Goal: Obtain resource: Obtain resource

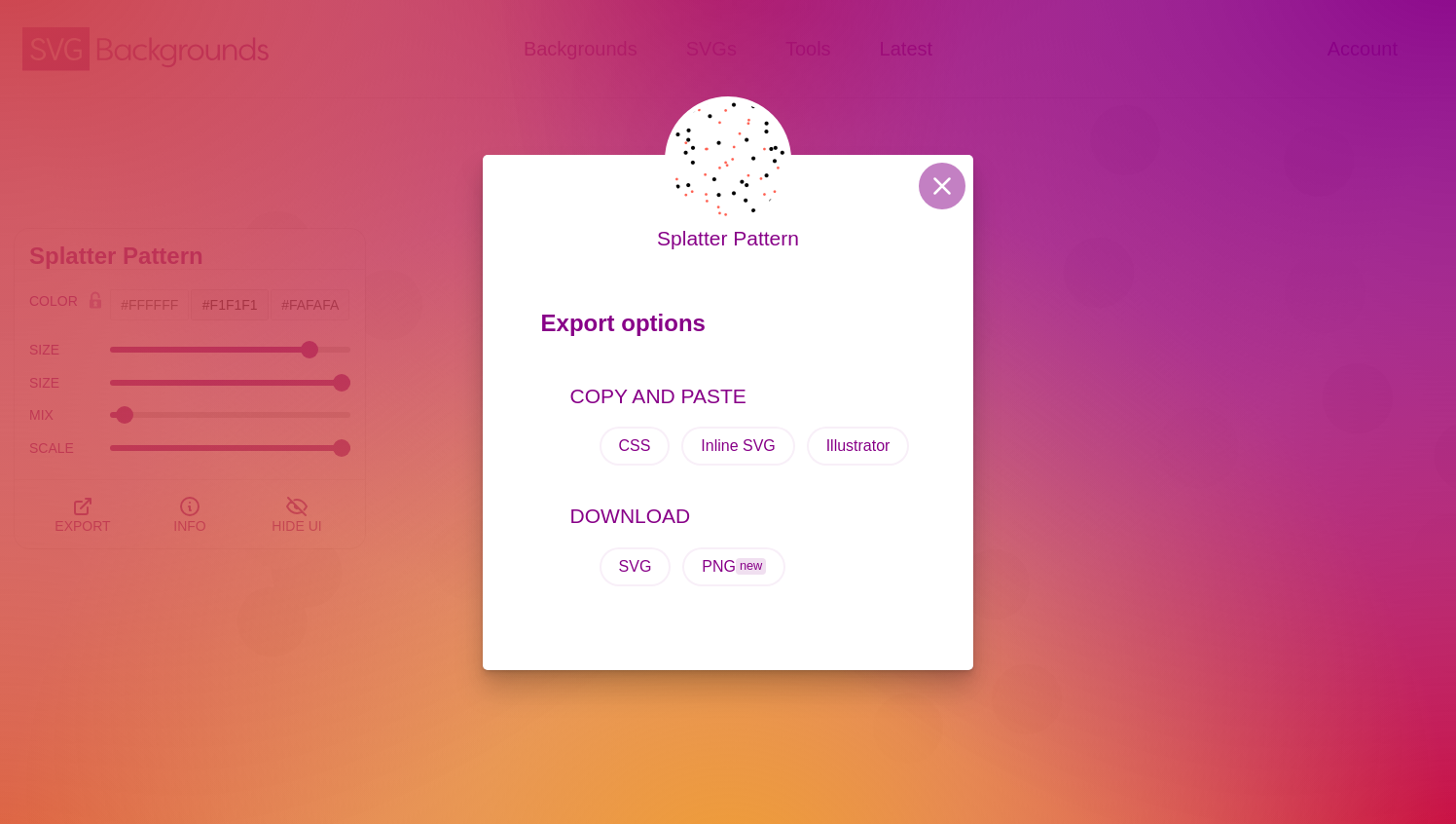
scroll to position [39, 0]
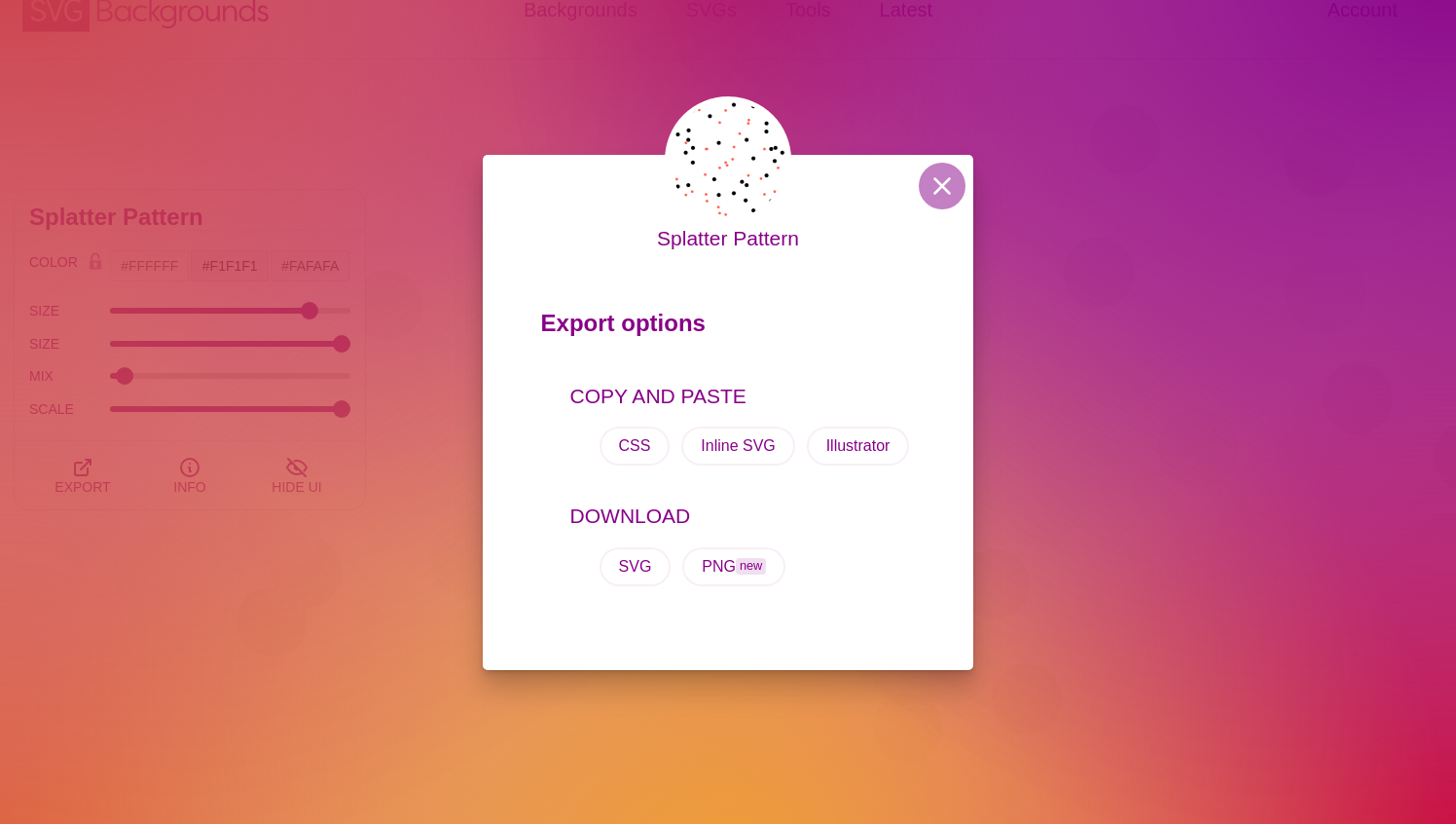
click at [944, 161] on div "Splatter Pattern Export options COPY AND PASTE CSS Inline SVG Illustrator DOWNL…" at bounding box center [728, 412] width 492 height 515
click at [941, 193] on button at bounding box center [942, 185] width 46 height 46
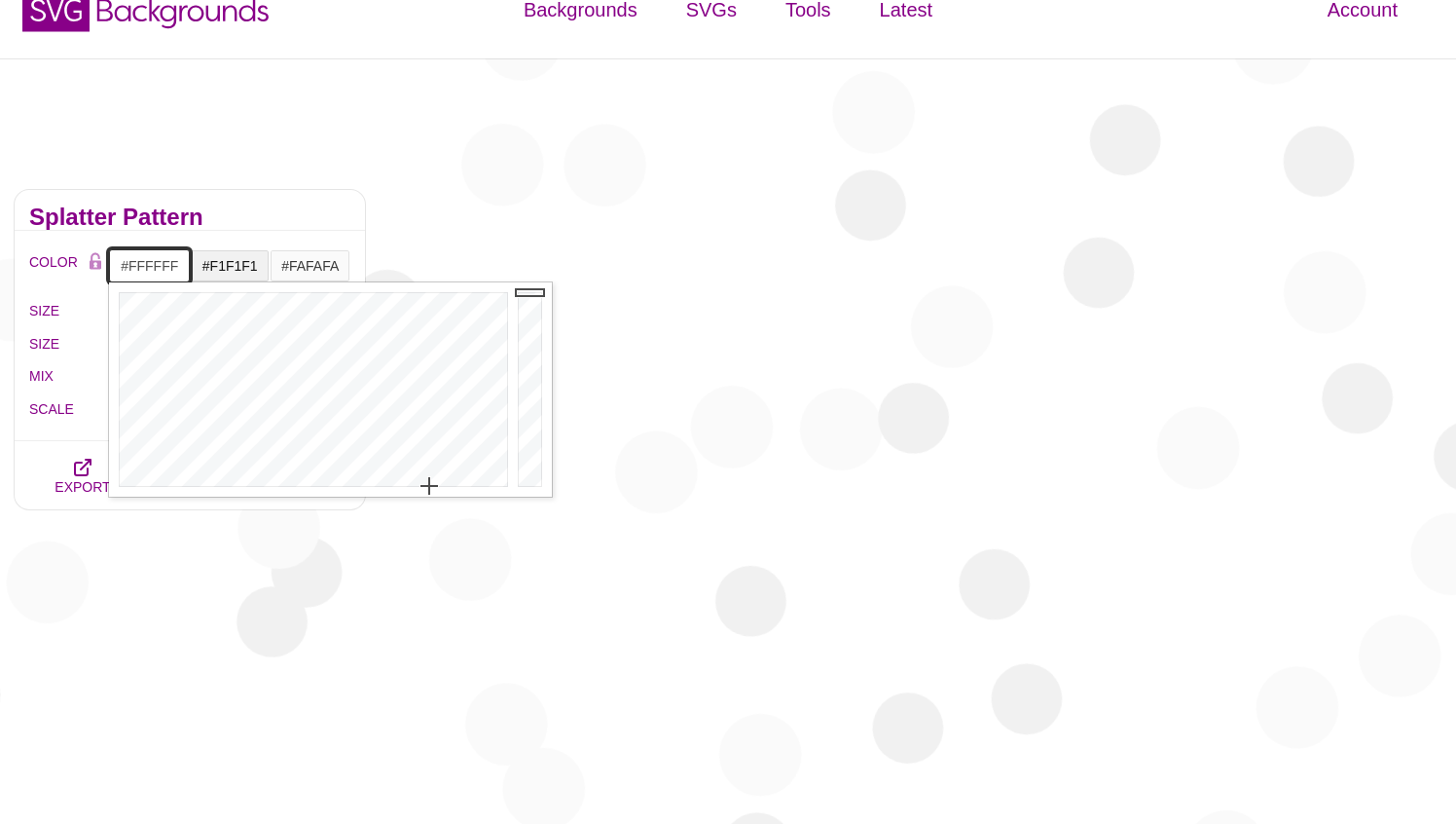
click at [164, 261] on input "#FFFFFF" at bounding box center [150, 266] width 81 height 34
paste input "e8eded"
type input "#E8EDED"
click at [232, 272] on input "#F1F1F1" at bounding box center [231, 266] width 81 height 34
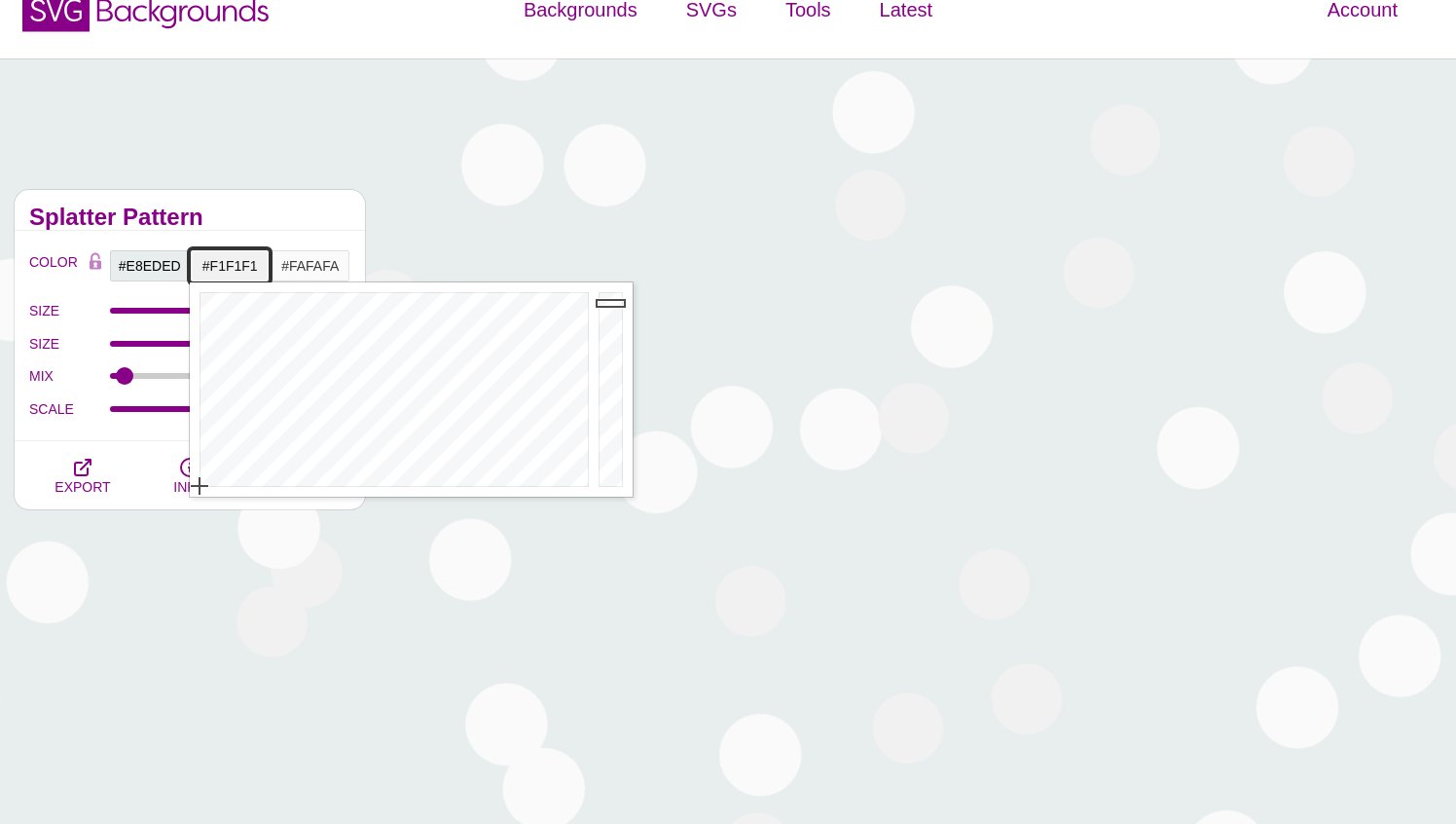
click at [232, 272] on input "#F1F1F1" at bounding box center [231, 266] width 81 height 34
paste input "e8eded"
type input "#E8EDED"
click at [258, 221] on h2 "Splatter Pattern" at bounding box center [190, 217] width 321 height 16
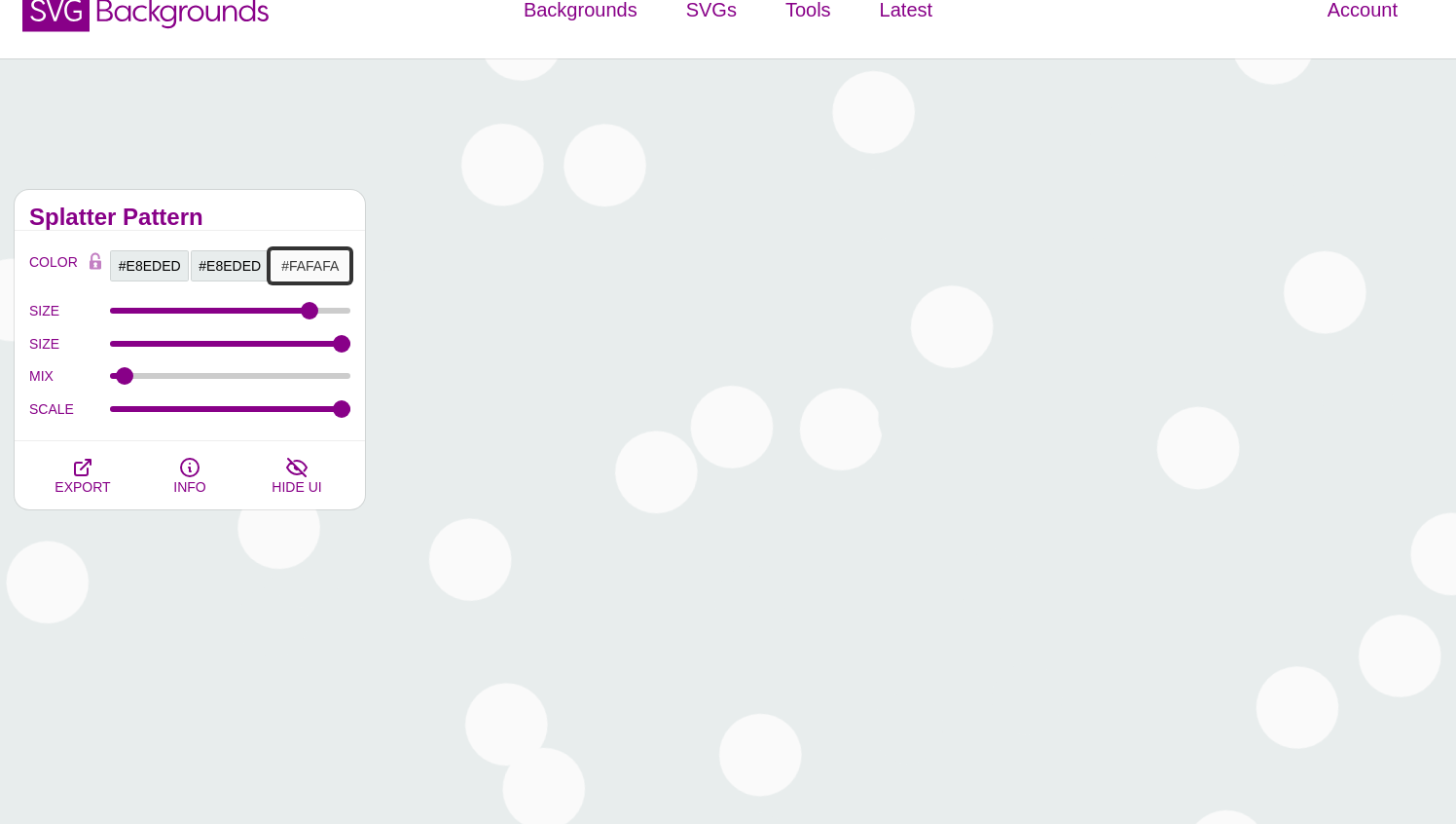
click at [294, 254] on input "#FAFAFA" at bounding box center [310, 266] width 81 height 34
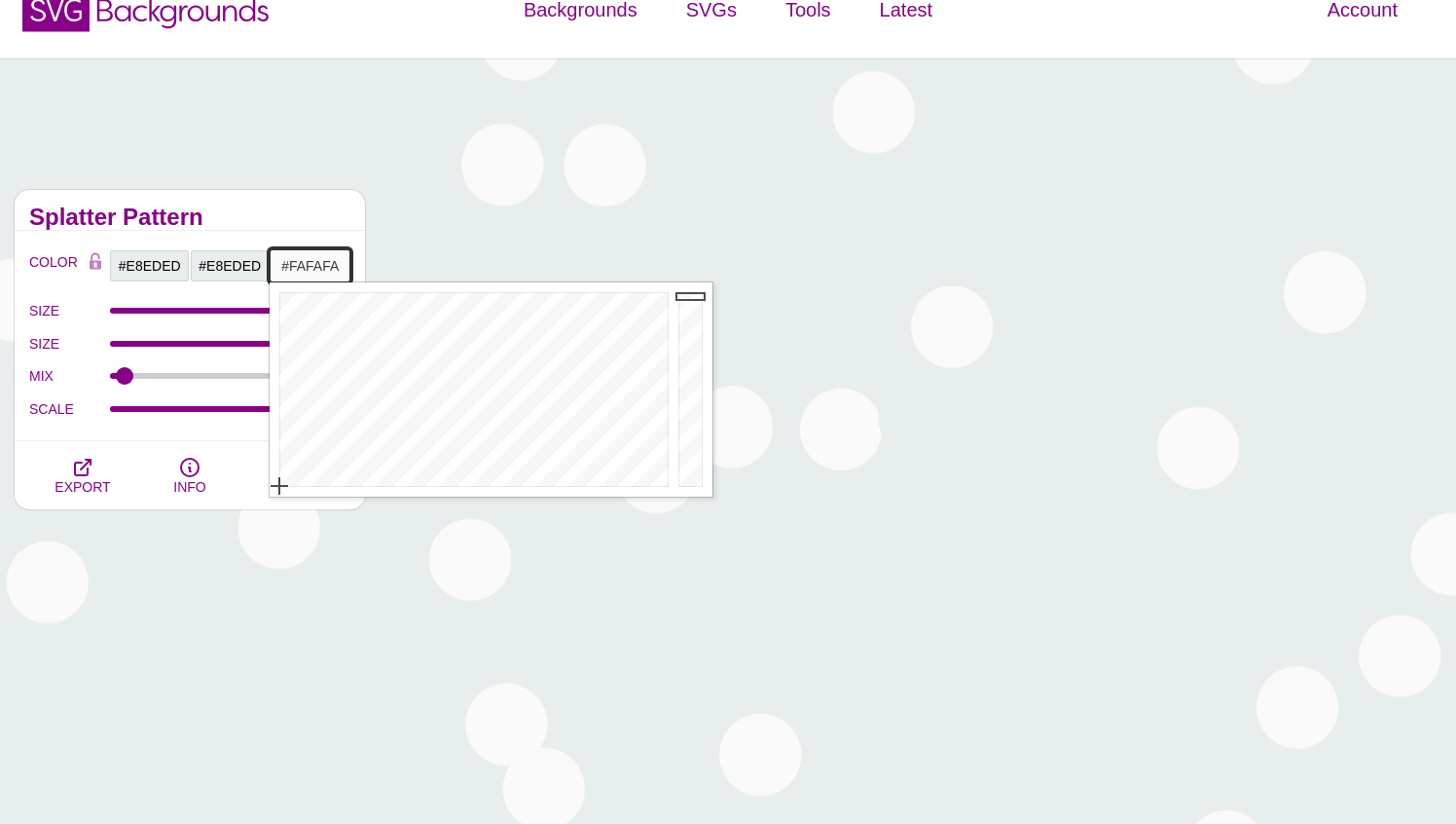
click at [294, 254] on input "#FAFAFA" at bounding box center [310, 266] width 81 height 34
paste input "e8eded"
click at [320, 260] on input "e8eded FAFAFA" at bounding box center [310, 266] width 81 height 34
paste input "e8eded"
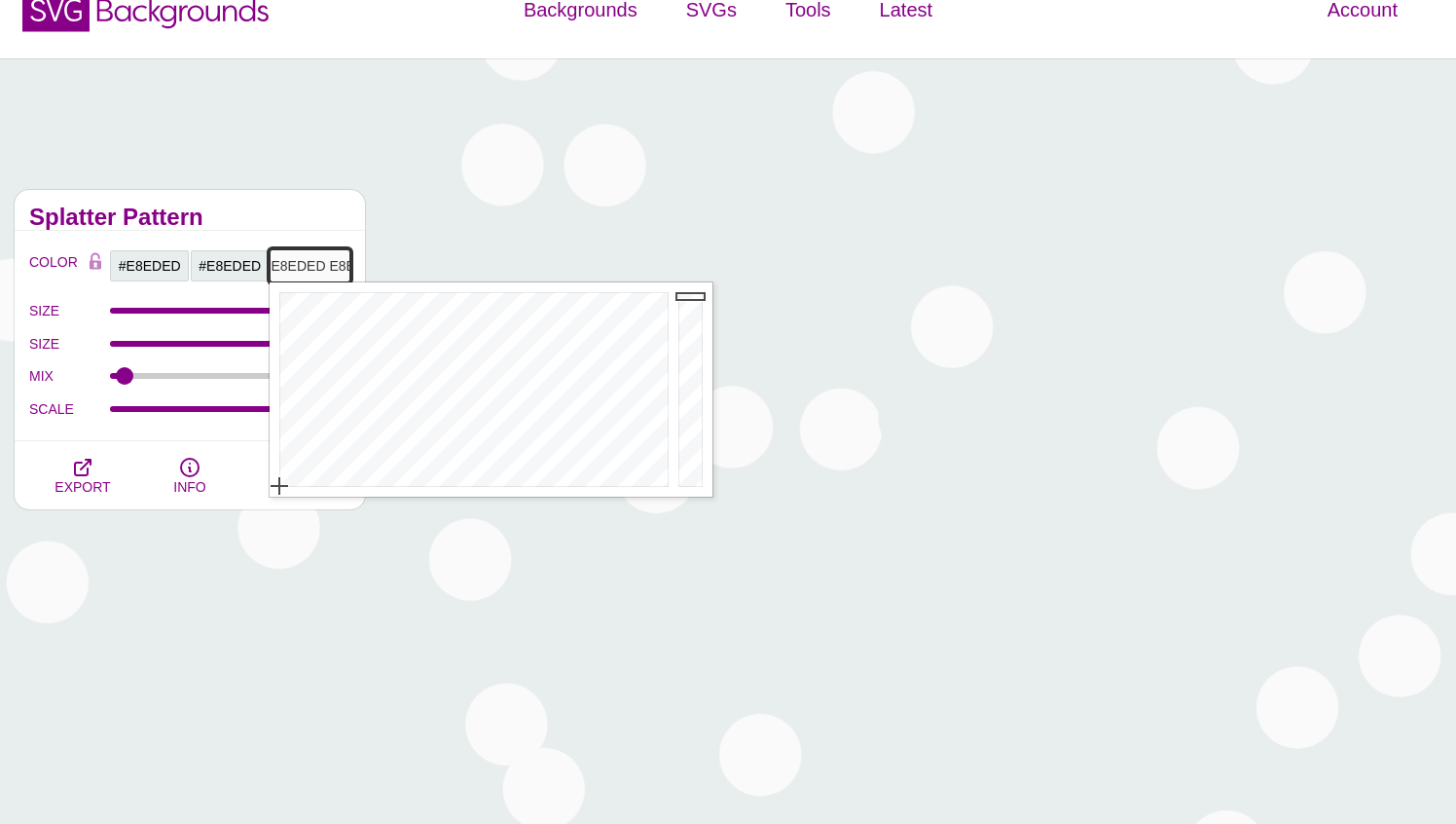
scroll to position [0, 33]
click at [320, 260] on input "e8eded e8eded FAFAFA" at bounding box center [310, 266] width 81 height 34
type input "e8e FAFAFA"
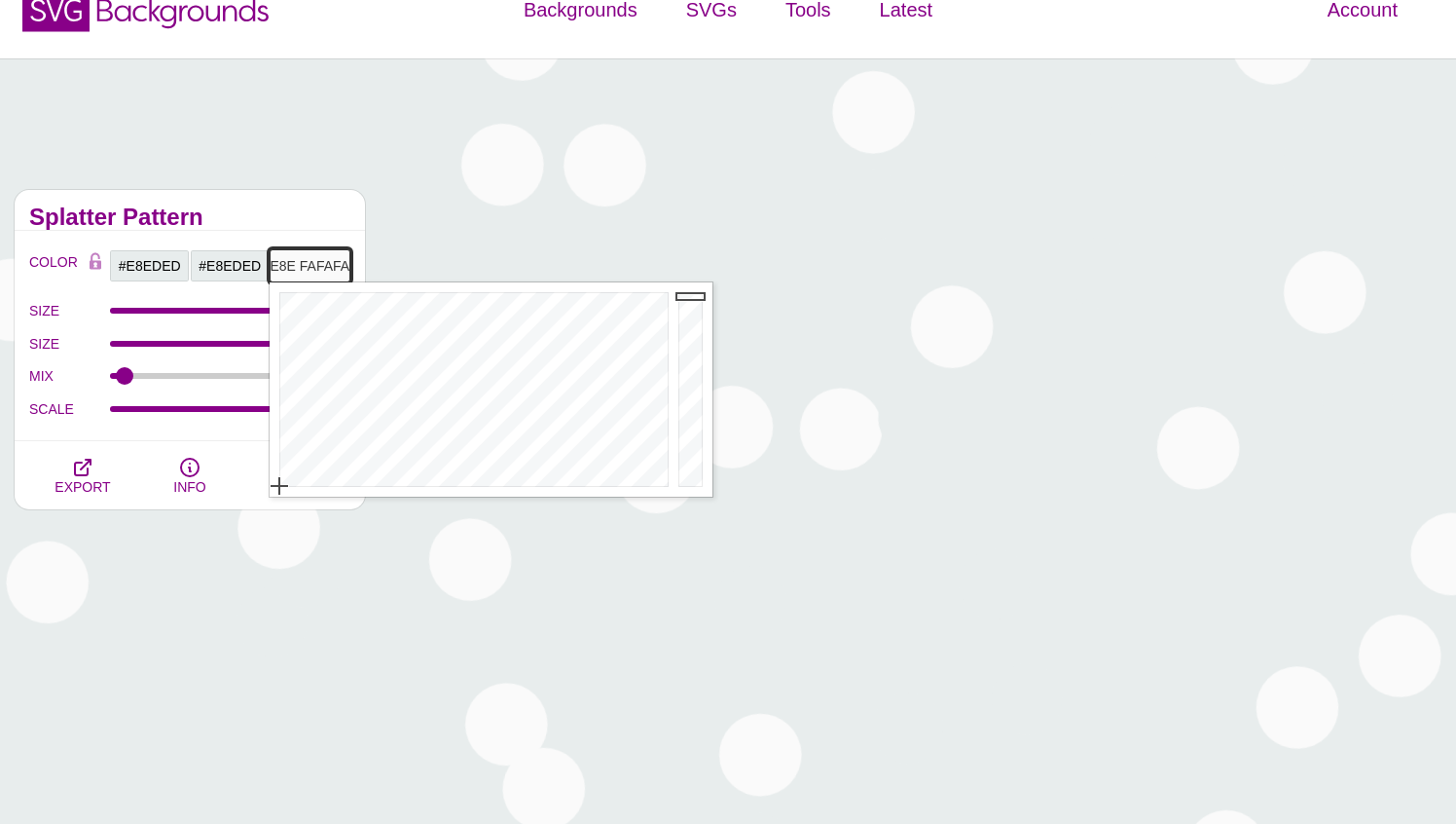
scroll to position [0, 0]
paste input "e8eded"
type input ""e8ed"
paste input "e8eded"
type input "#E8EDED"
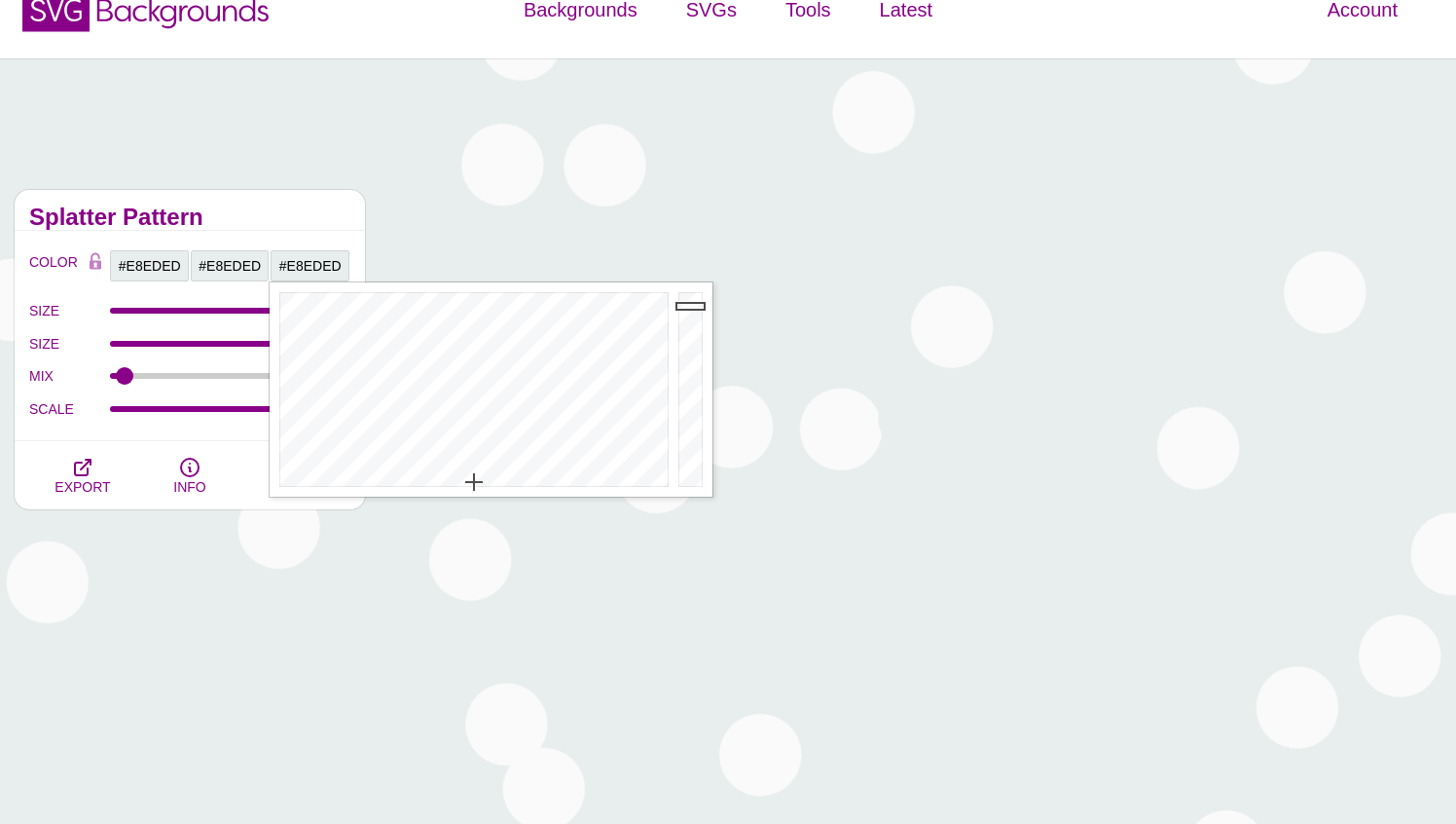
click at [210, 212] on h2 "Splatter Pattern" at bounding box center [190, 217] width 321 height 16
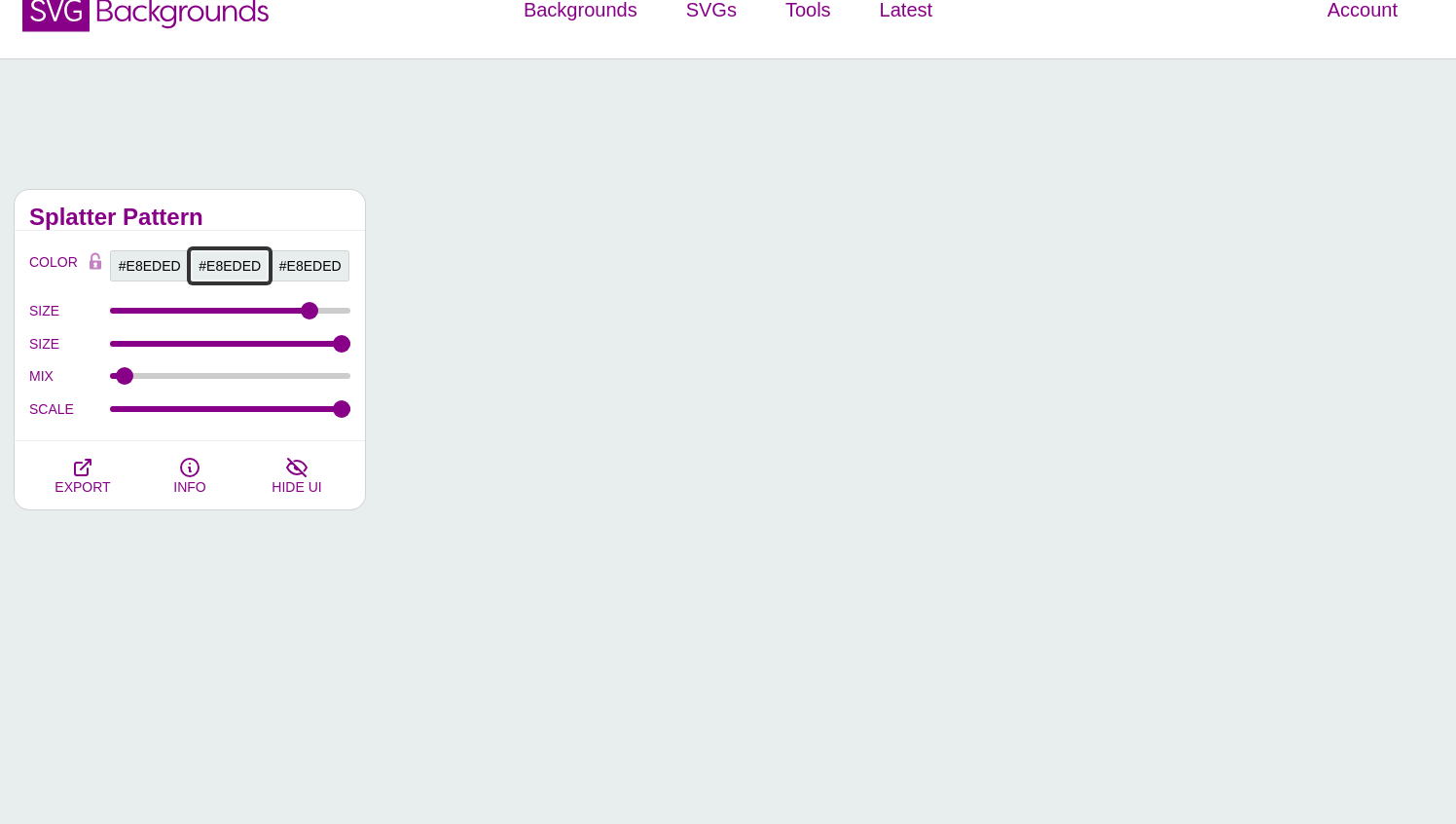
click at [237, 271] on input "#E8EDED" at bounding box center [231, 266] width 81 height 34
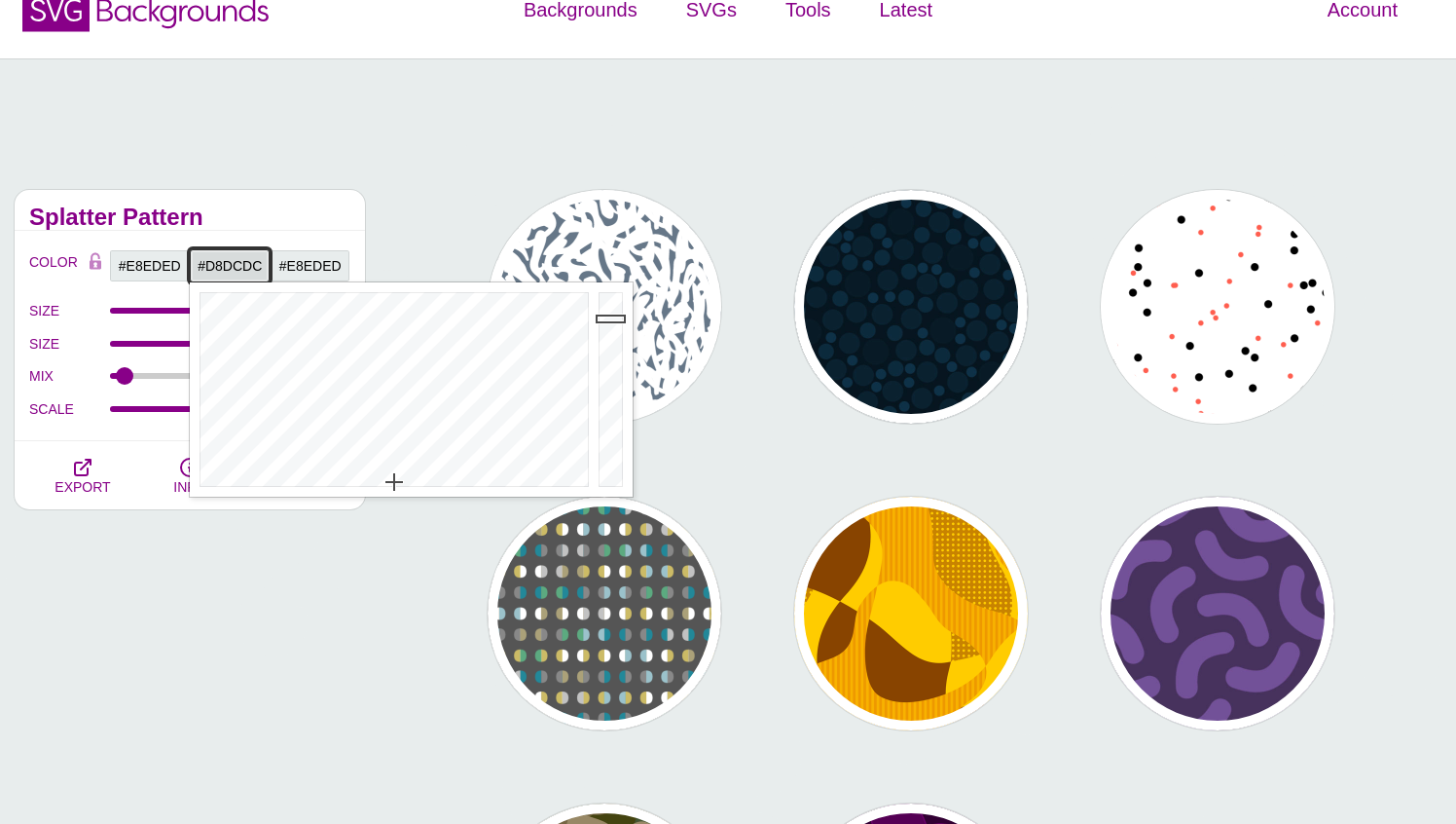
click at [612, 318] on div at bounding box center [614, 388] width 39 height 214
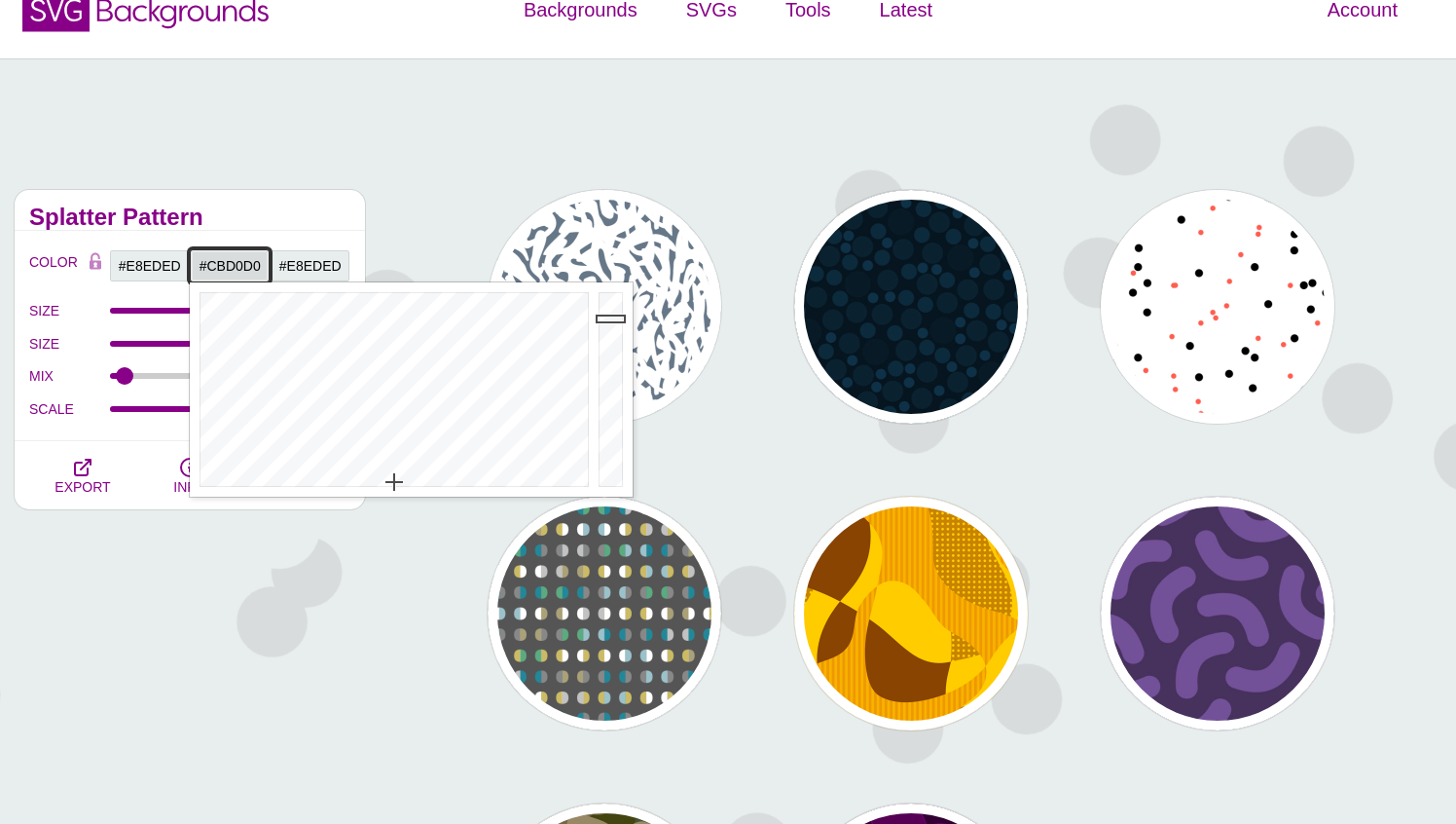
click at [612, 328] on div at bounding box center [614, 388] width 39 height 214
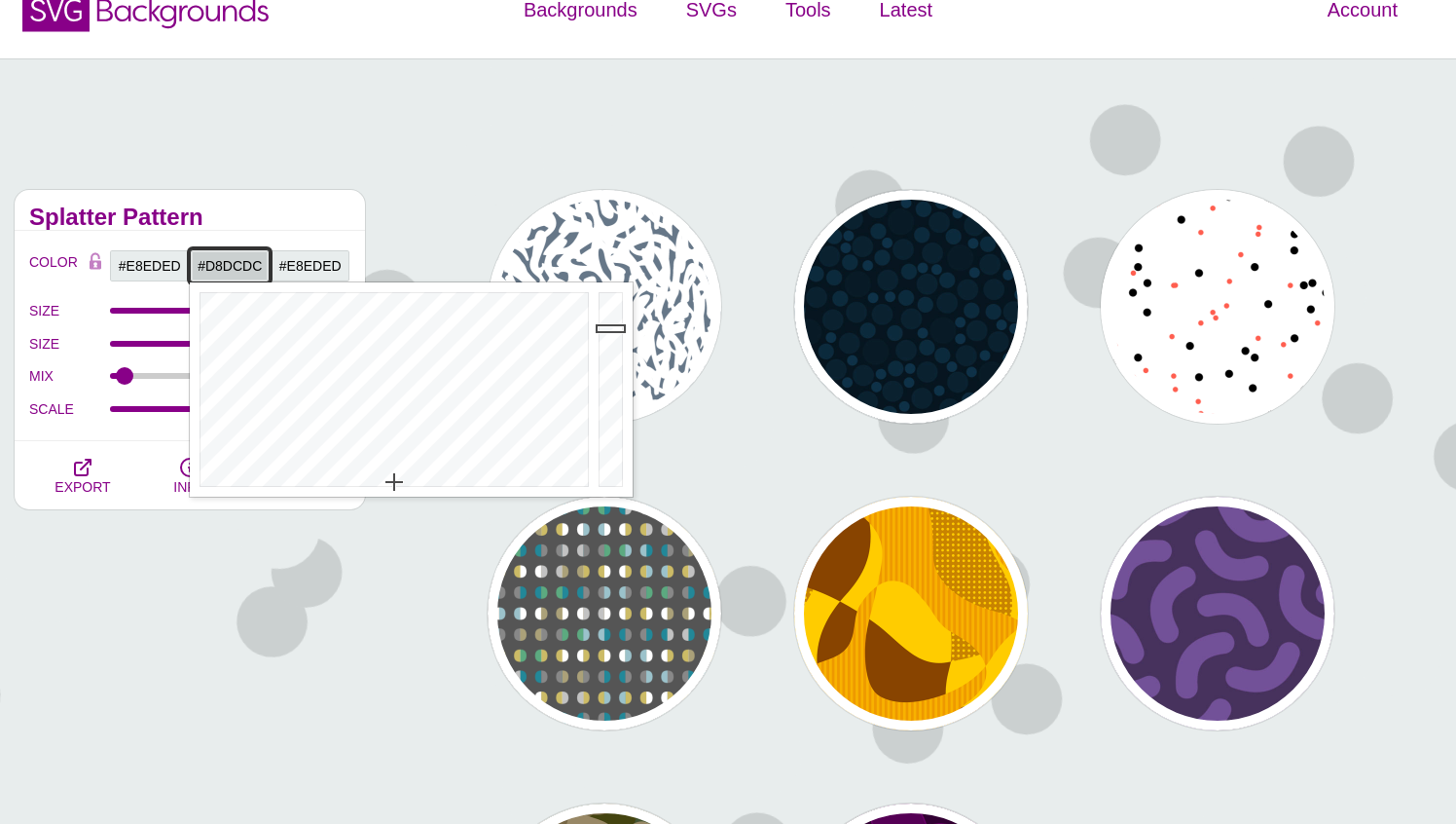
click at [612, 318] on div at bounding box center [614, 388] width 39 height 214
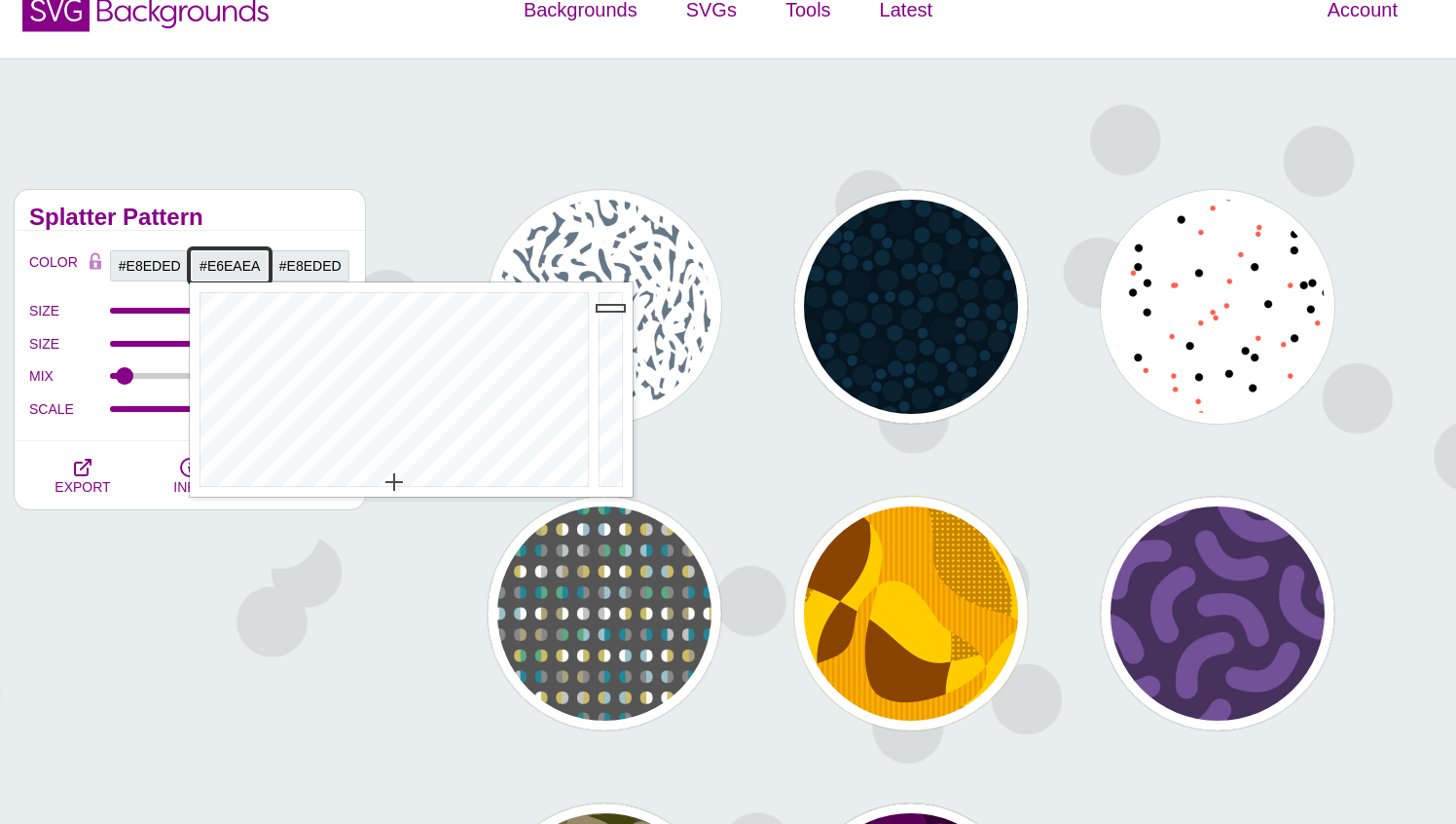
click at [611, 308] on div at bounding box center [614, 388] width 39 height 214
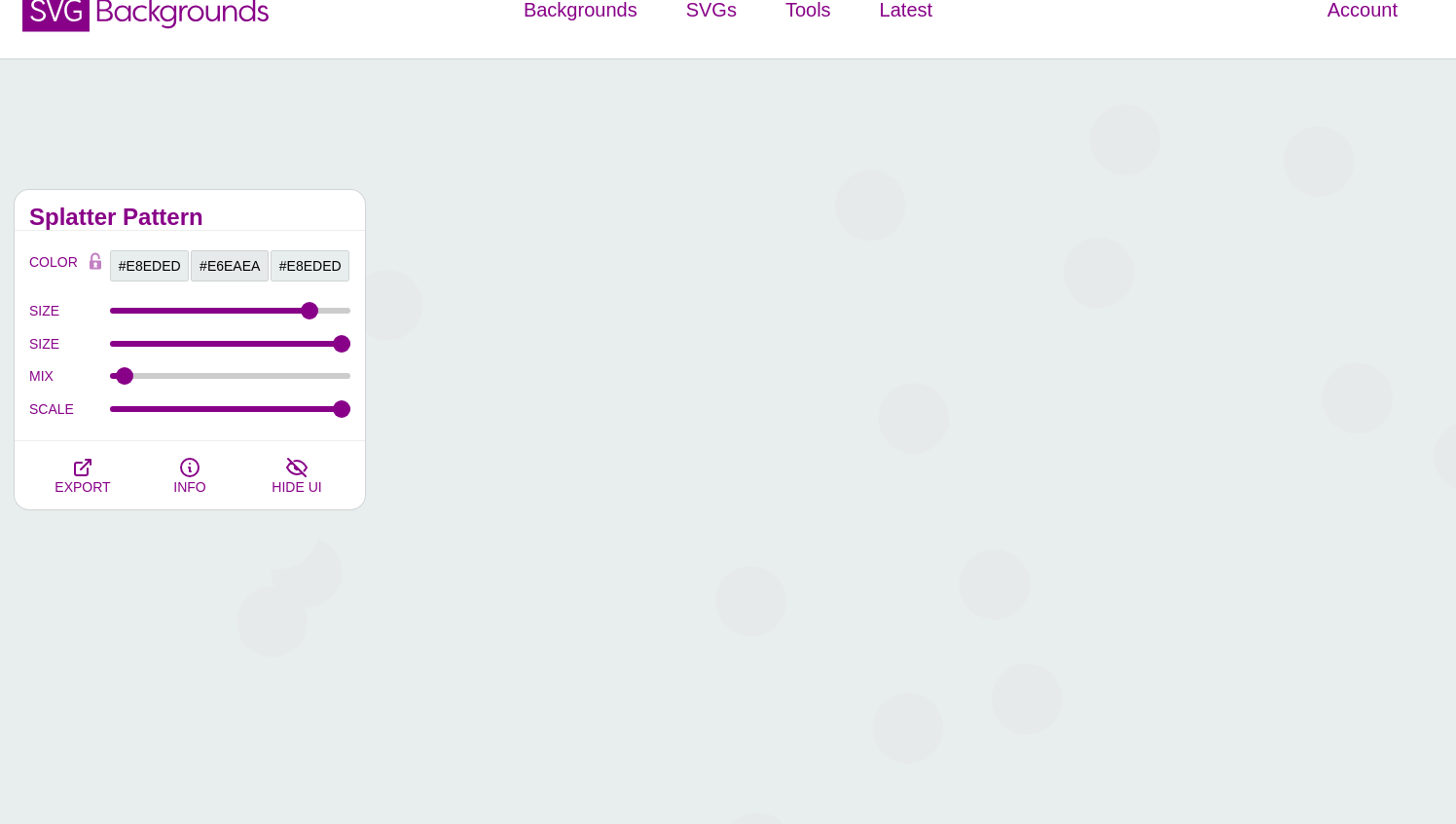
click at [326, 223] on h2 "Splatter Pattern" at bounding box center [190, 217] width 321 height 16
click at [233, 254] on input "#E6EAEA" at bounding box center [231, 266] width 81 height 34
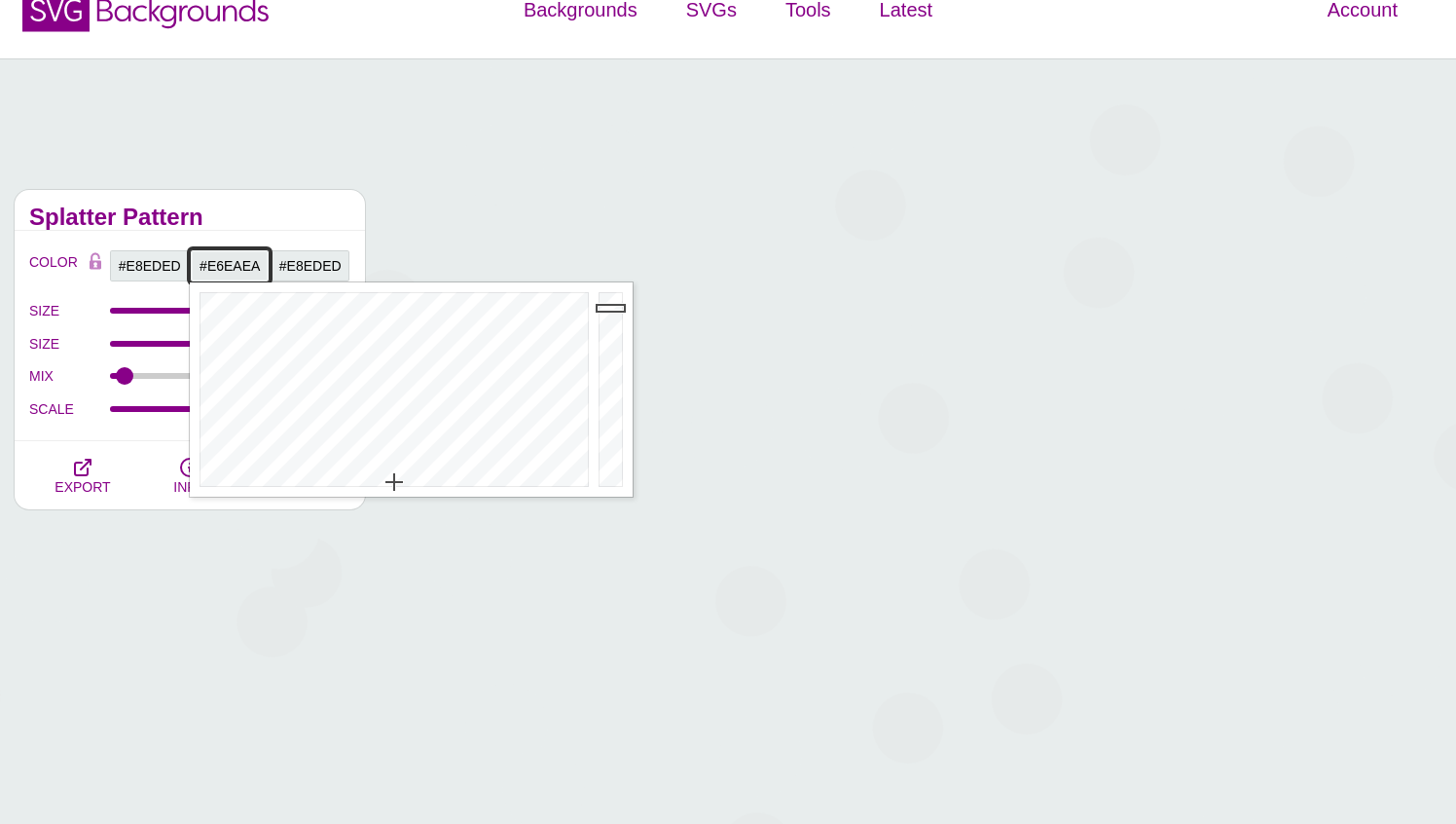
type input "#D8DCDC"
click at [608, 318] on div at bounding box center [614, 388] width 39 height 214
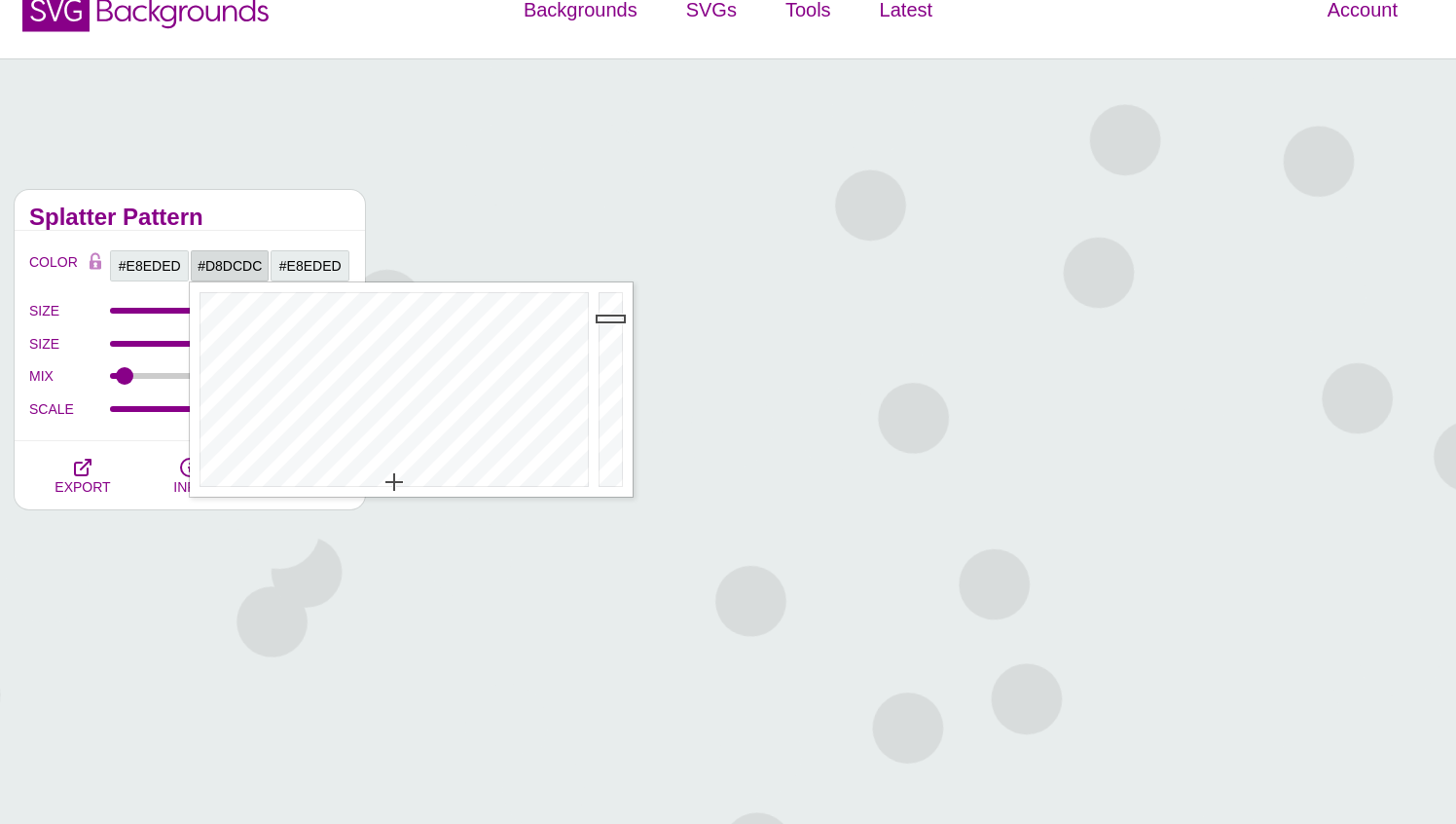
click at [318, 221] on h2 "Splatter Pattern" at bounding box center [190, 217] width 321 height 16
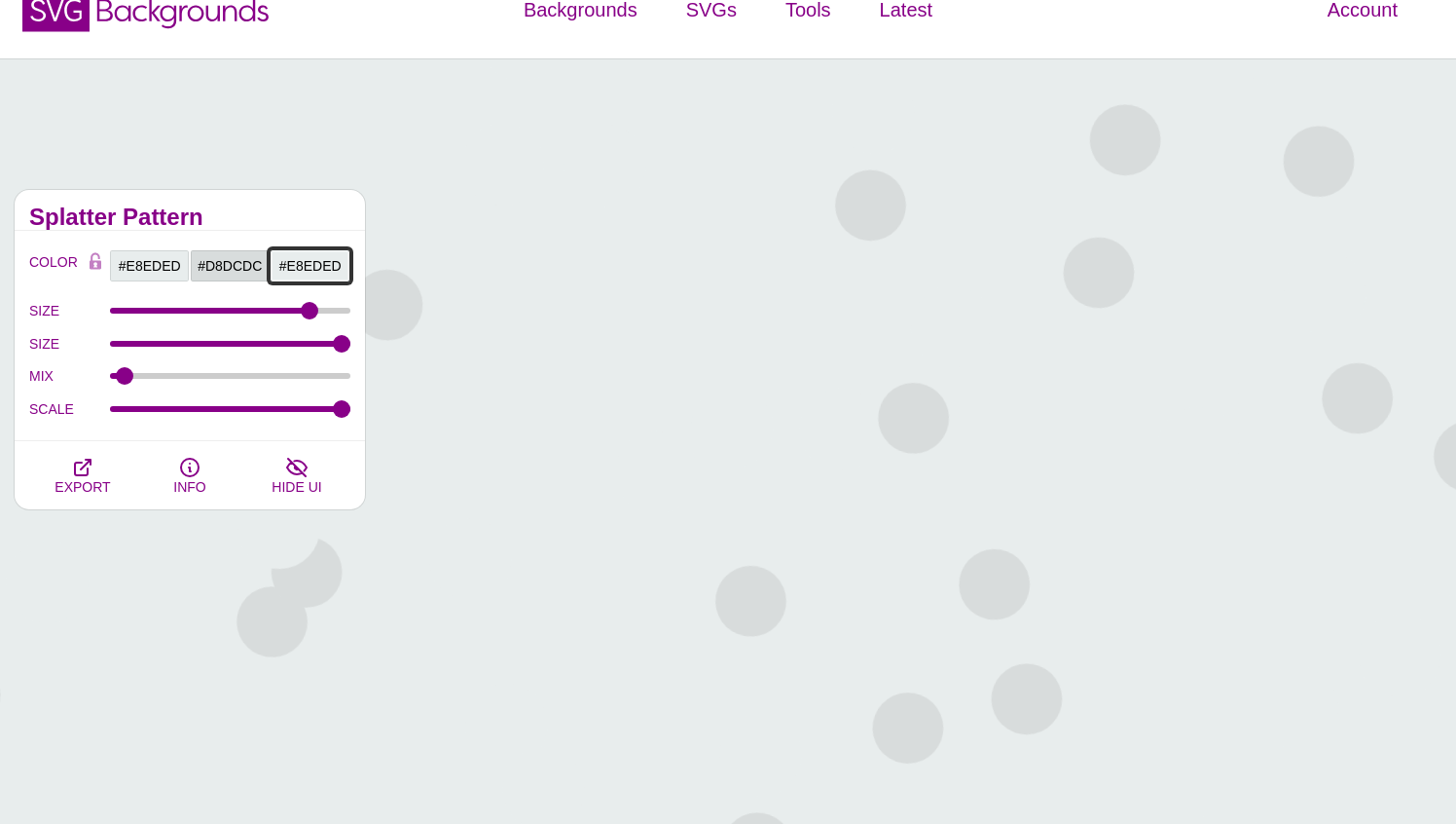
click at [318, 263] on input "#E8EDED" at bounding box center [310, 266] width 81 height 34
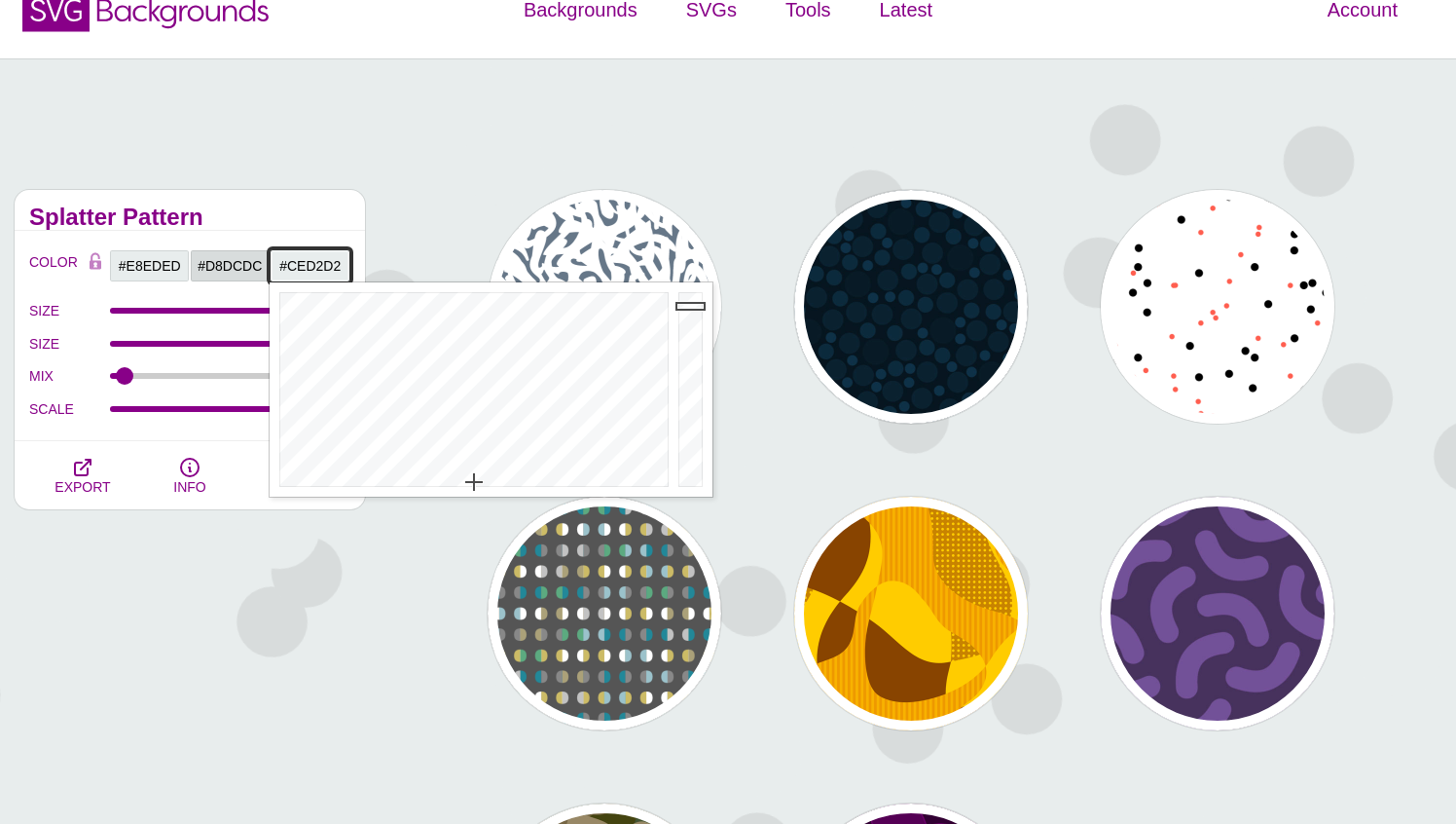
click at [689, 326] on div at bounding box center [694, 388] width 39 height 214
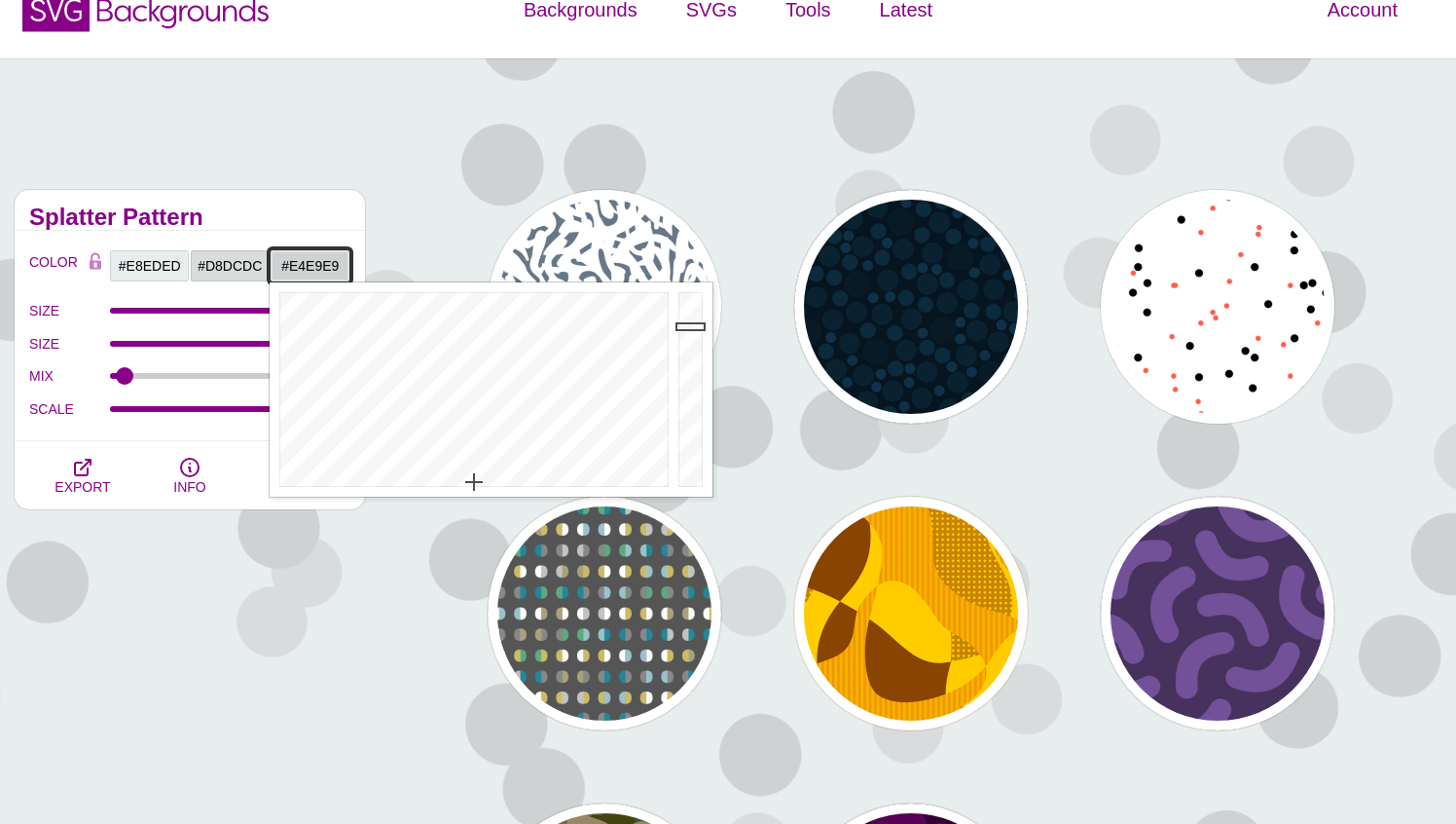
click at [686, 309] on div at bounding box center [694, 388] width 39 height 214
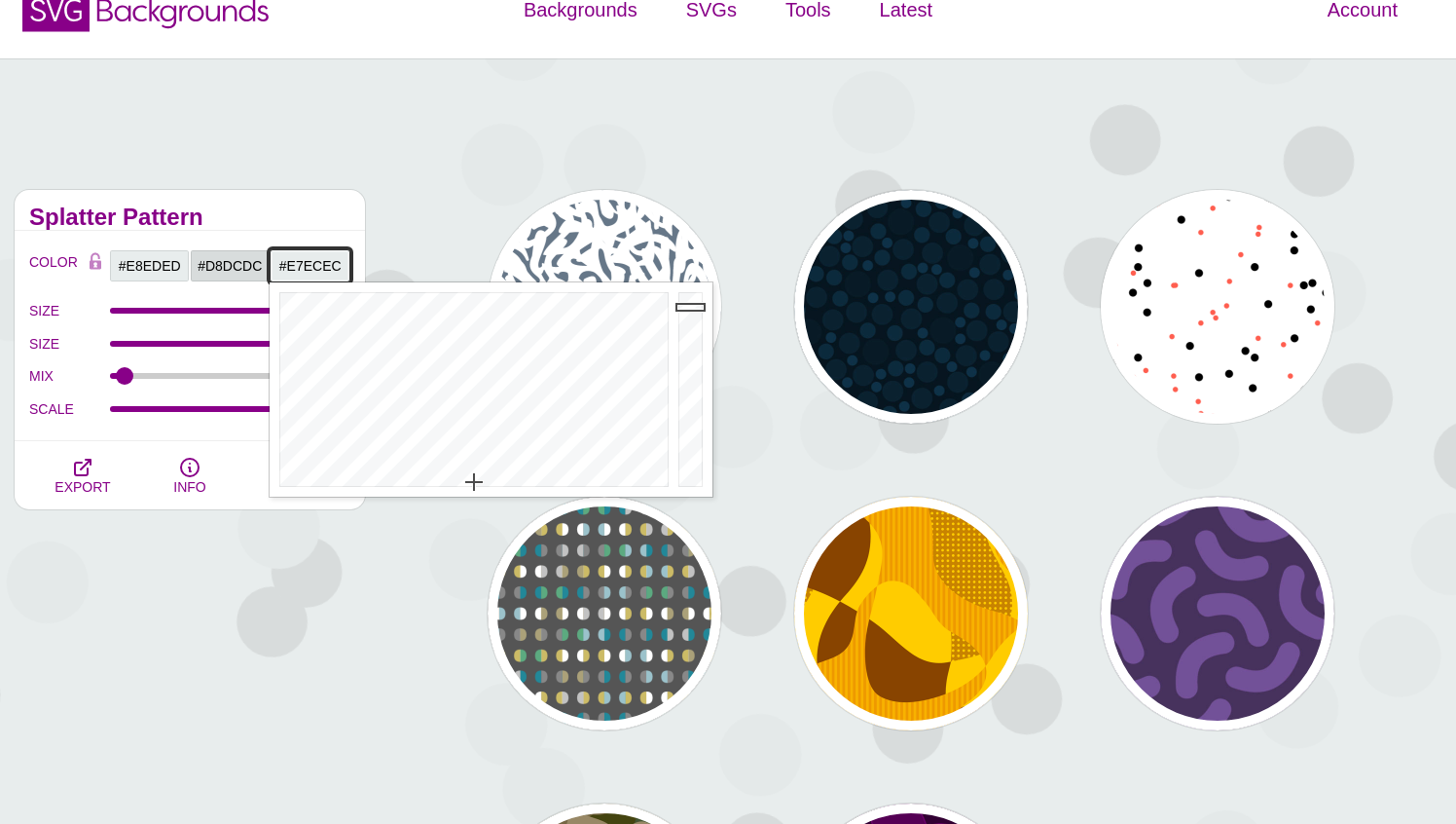
click at [686, 307] on div at bounding box center [694, 388] width 39 height 214
type input "#DEE3E3"
click at [685, 313] on div at bounding box center [694, 388] width 39 height 214
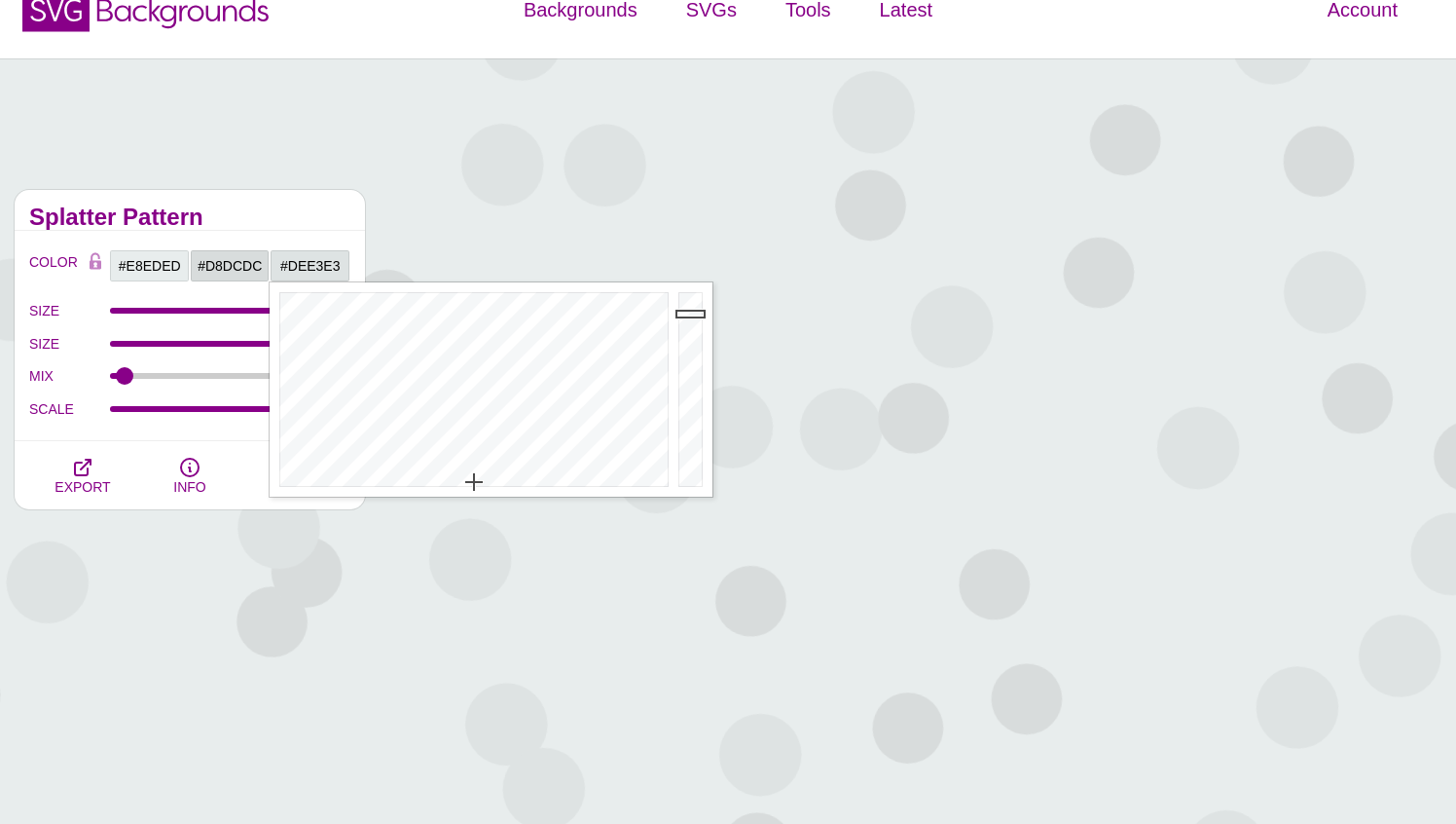
click at [312, 196] on div "Splatter Pattern" at bounding box center [190, 210] width 351 height 40
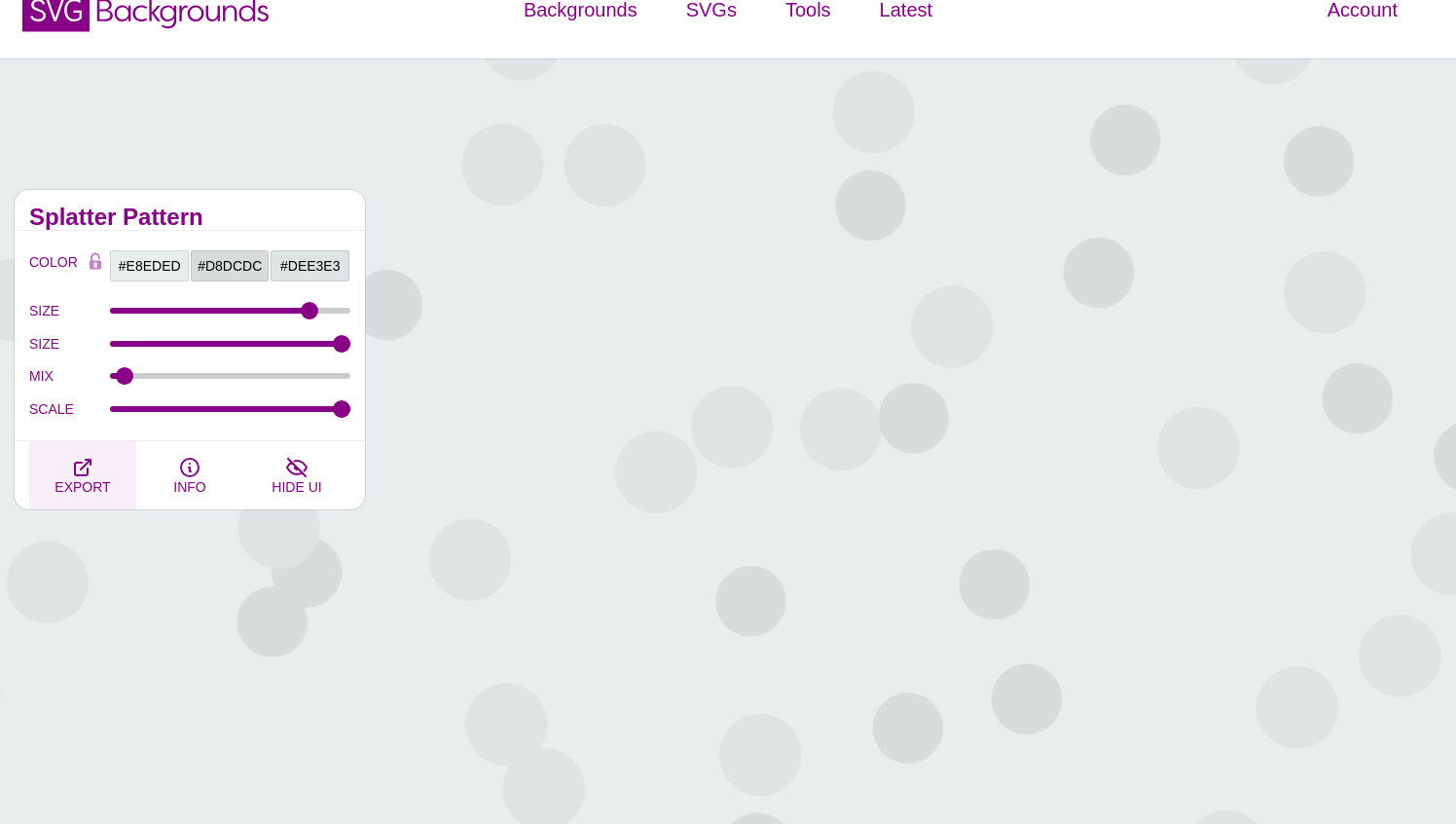
click at [84, 484] on span "EXPORT" at bounding box center [82, 487] width 55 height 16
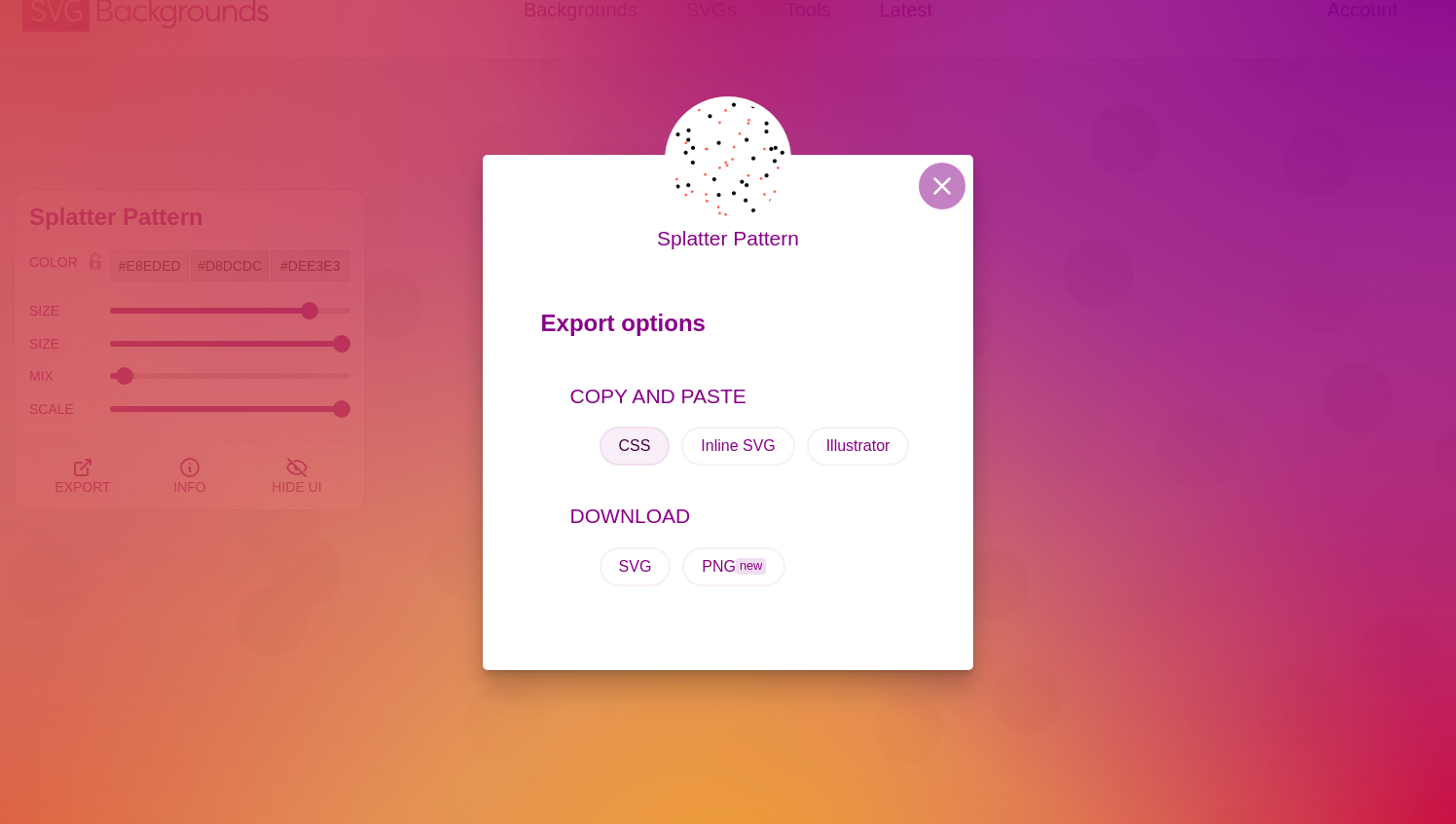
click at [632, 435] on button "CSS" at bounding box center [634, 446] width 71 height 39
click at [949, 182] on button at bounding box center [942, 185] width 46 height 46
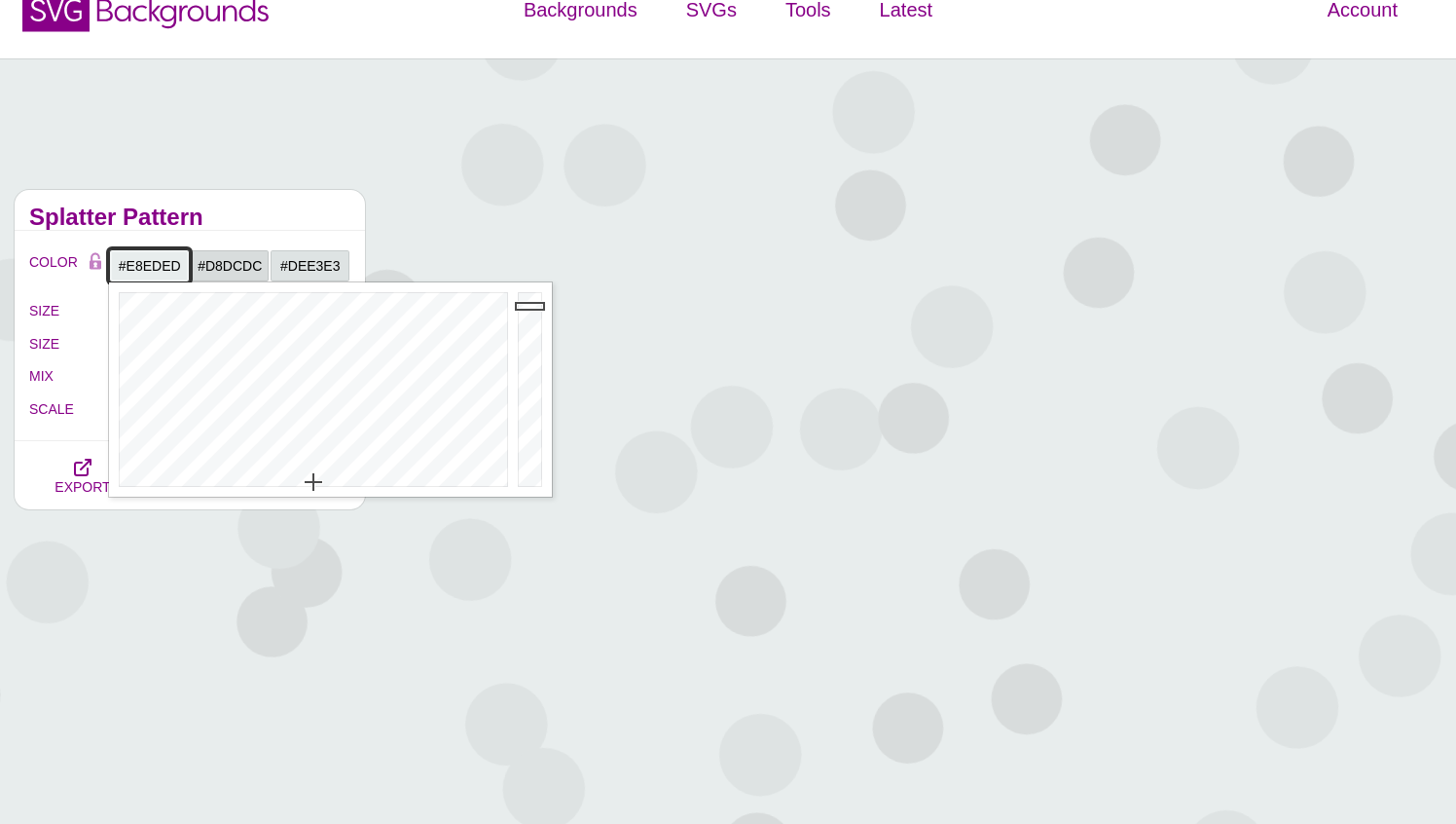
click at [165, 264] on input "#E8EDED" at bounding box center [150, 266] width 81 height 34
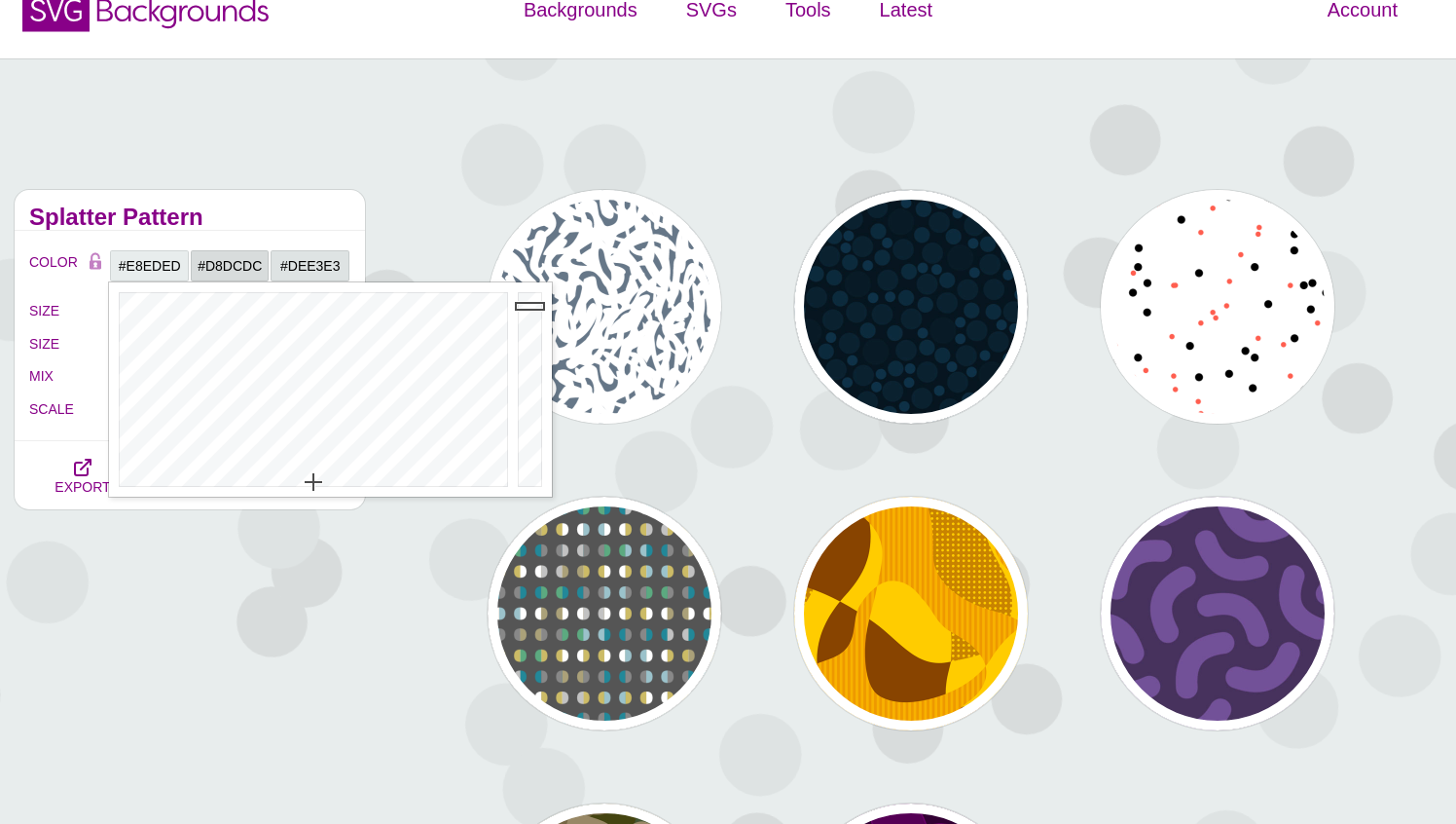
click at [687, 156] on div "Randomized Texture Patterns This collection contains non-repeating patterns ach…" at bounding box center [728, 671] width 1456 height 1227
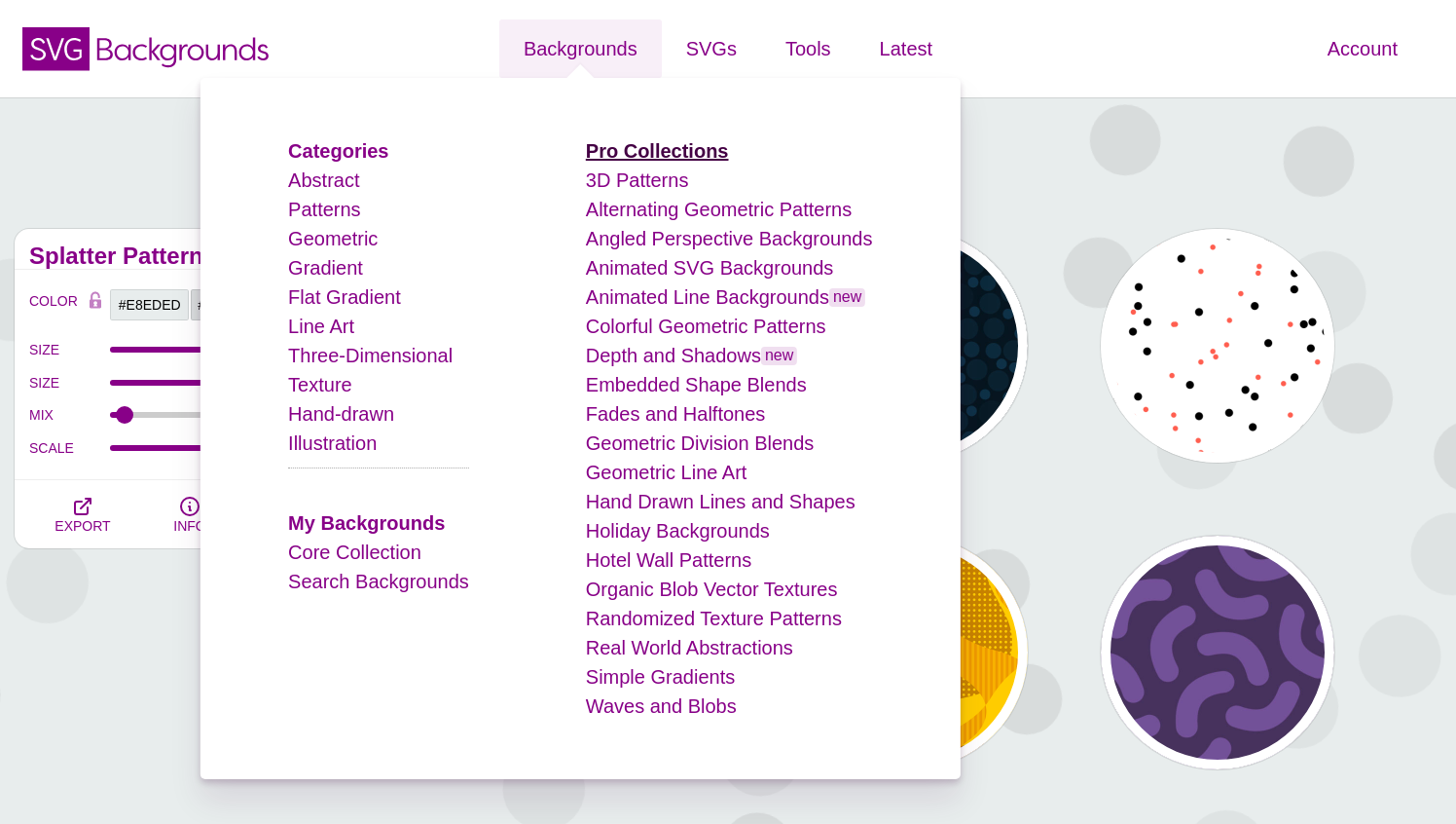
click at [649, 149] on strong "Pro Collections" at bounding box center [657, 151] width 143 height 22
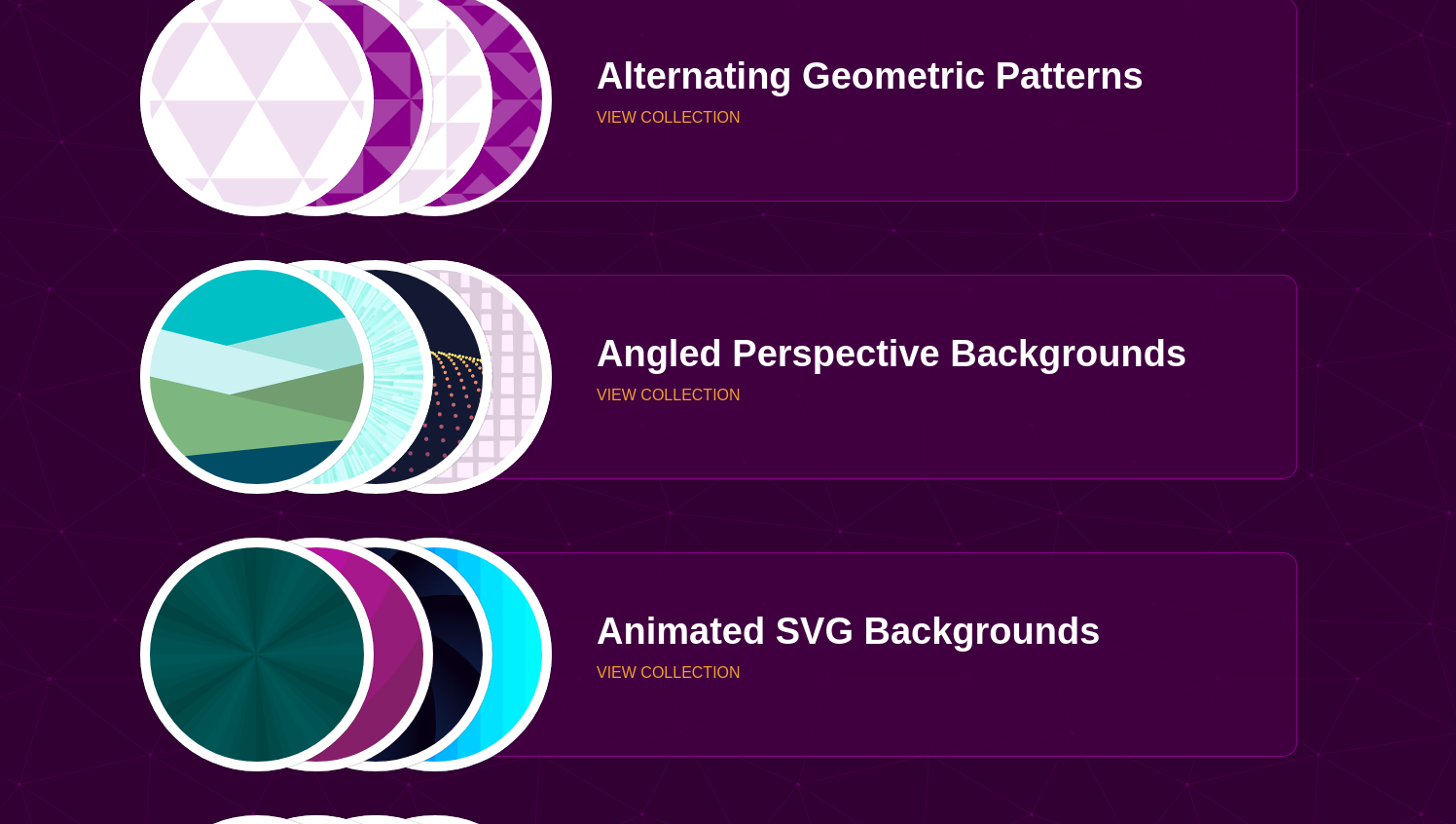
scroll to position [723, 0]
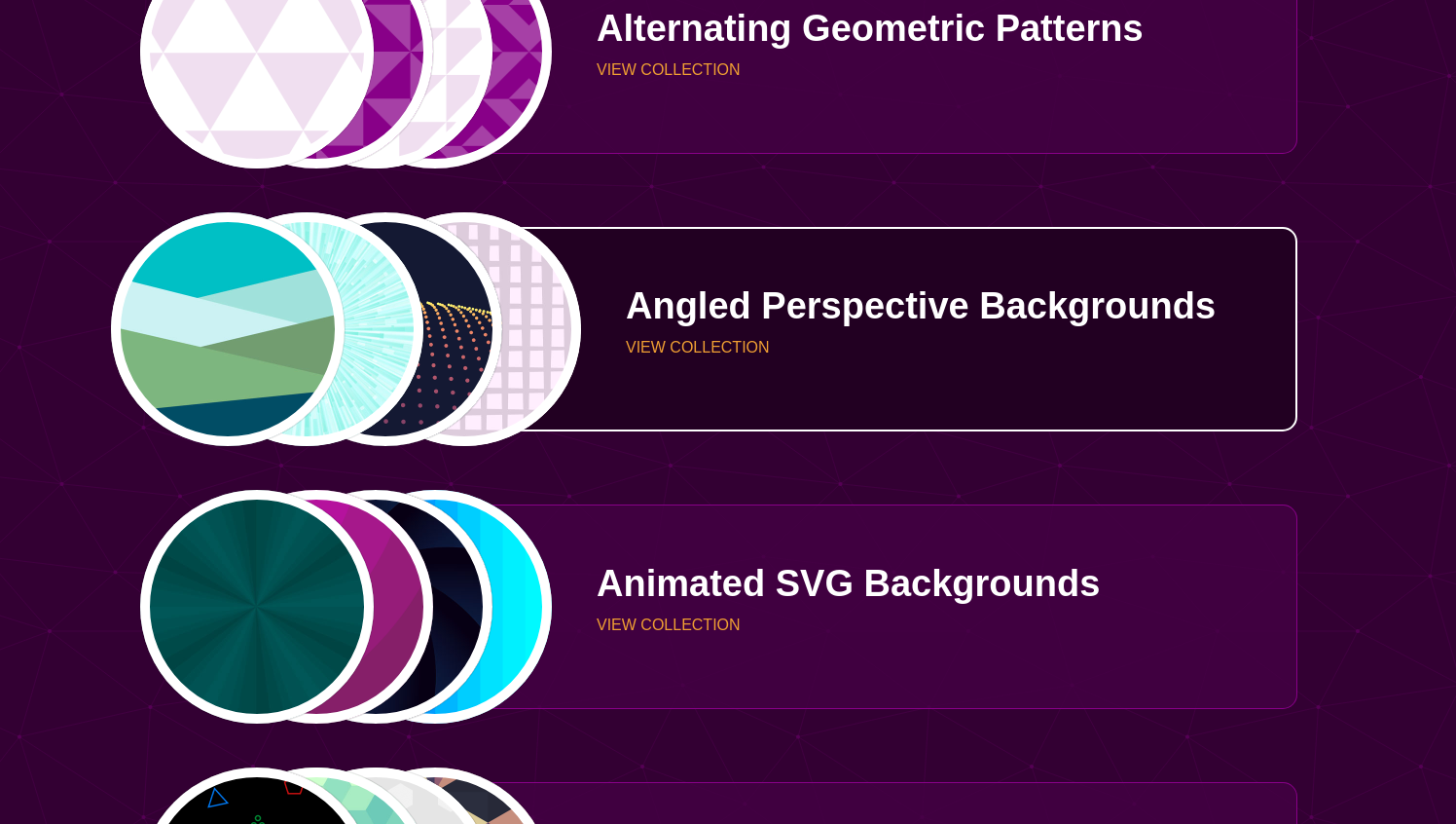
click at [288, 334] on div "PREVIEW PREVIEW PREVIEW PREVIEW" at bounding box center [346, 328] width 414 height 234
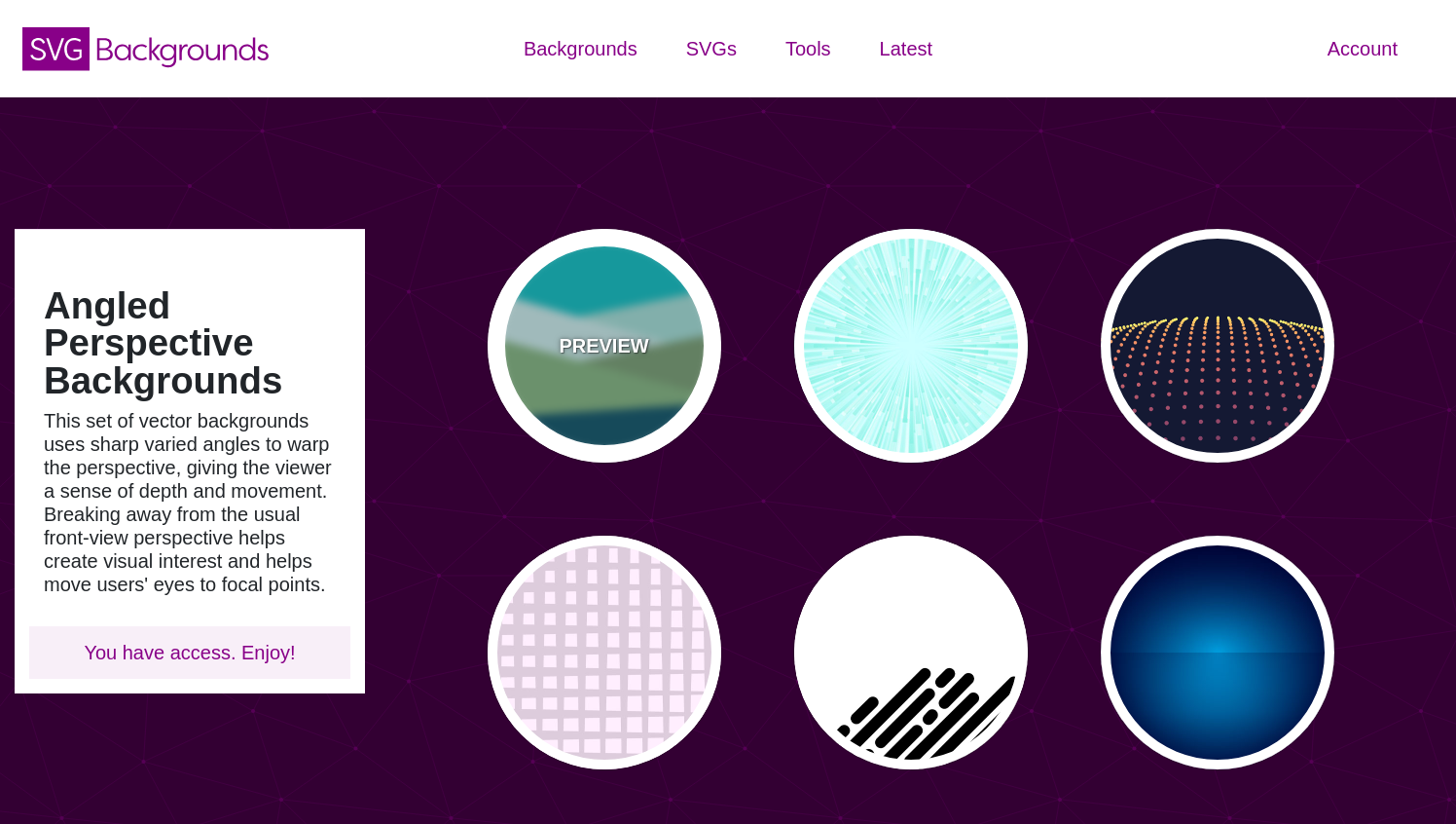
click at [607, 290] on div "PREVIEW" at bounding box center [604, 345] width 233 height 234
type input "#00BFC5"
type input "#A0E2DB"
type input "#CBF2F3"
type input "#719D71"
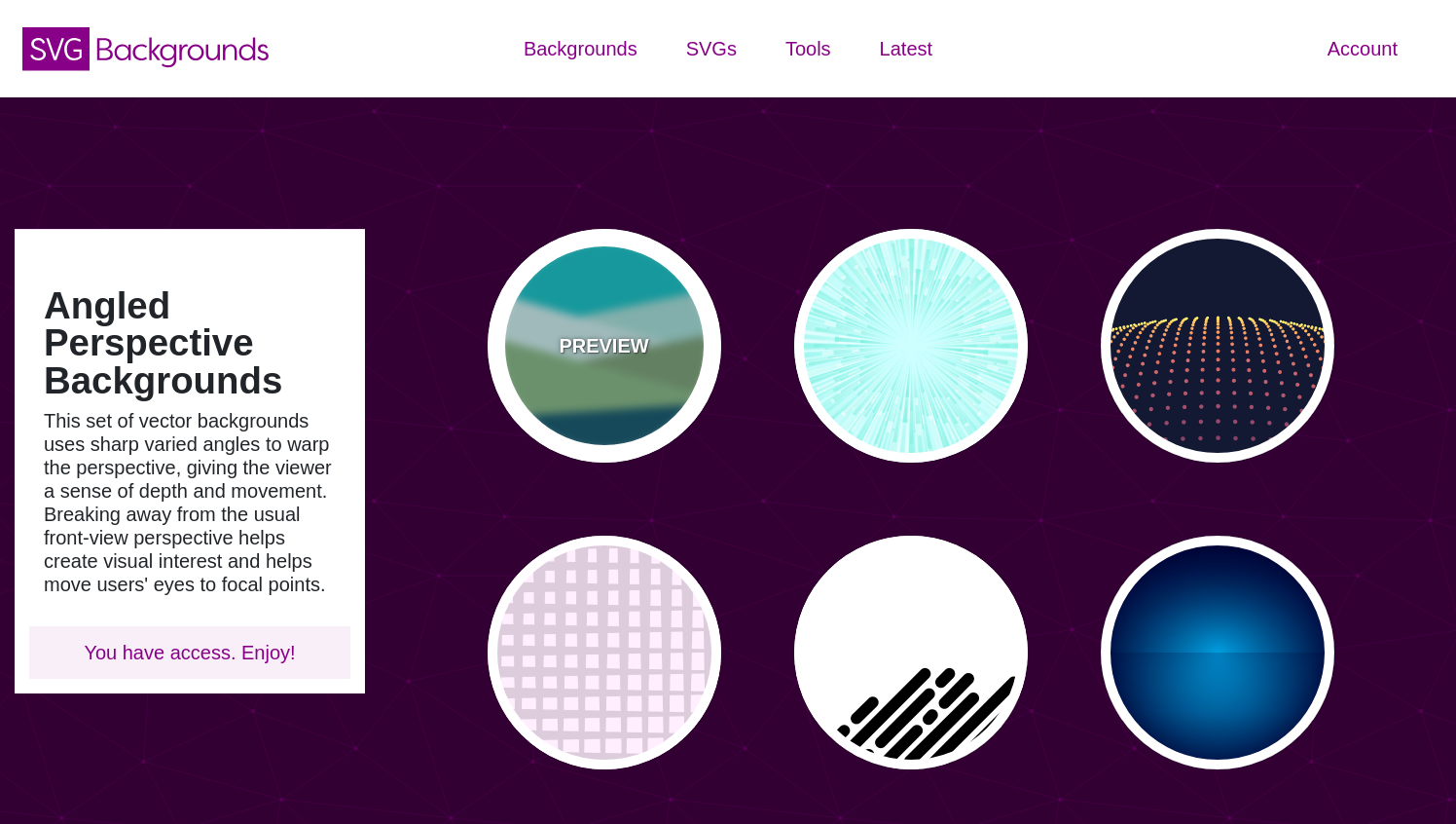
type input "#7EB67E"
type input "#004D66"
type input "0"
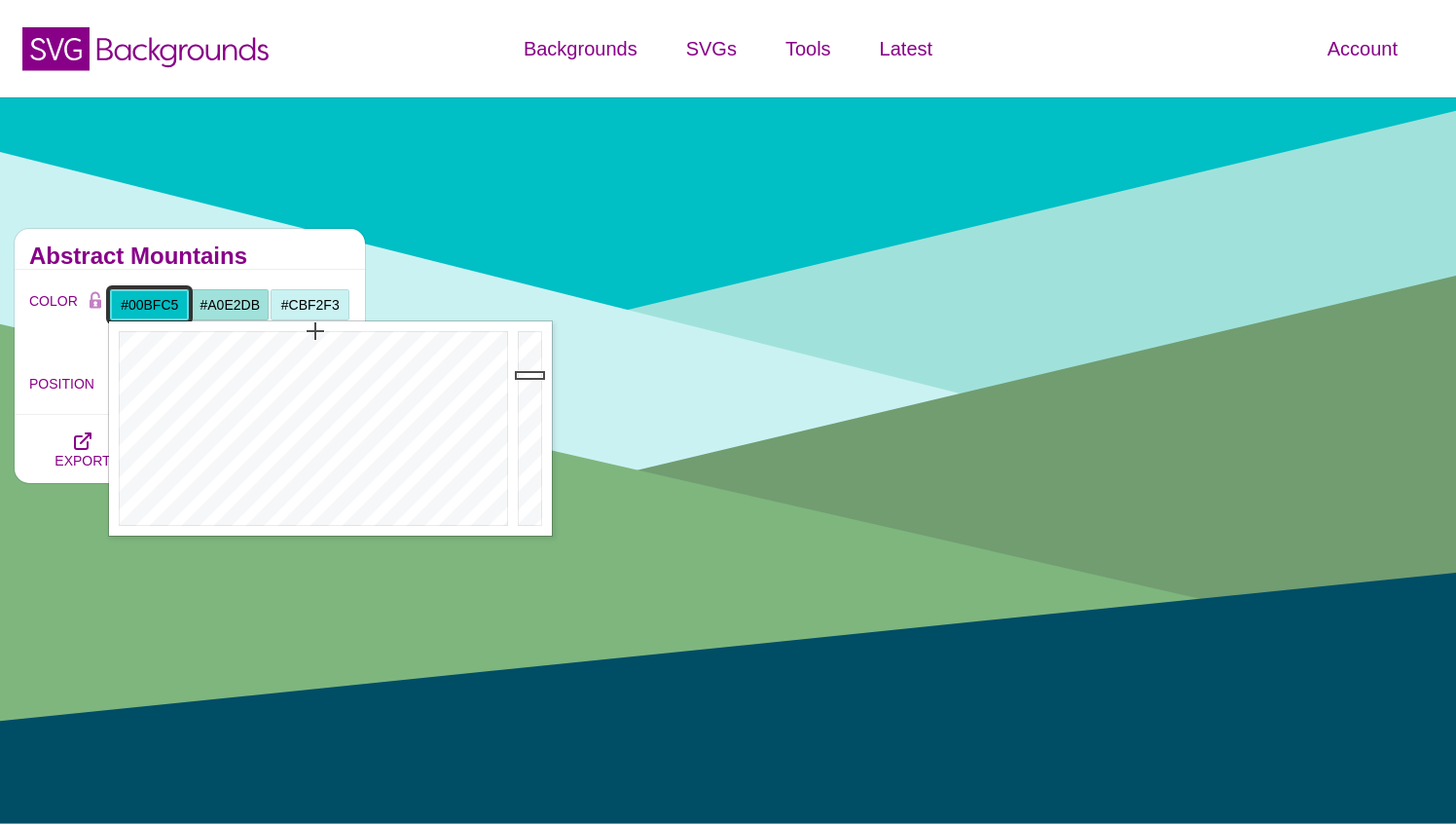
click at [151, 295] on input "#00BFC5" at bounding box center [150, 305] width 81 height 34
paste input "E8EDED"
type input "#E8EDED"
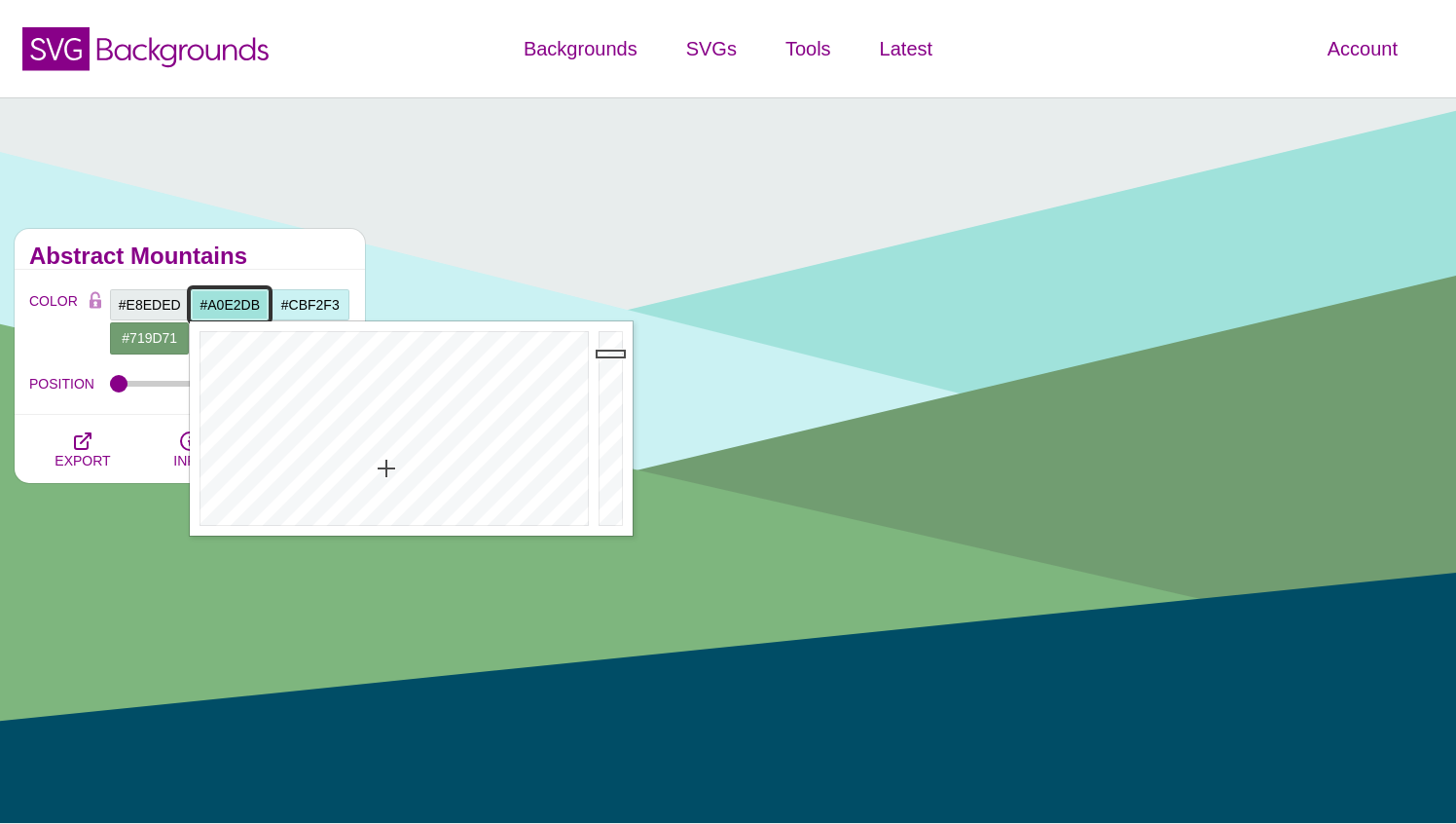
click at [244, 300] on input "#A0E2DB" at bounding box center [231, 305] width 81 height 34
paste input "E8EDED"
type input "#E8EDED"
click at [316, 300] on input "#CBF2F3" at bounding box center [310, 305] width 81 height 34
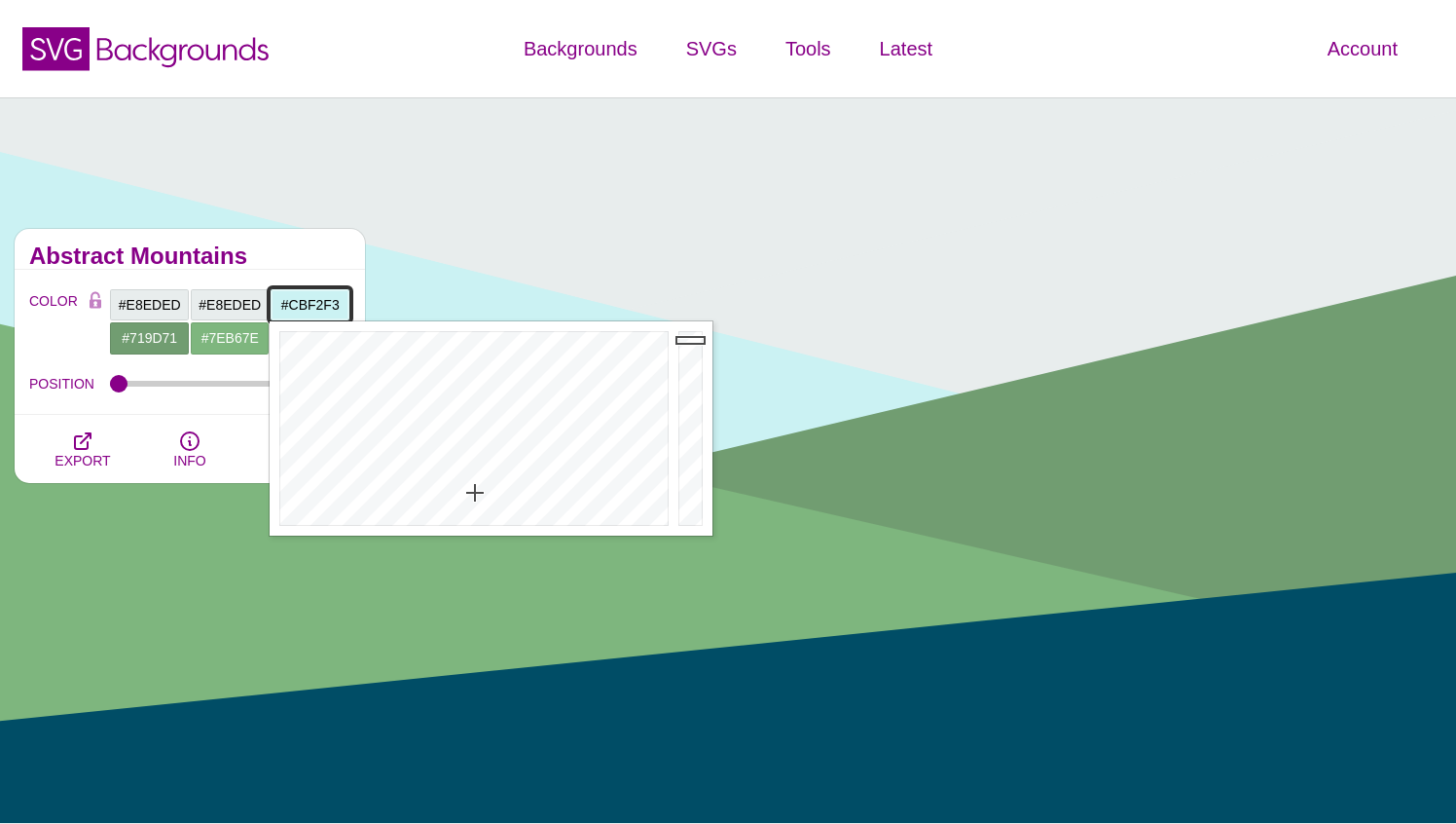
click at [316, 300] on input "#CBF2F3" at bounding box center [310, 305] width 81 height 34
paste input "E8EDED"
type input "#E8EDED"
click at [149, 340] on input "#719D71" at bounding box center [150, 338] width 81 height 34
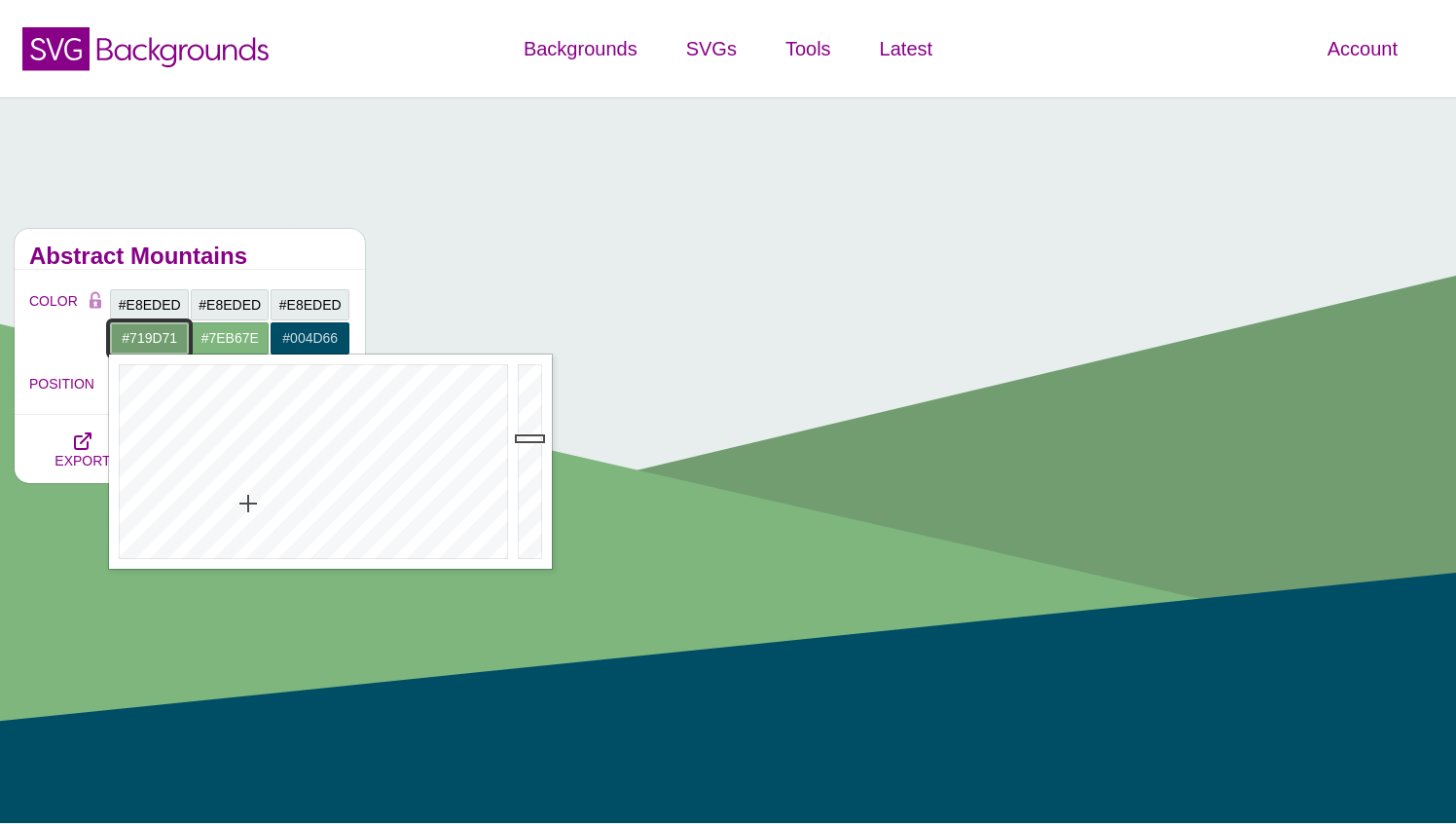
click at [149, 340] on input "#719D71" at bounding box center [150, 338] width 81 height 34
paste input "E8EDED"
type input "#E8EDED"
click at [226, 338] on input "#7EB67E" at bounding box center [231, 338] width 81 height 34
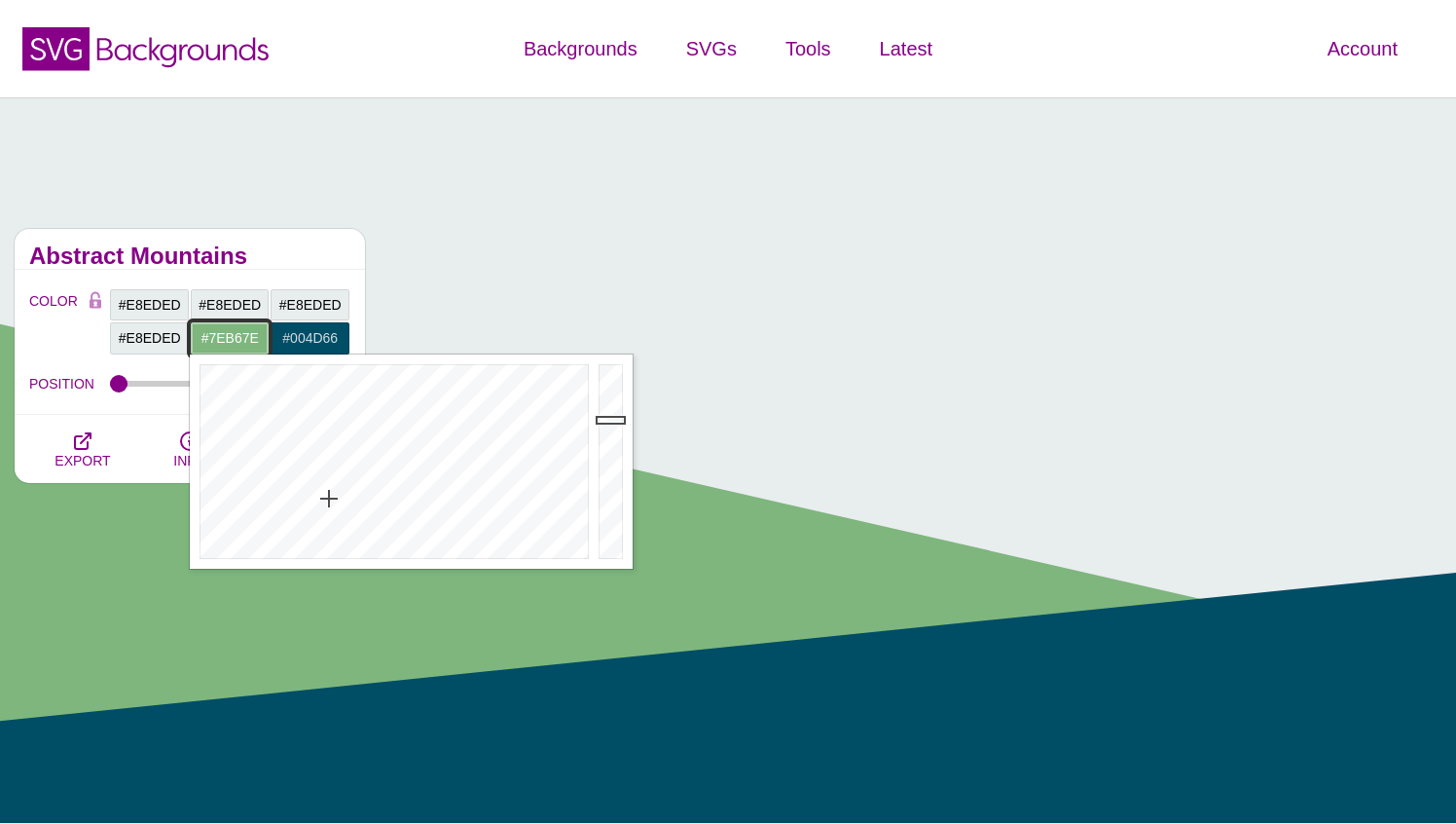
click at [226, 338] on input "#7EB67E" at bounding box center [231, 338] width 81 height 34
paste input "E8EDED"
type input "#E8EDED"
click at [311, 336] on input "#004D66" at bounding box center [310, 338] width 81 height 34
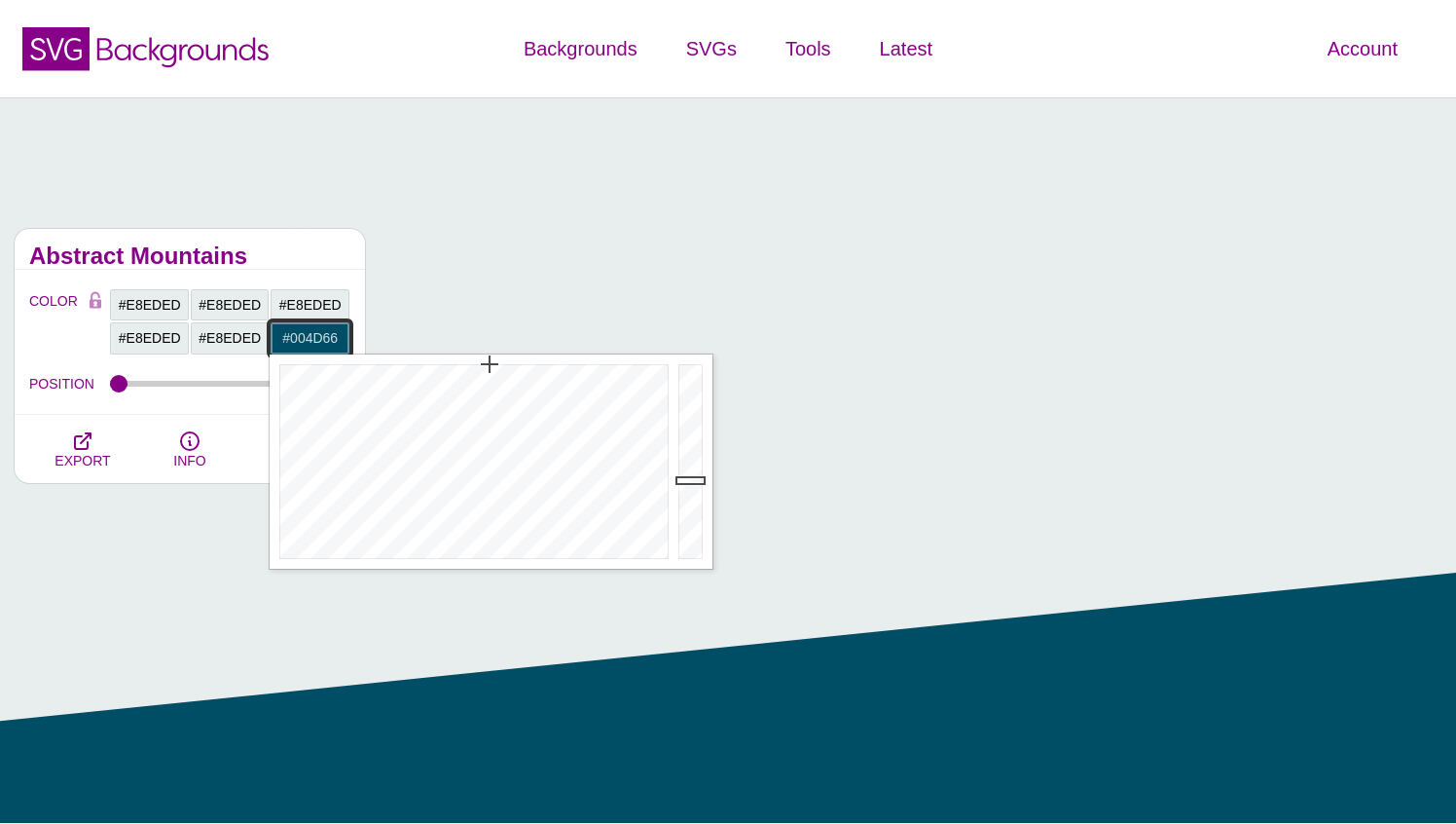
click at [311, 336] on input "#004D66" at bounding box center [310, 338] width 81 height 34
paste input "E8EDED"
type input "#E8EDED"
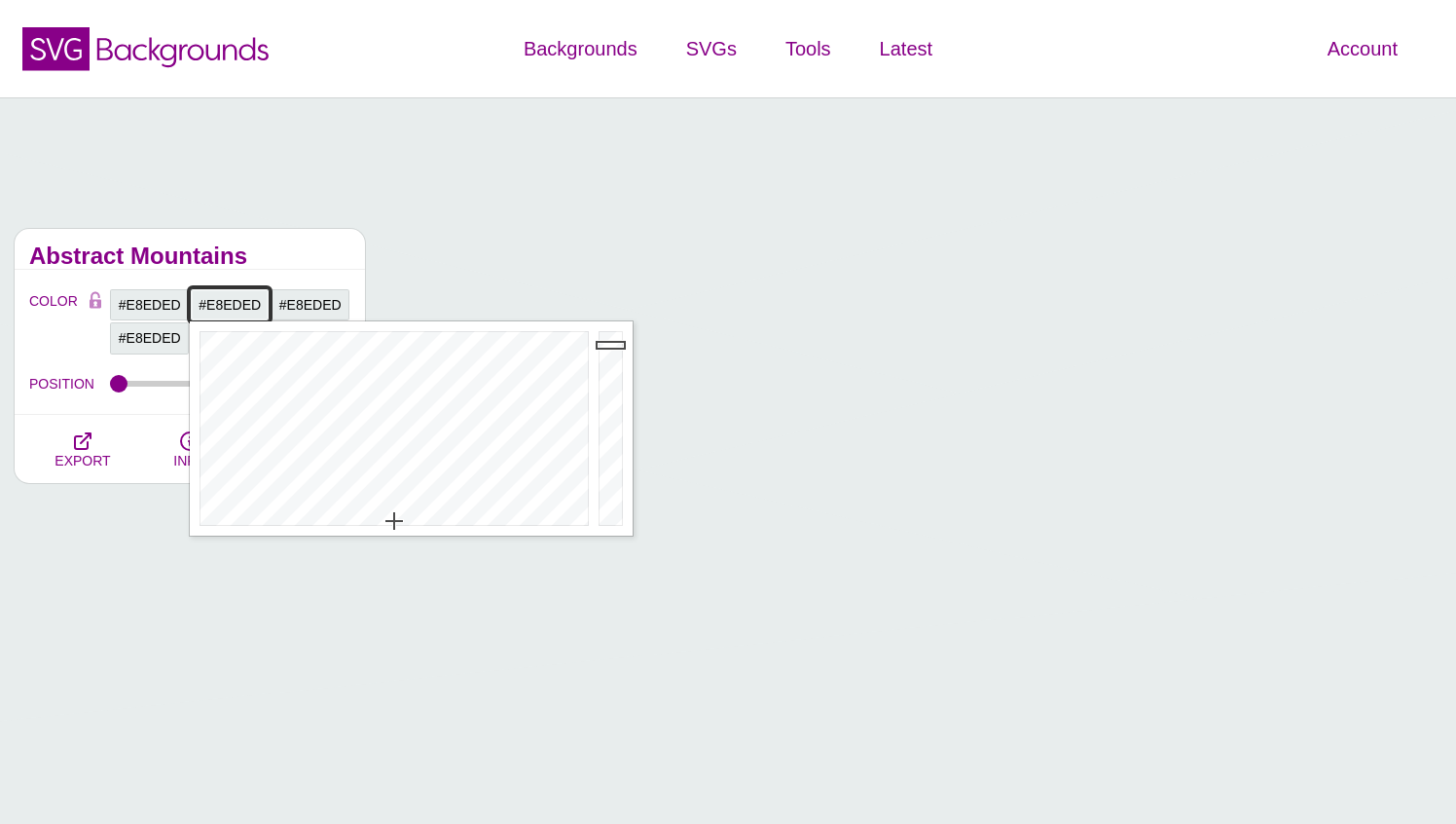
click at [233, 306] on input "#E8EDED" at bounding box center [231, 305] width 81 height 34
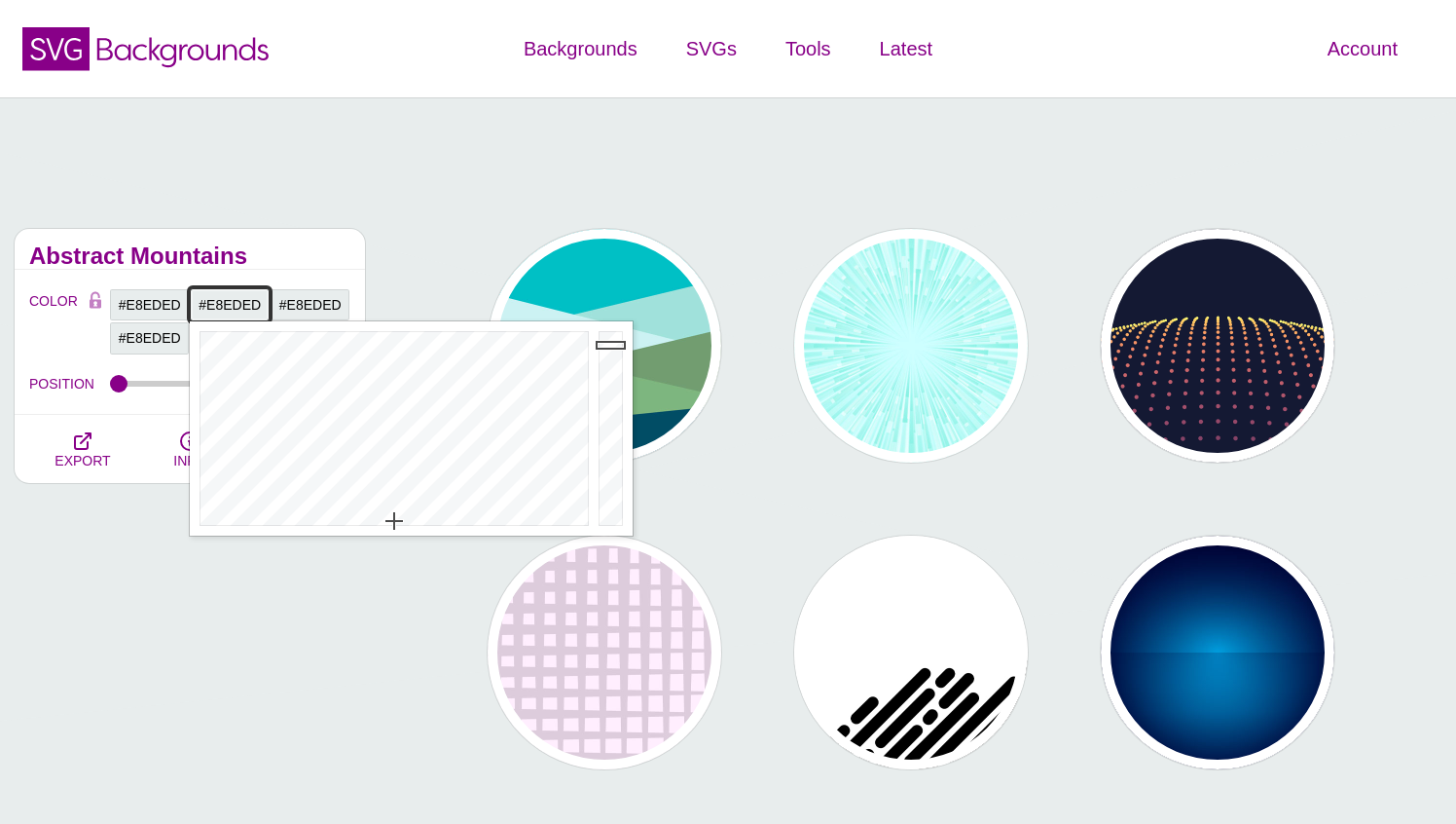
type input "#DFE4E4"
click at [611, 352] on div at bounding box center [614, 428] width 39 height 214
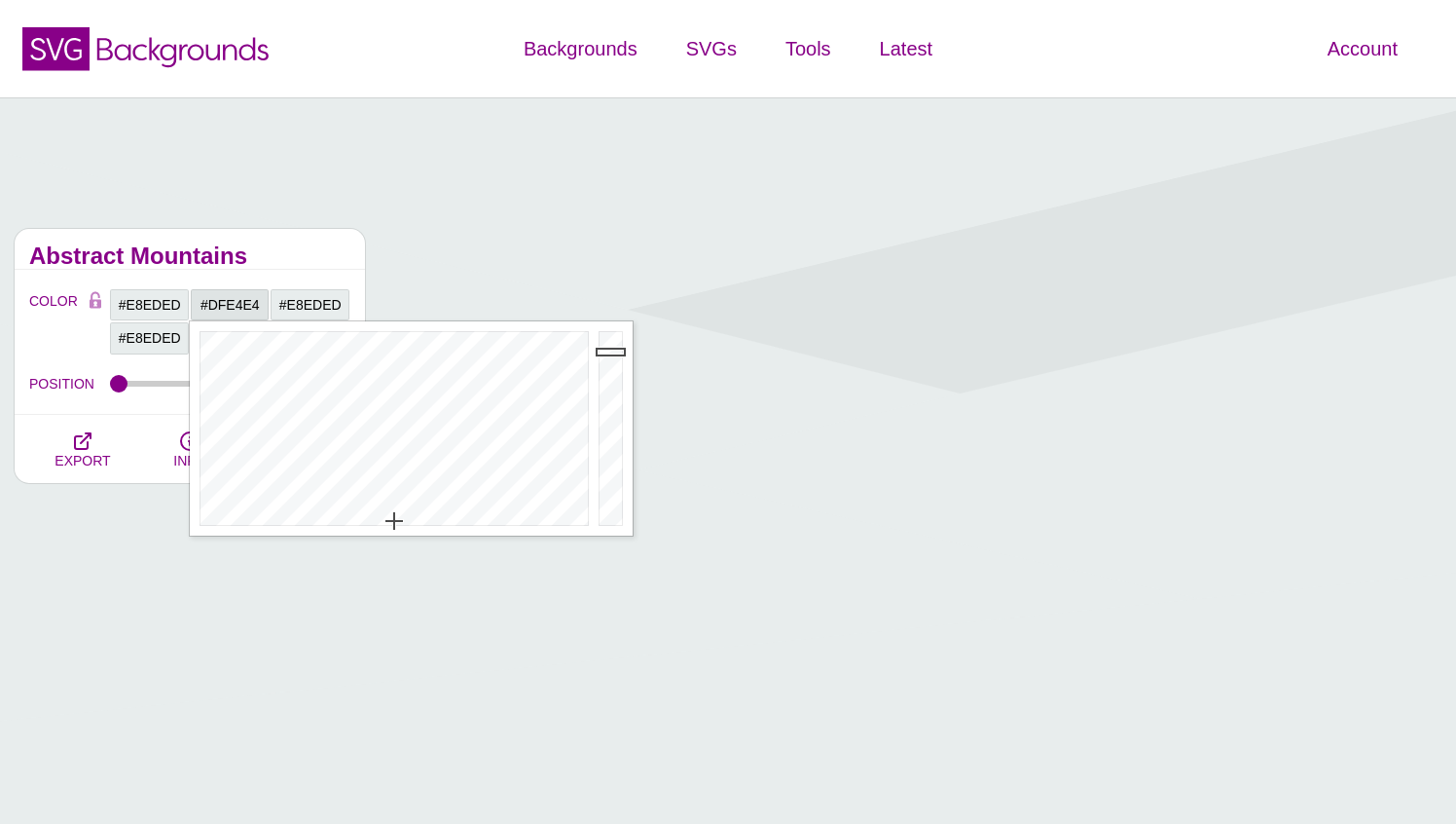
click at [284, 255] on h2 "Abstract Mountains" at bounding box center [190, 256] width 321 height 16
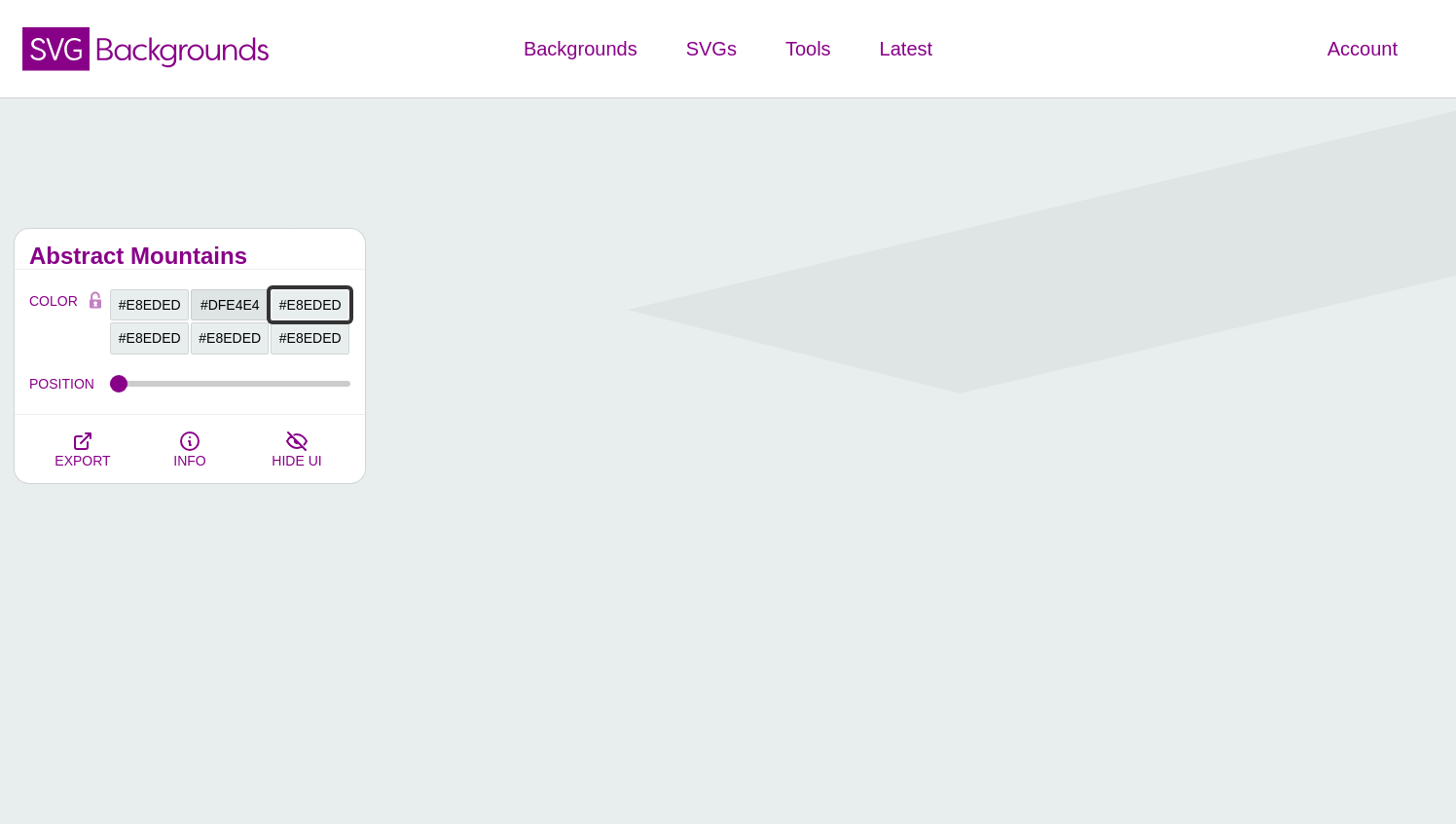
click at [319, 315] on input "#E8EDED" at bounding box center [310, 305] width 81 height 34
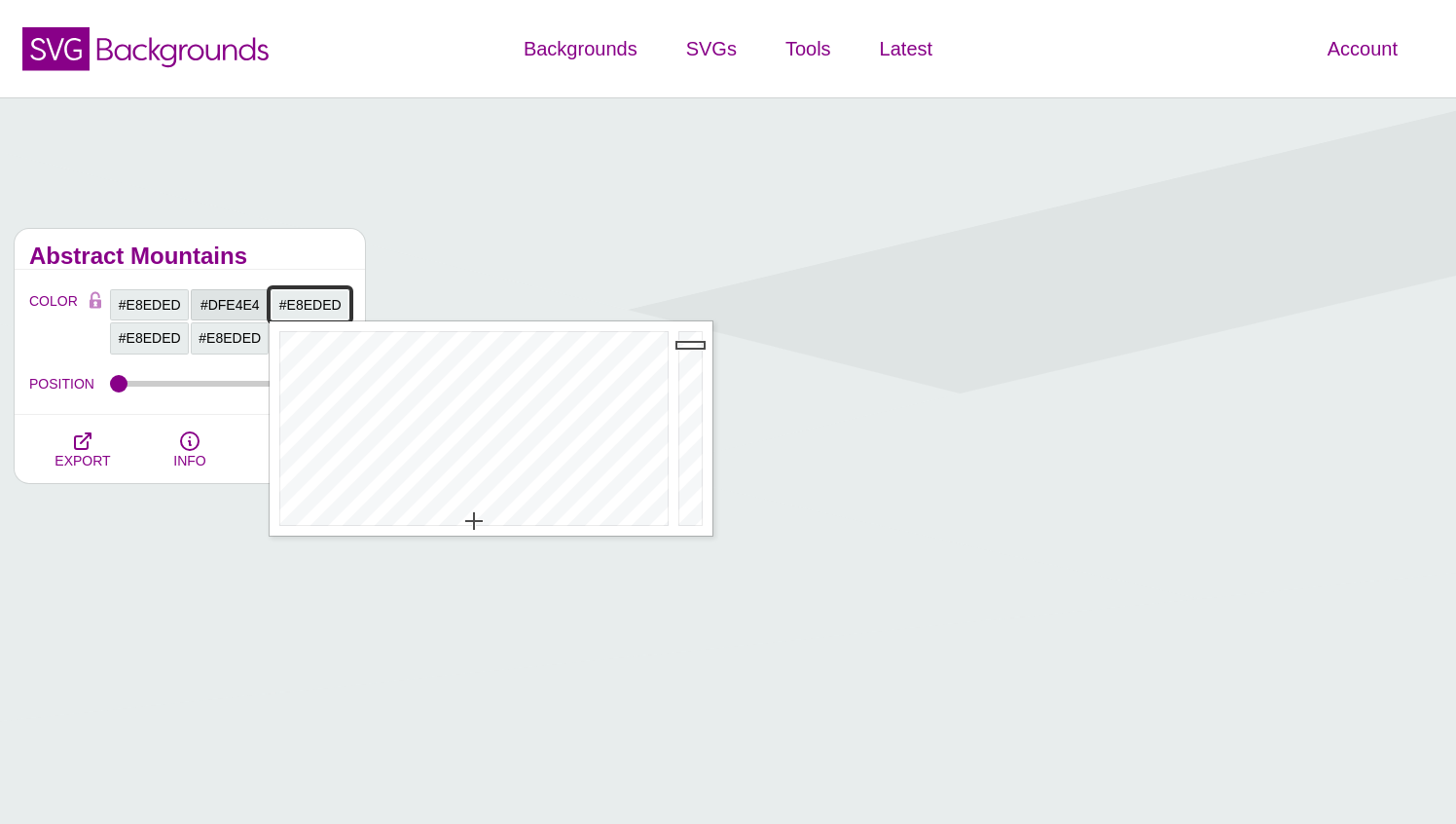
type input "#D3D7D7"
click at [688, 361] on div at bounding box center [694, 428] width 39 height 214
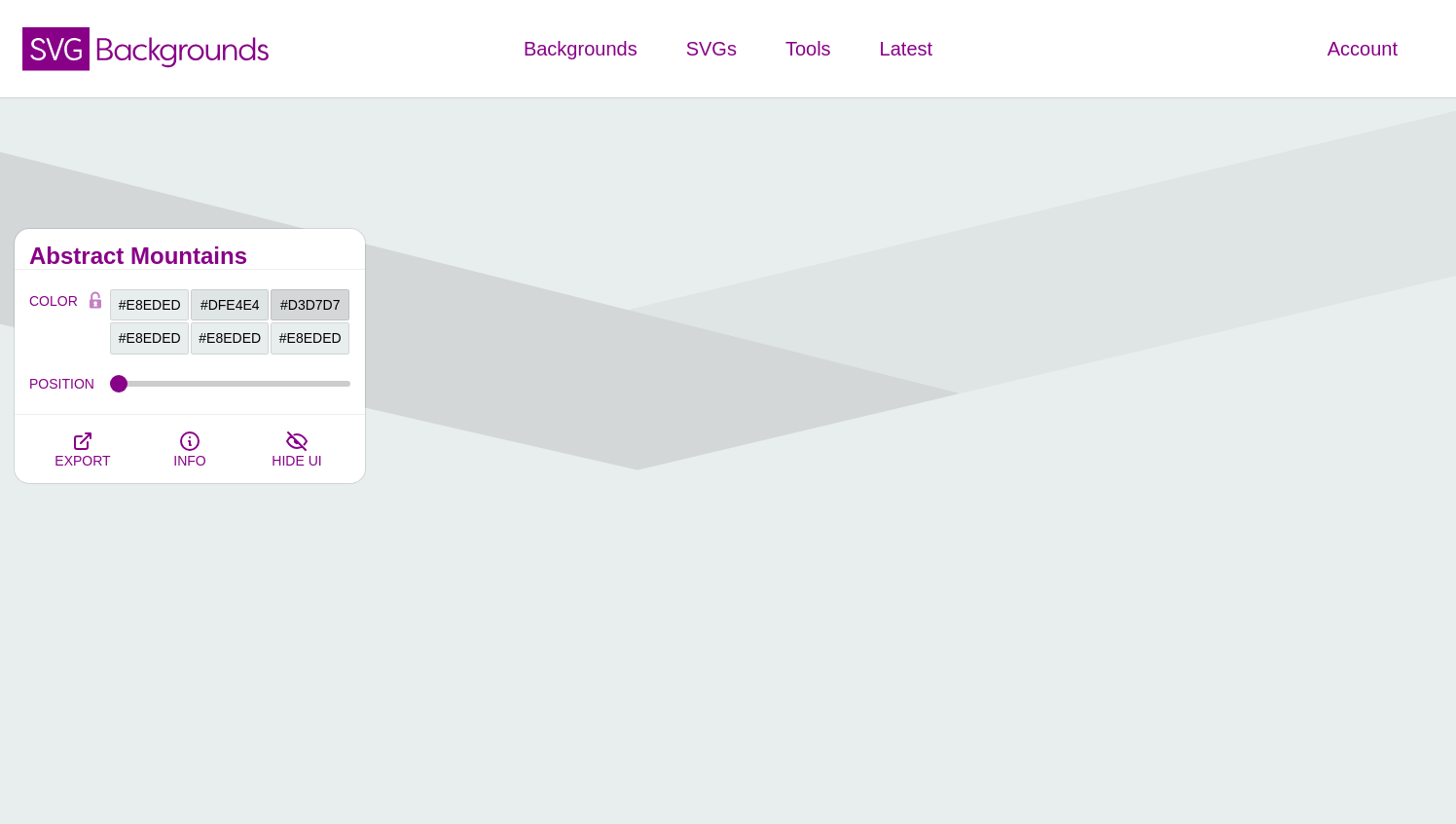
click at [305, 269] on div "Abstract Mountains" at bounding box center [190, 248] width 351 height 40
click at [167, 341] on input "#E8EDED" at bounding box center [150, 338] width 81 height 34
click at [205, 264] on h2 "Abstract Mountains" at bounding box center [190, 256] width 321 height 16
click at [171, 331] on input "#E8EDED" at bounding box center [150, 338] width 81 height 34
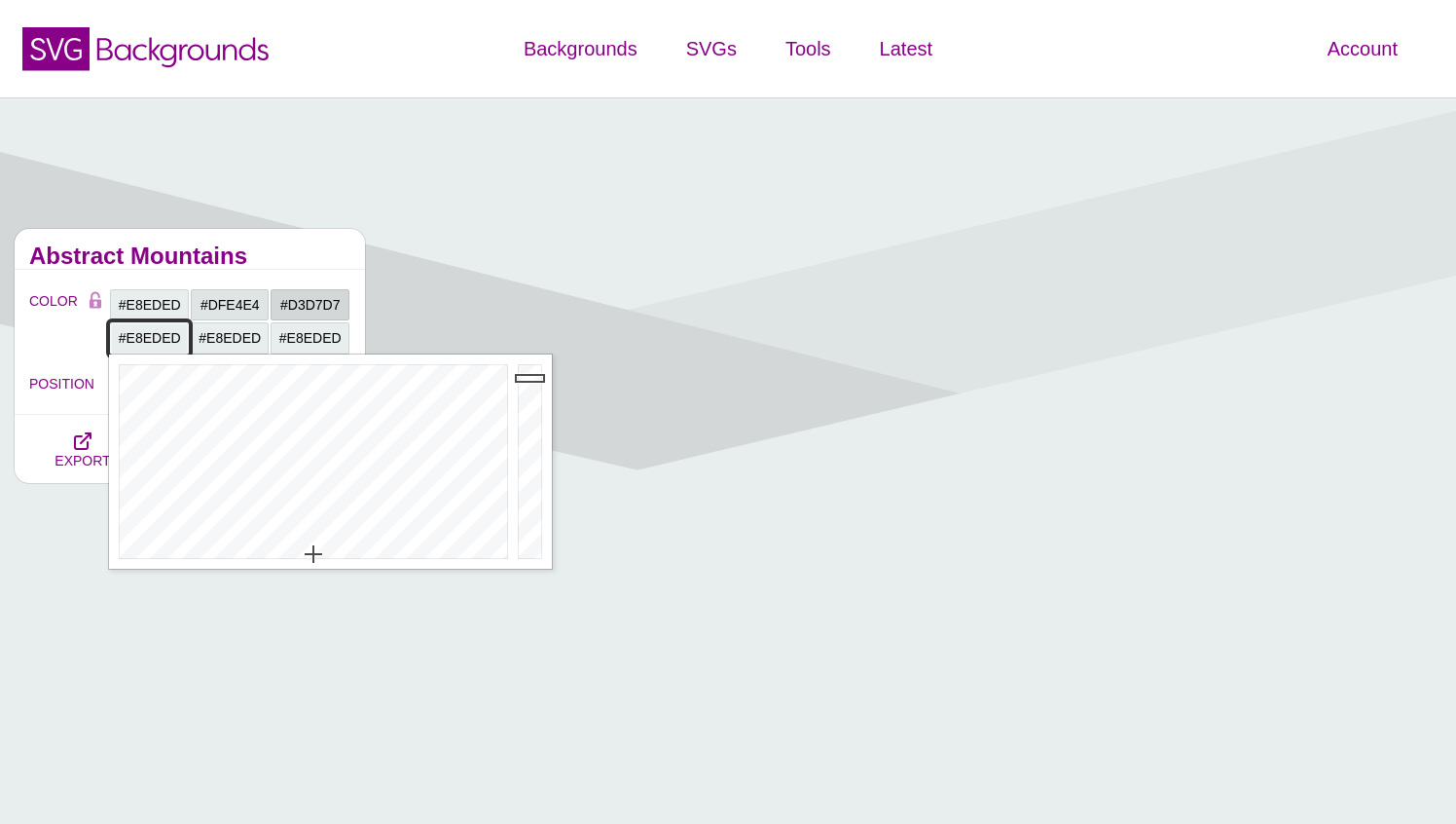
click at [171, 331] on input "#E8EDED" at bounding box center [150, 338] width 81 height 34
paste input "44797C"
click at [531, 431] on div at bounding box center [533, 461] width 39 height 214
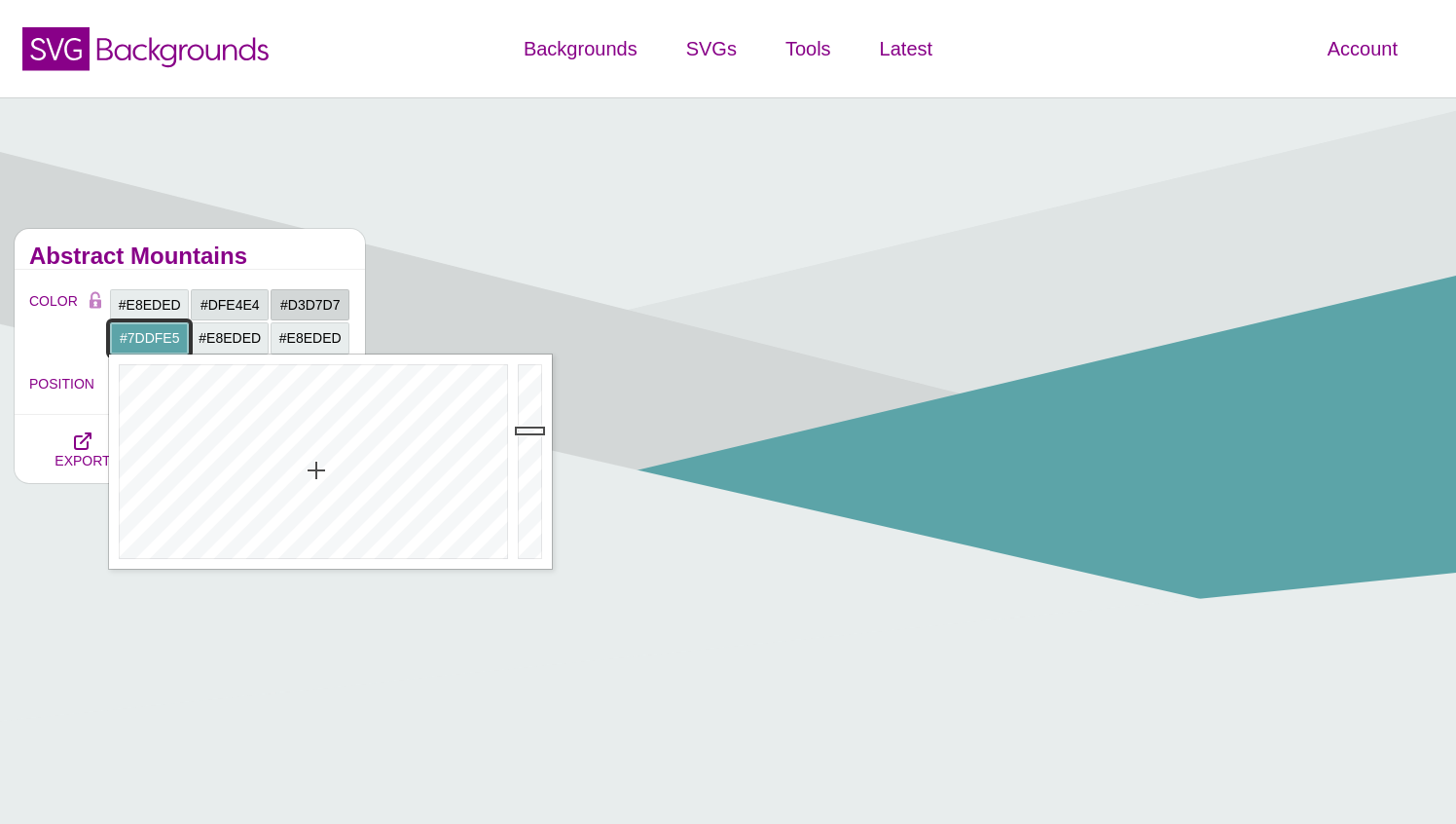
click at [530, 384] on div at bounding box center [533, 461] width 39 height 214
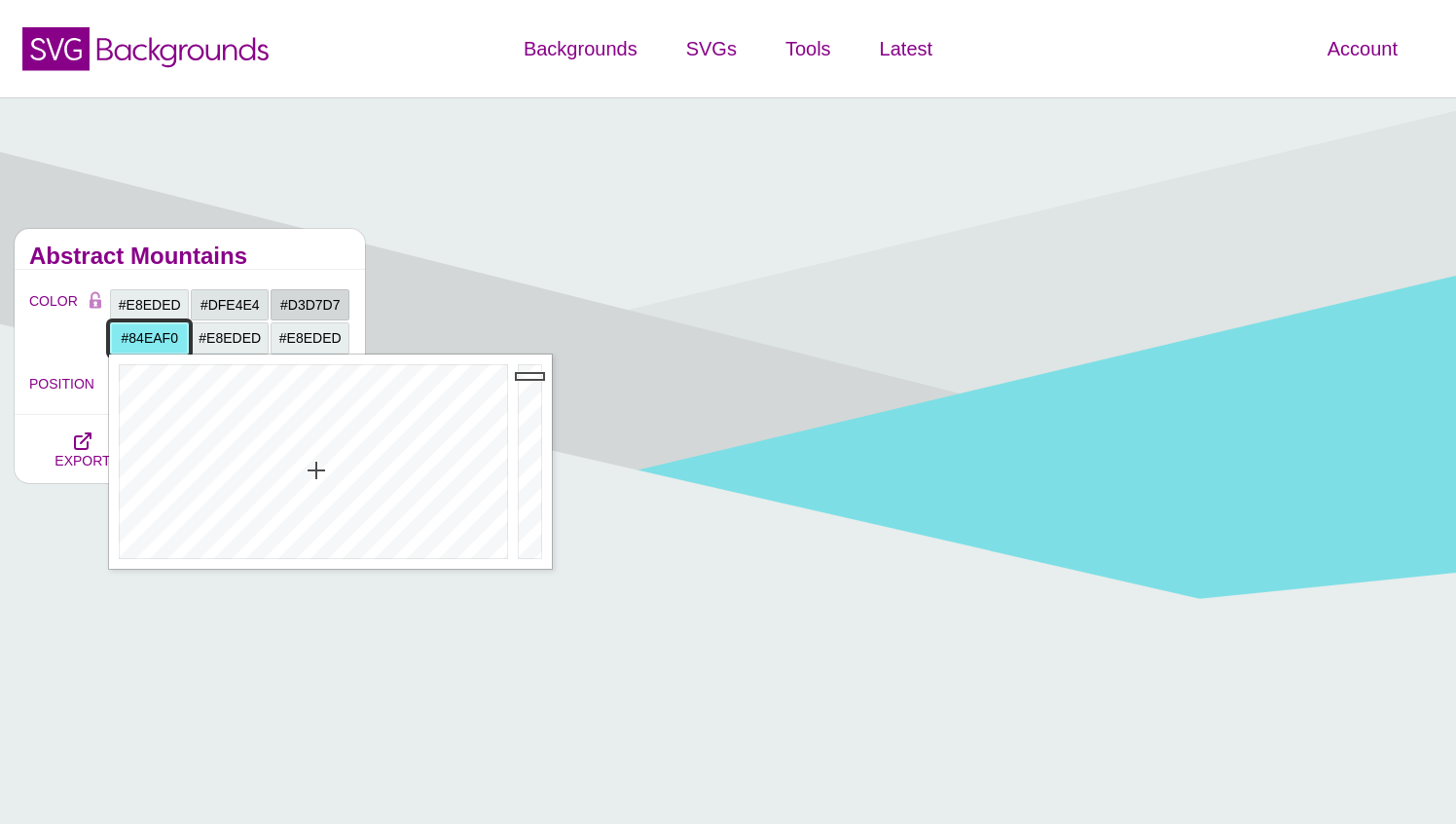
click at [529, 376] on div at bounding box center [533, 461] width 39 height 214
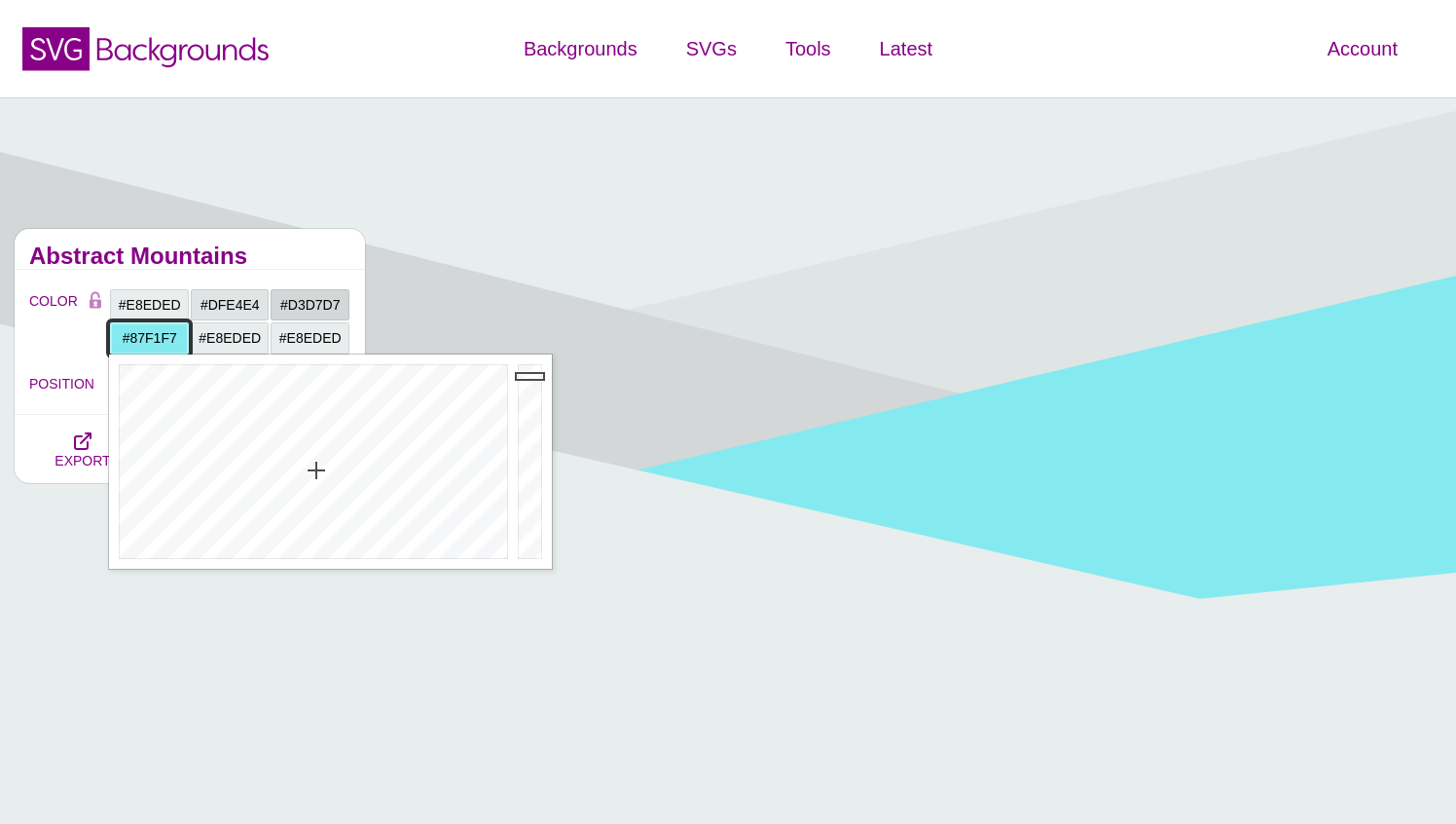
click at [529, 371] on div at bounding box center [533, 461] width 39 height 214
drag, startPoint x: 320, startPoint y: 478, endPoint x: 316, endPoint y: 508, distance: 30.3
click at [316, 509] on div at bounding box center [311, 461] width 404 height 214
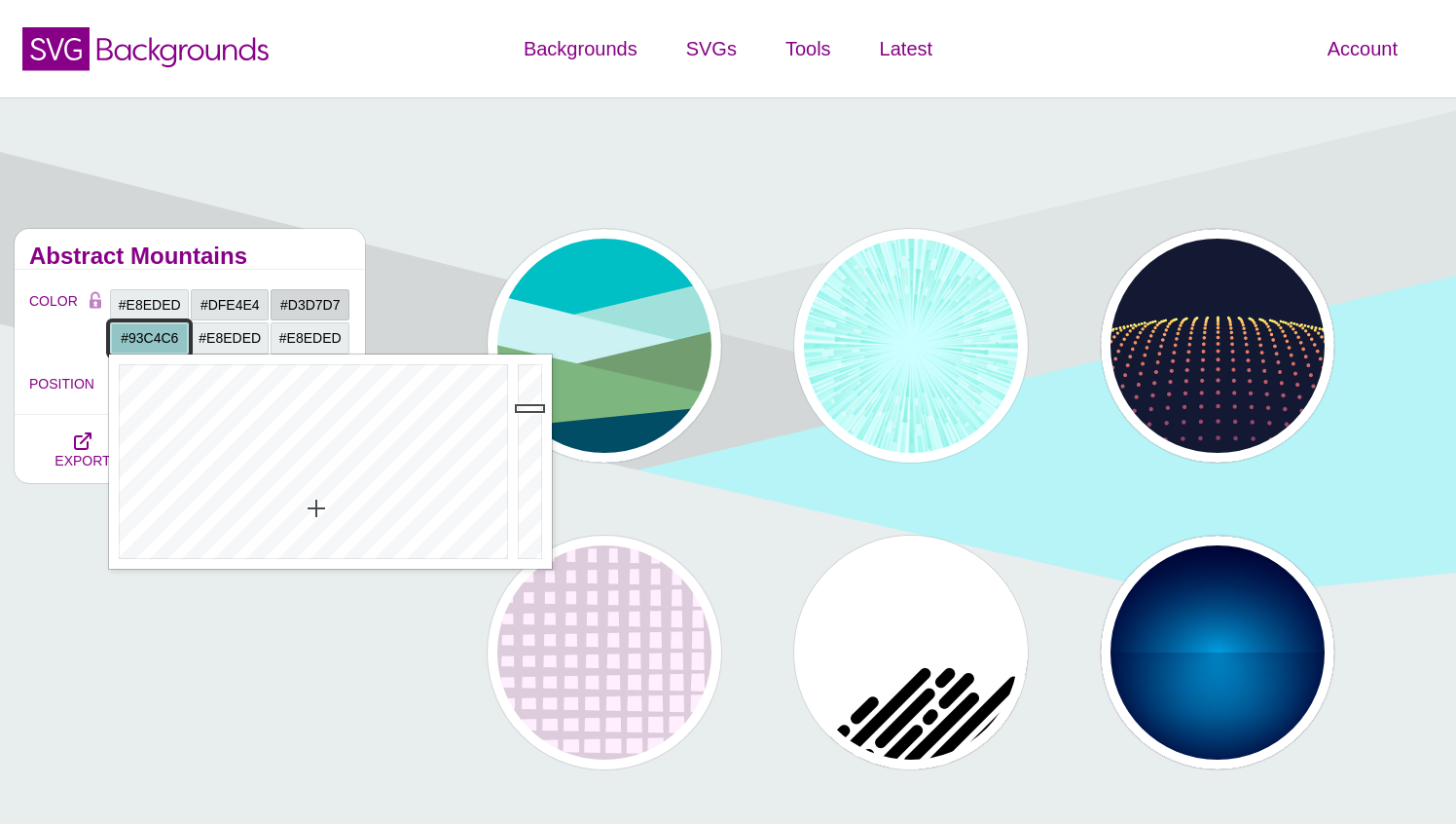
click at [537, 408] on div at bounding box center [533, 461] width 39 height 214
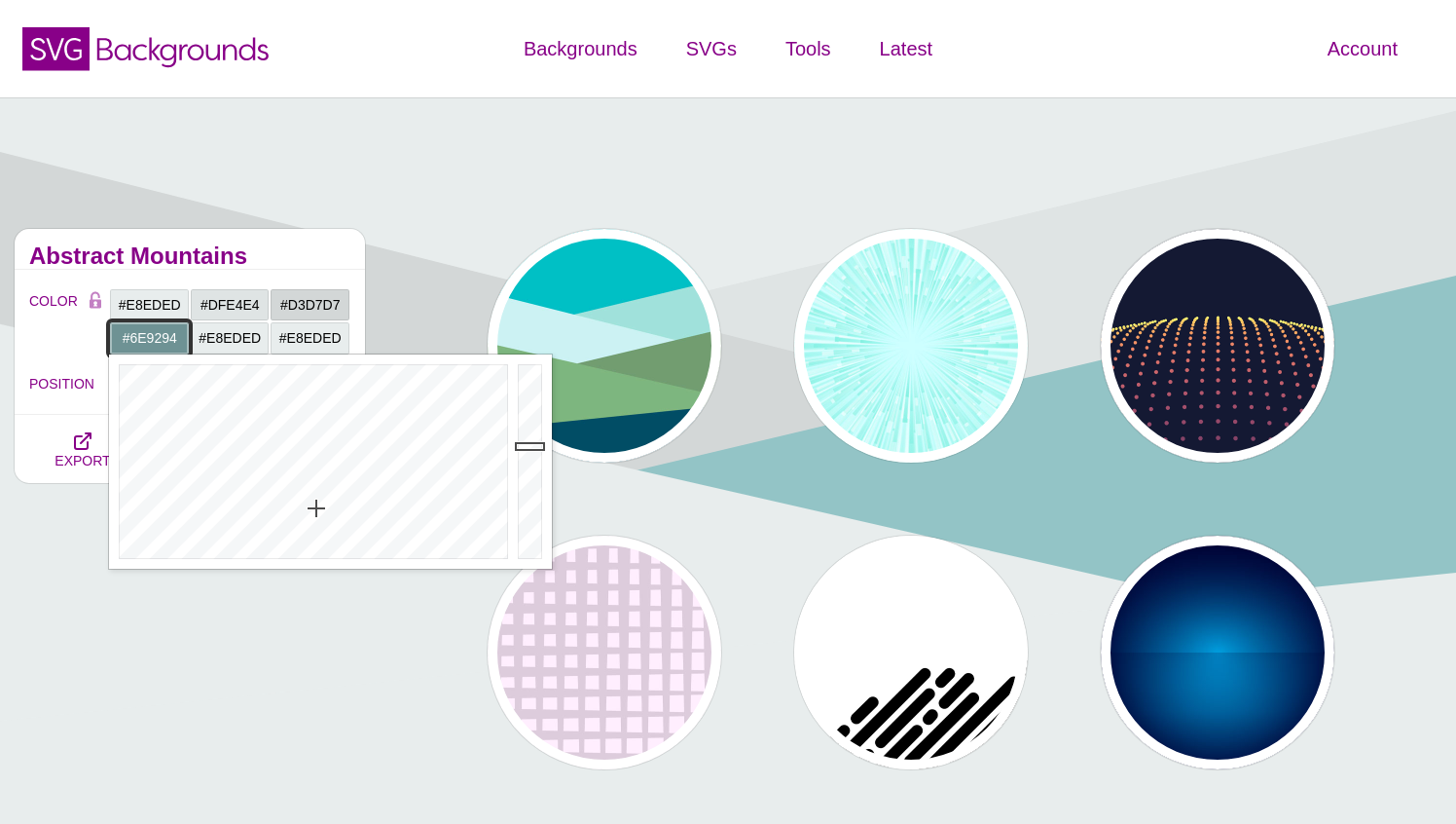
click at [536, 446] on div at bounding box center [533, 461] width 39 height 214
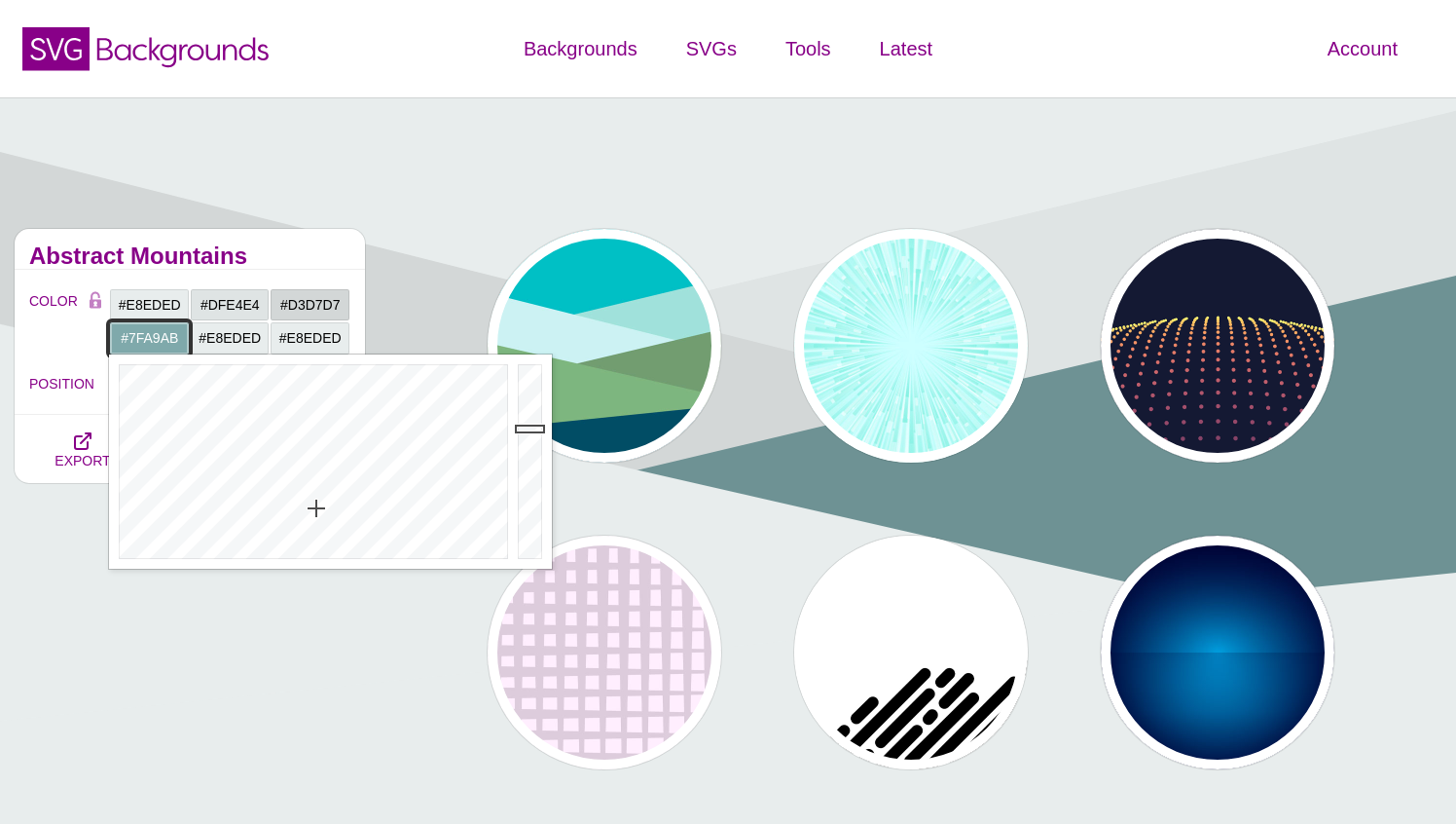
click at [532, 429] on div at bounding box center [533, 461] width 39 height 214
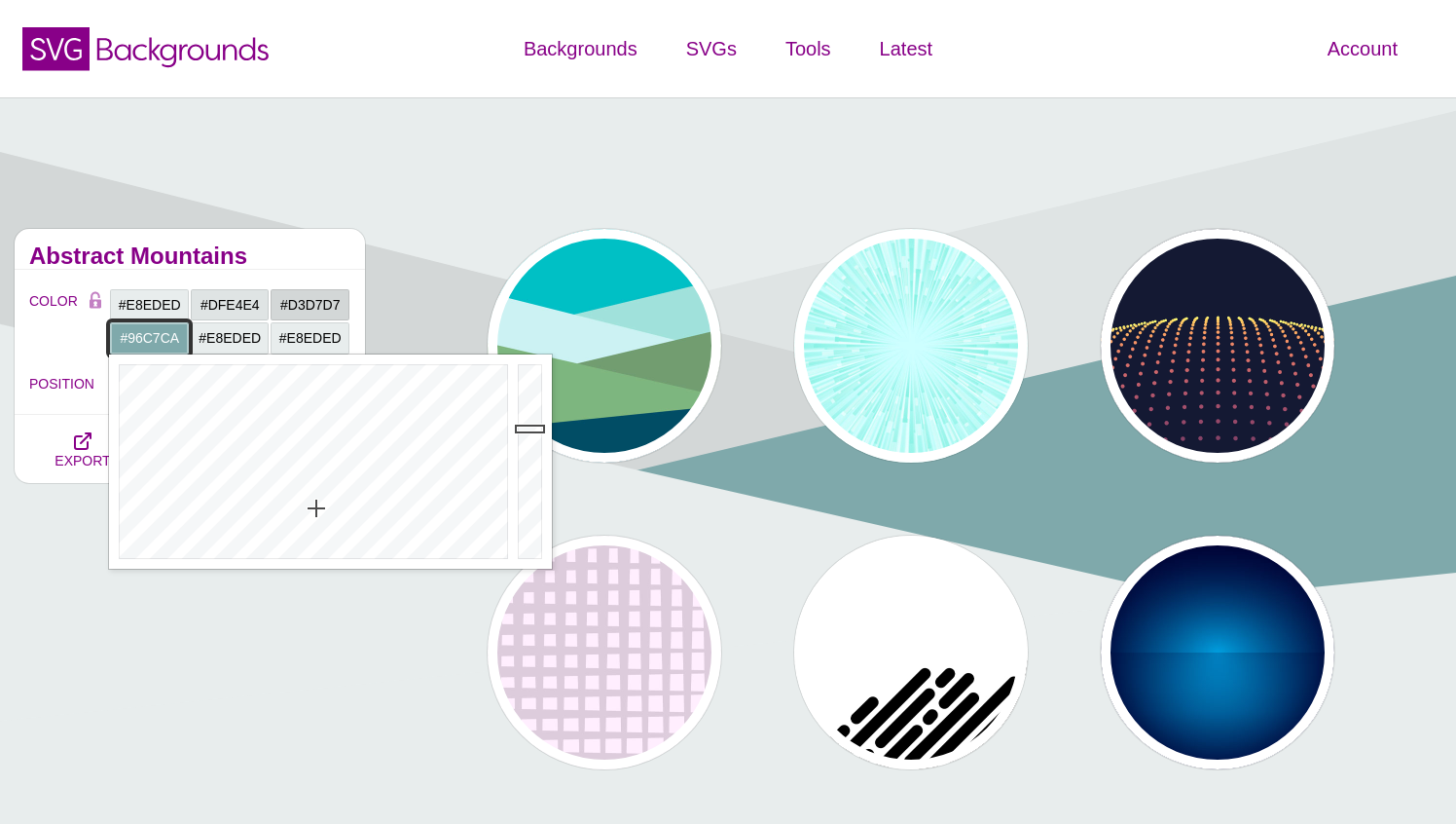
click at [532, 405] on div at bounding box center [533, 461] width 39 height 214
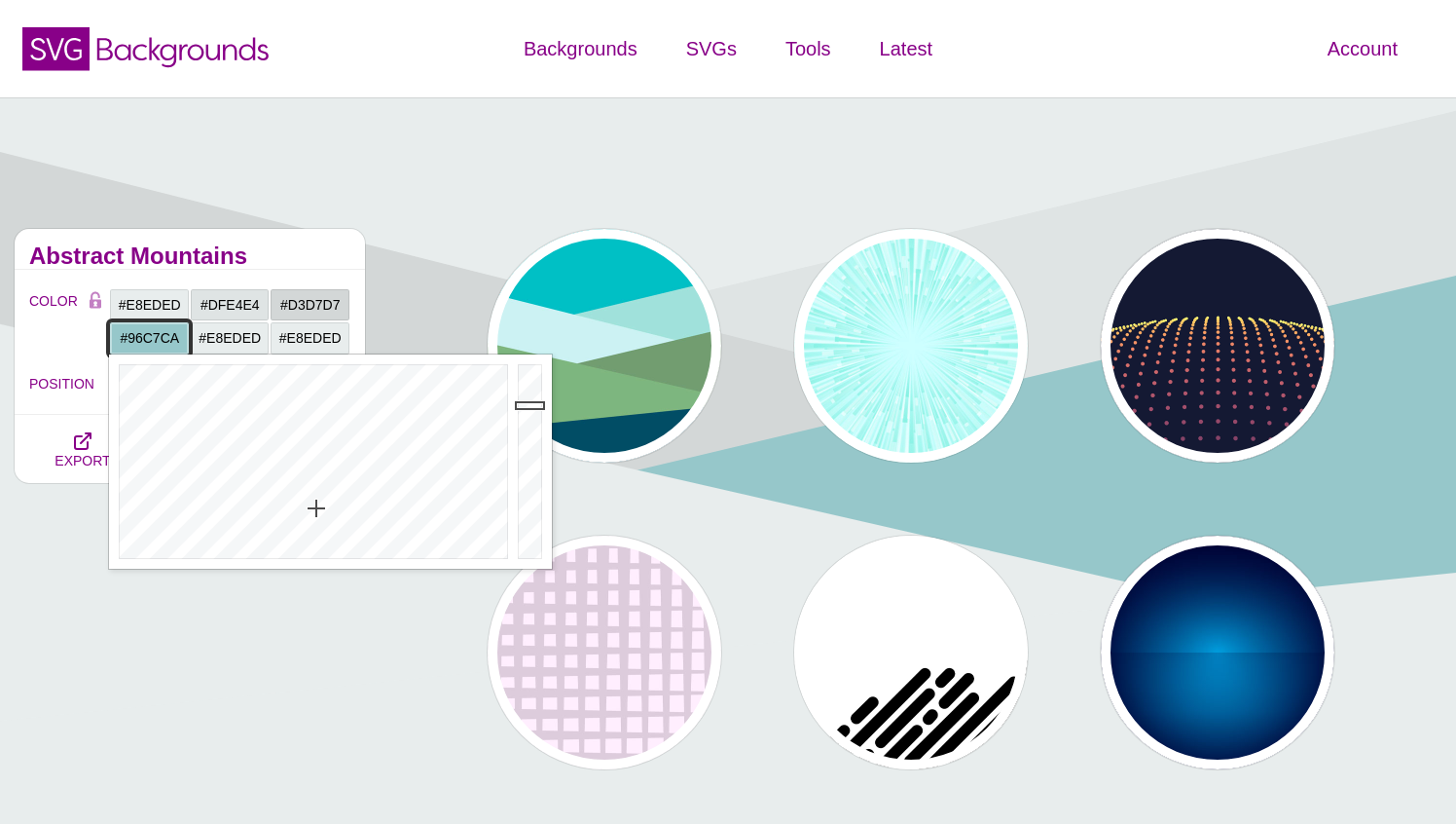
click at [532, 405] on div at bounding box center [533, 461] width 39 height 214
click at [531, 400] on div at bounding box center [533, 461] width 39 height 214
click at [533, 391] on div at bounding box center [533, 461] width 39 height 214
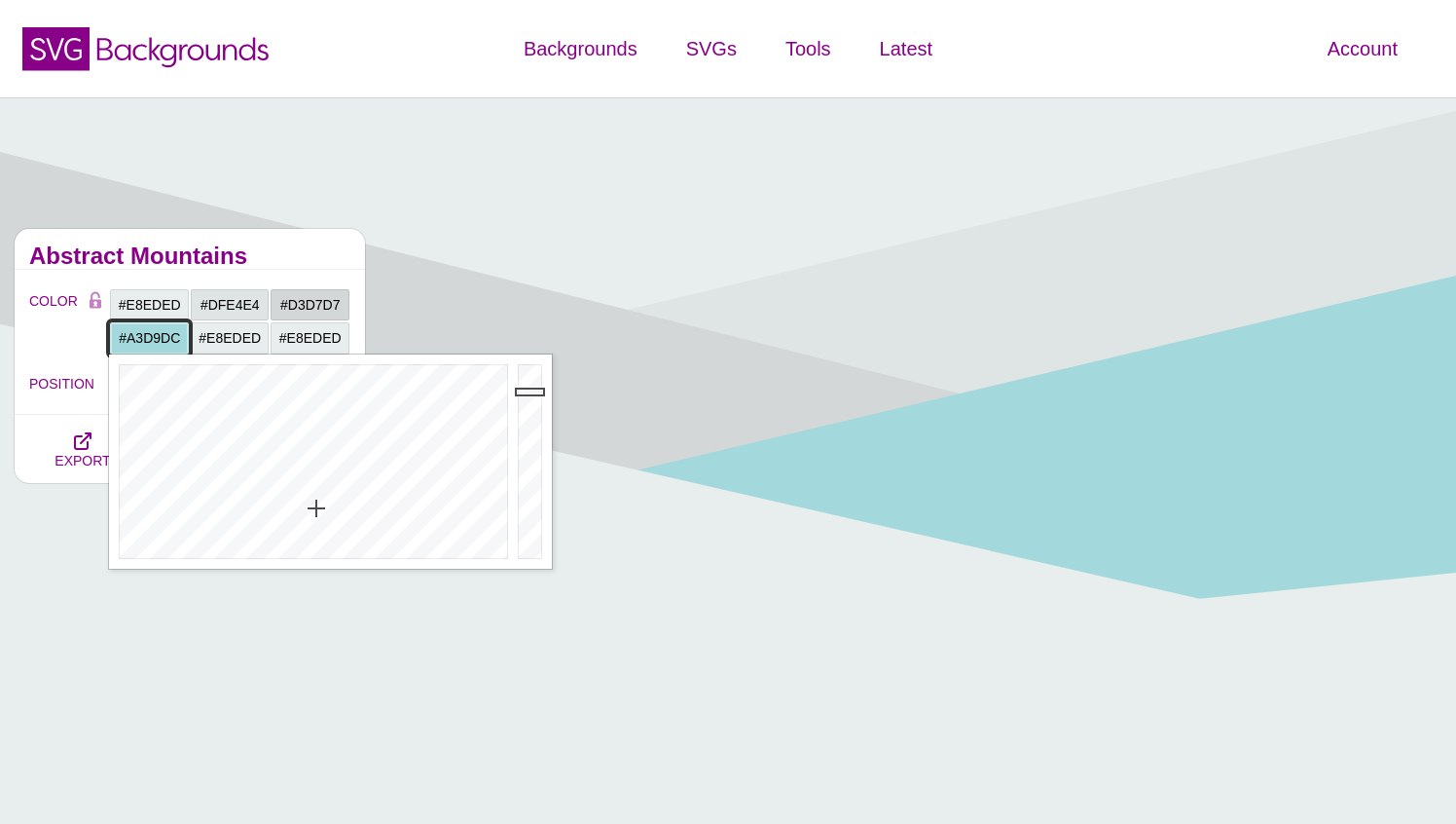
type input "#A3D9DC"
click at [236, 342] on input "#E8EDED" at bounding box center [231, 338] width 81 height 34
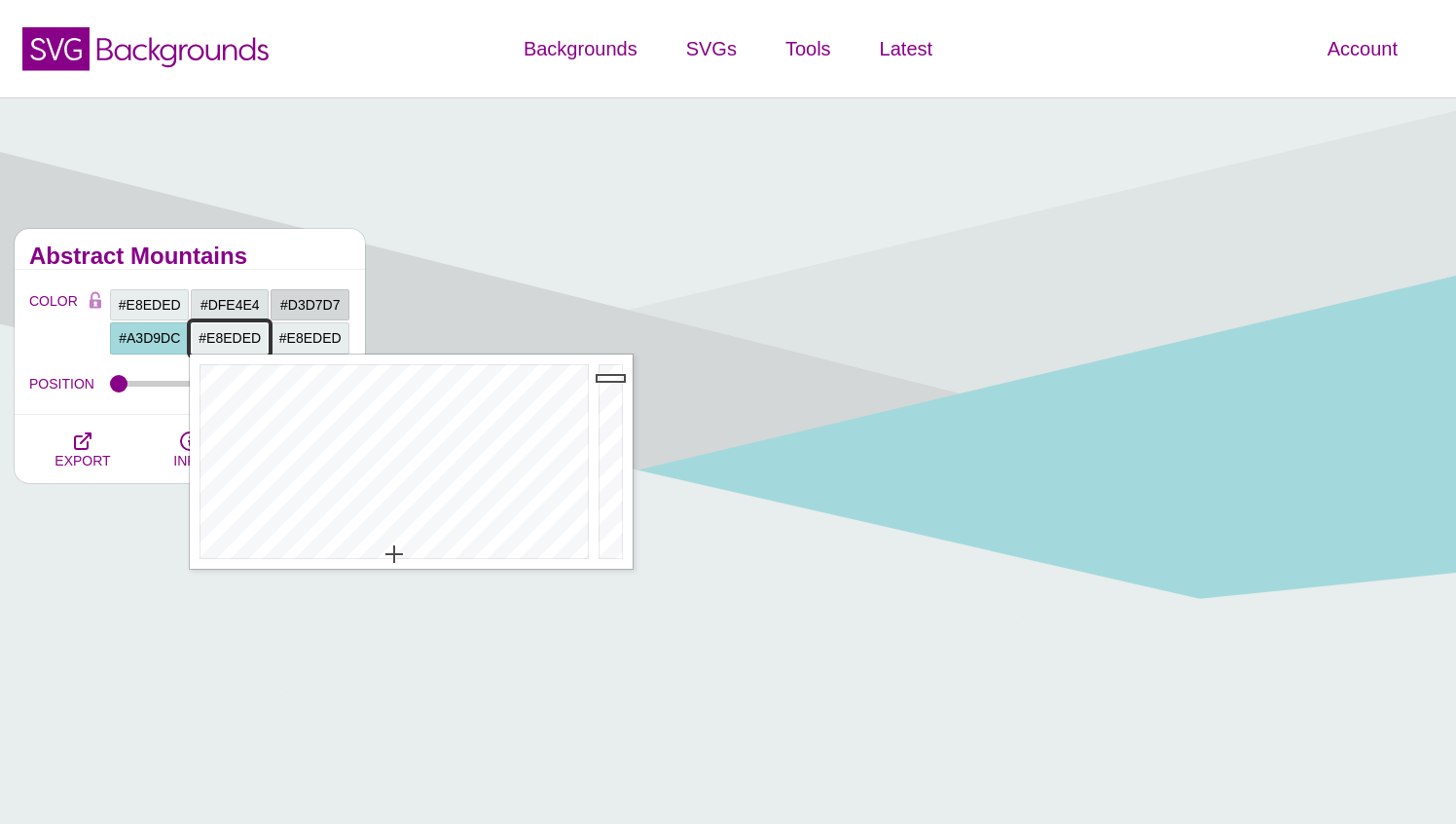
click at [236, 342] on input "#E8EDED" at bounding box center [231, 338] width 81 height 34
paste input "44797C"
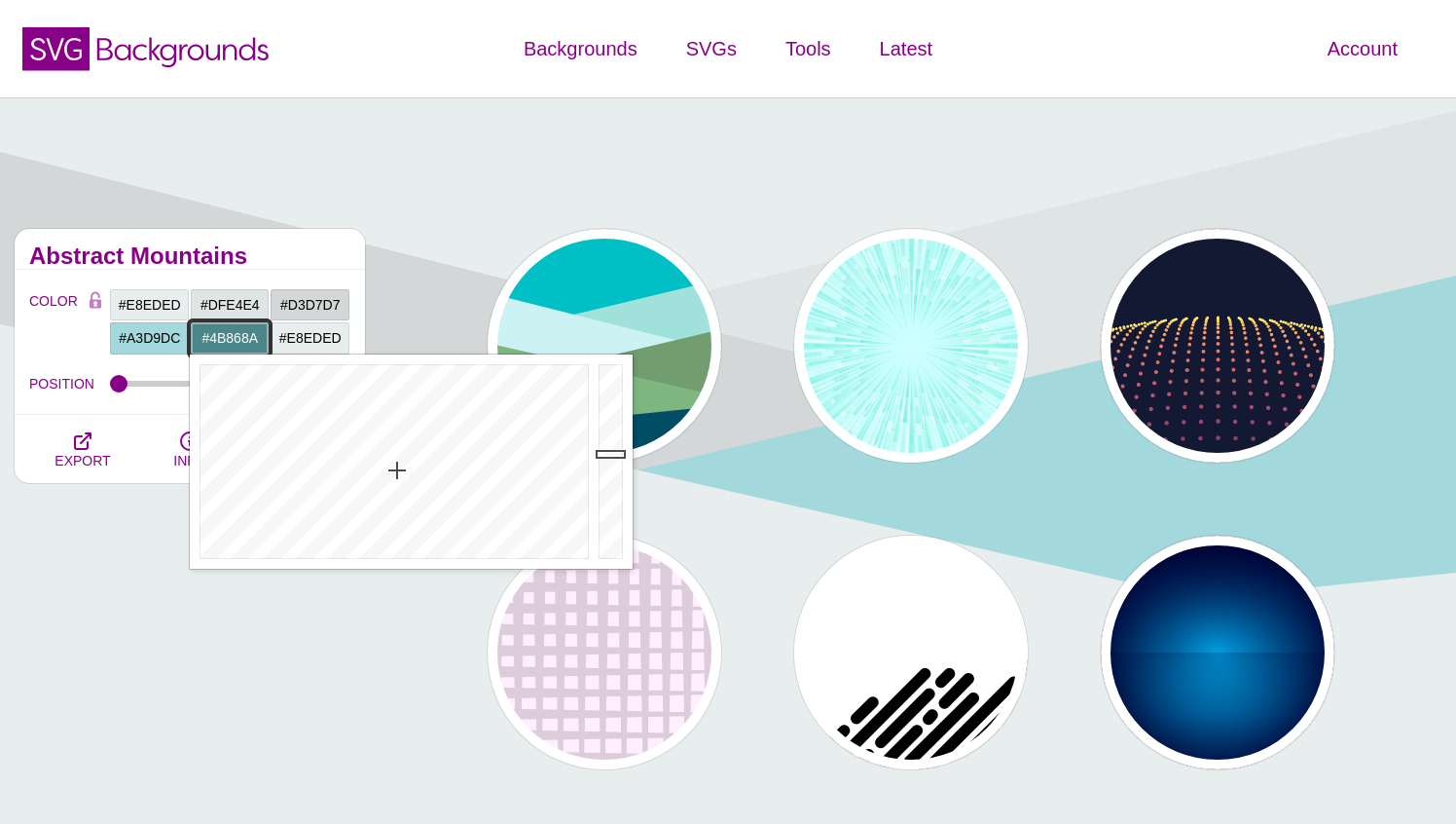
click at [608, 453] on div at bounding box center [614, 461] width 39 height 214
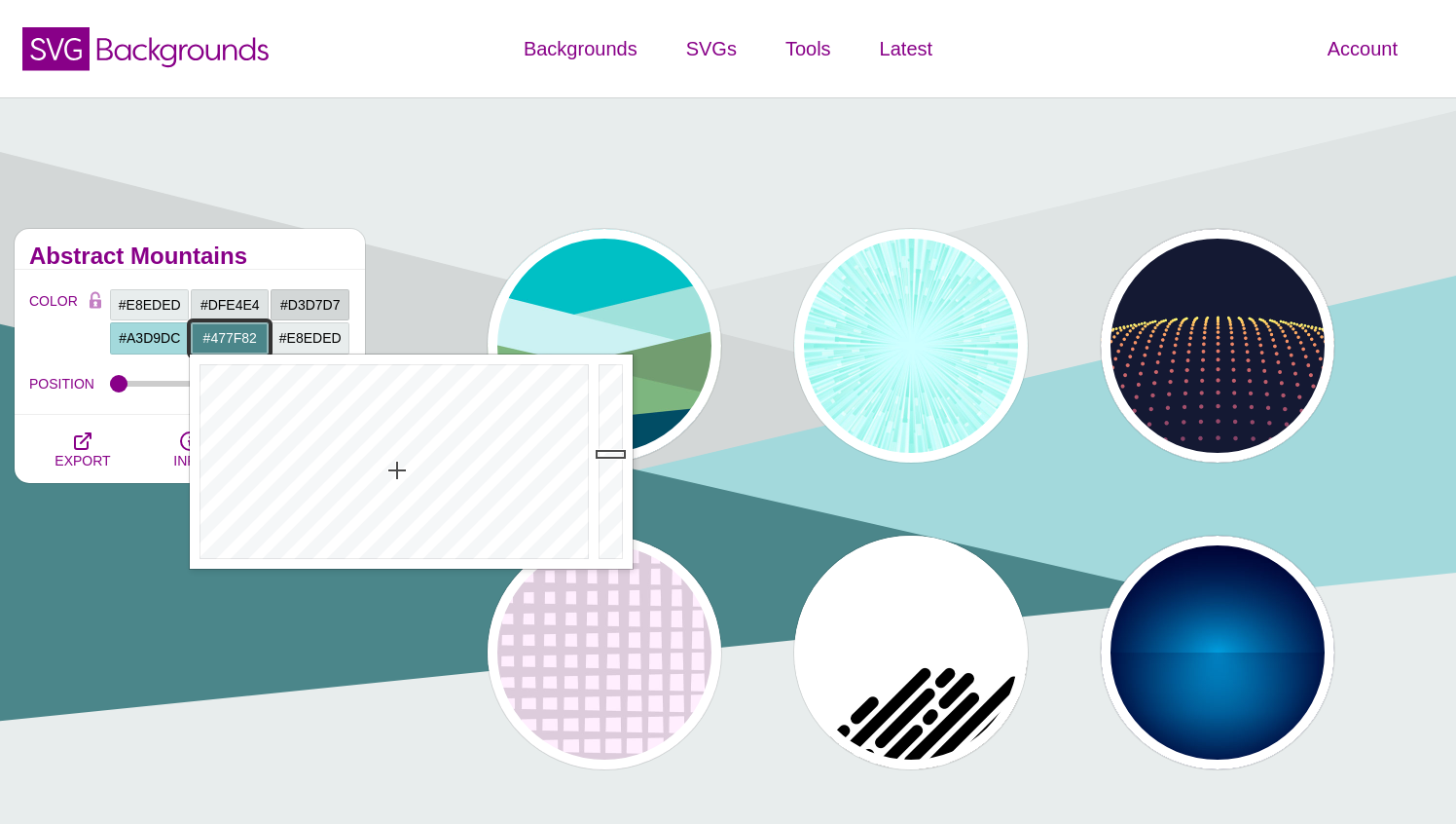
click at [608, 459] on div at bounding box center [614, 461] width 39 height 214
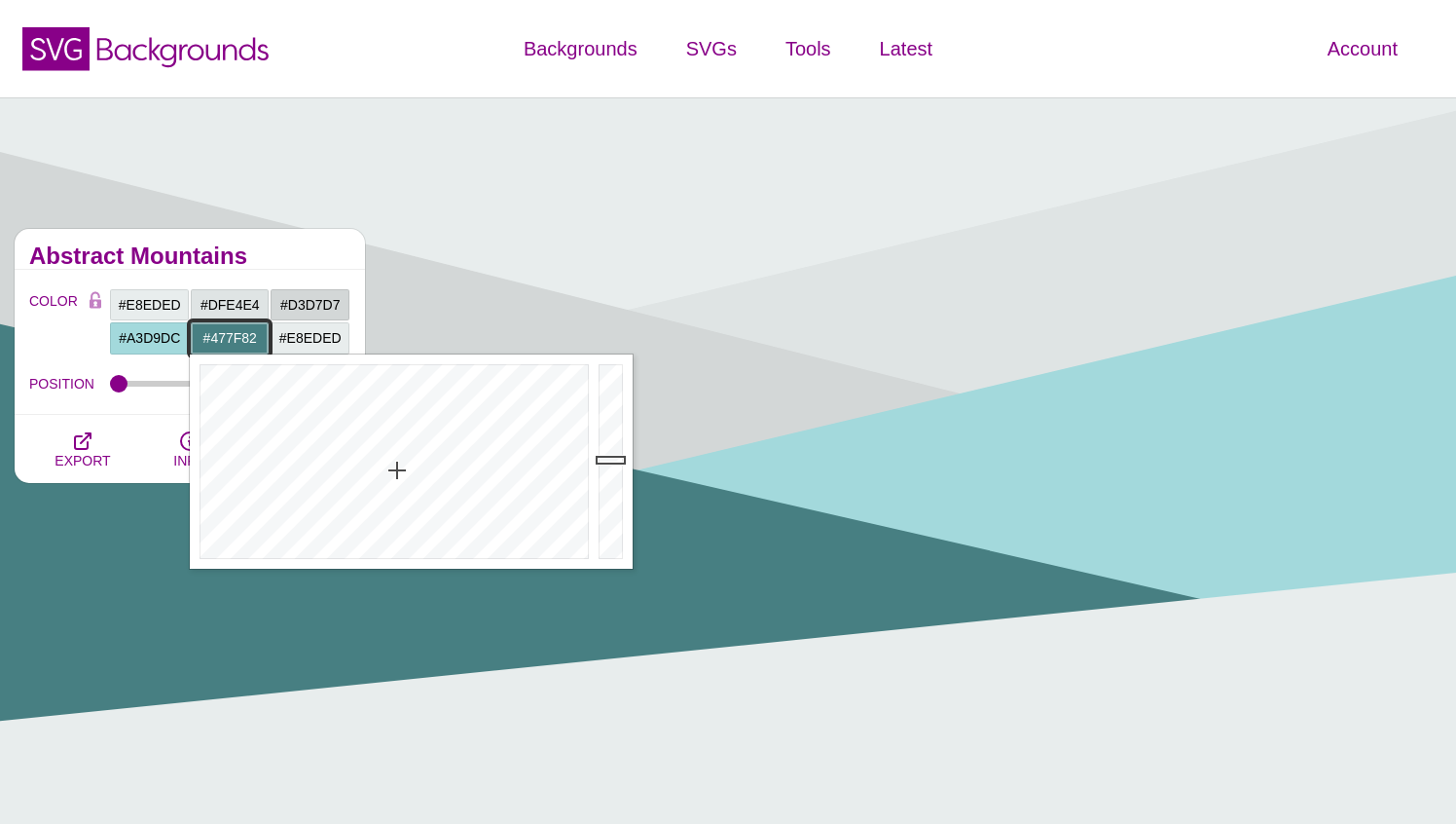
type input "#477F82"
click at [280, 239] on div "Abstract Mountains" at bounding box center [190, 248] width 351 height 40
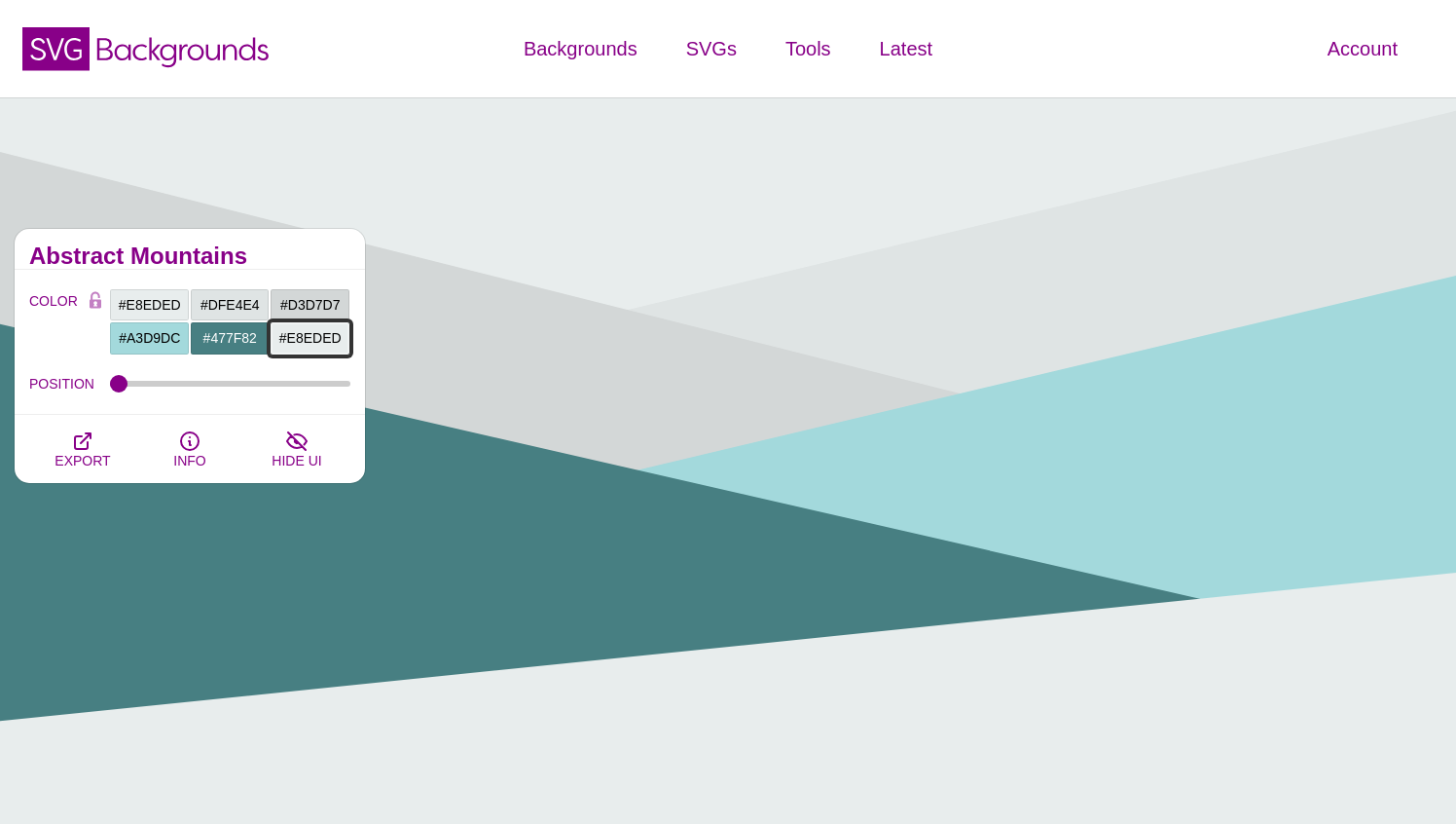
click at [301, 332] on input "#E8EDED" at bounding box center [310, 338] width 81 height 34
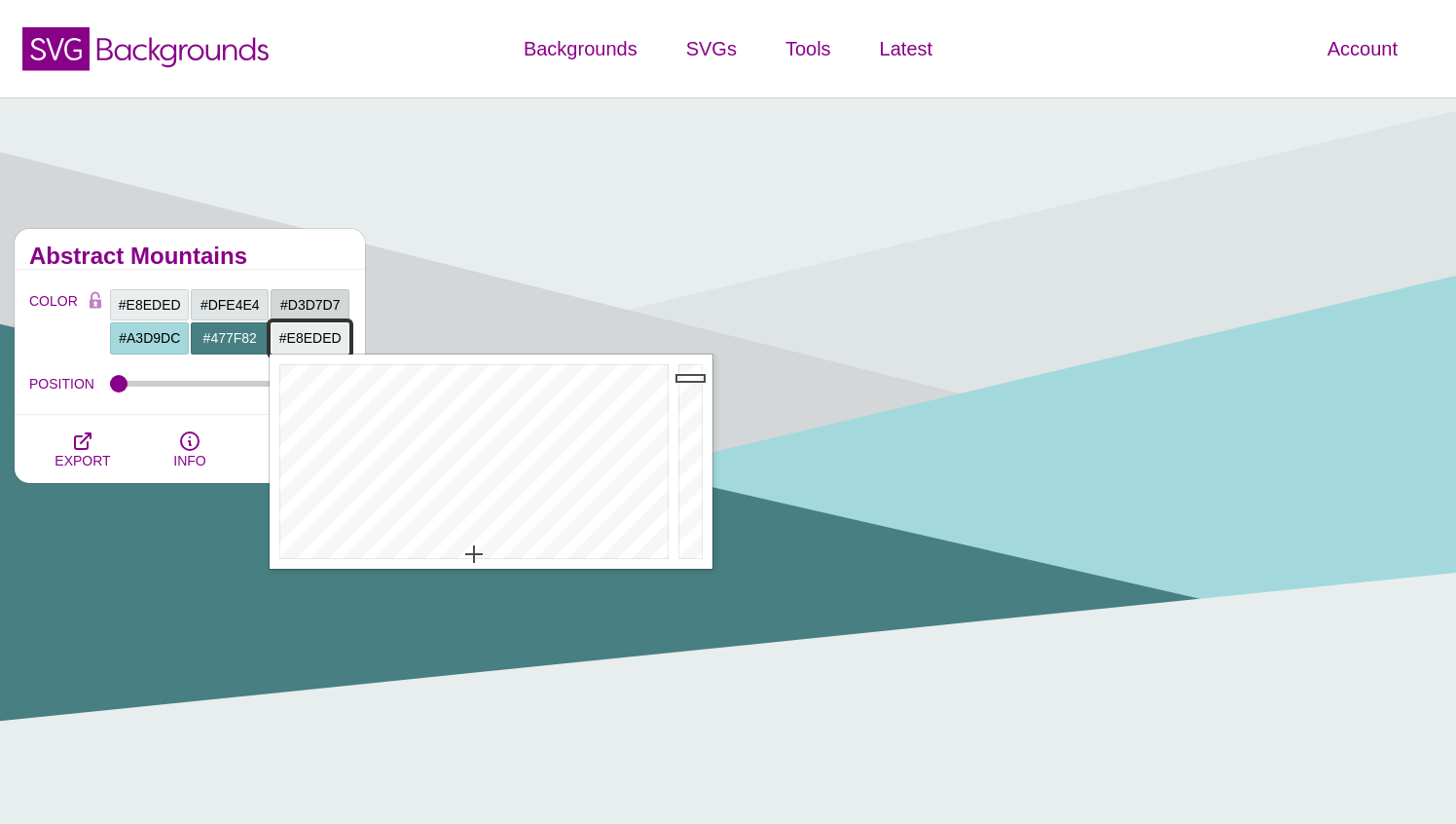
click at [301, 332] on input "#E8EDED" at bounding box center [310, 338] width 81 height 34
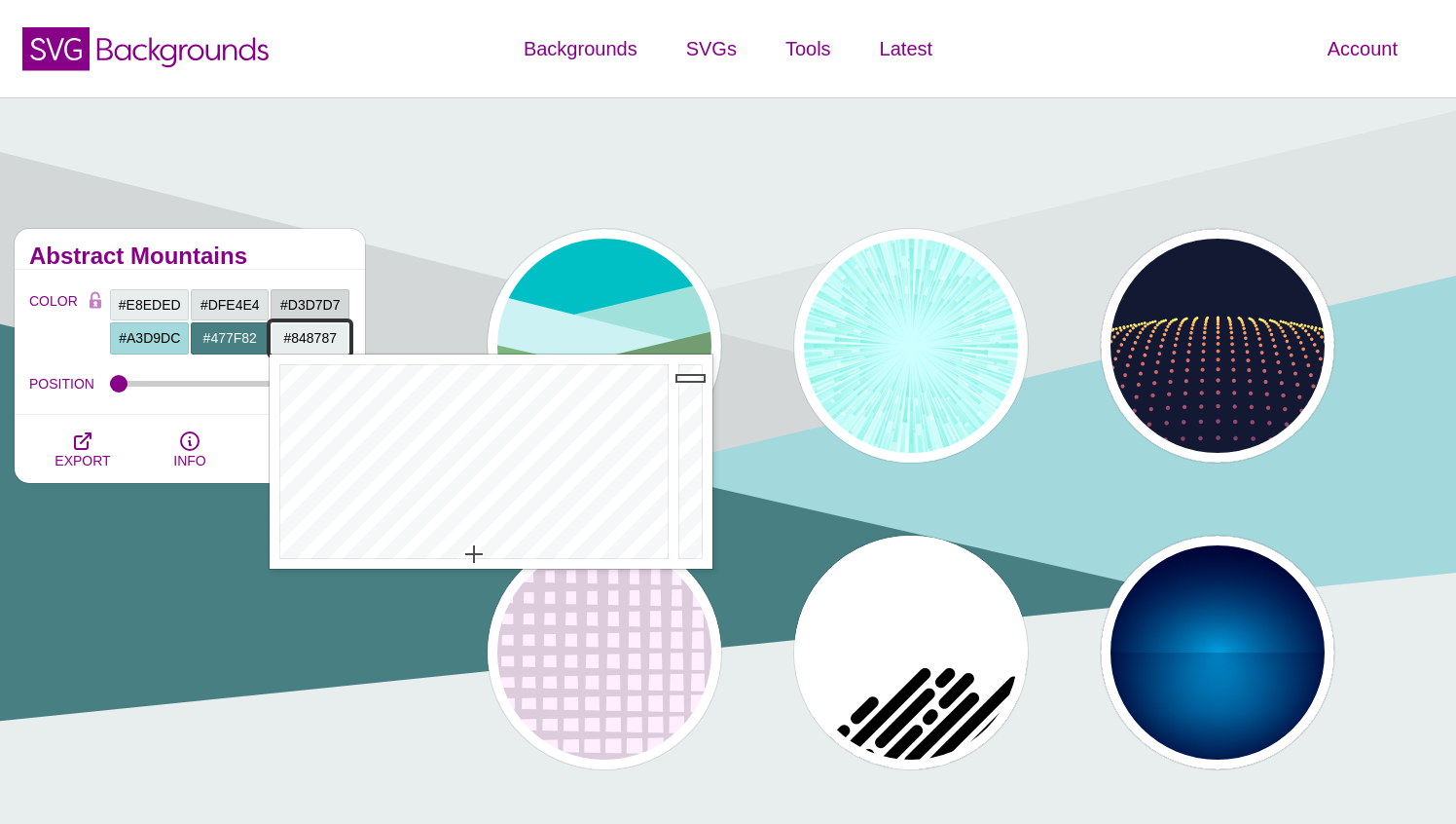
click at [696, 455] on div at bounding box center [694, 461] width 39 height 214
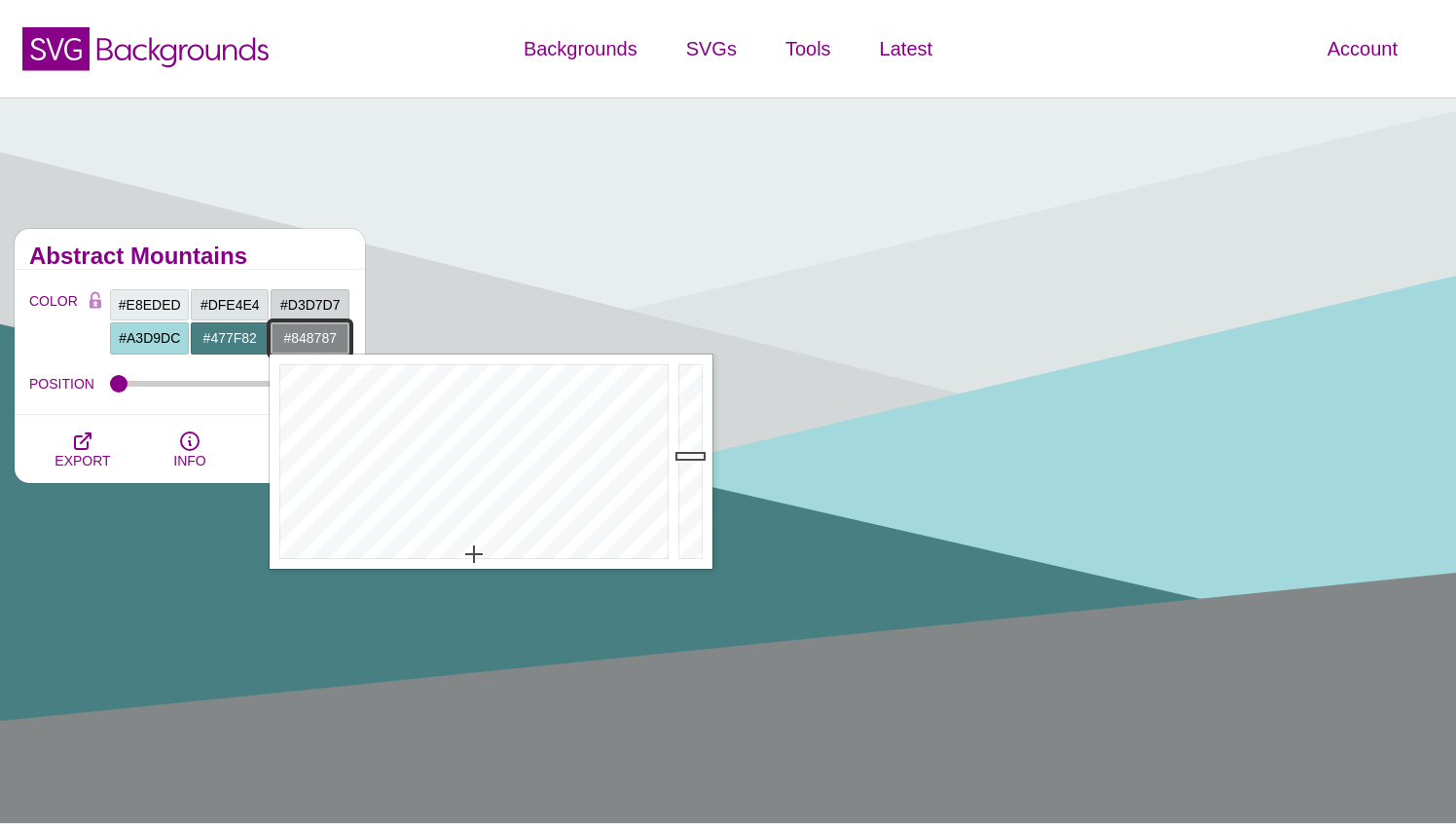
click at [309, 338] on input "#848787" at bounding box center [310, 338] width 81 height 34
paste input "44797C"
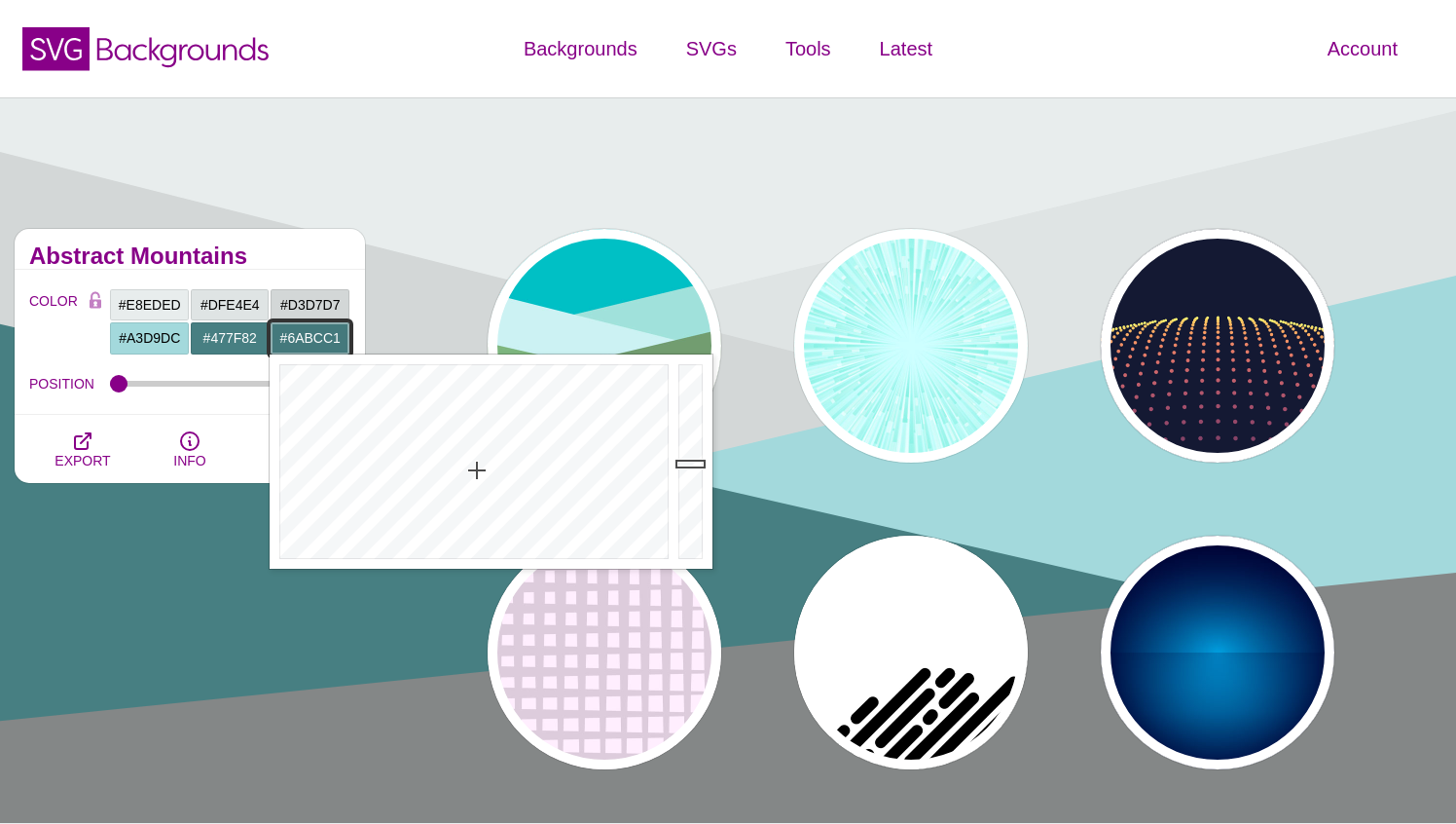
click at [691, 412] on div at bounding box center [694, 461] width 39 height 214
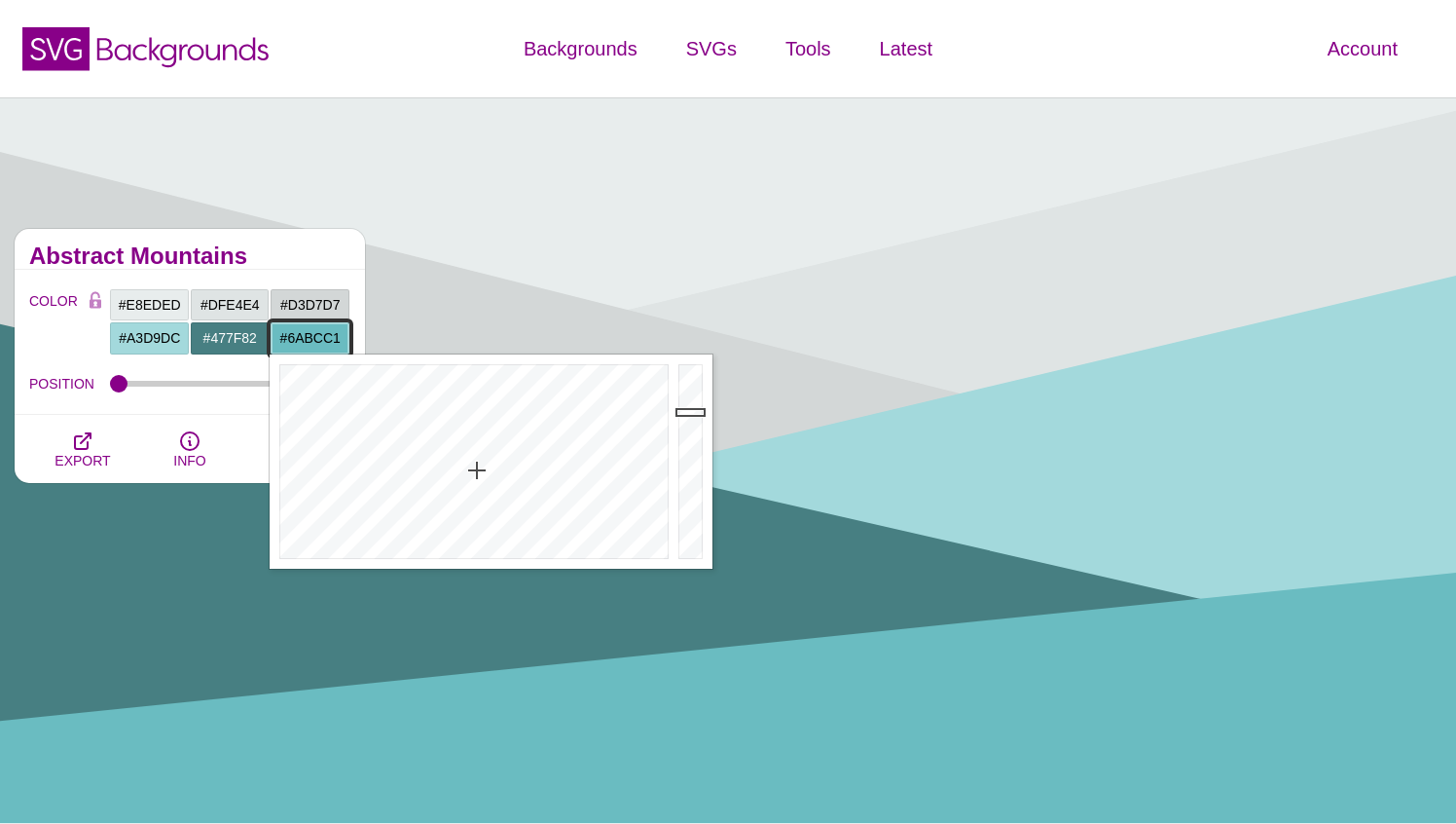
type input "#6ABCC1"
click at [298, 242] on div "Abstract Mountains" at bounding box center [190, 248] width 351 height 40
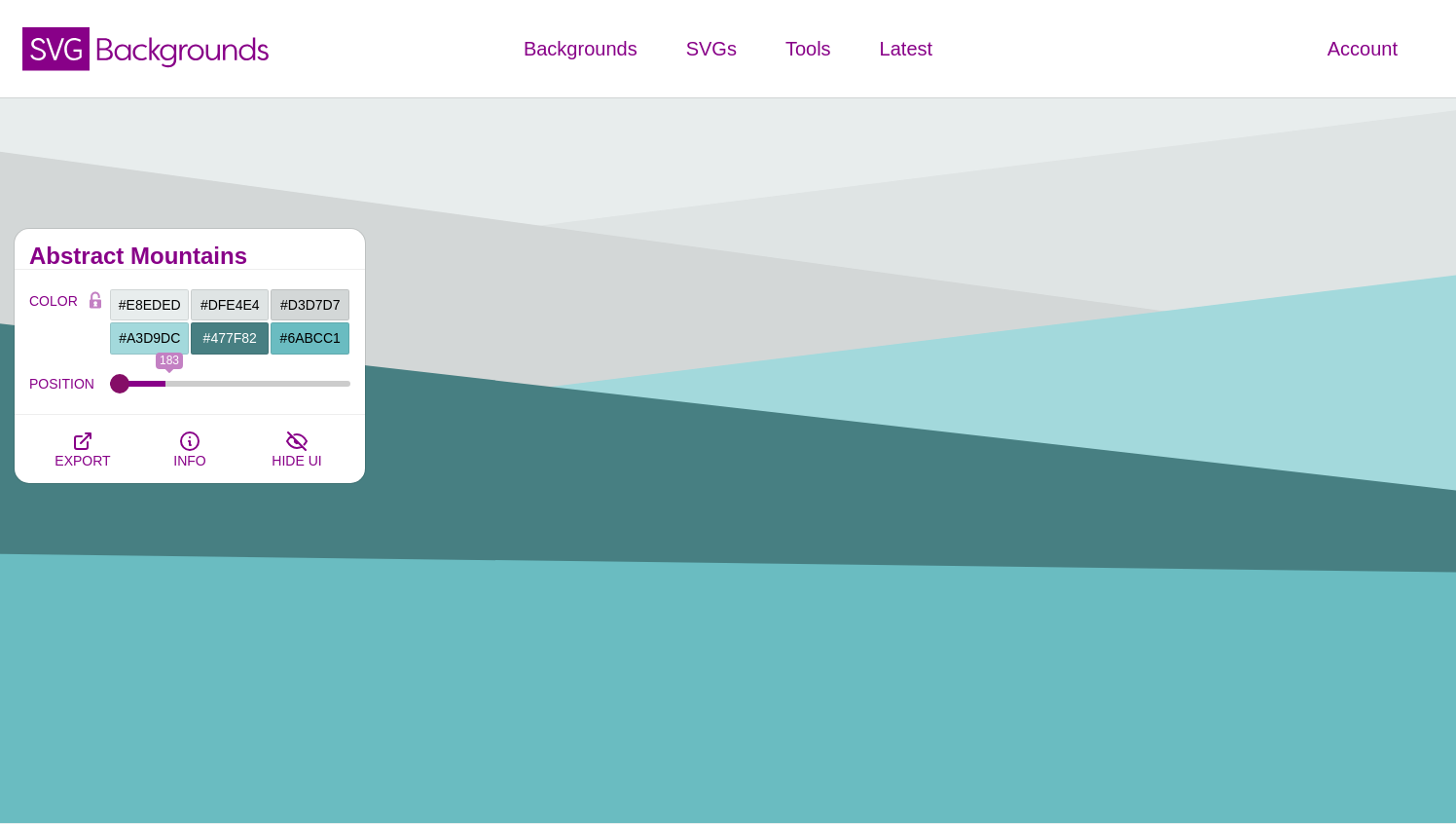
type input "0"
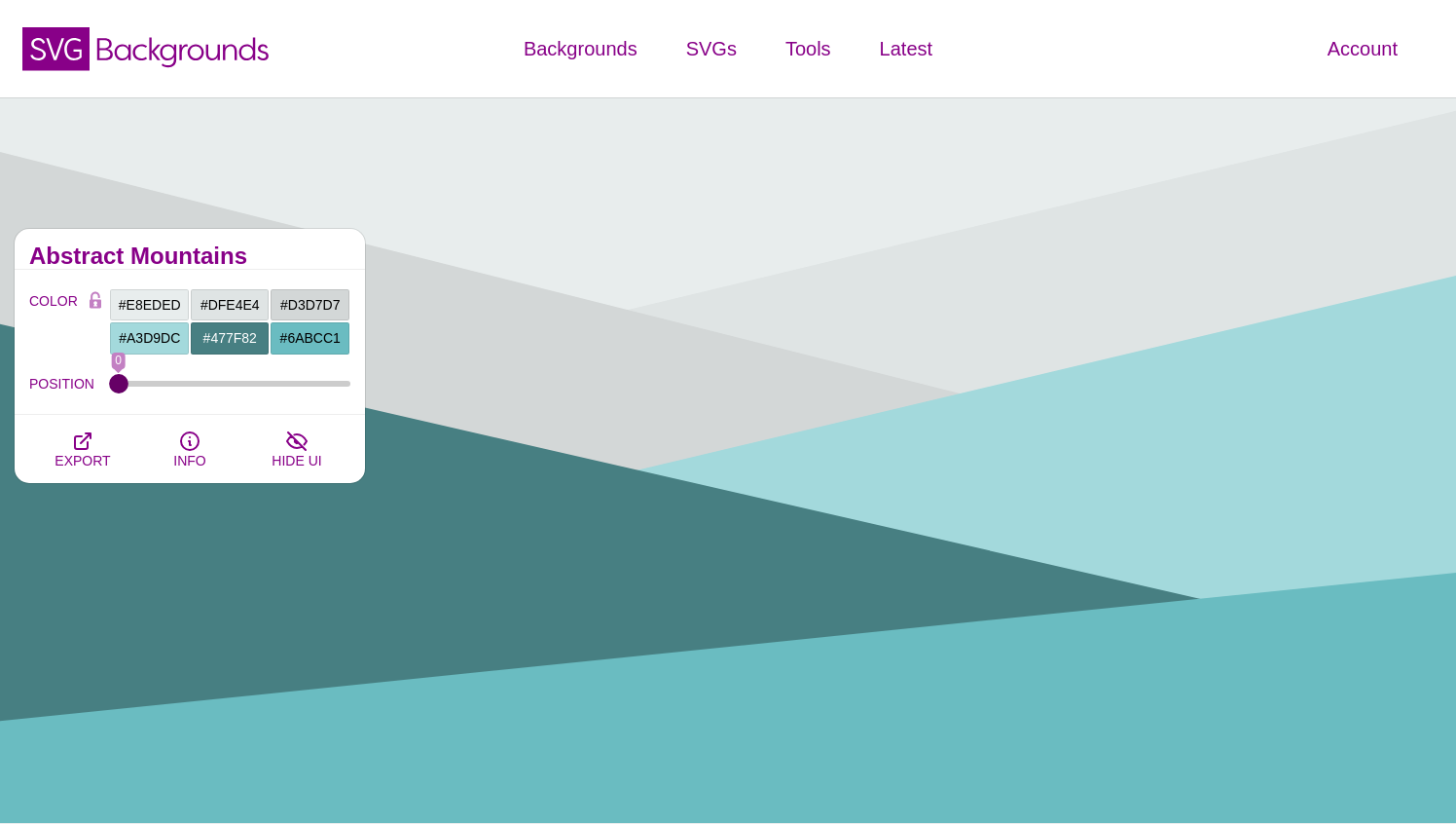
drag, startPoint x: 120, startPoint y: 378, endPoint x: 97, endPoint y: 342, distance: 42.7
click at [110, 379] on input "POSITION" at bounding box center [231, 383] width 241 height 8
click at [91, 450] on icon "button" at bounding box center [83, 442] width 24 height 24
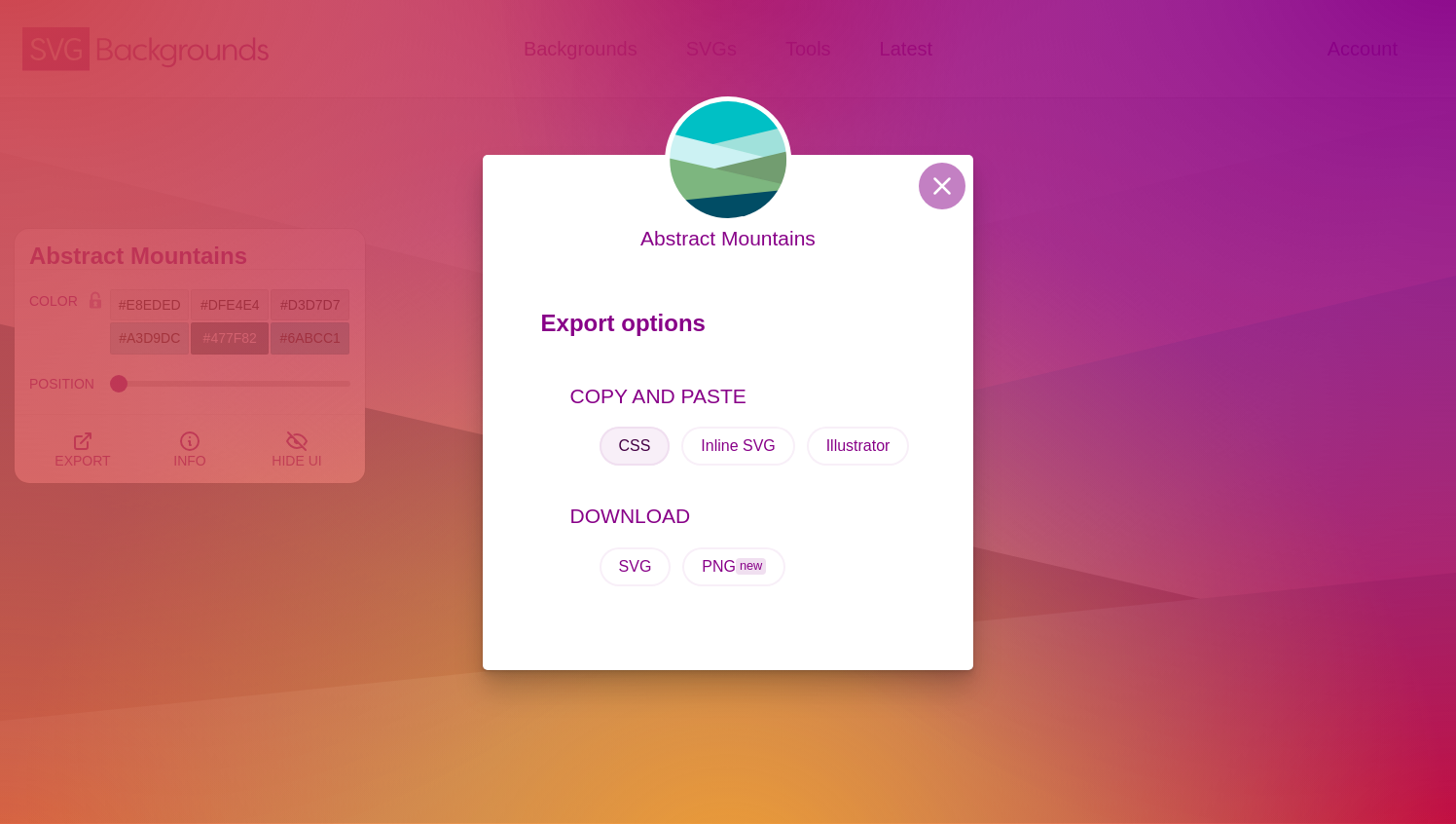
click at [662, 440] on button "CSS" at bounding box center [634, 446] width 71 height 39
click at [935, 196] on button at bounding box center [942, 185] width 46 height 46
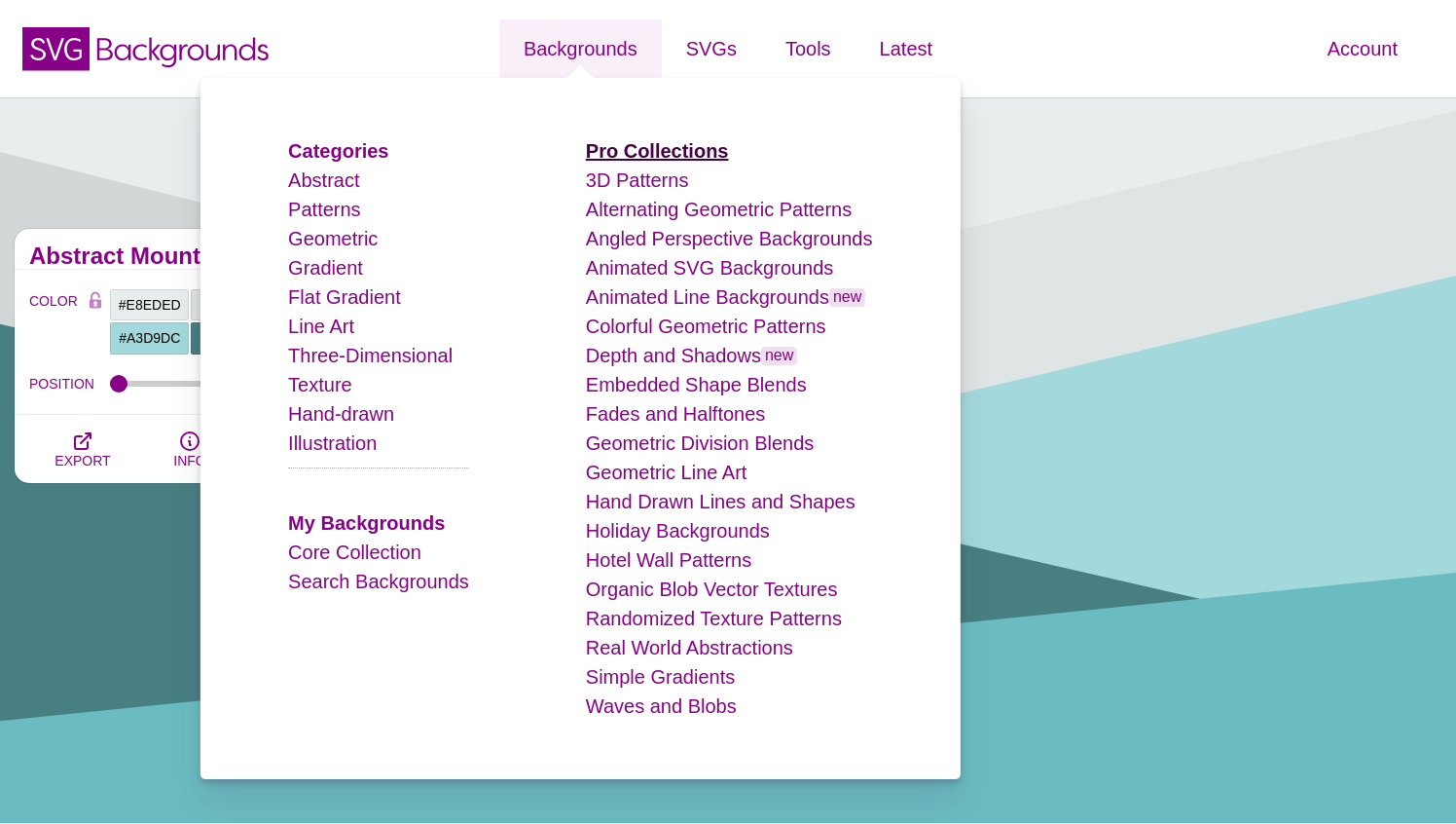
click at [675, 154] on strong "Pro Collections" at bounding box center [657, 151] width 143 height 22
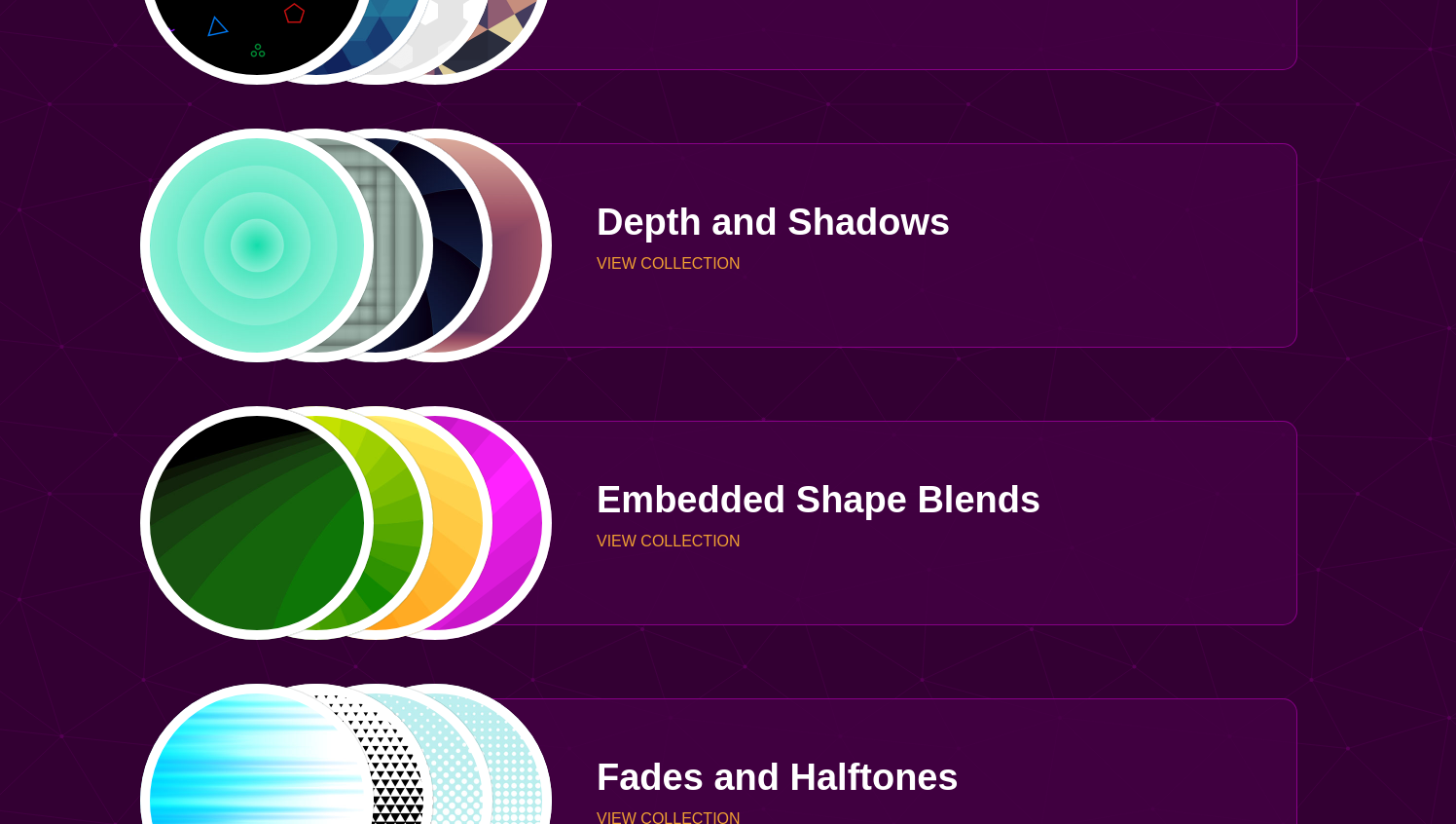
scroll to position [1600, 0]
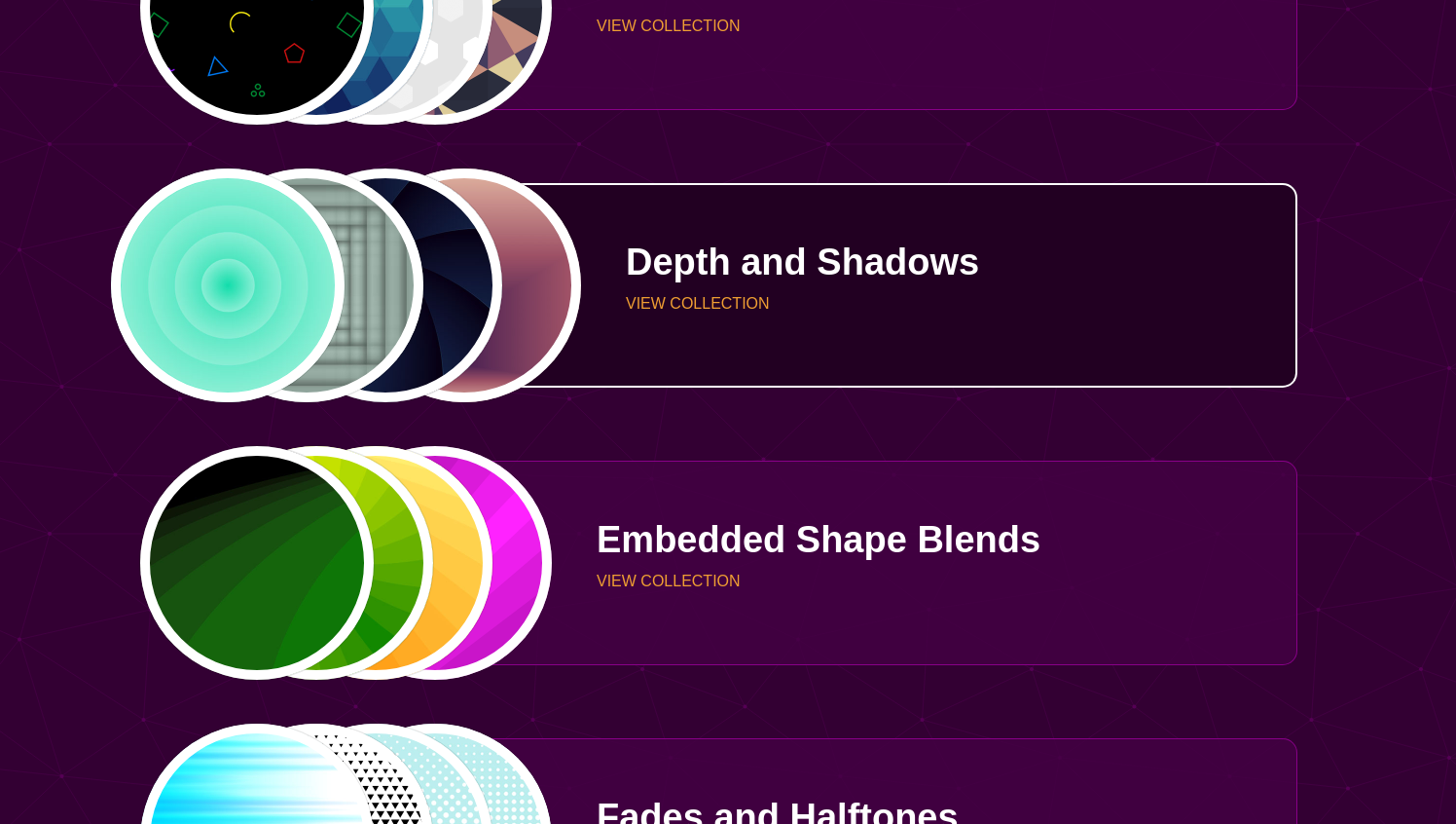
click at [764, 280] on p "Depth and Shadows" at bounding box center [954, 262] width 657 height 37
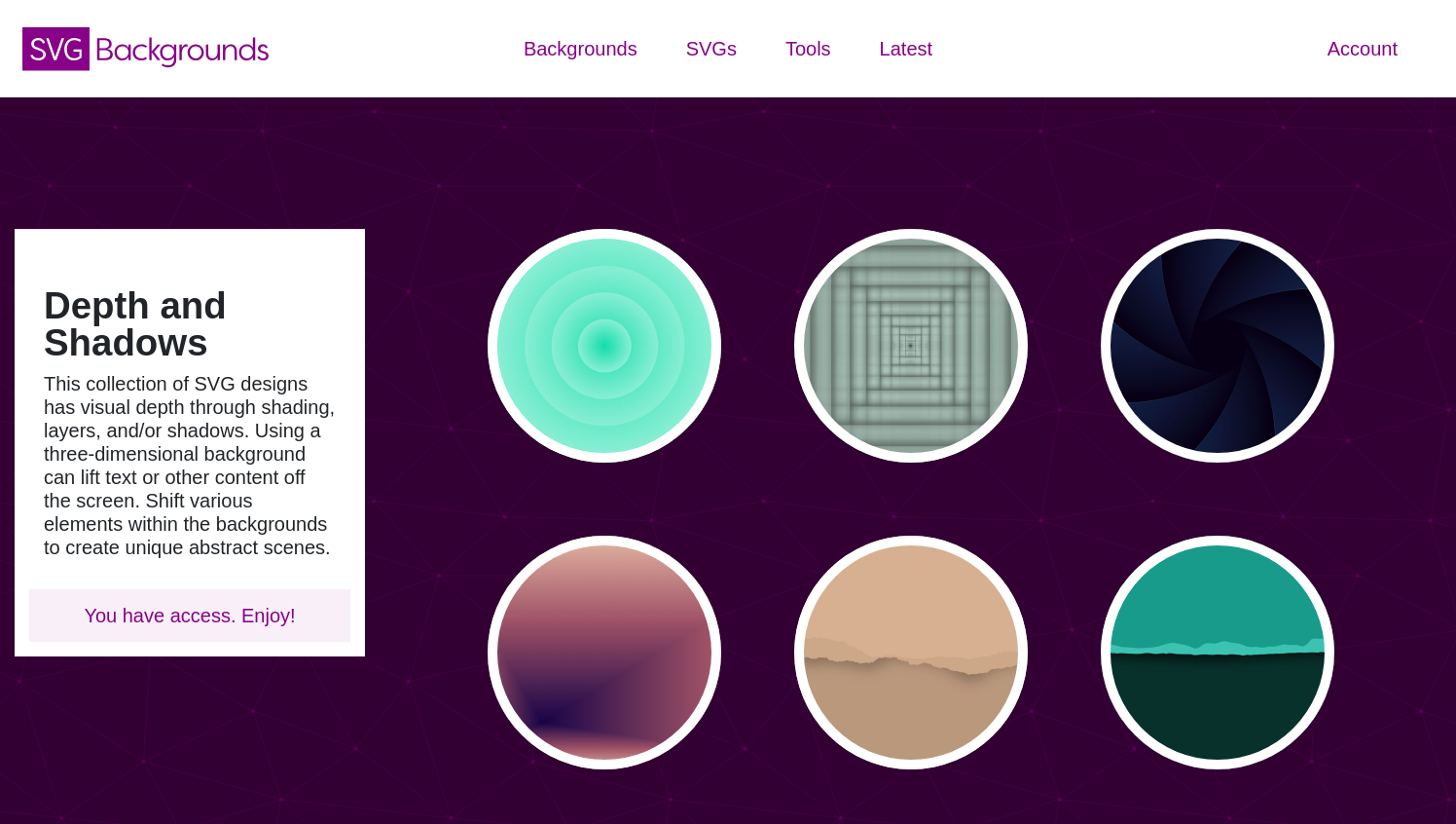
type input "#450057"
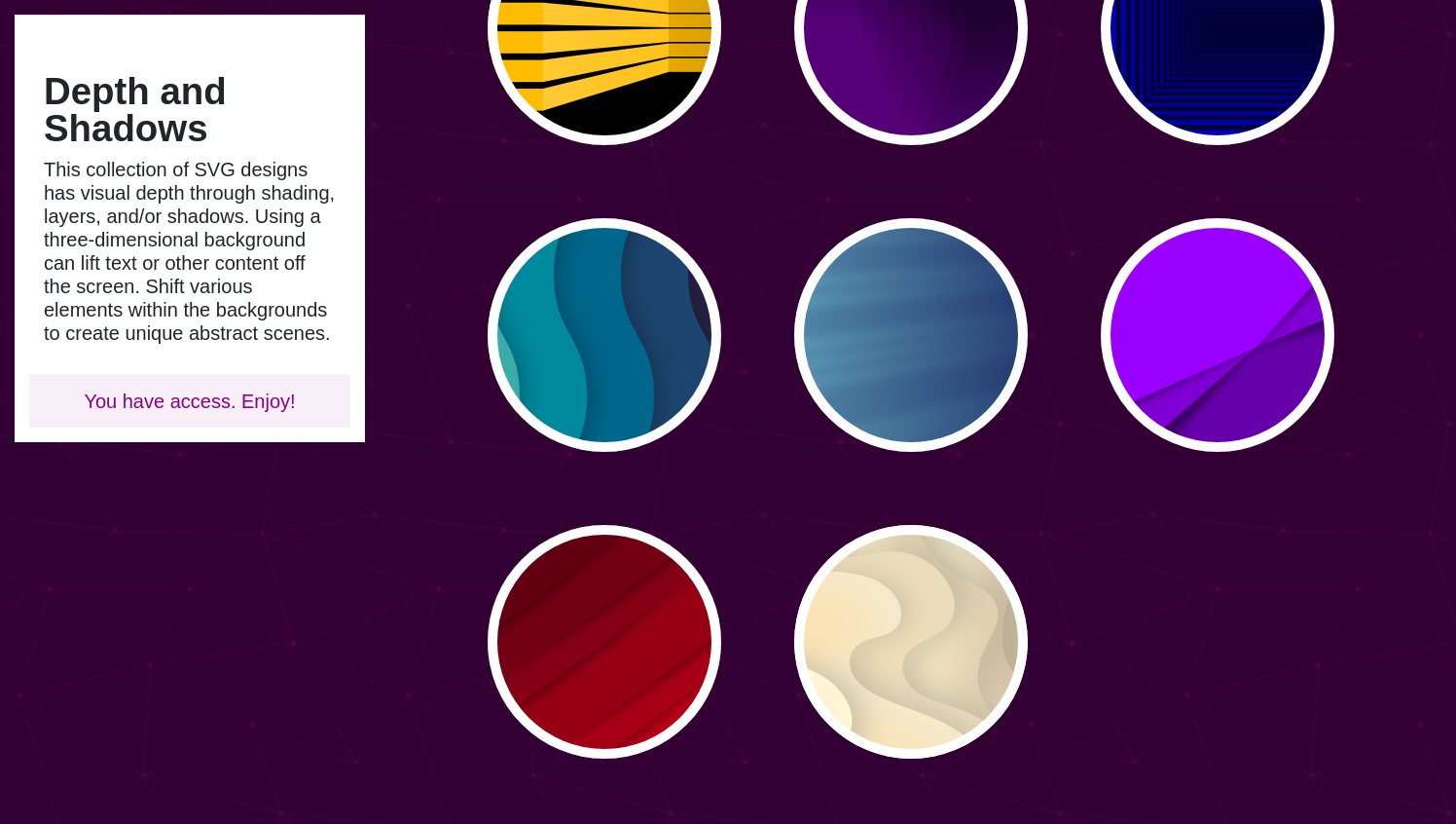
scroll to position [1541, 0]
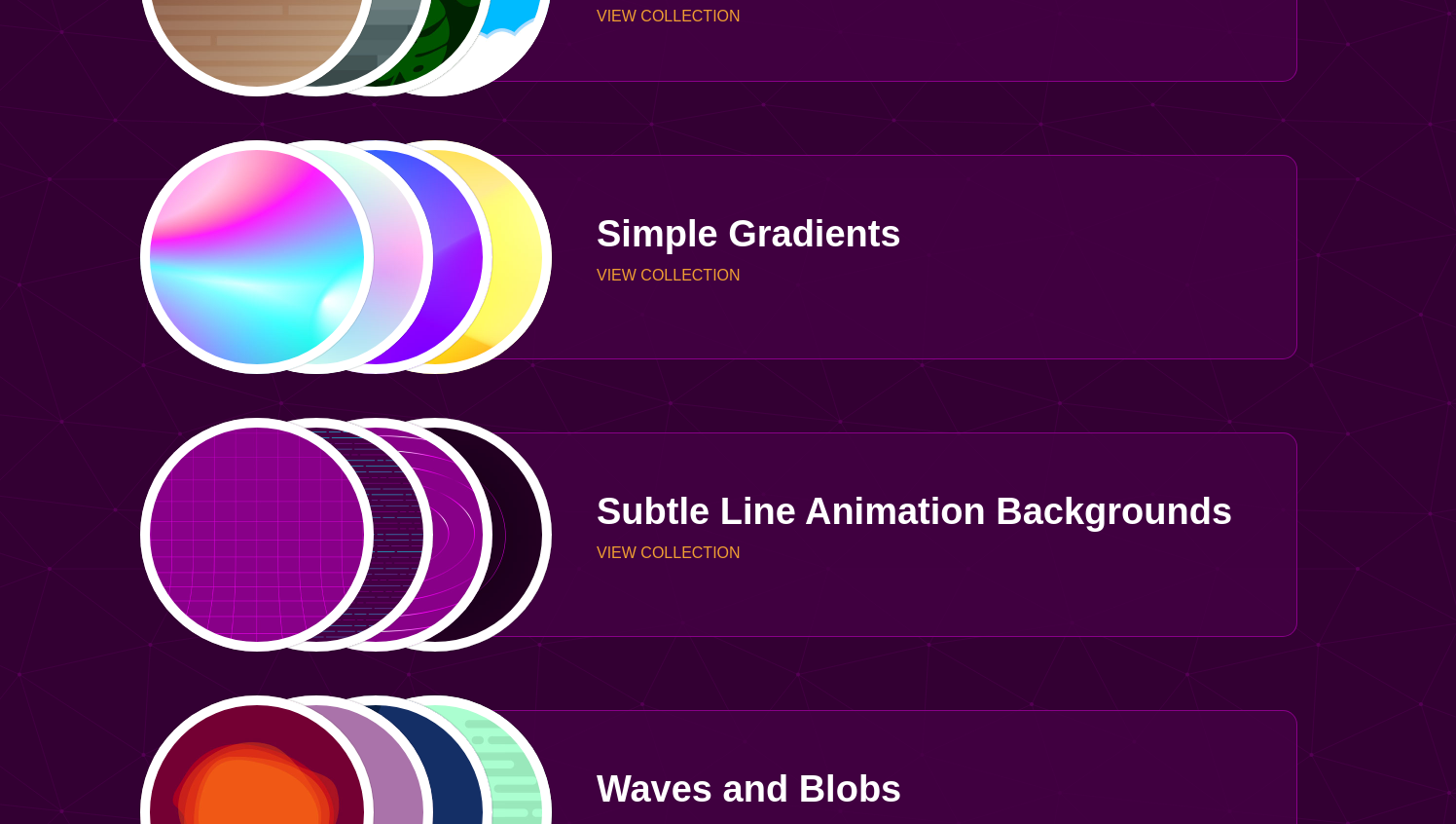
scroll to position [4686, 0]
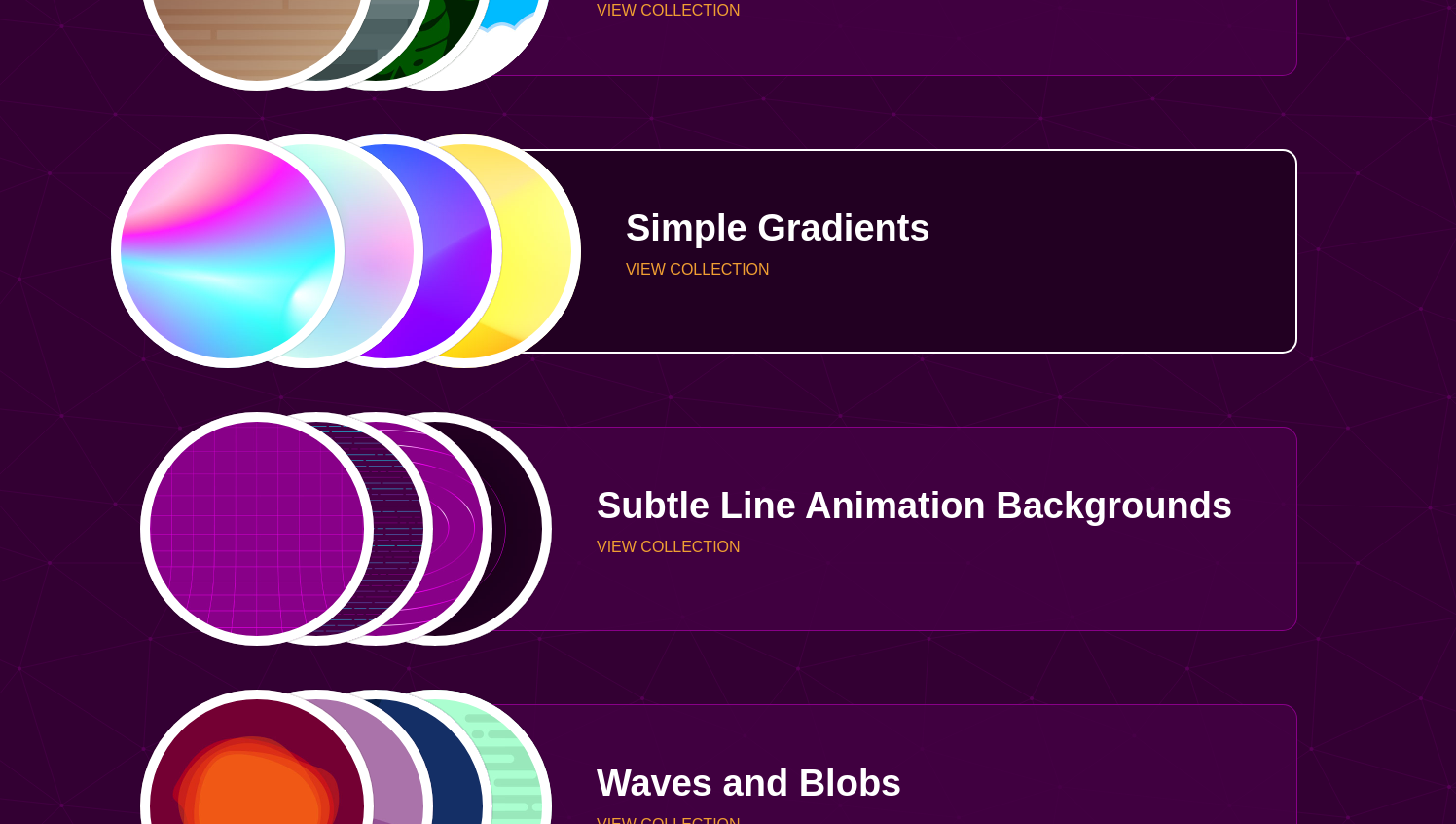
click at [703, 226] on p "Simple Gradients" at bounding box center [954, 228] width 657 height 37
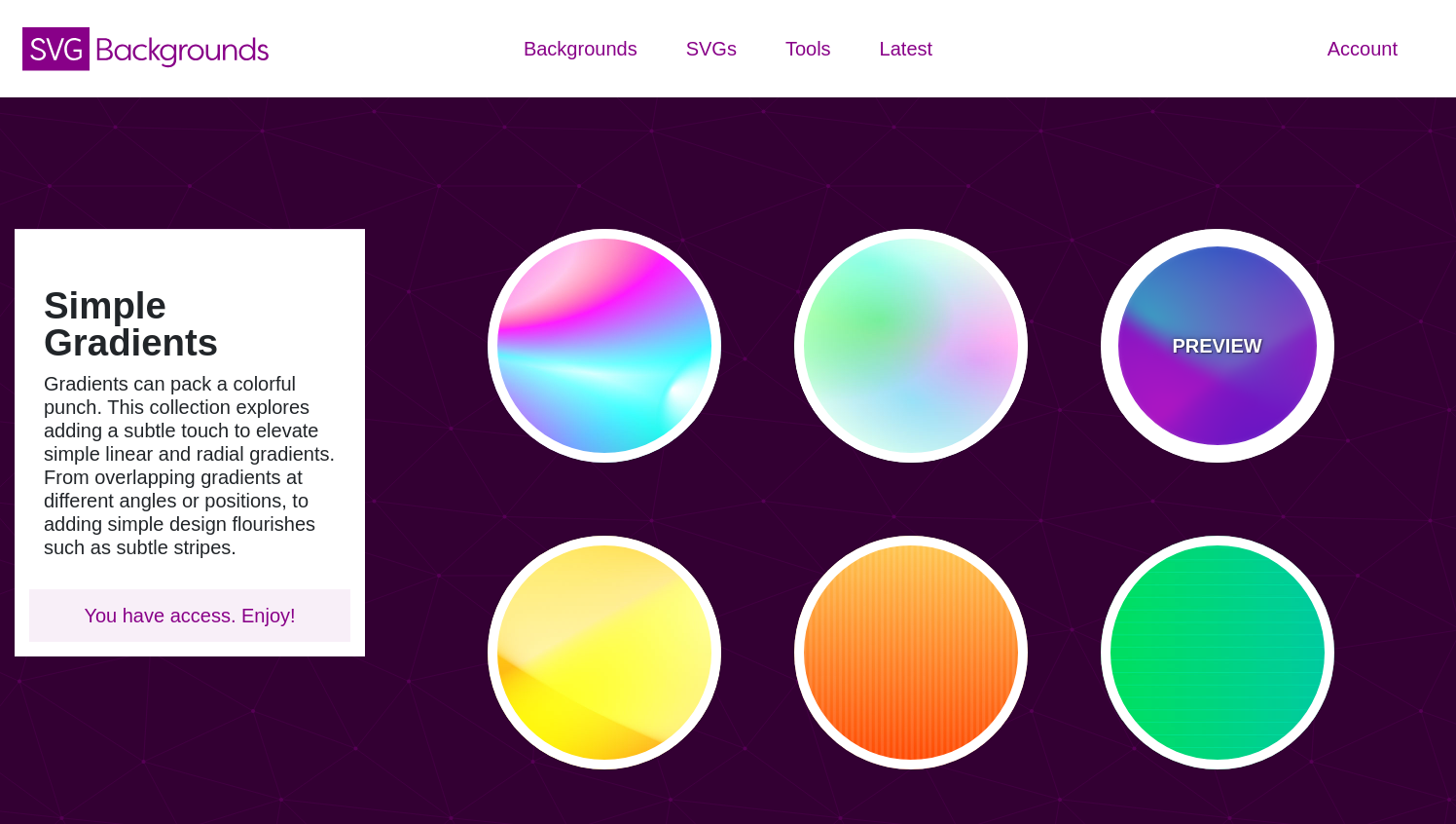
click at [1245, 290] on div "PREVIEW" at bounding box center [1217, 345] width 233 height 234
type input "#00FFFF"
type input "#0000FF"
type input "#FF00FF"
type input "60"
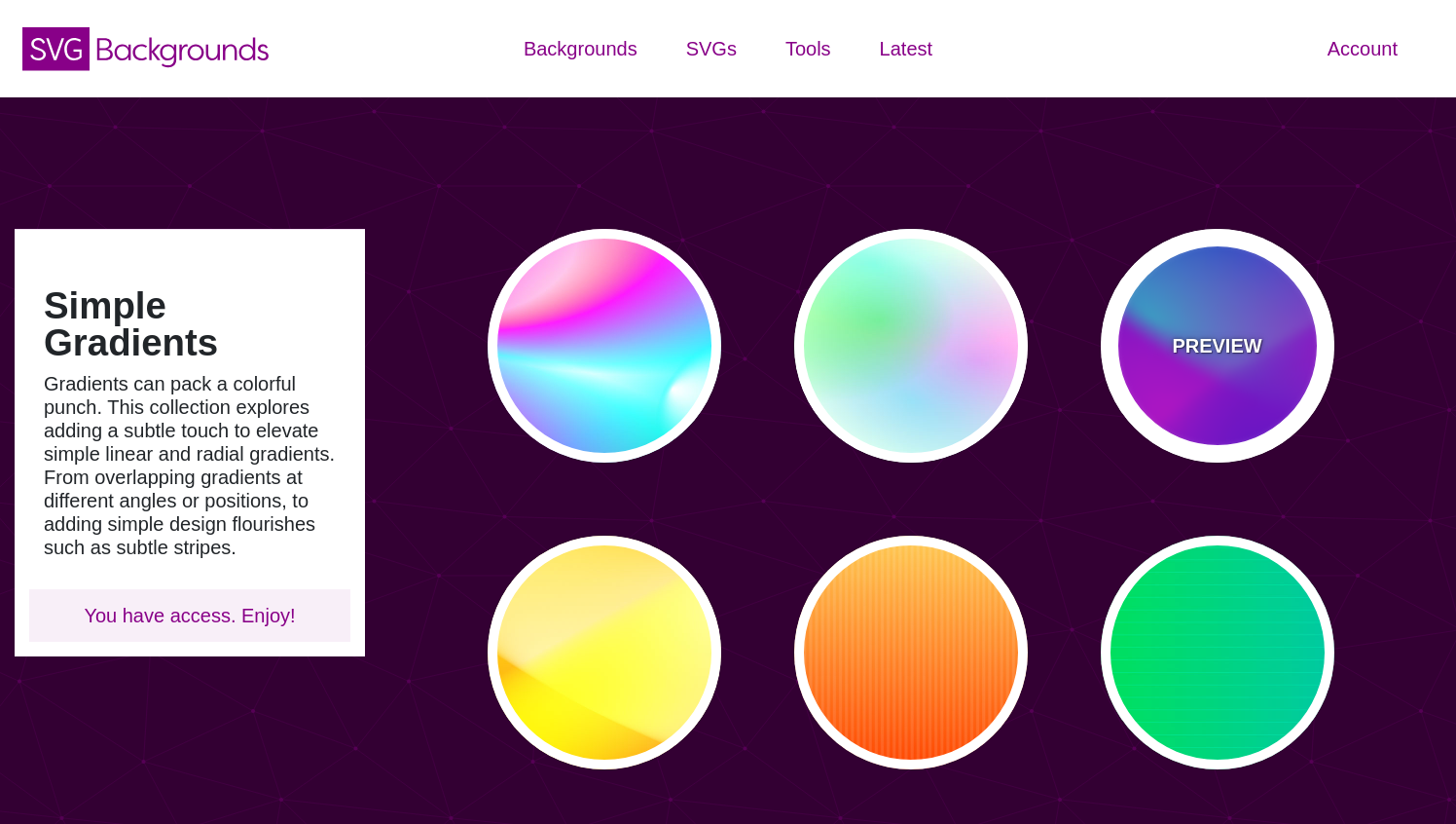
type input "90"
type input "60"
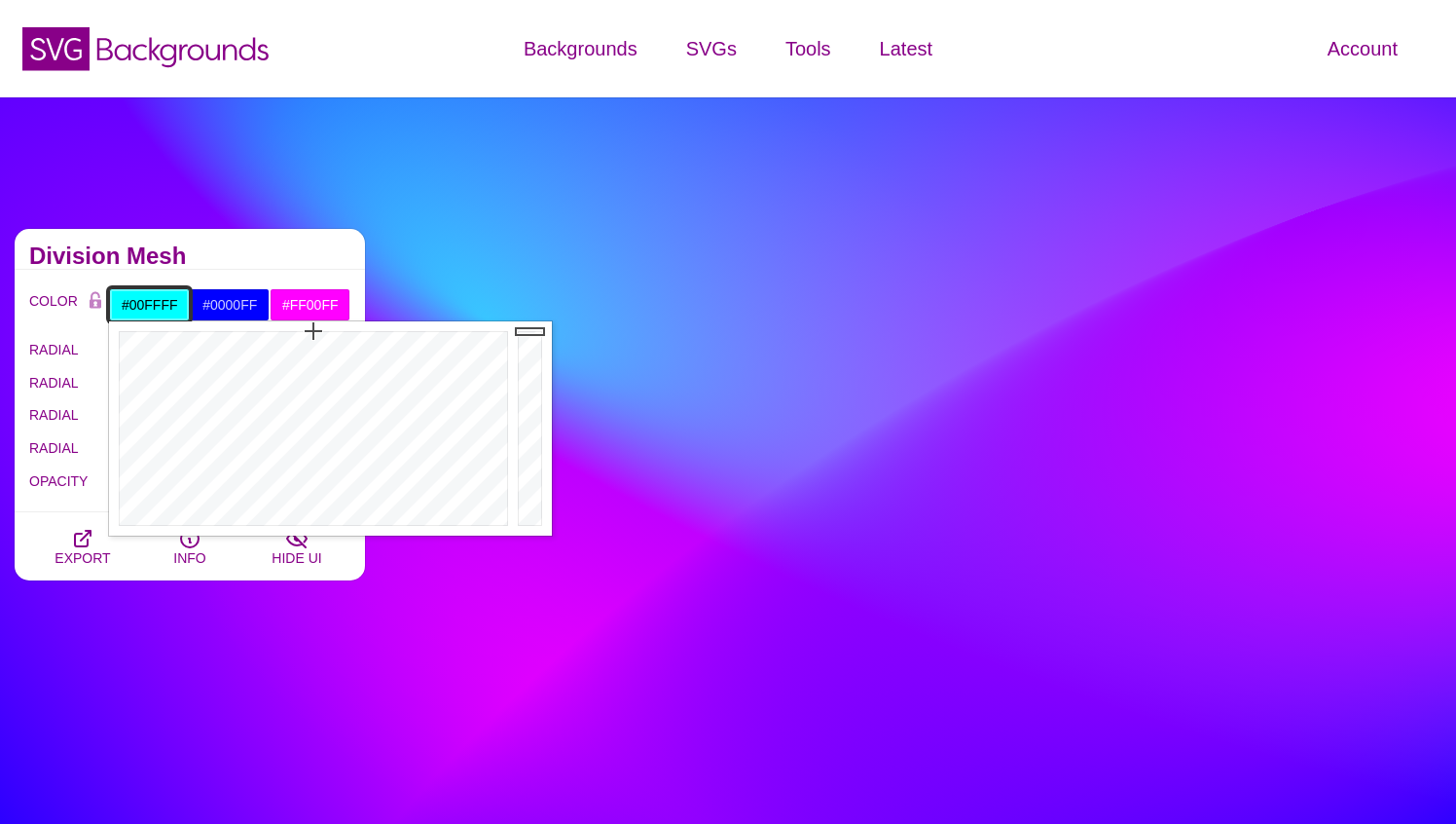
click at [161, 304] on input "#00FFFF" at bounding box center [150, 305] width 81 height 34
paste input "e8eded"
type input "#E8EDED"
click at [227, 298] on input "#0000FF" at bounding box center [231, 305] width 81 height 34
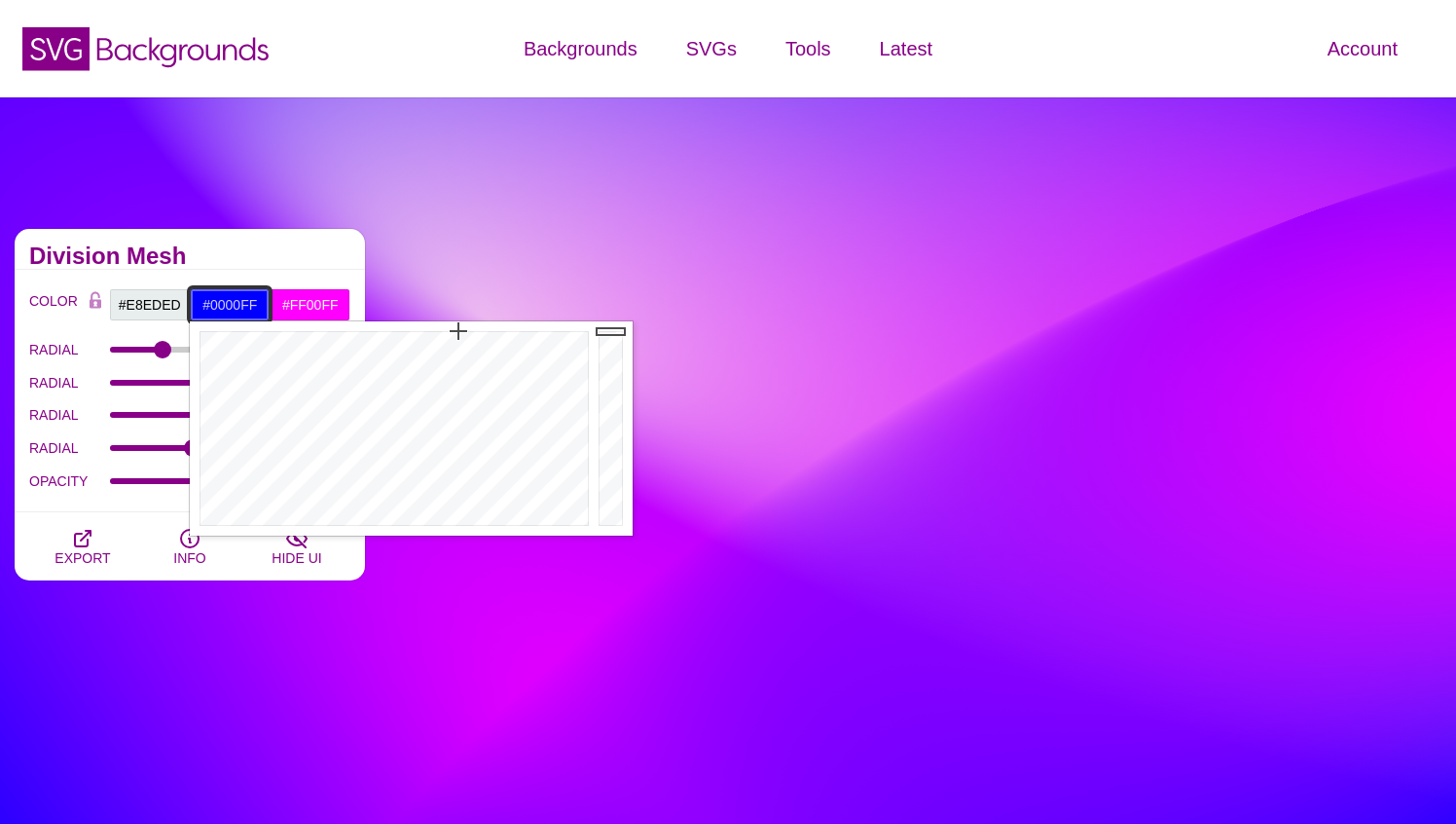
click at [227, 298] on input "#0000FF" at bounding box center [231, 305] width 81 height 34
paste input "e8eded"
type input "#E8EDED"
click at [274, 253] on h2 "Division Mesh" at bounding box center [190, 256] width 321 height 16
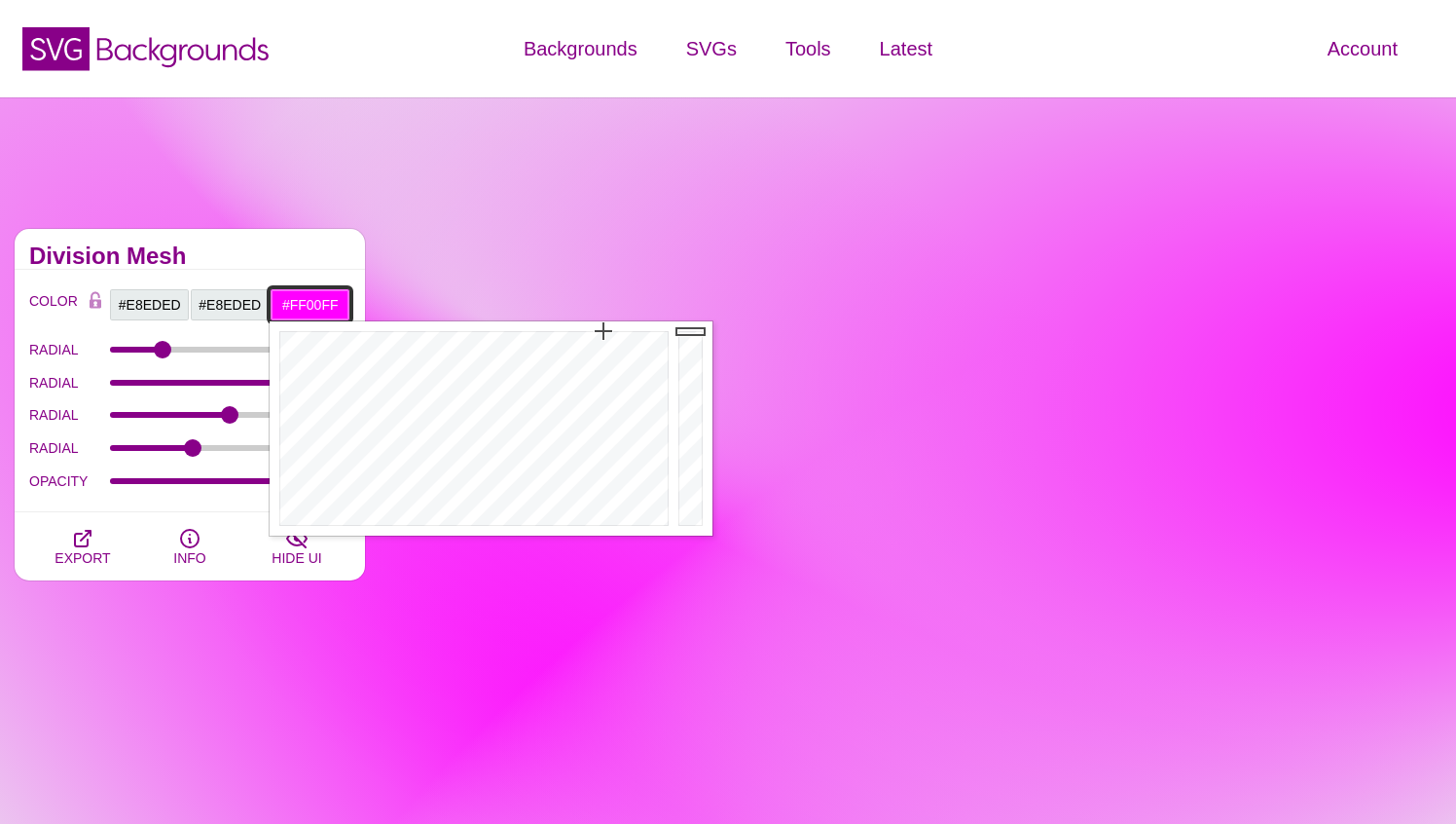
click at [310, 301] on input "#FF00FF" at bounding box center [310, 305] width 81 height 34
paste input "e8eded"
type input "#E8EDED"
click at [290, 240] on div "Division Mesh" at bounding box center [190, 248] width 351 height 40
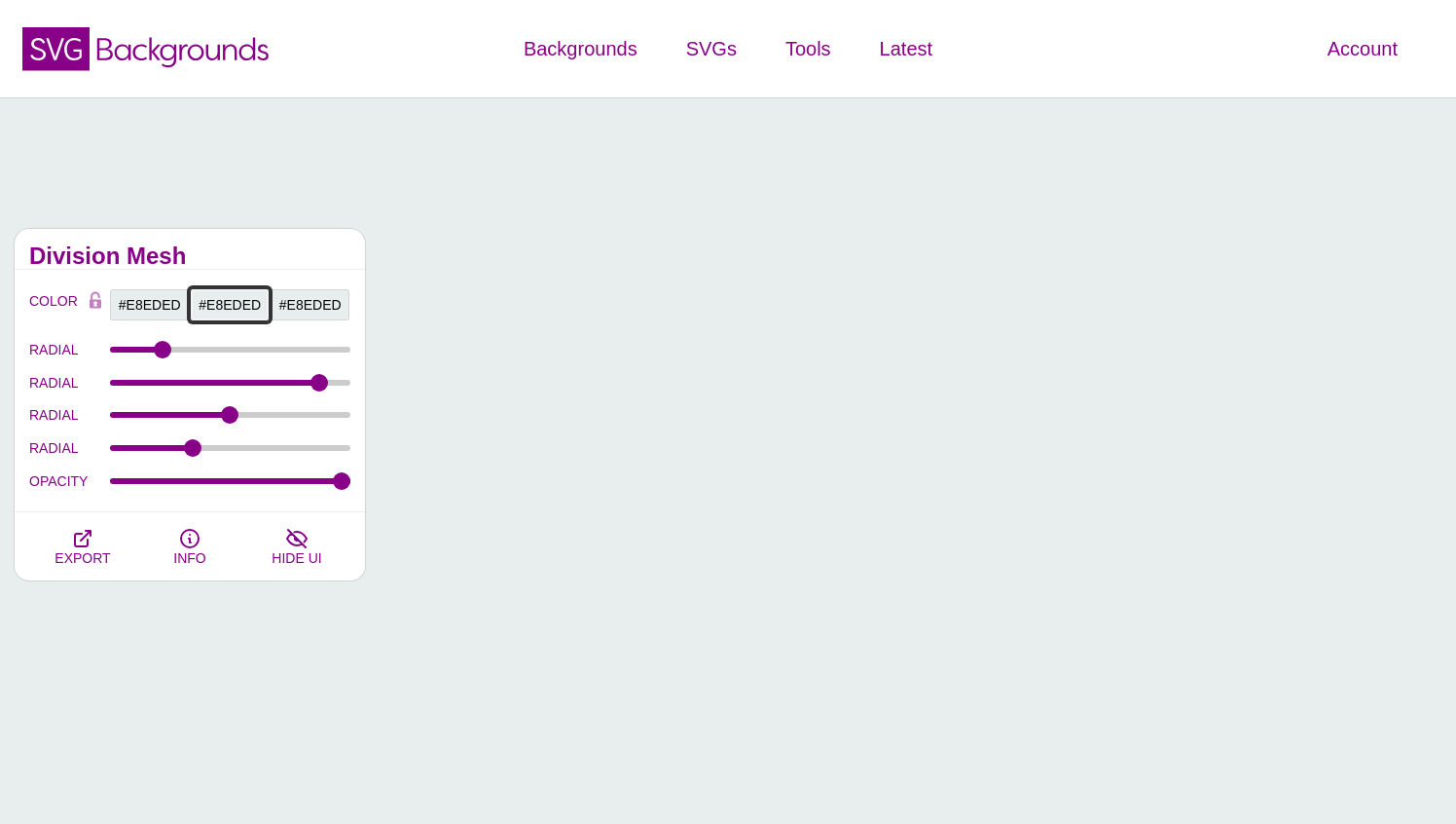
click at [232, 309] on input "#E8EDED" at bounding box center [231, 305] width 81 height 34
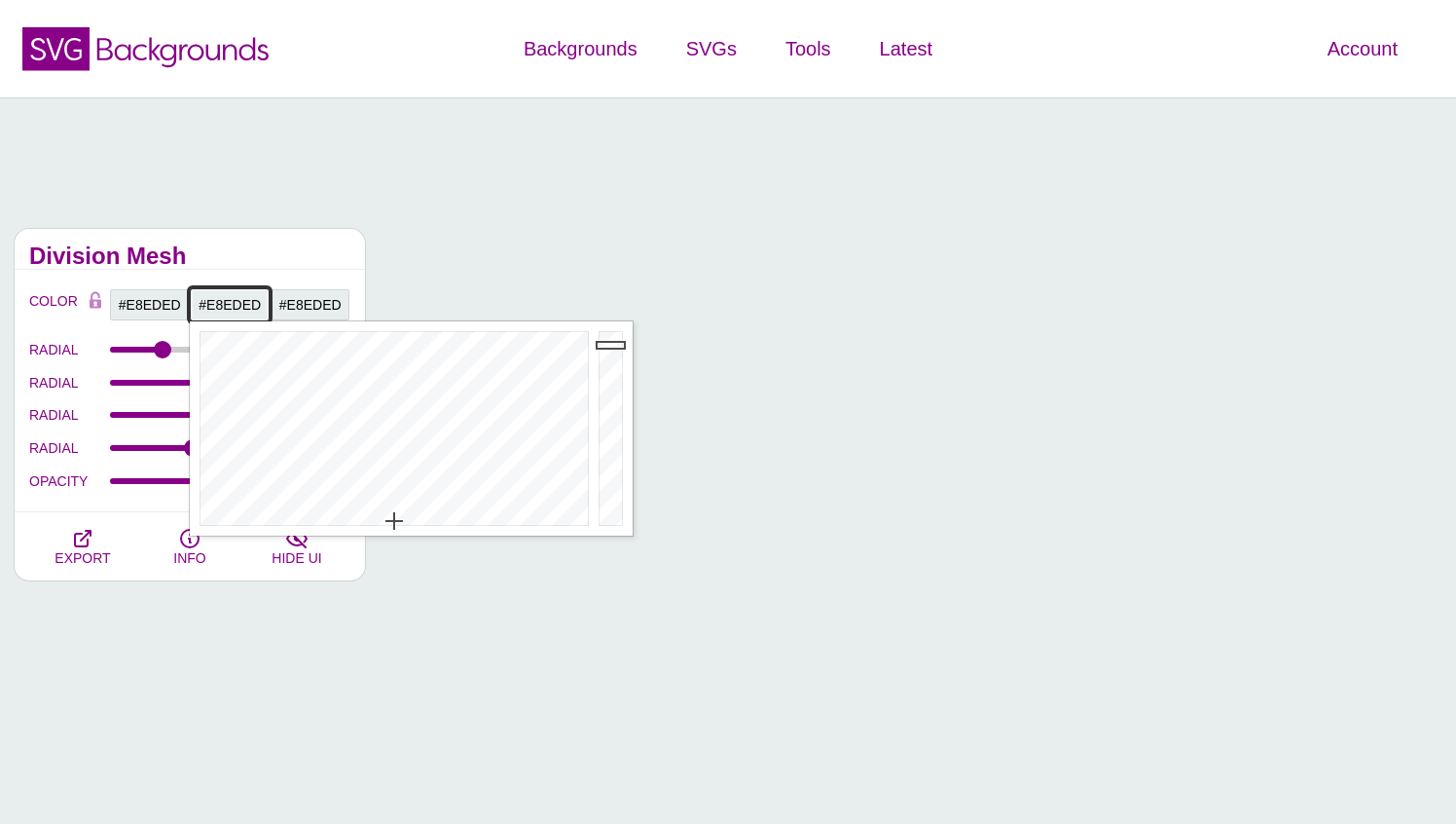
click at [242, 309] on input "#E8EDED" at bounding box center [231, 305] width 81 height 34
click at [241, 258] on h2 "Division Mesh" at bounding box center [190, 256] width 321 height 16
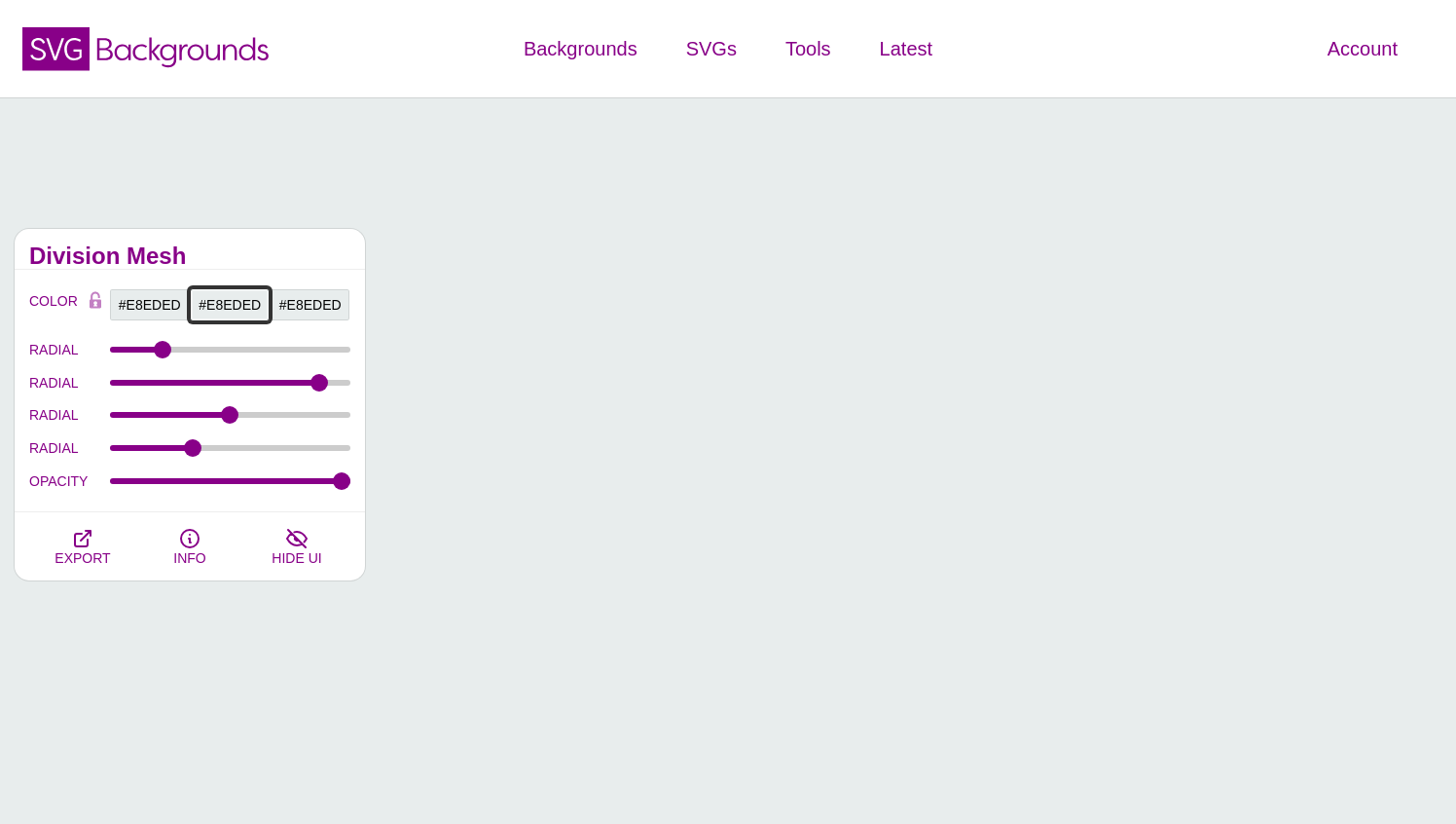
click at [231, 302] on input "#E8EDED" at bounding box center [231, 305] width 81 height 34
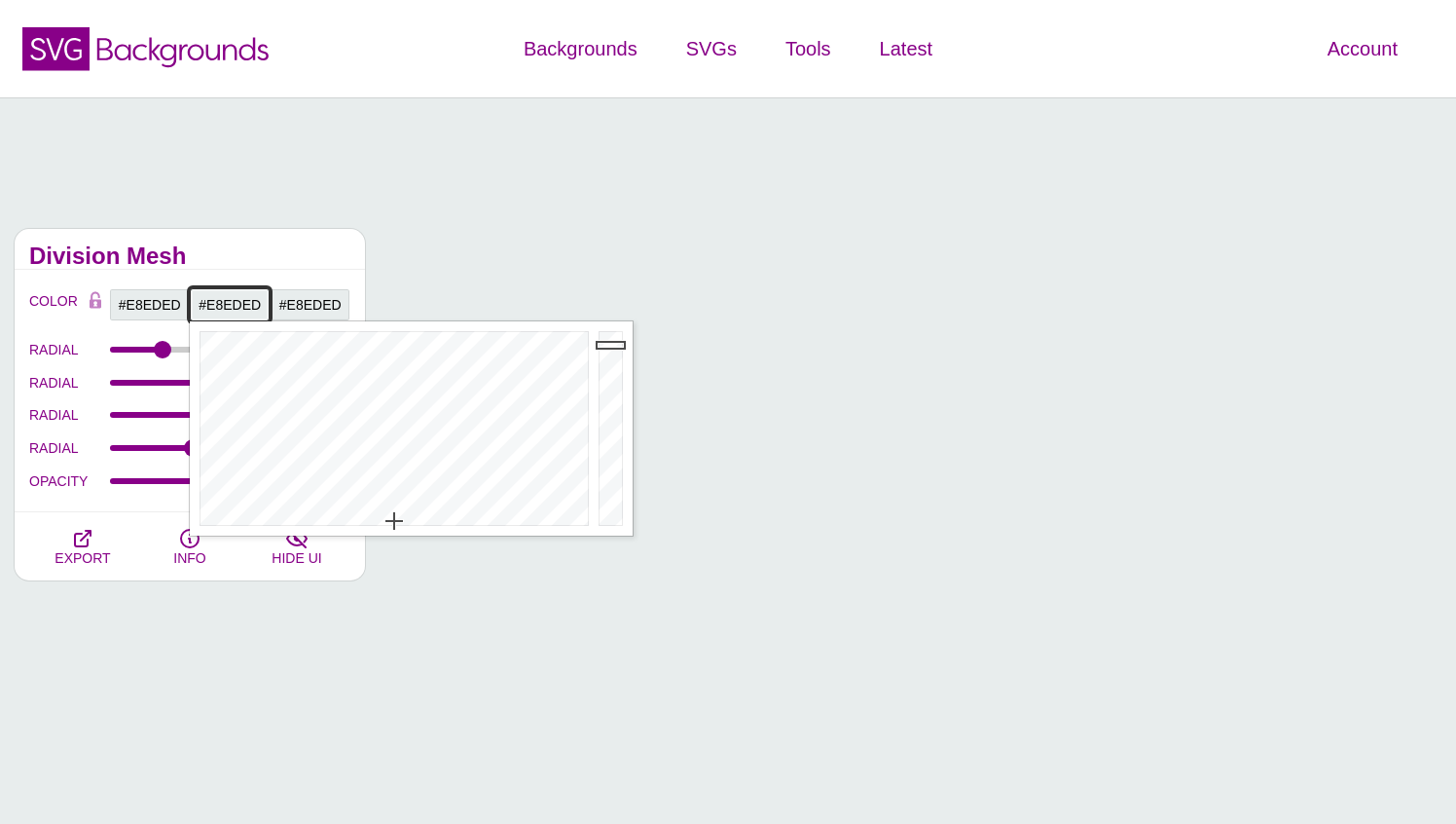
click at [231, 302] on input "#E8EDED" at bounding box center [231, 305] width 81 height 34
paste input "44797C"
type input "#44797C"
click at [252, 260] on h2 "Division Mesh" at bounding box center [190, 256] width 321 height 16
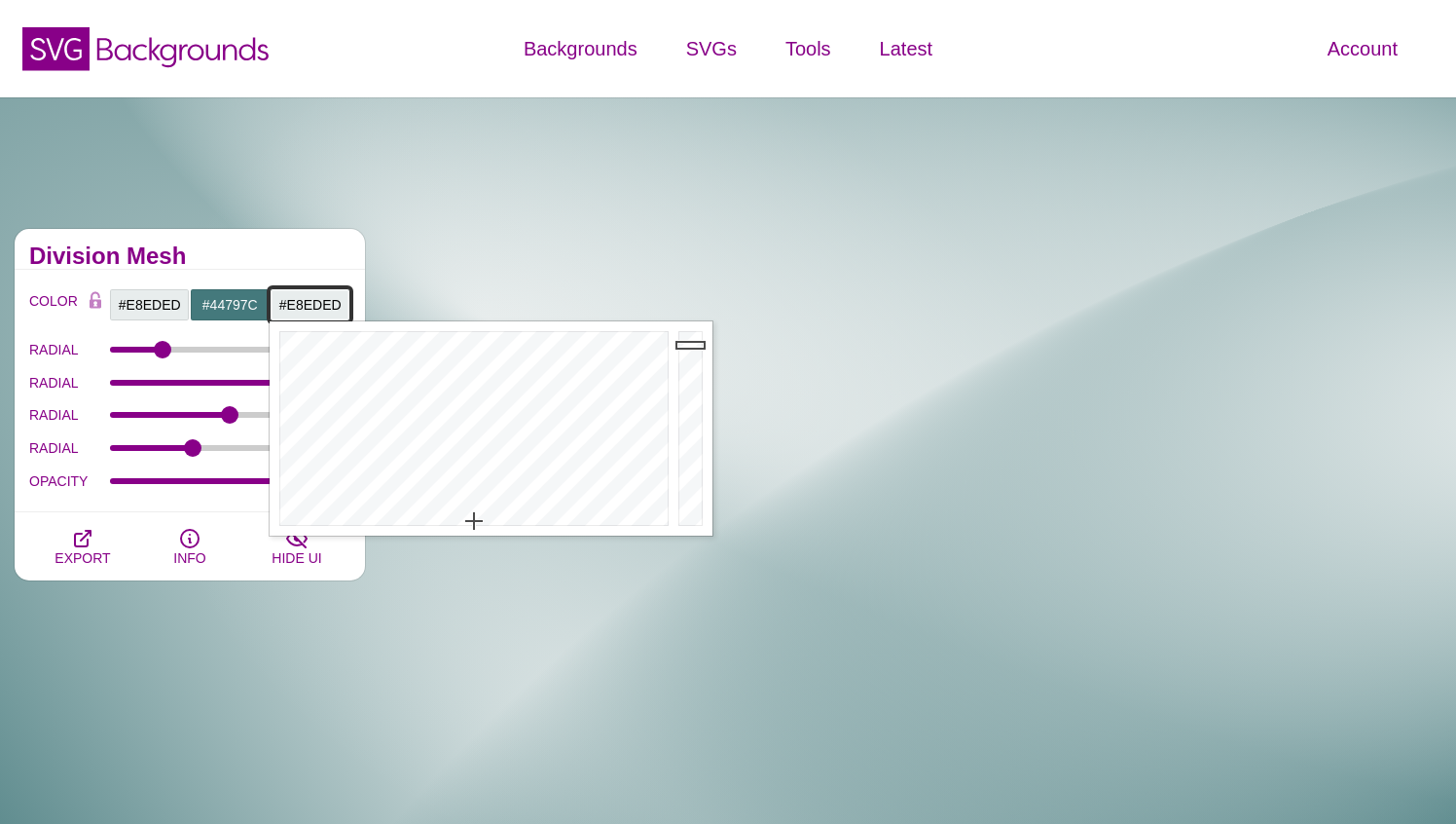
click at [316, 306] on input "#E8EDED" at bounding box center [310, 305] width 81 height 34
paste input "44797C"
type input "#44797C"
click at [305, 244] on div "Division Mesh" at bounding box center [190, 248] width 351 height 40
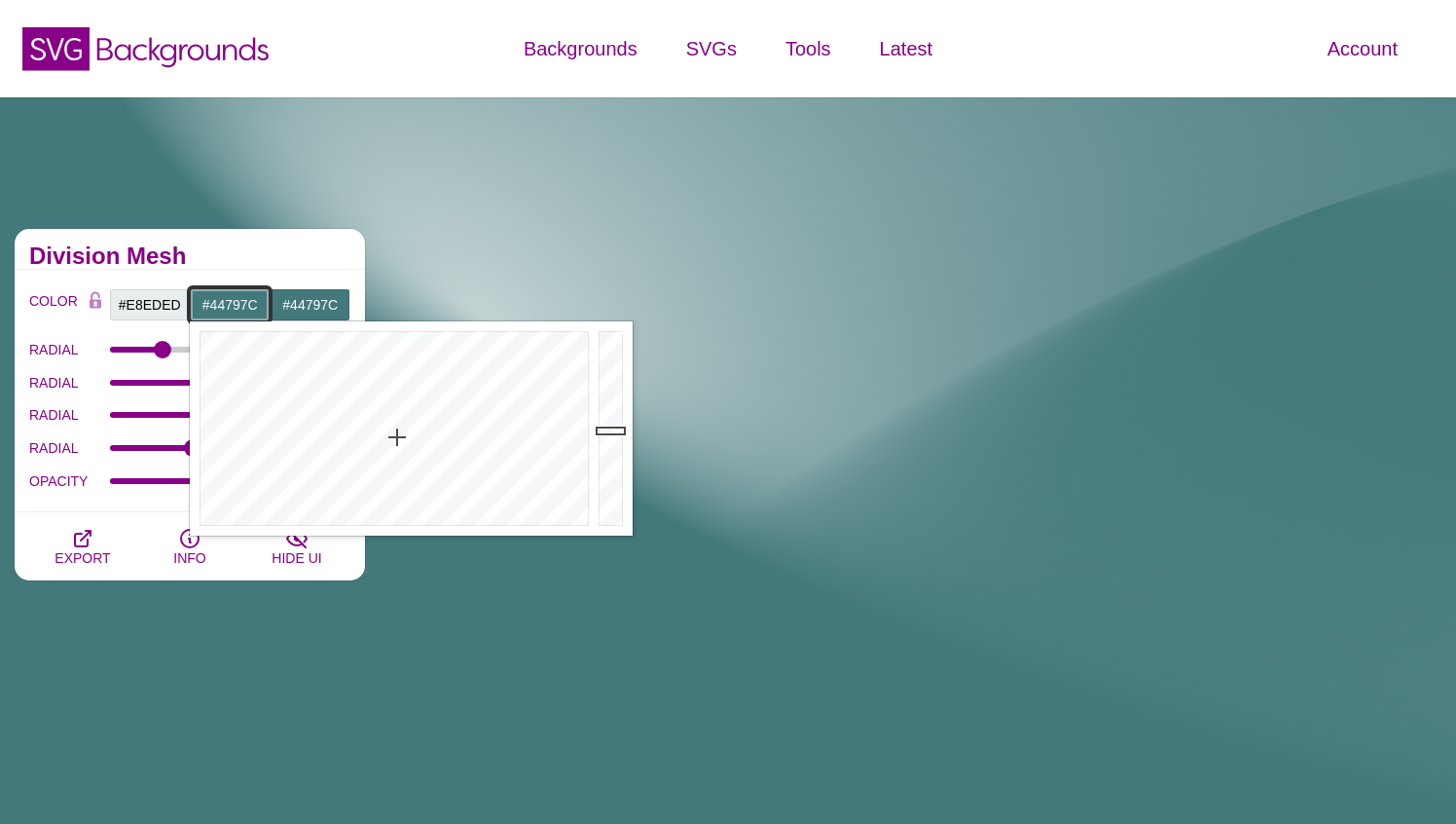
click at [244, 303] on input "#44797C" at bounding box center [231, 305] width 81 height 34
click at [166, 309] on input "#E8EDED" at bounding box center [150, 305] width 81 height 34
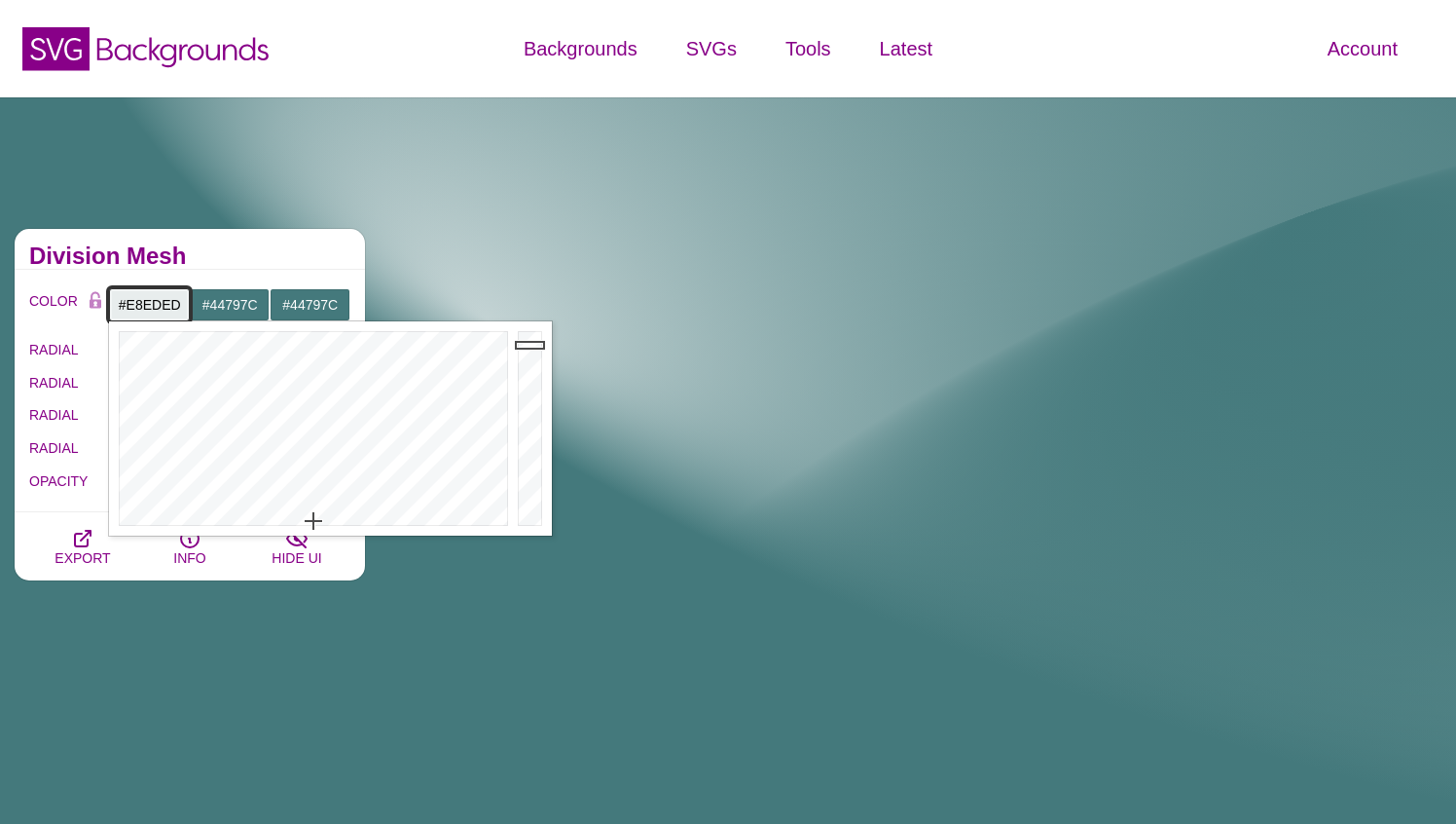
click at [166, 309] on input "#E8EDED" at bounding box center [150, 305] width 81 height 34
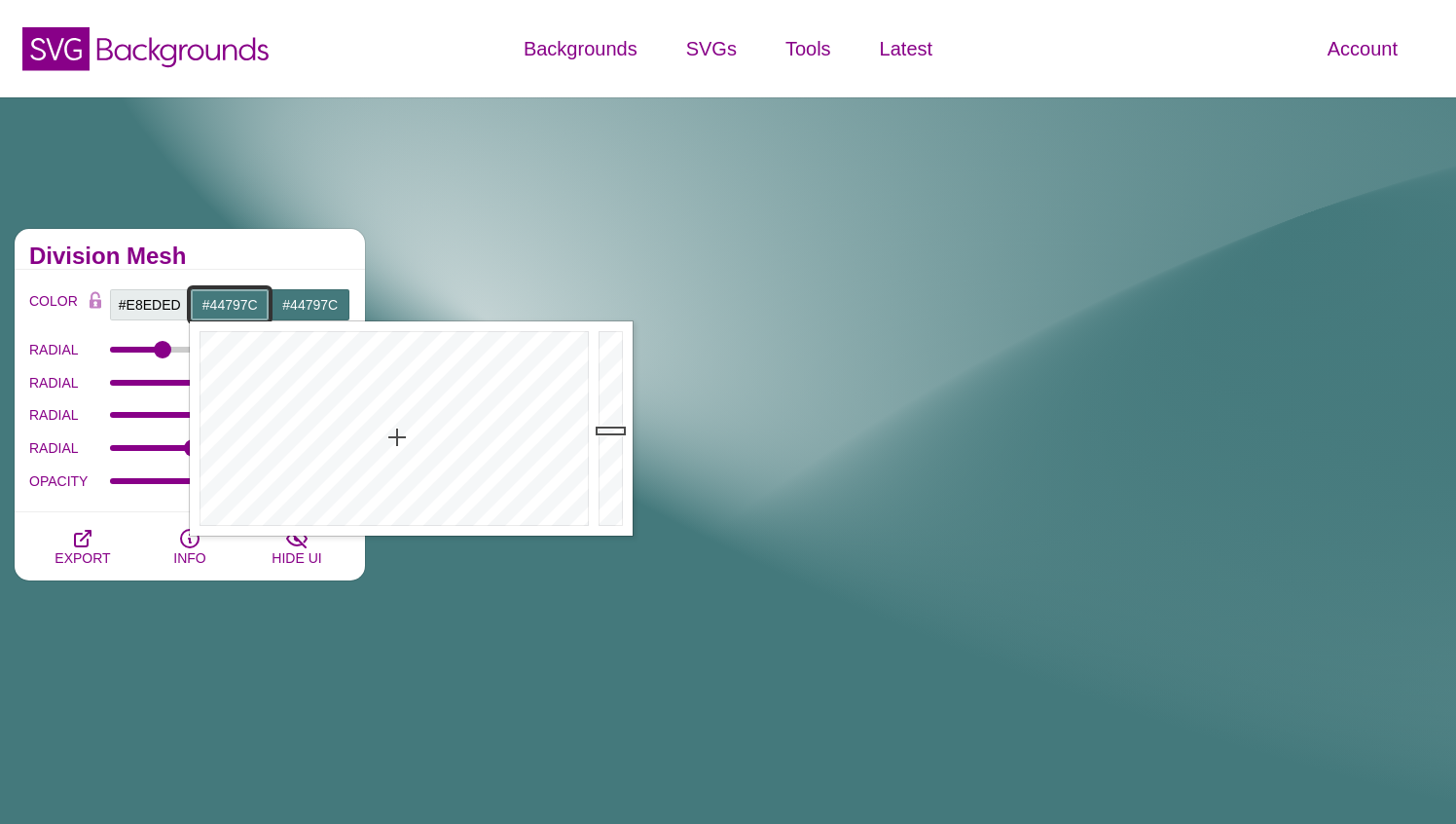
click at [239, 298] on input "#44797C" at bounding box center [231, 305] width 81 height 34
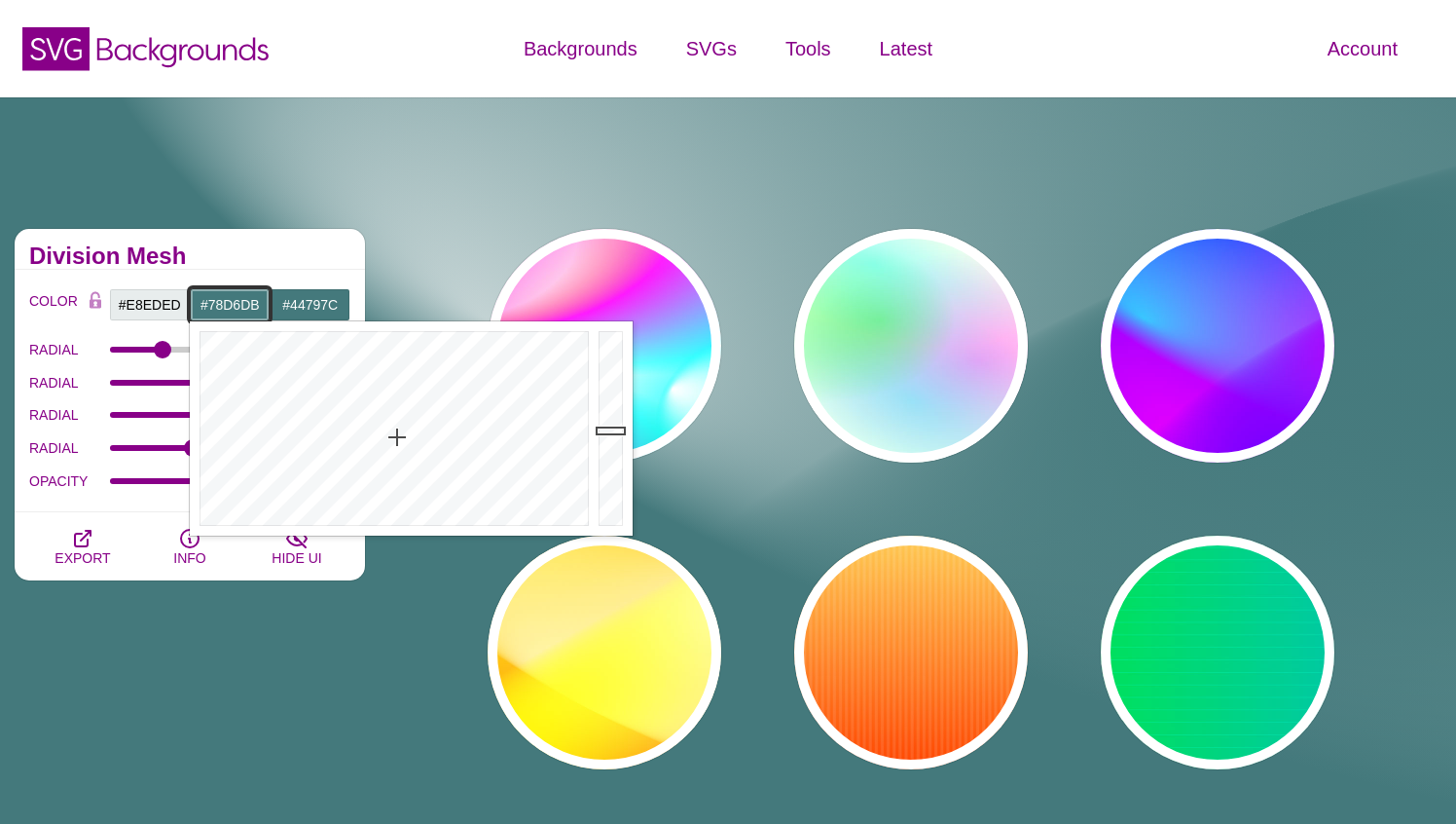
click at [612, 359] on div at bounding box center [614, 428] width 39 height 214
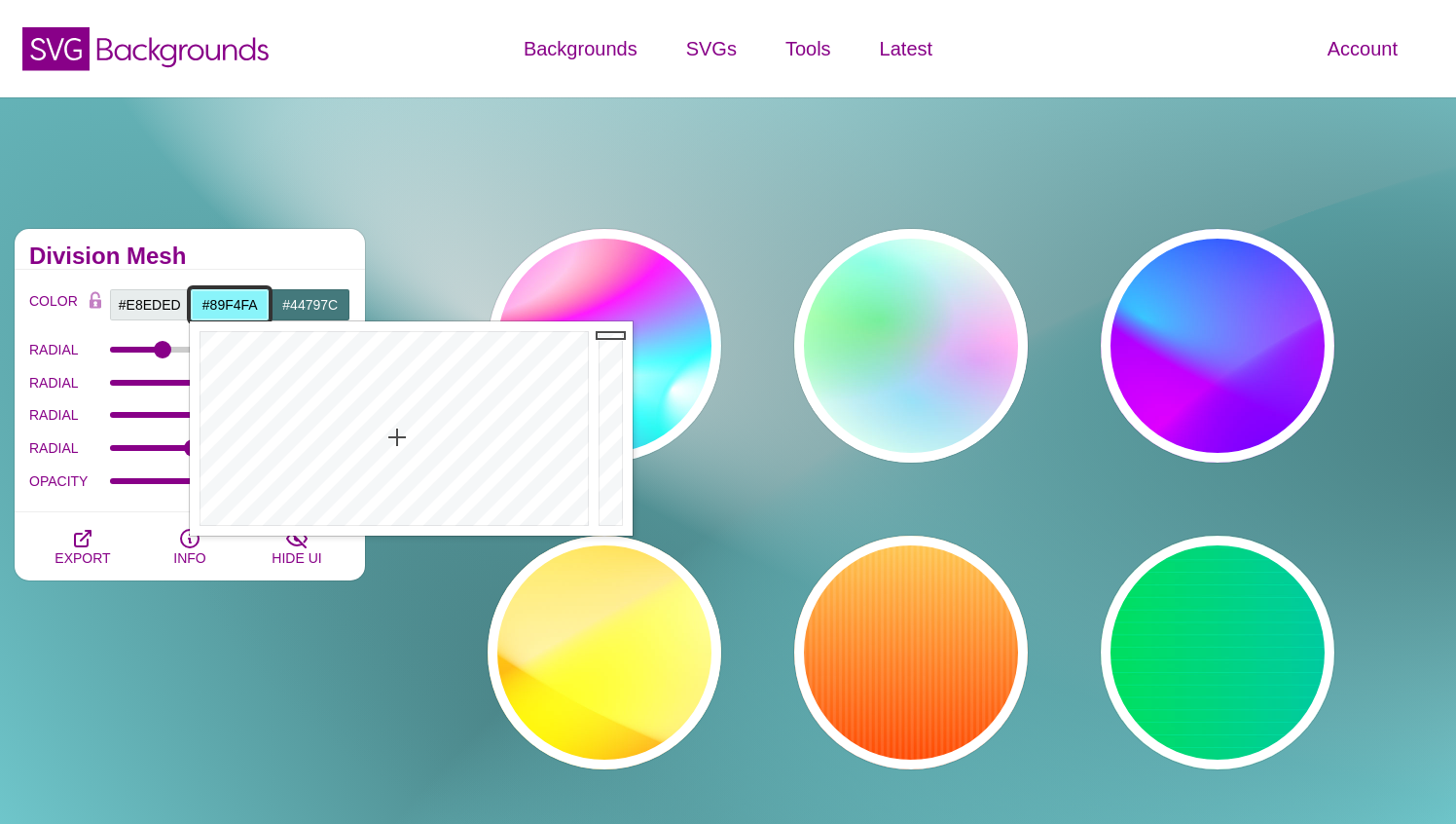
click at [609, 335] on div at bounding box center [614, 428] width 39 height 214
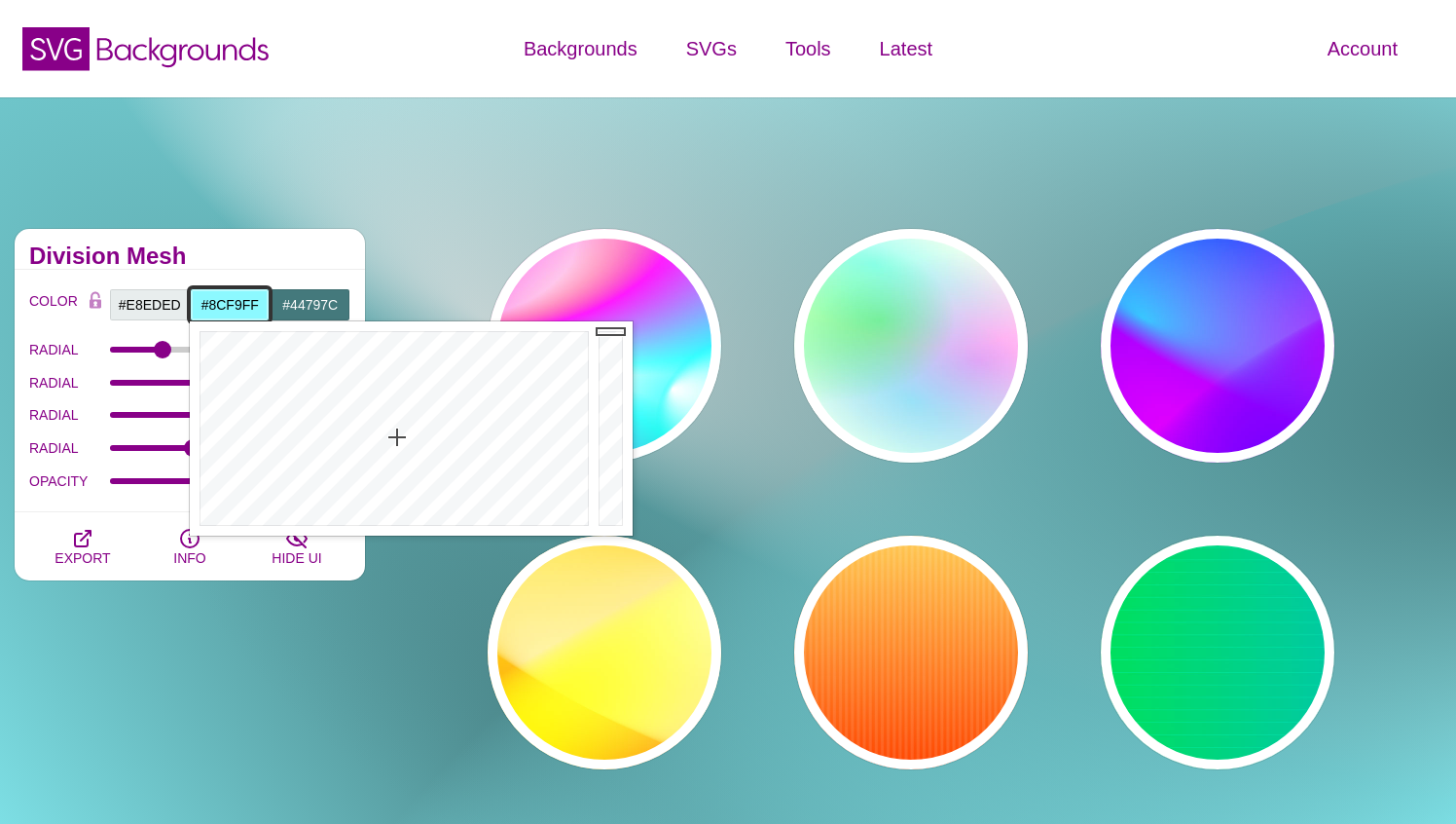
click at [608, 324] on div at bounding box center [614, 428] width 39 height 214
drag, startPoint x: 398, startPoint y: 447, endPoint x: 390, endPoint y: 487, distance: 40.8
click at [390, 487] on div at bounding box center [392, 428] width 404 height 214
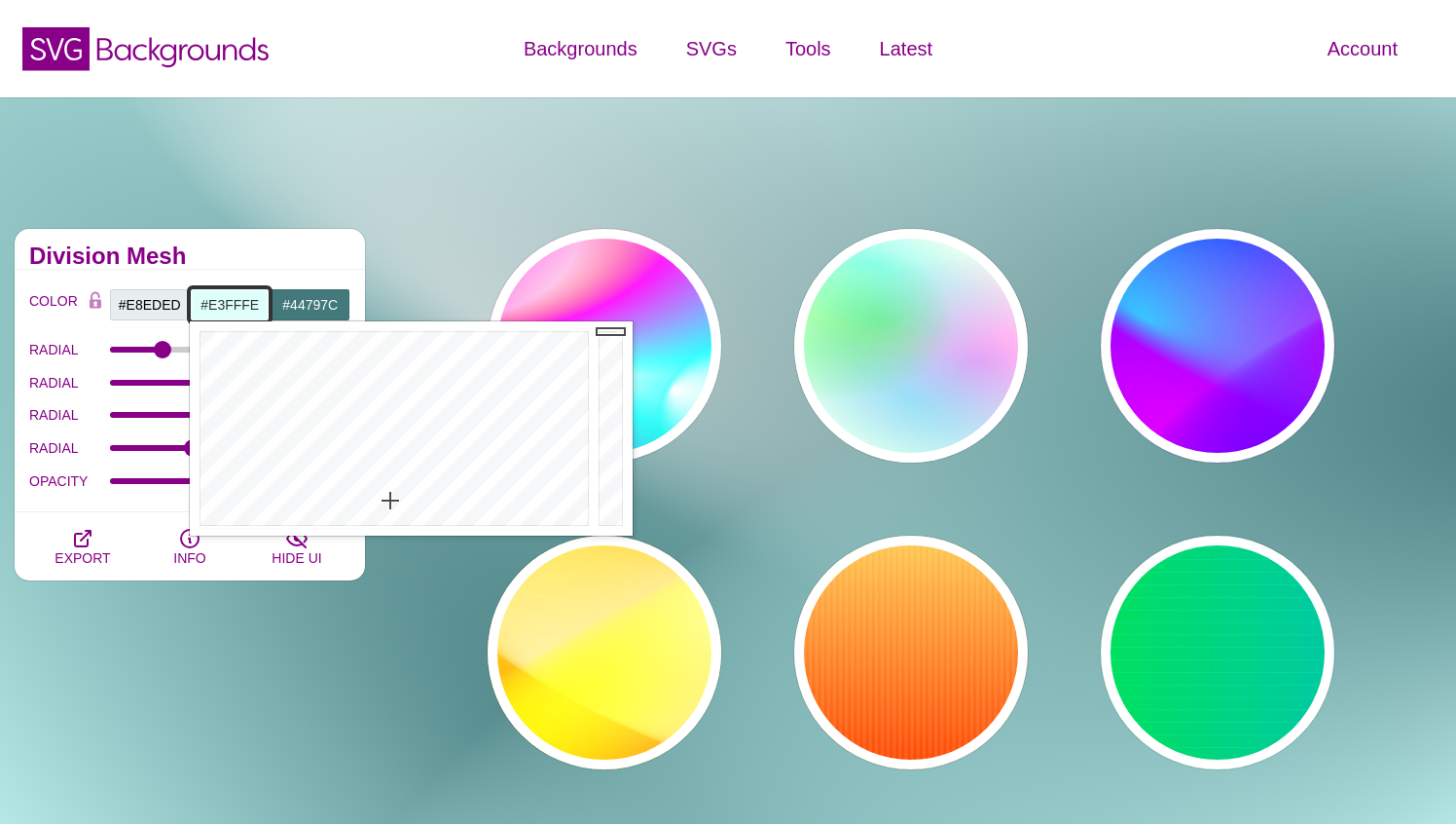
type input "#E4FFFE"
drag, startPoint x: 390, startPoint y: 487, endPoint x: 390, endPoint y: 505, distance: 18.0
click at [390, 505] on div at bounding box center [392, 428] width 404 height 214
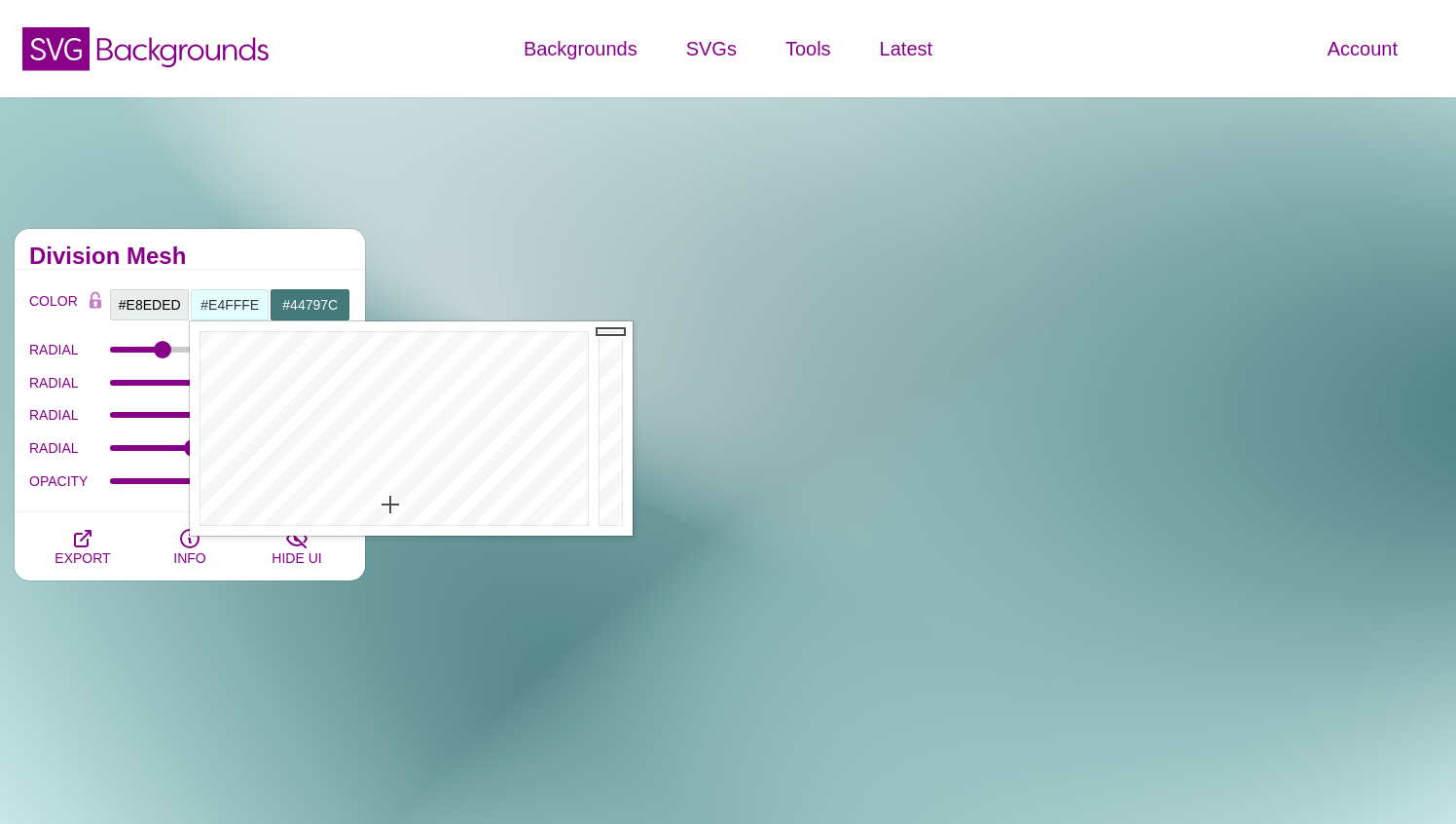
click at [238, 260] on h2 "Division Mesh" at bounding box center [190, 256] width 321 height 16
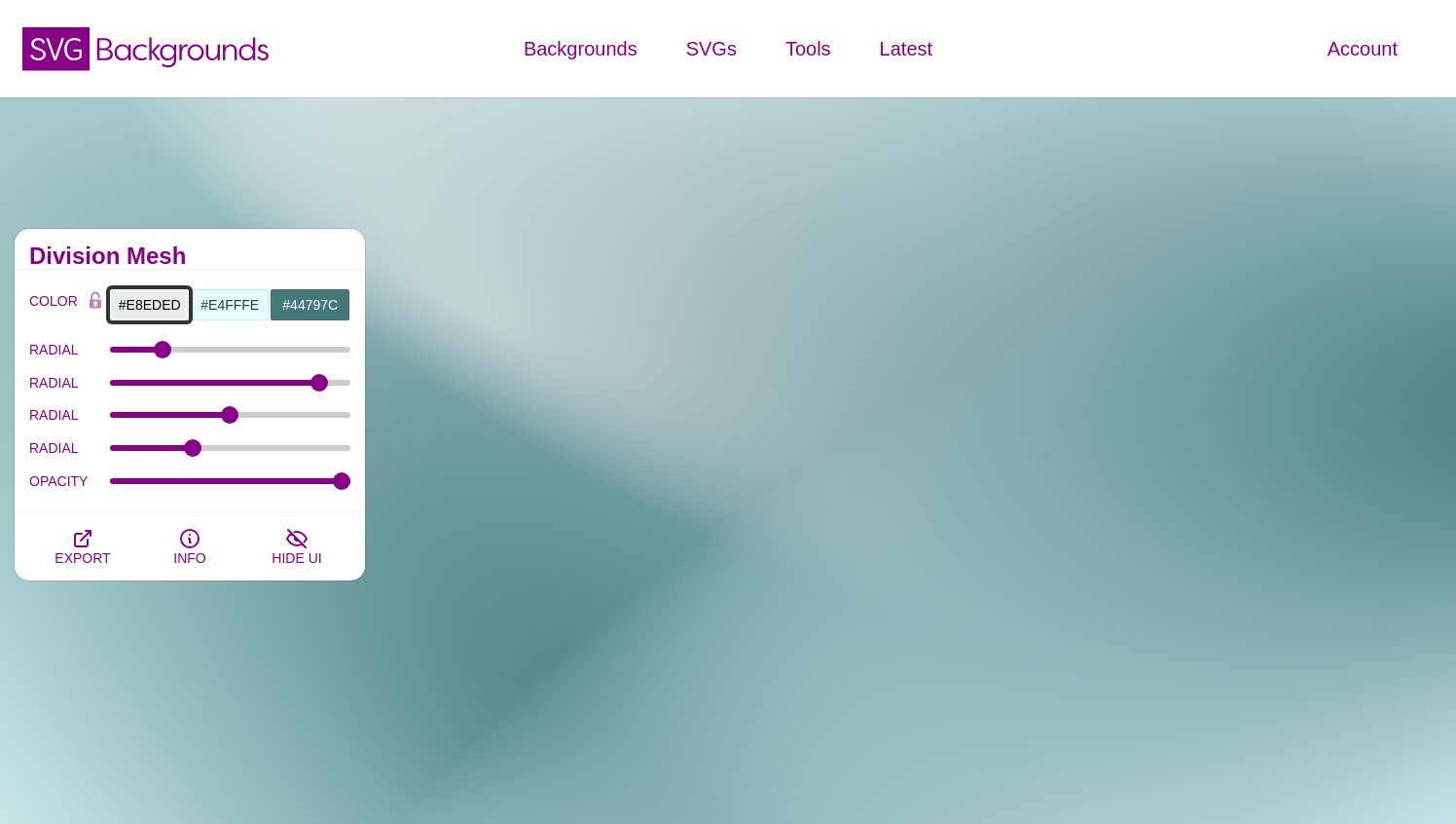
click at [160, 306] on input "#E8EDED" at bounding box center [150, 305] width 81 height 34
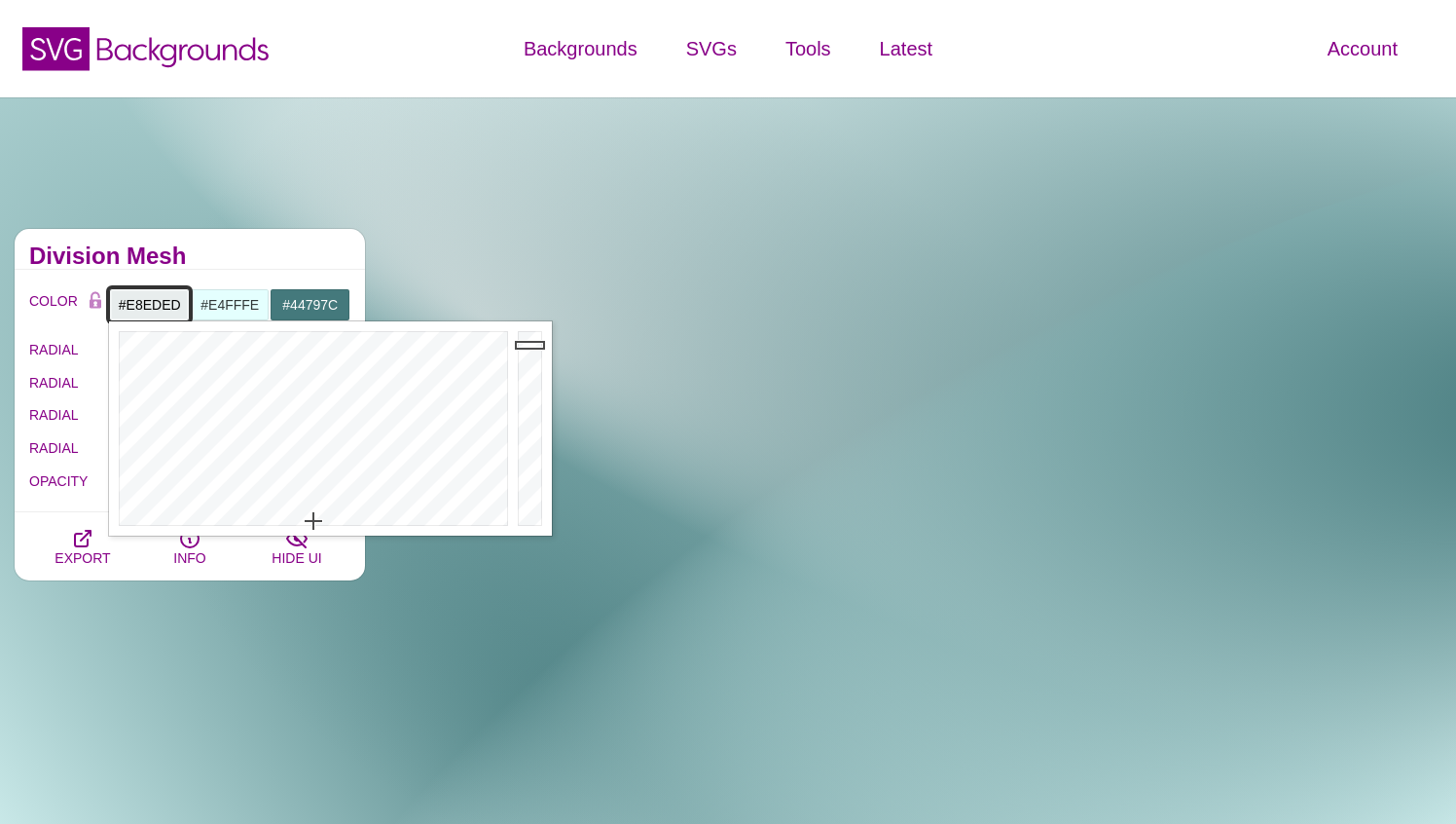
click at [160, 306] on input "#E8EDED" at bounding box center [150, 305] width 81 height 34
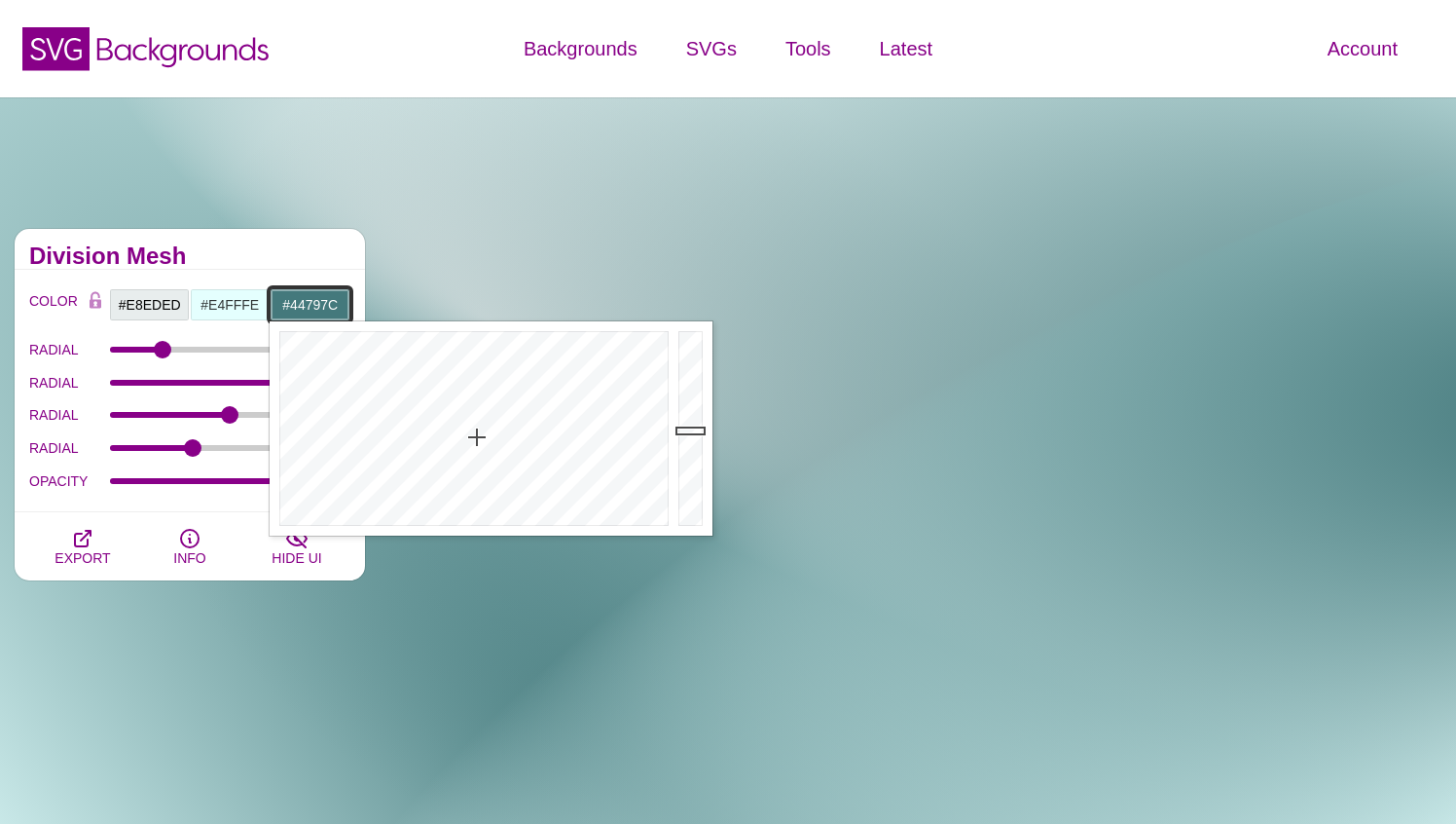
click at [325, 305] on input "#44797C" at bounding box center [310, 305] width 81 height 34
paste input "E8EDED"
click at [317, 256] on h2 "Division Mesh" at bounding box center [190, 256] width 321 height 16
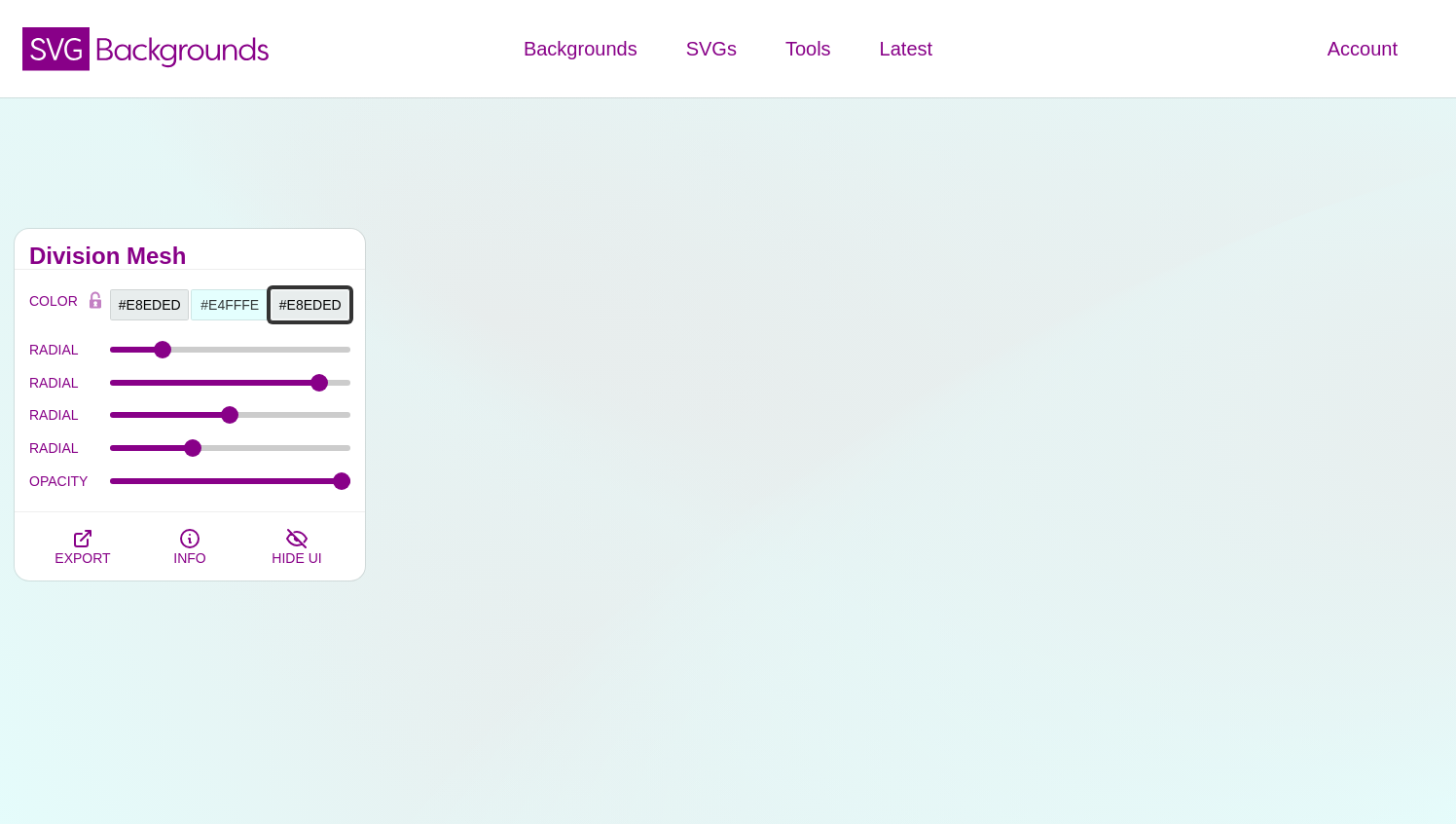
click at [311, 300] on input "#E8EDED" at bounding box center [310, 305] width 81 height 34
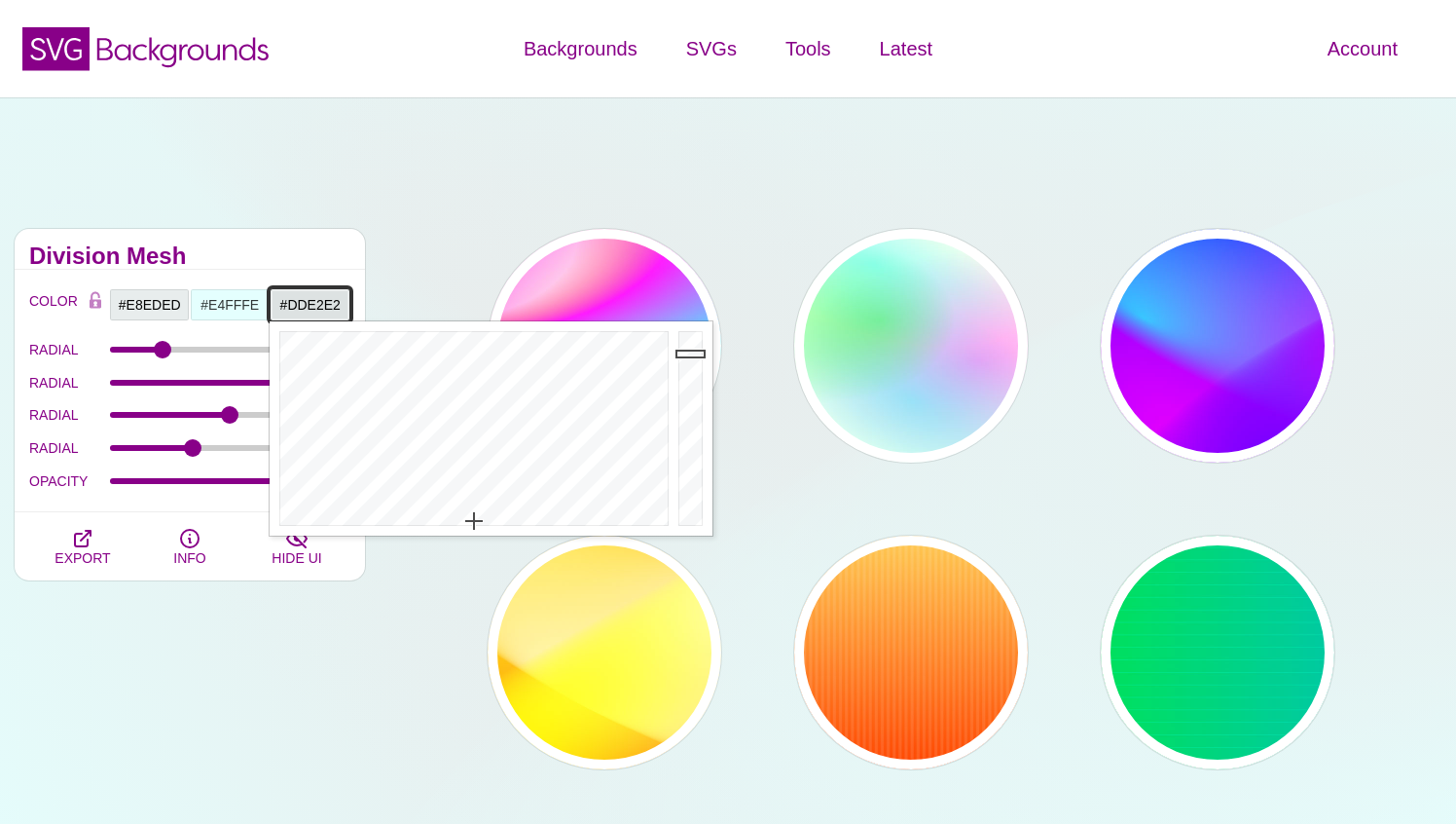
click at [686, 354] on div at bounding box center [694, 428] width 39 height 214
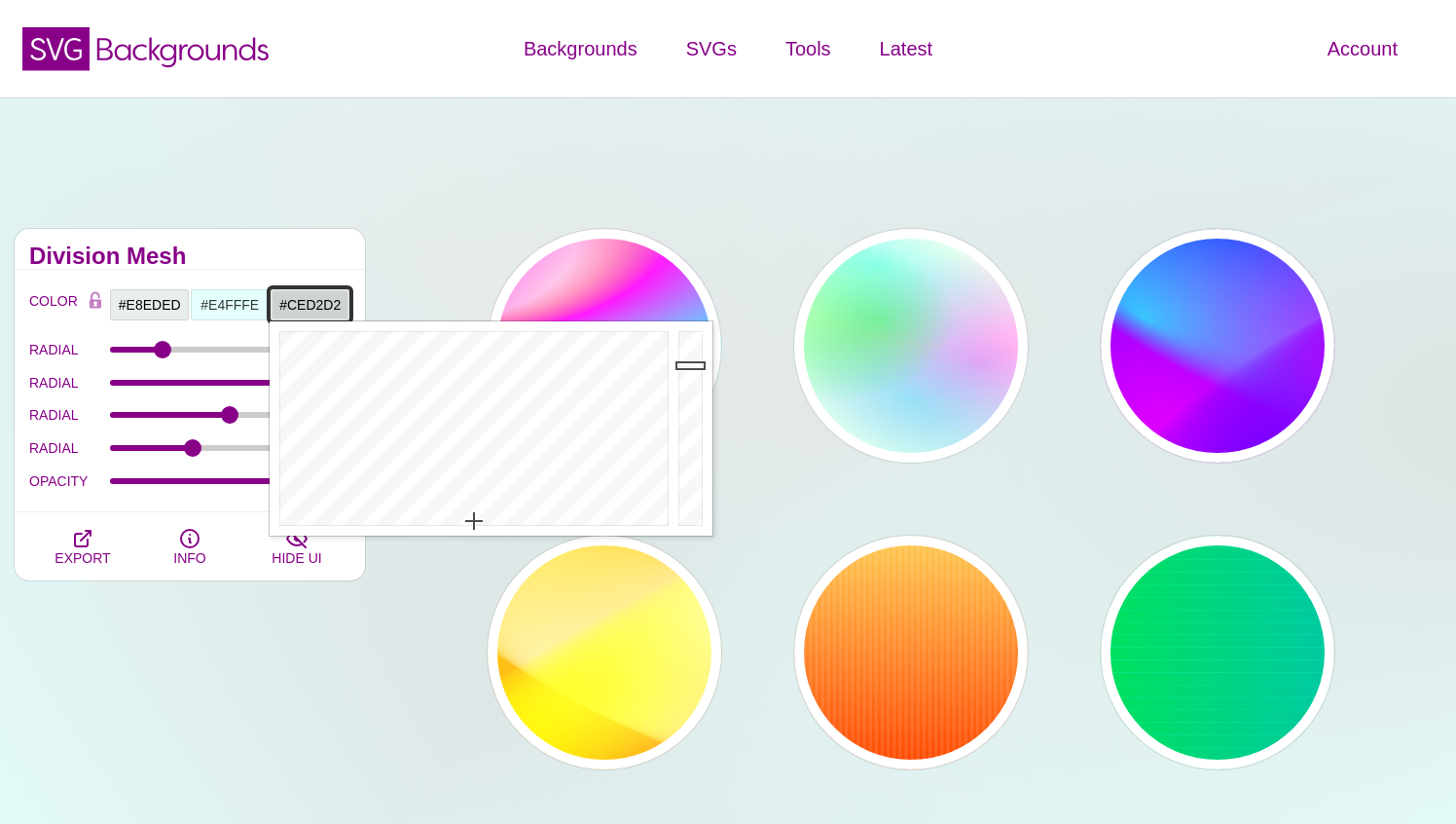
click at [692, 365] on div at bounding box center [694, 428] width 39 height 214
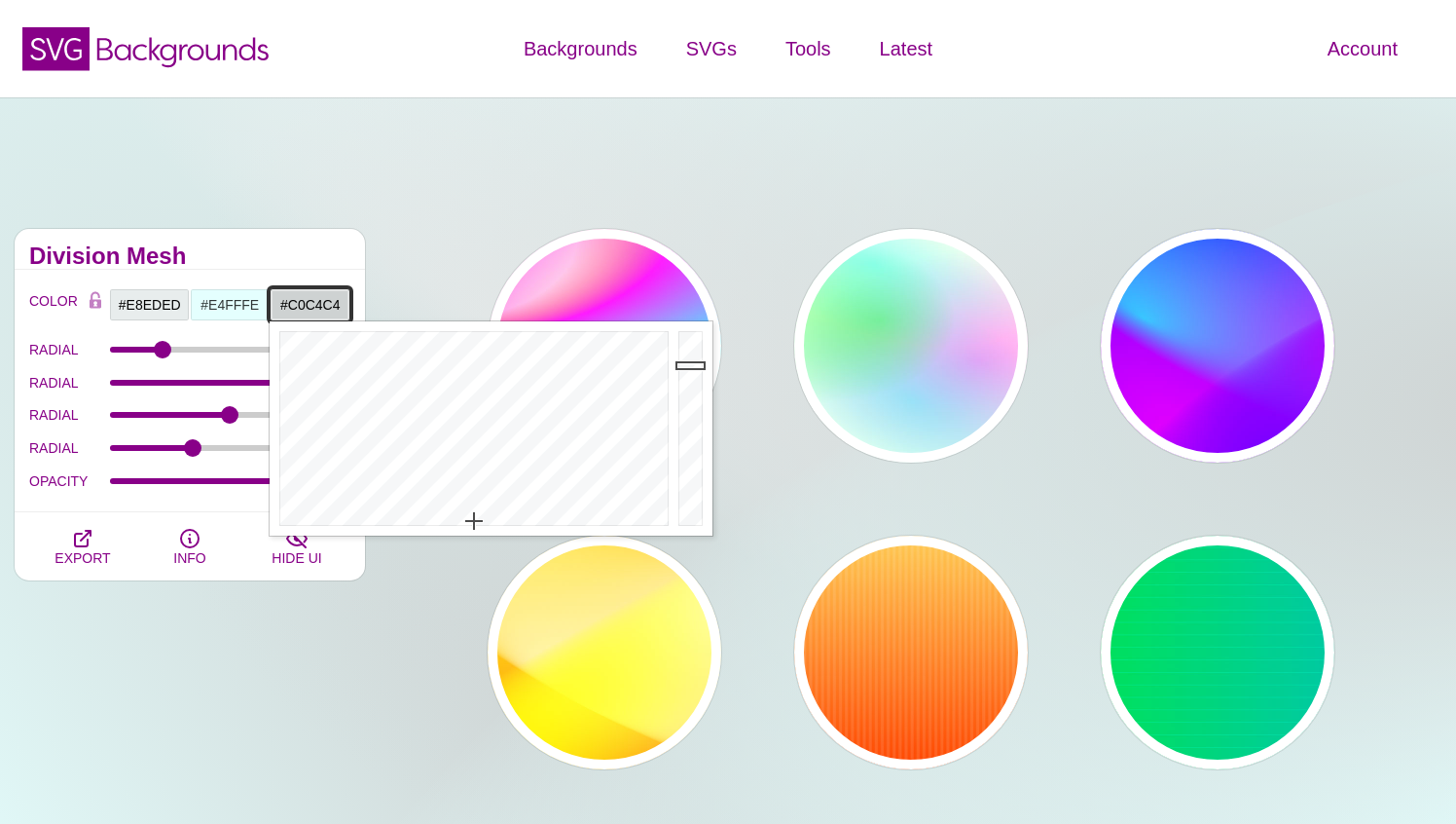
click at [690, 376] on div at bounding box center [694, 428] width 39 height 214
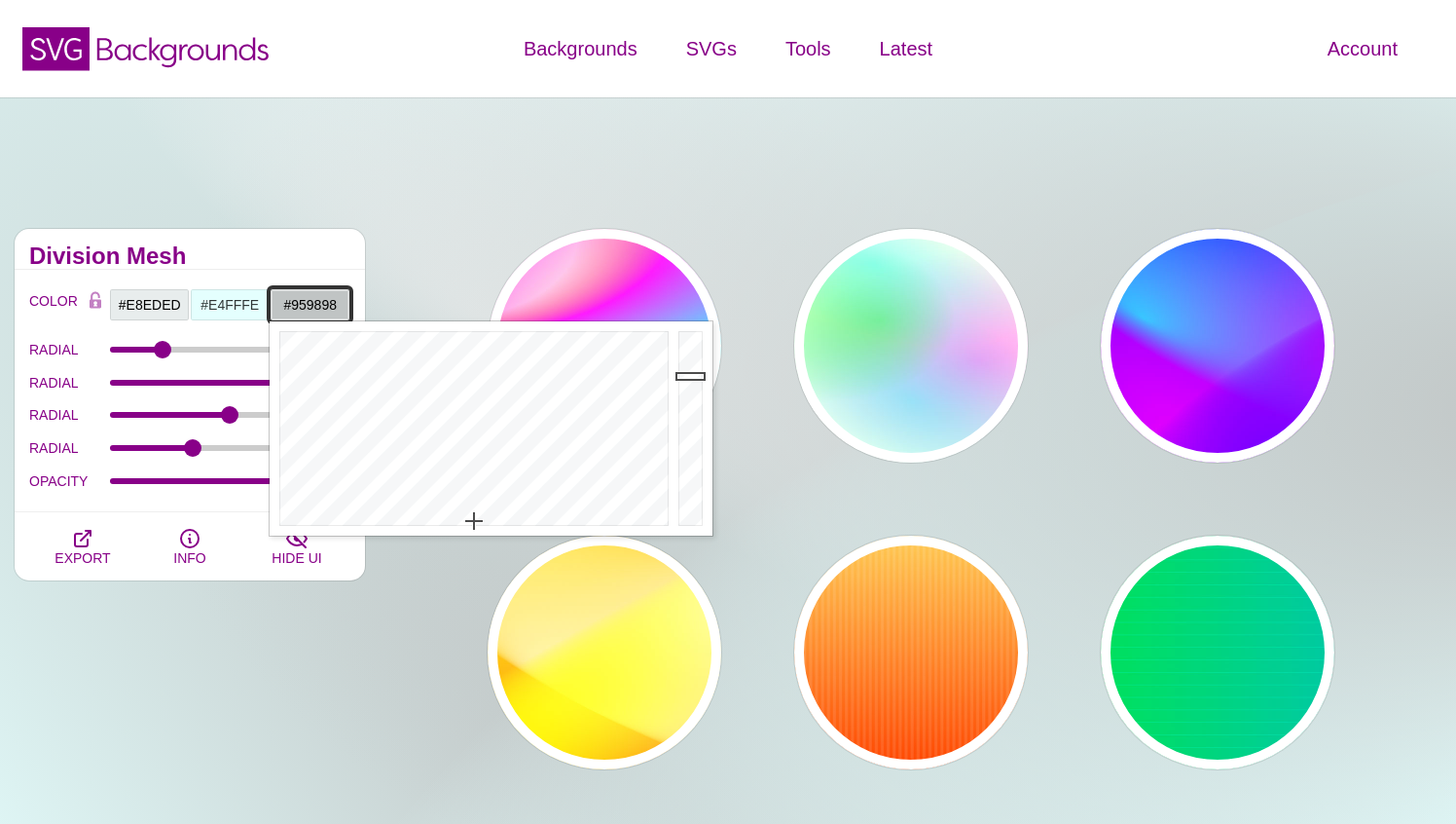
click at [690, 409] on div at bounding box center [694, 428] width 39 height 214
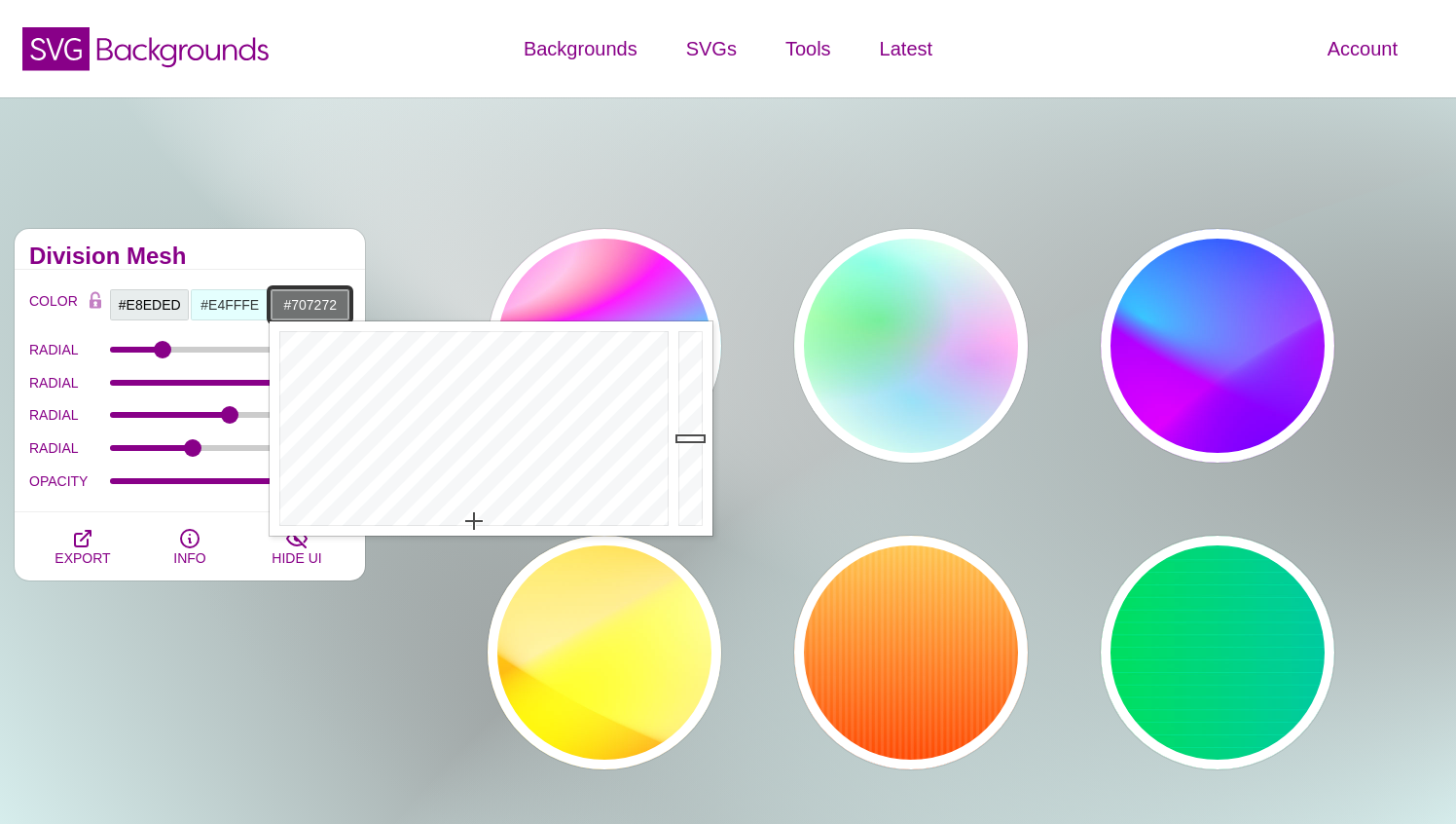
click at [690, 439] on div at bounding box center [694, 428] width 39 height 214
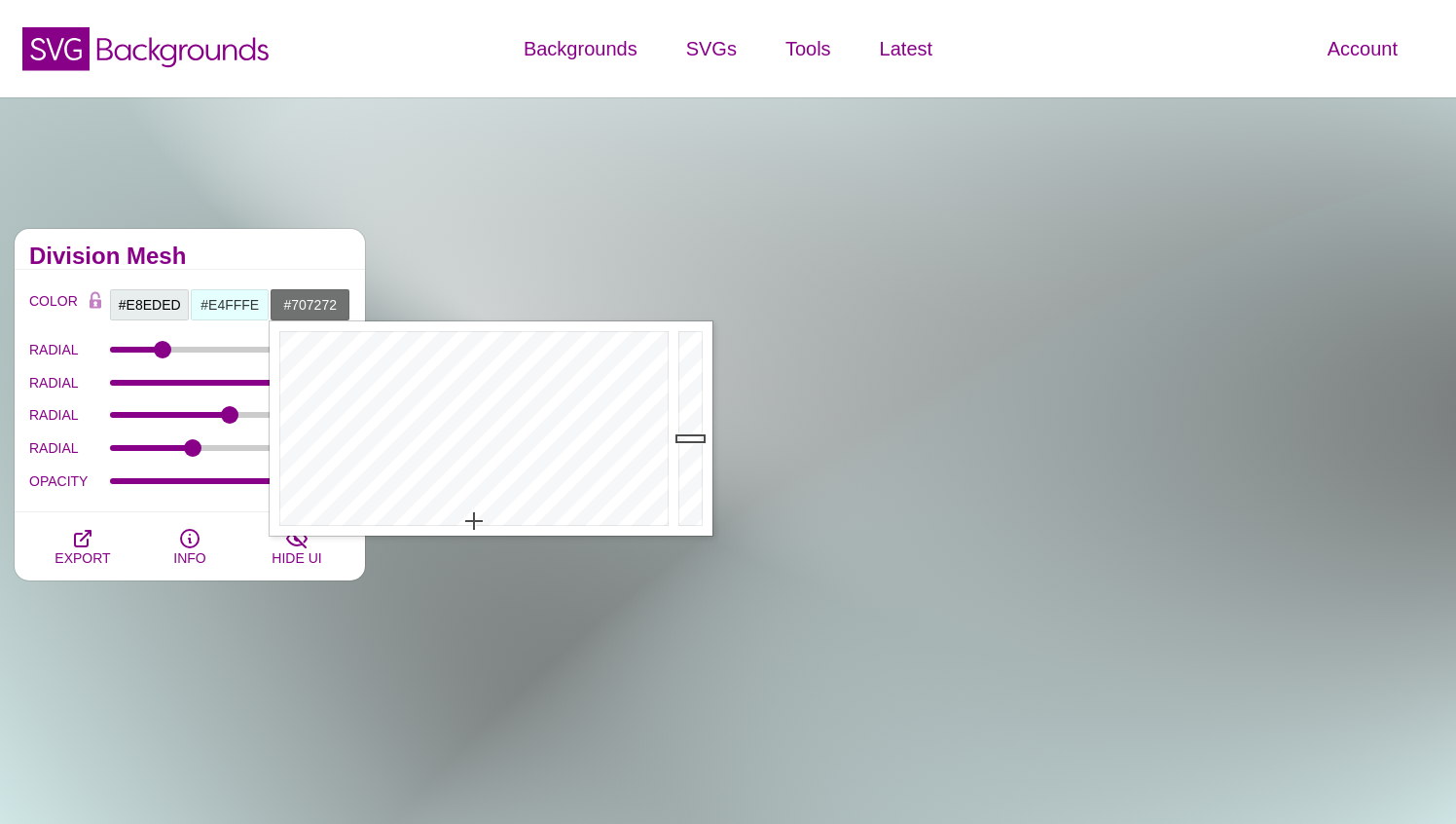
click at [279, 244] on div "Division Mesh" at bounding box center [190, 248] width 351 height 40
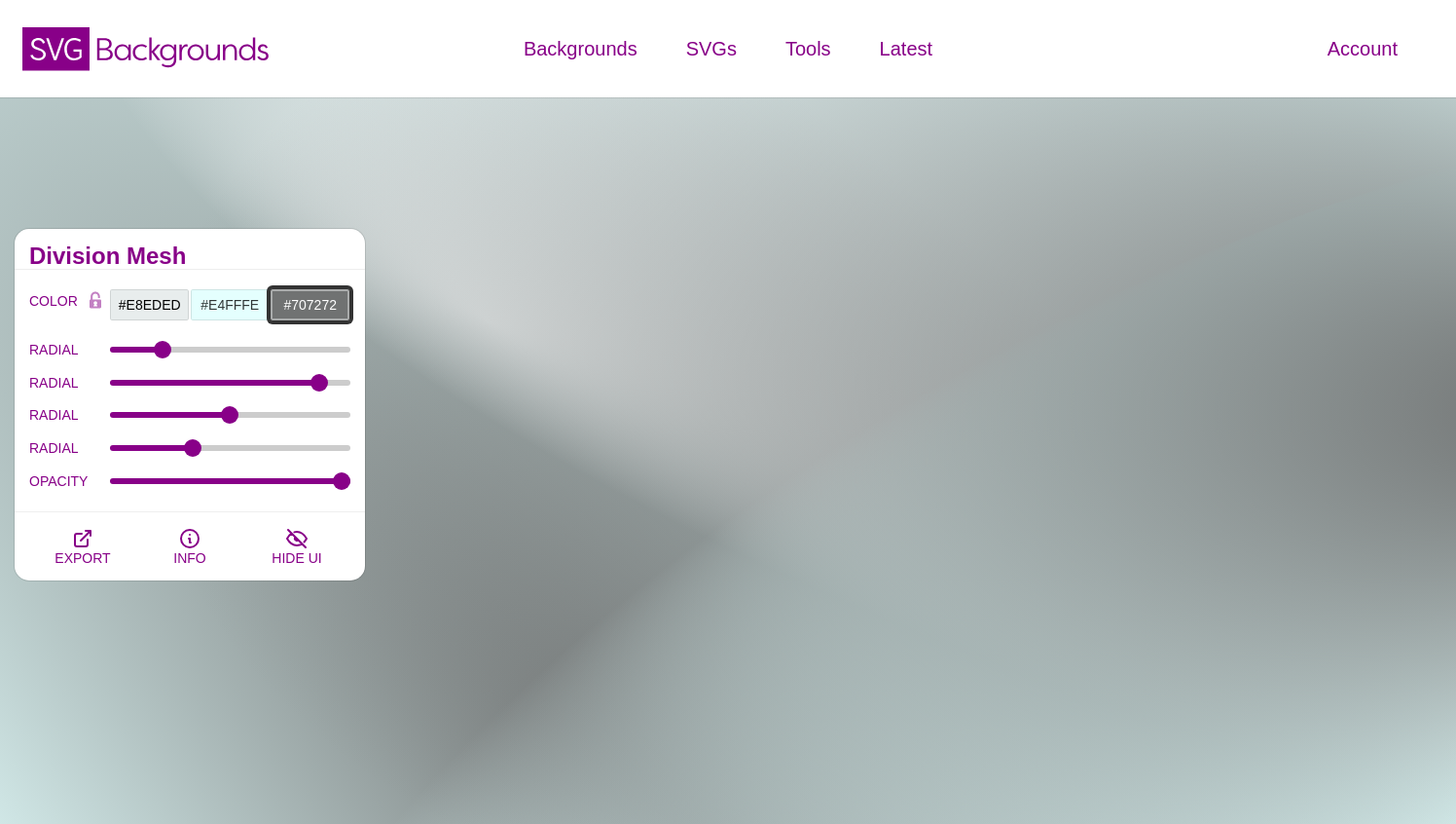
click at [327, 298] on input "#707272" at bounding box center [310, 305] width 81 height 34
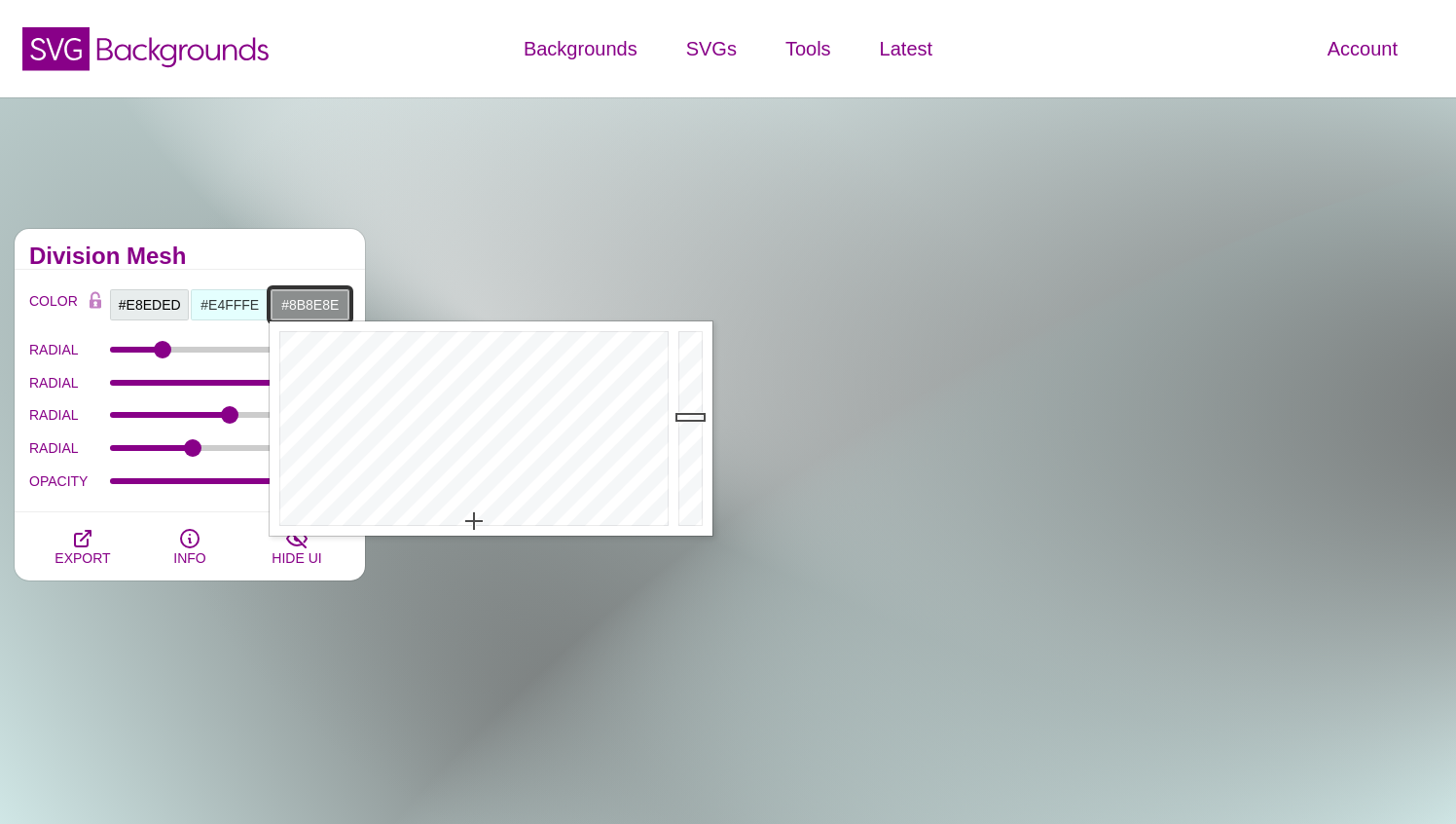
click at [694, 417] on div at bounding box center [694, 428] width 39 height 214
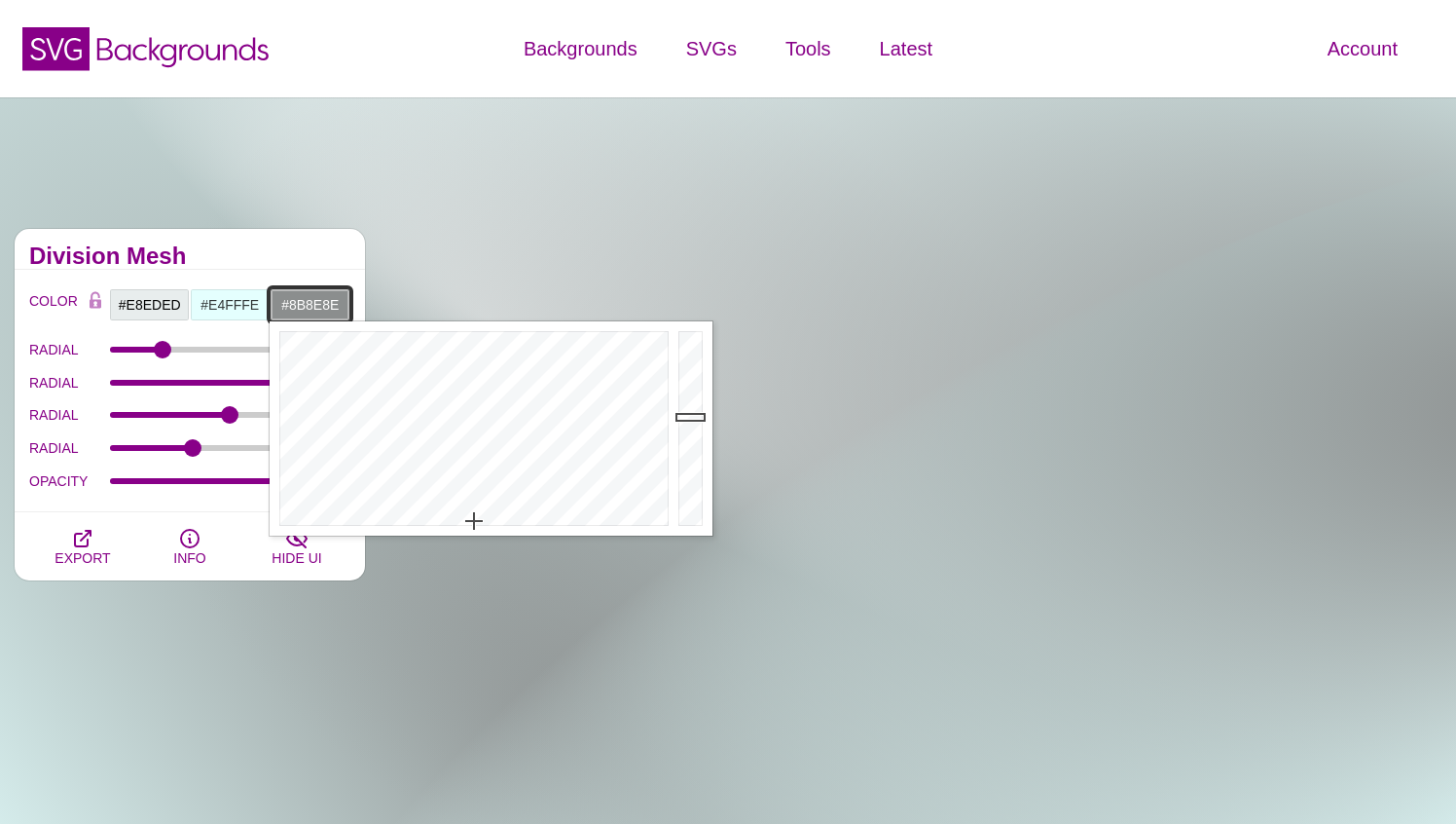
type input "#A1A4A4"
click at [694, 400] on div at bounding box center [694, 428] width 39 height 214
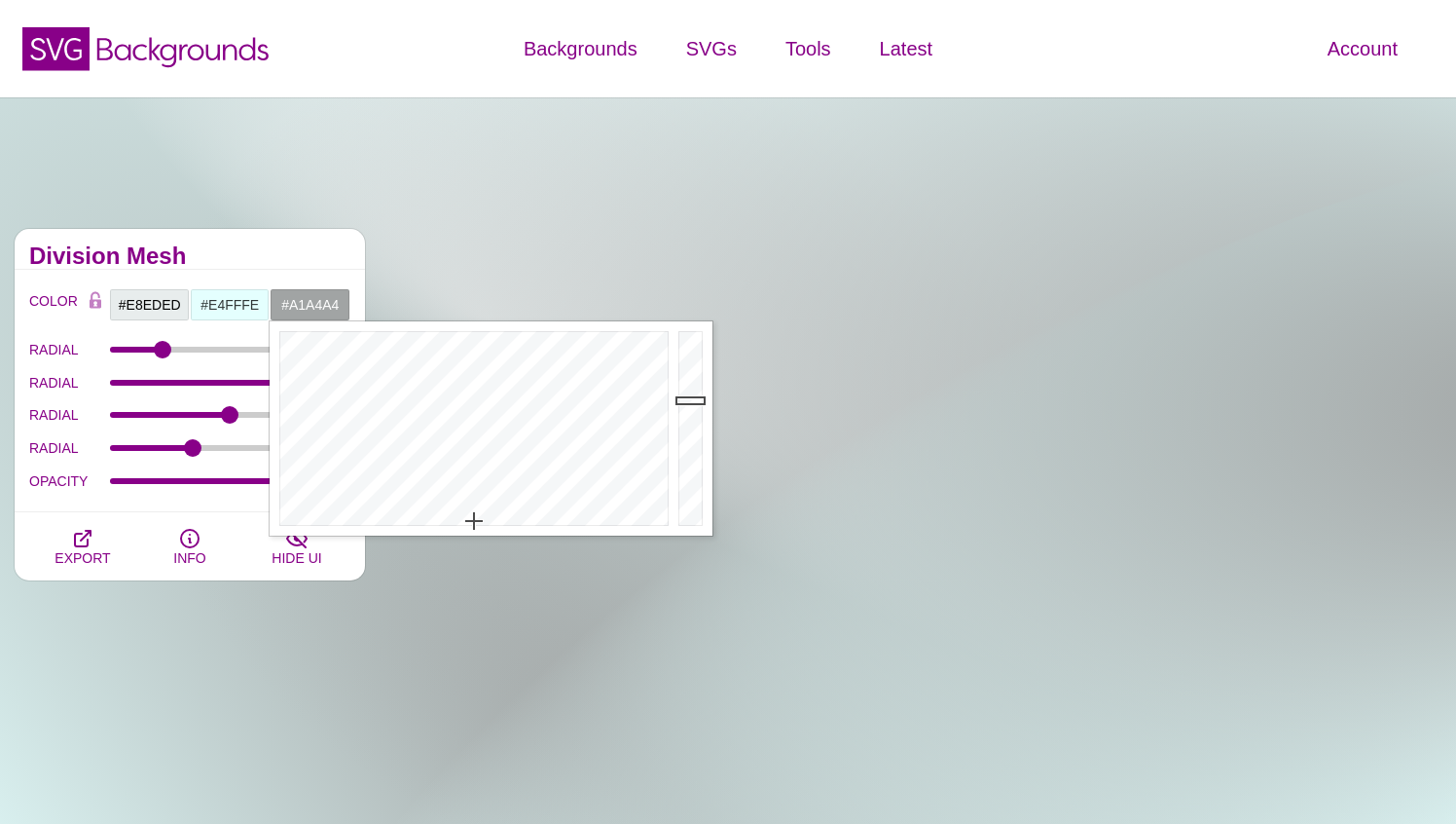
click at [221, 254] on h2 "Division Mesh" at bounding box center [190, 256] width 321 height 16
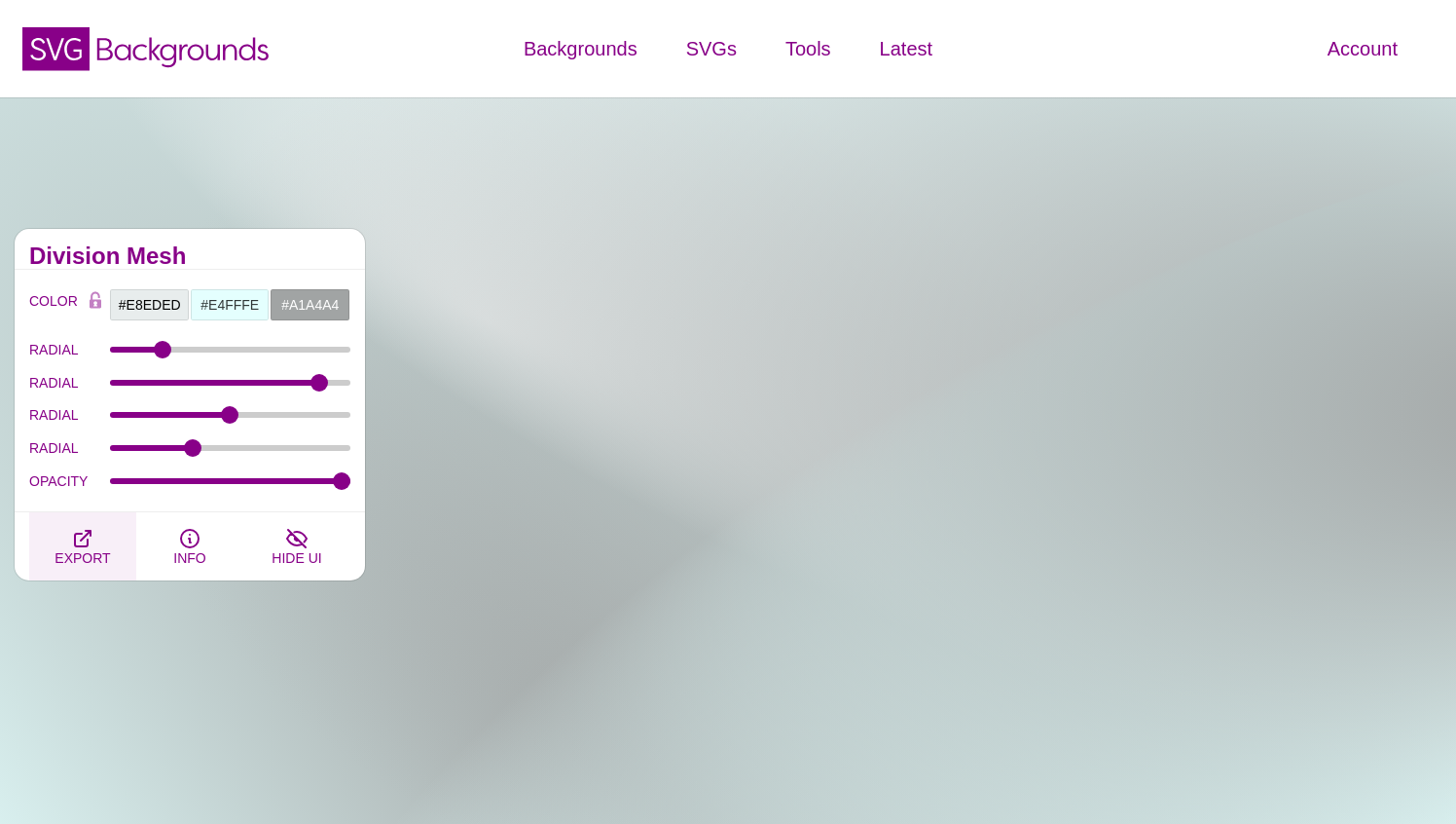
click at [96, 540] on button "EXPORT" at bounding box center [83, 546] width 107 height 68
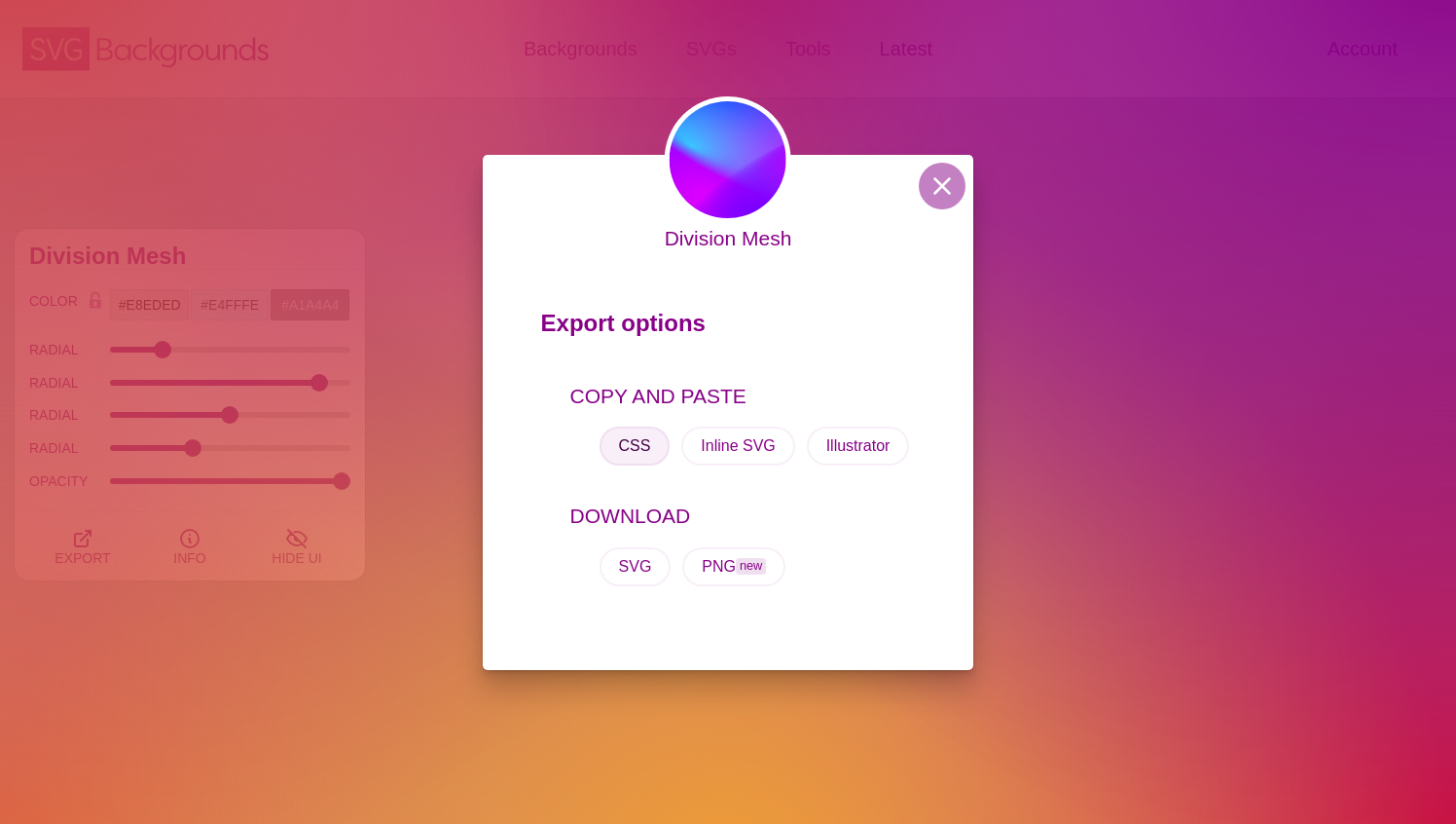
click at [624, 433] on button "CSS" at bounding box center [634, 446] width 71 height 39
click at [940, 188] on button at bounding box center [942, 185] width 46 height 46
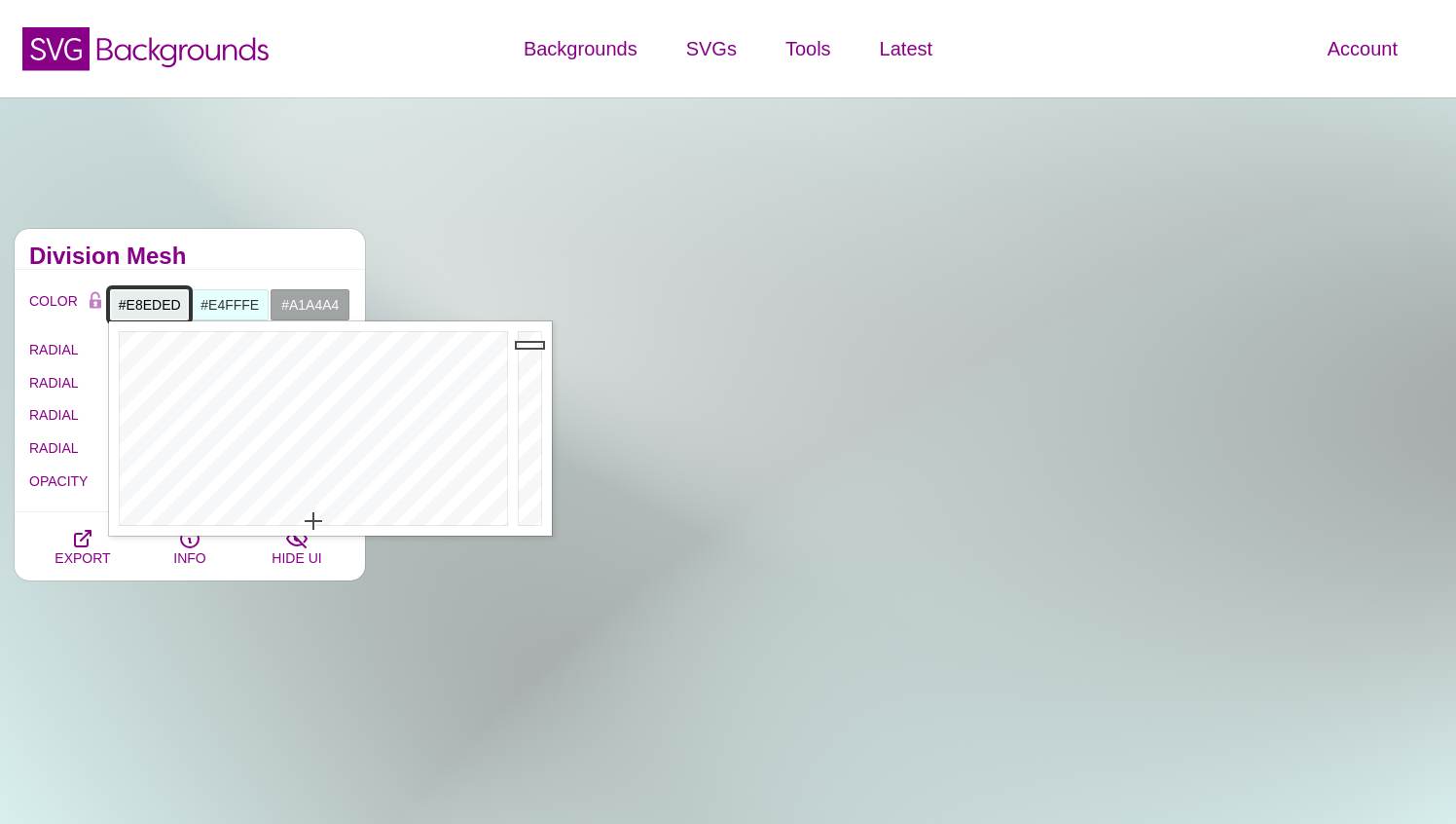
click at [155, 297] on input "#E8EDED" at bounding box center [150, 305] width 81 height 34
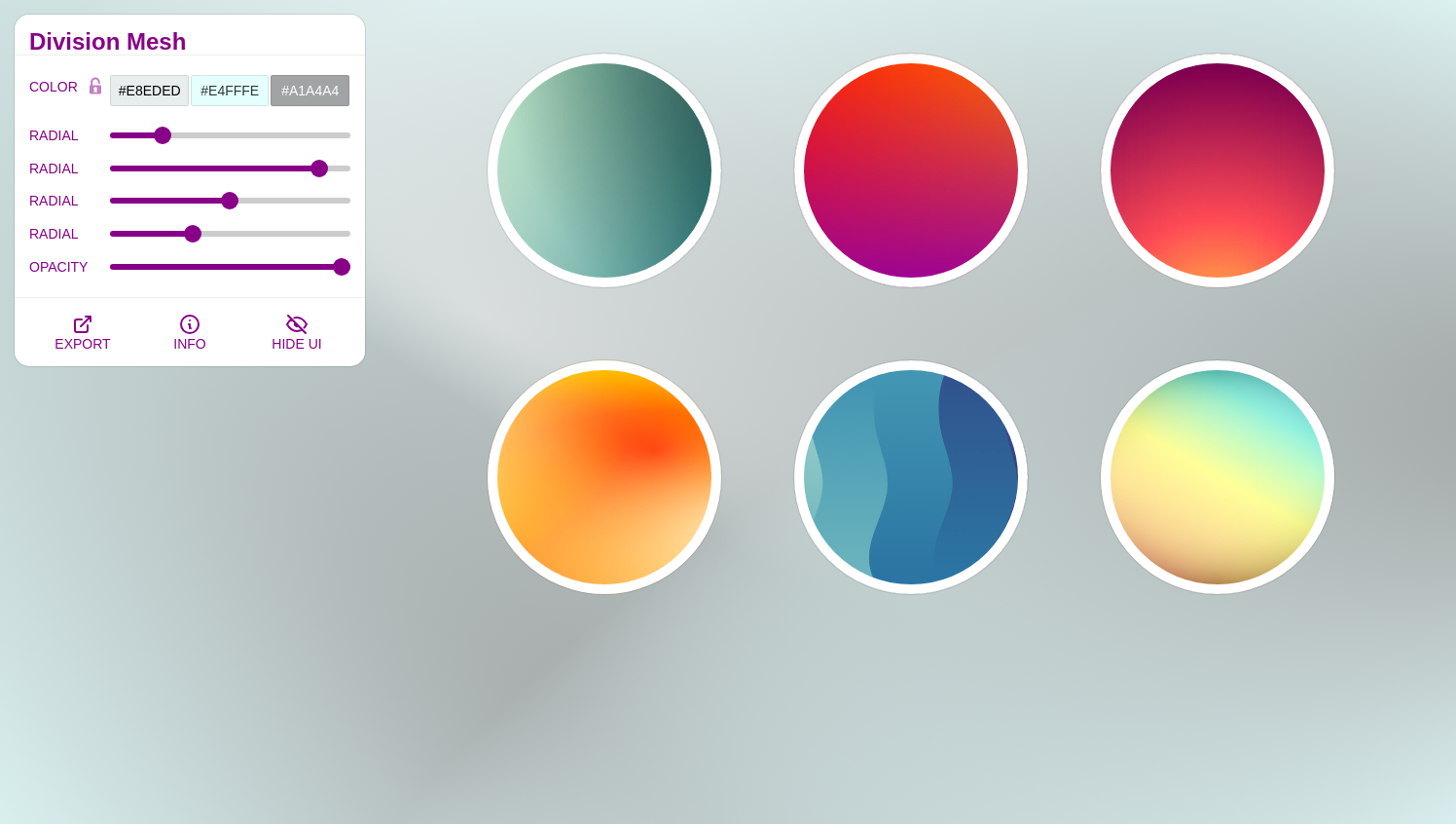
scroll to position [803, 0]
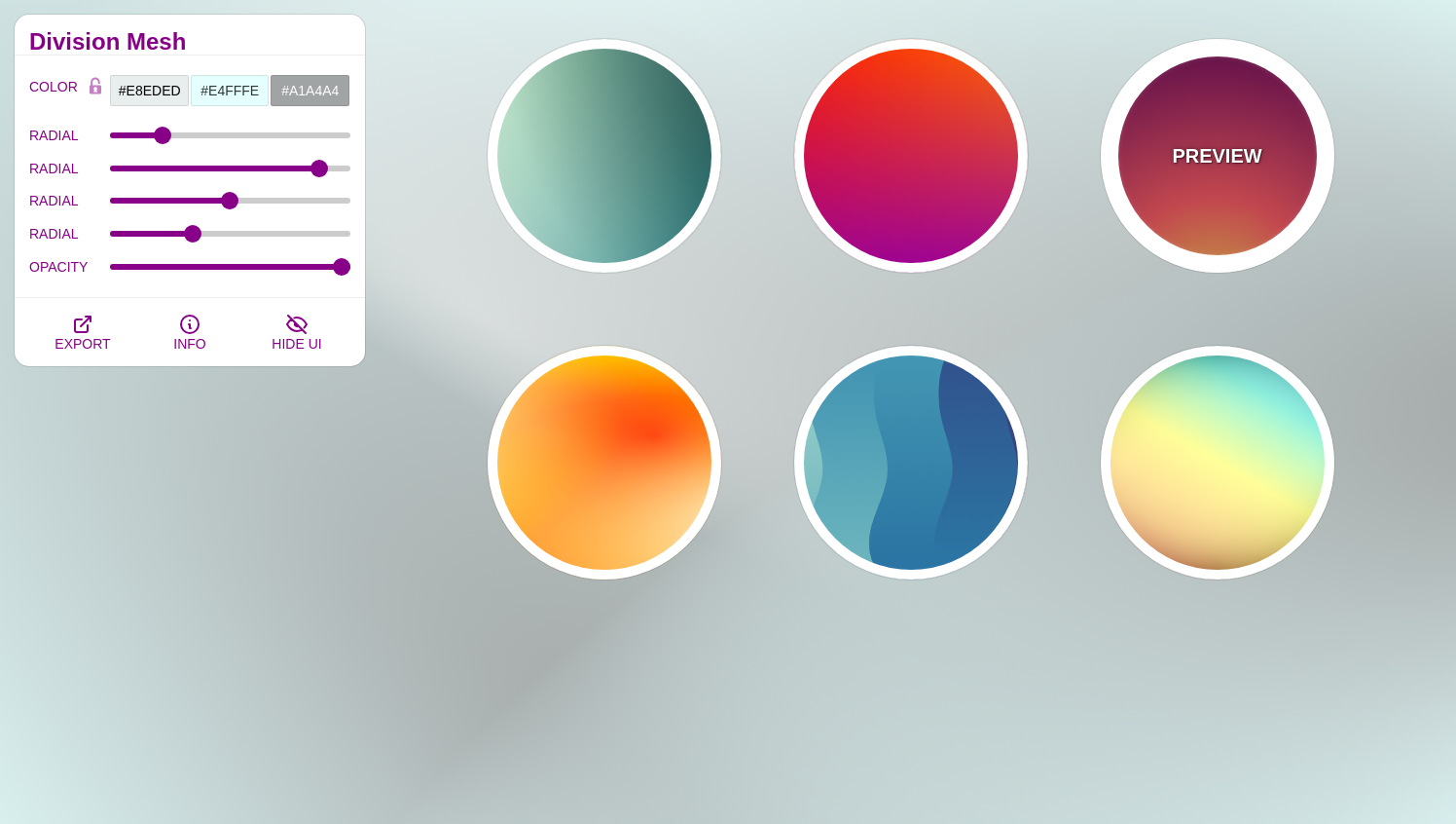
click at [1196, 109] on div "PREVIEW" at bounding box center [1217, 156] width 233 height 234
type input "#FFCC40"
type input "#FE4A54"
type input "#7F004F"
type input "#33003E"
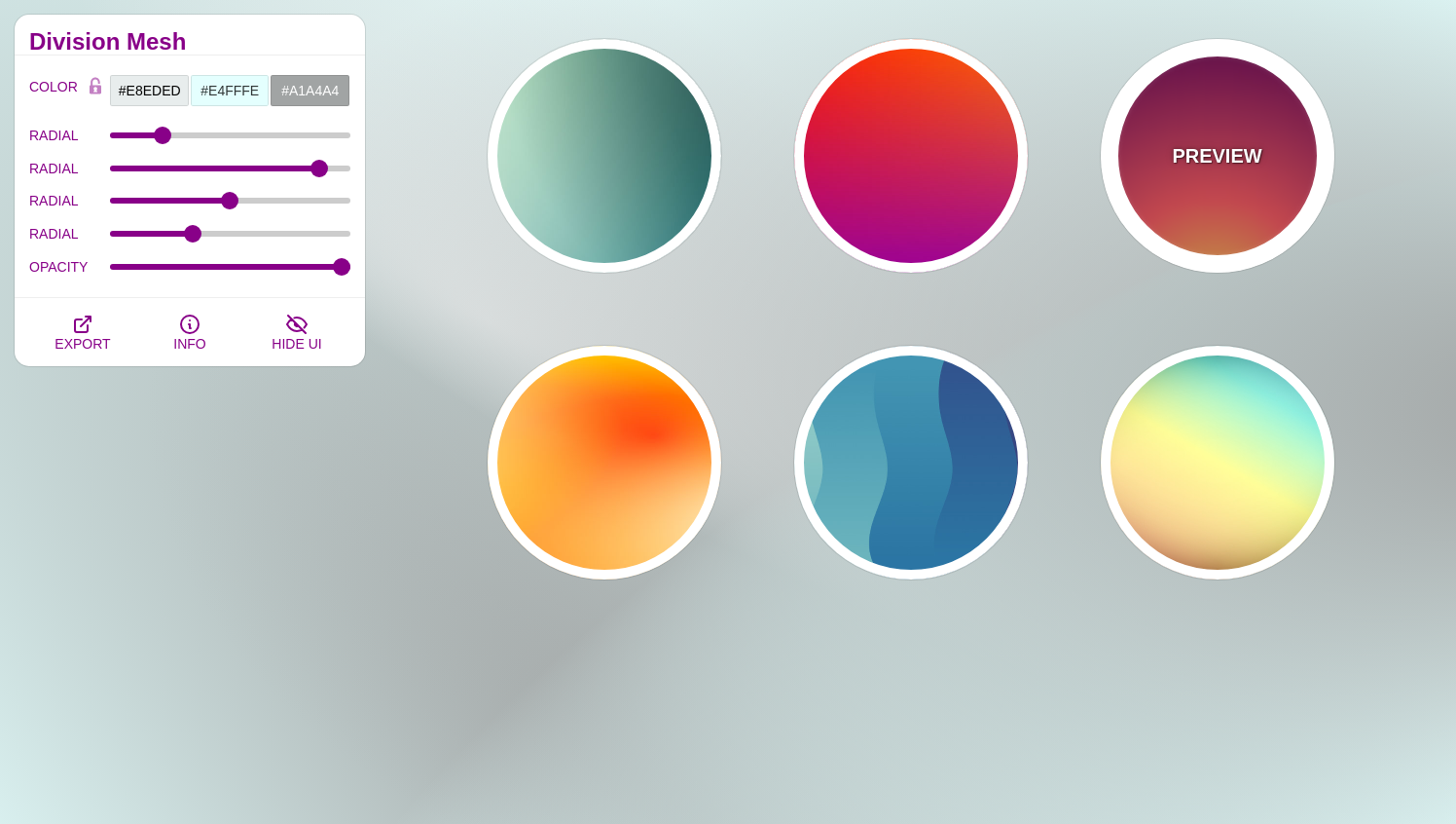
type input "100"
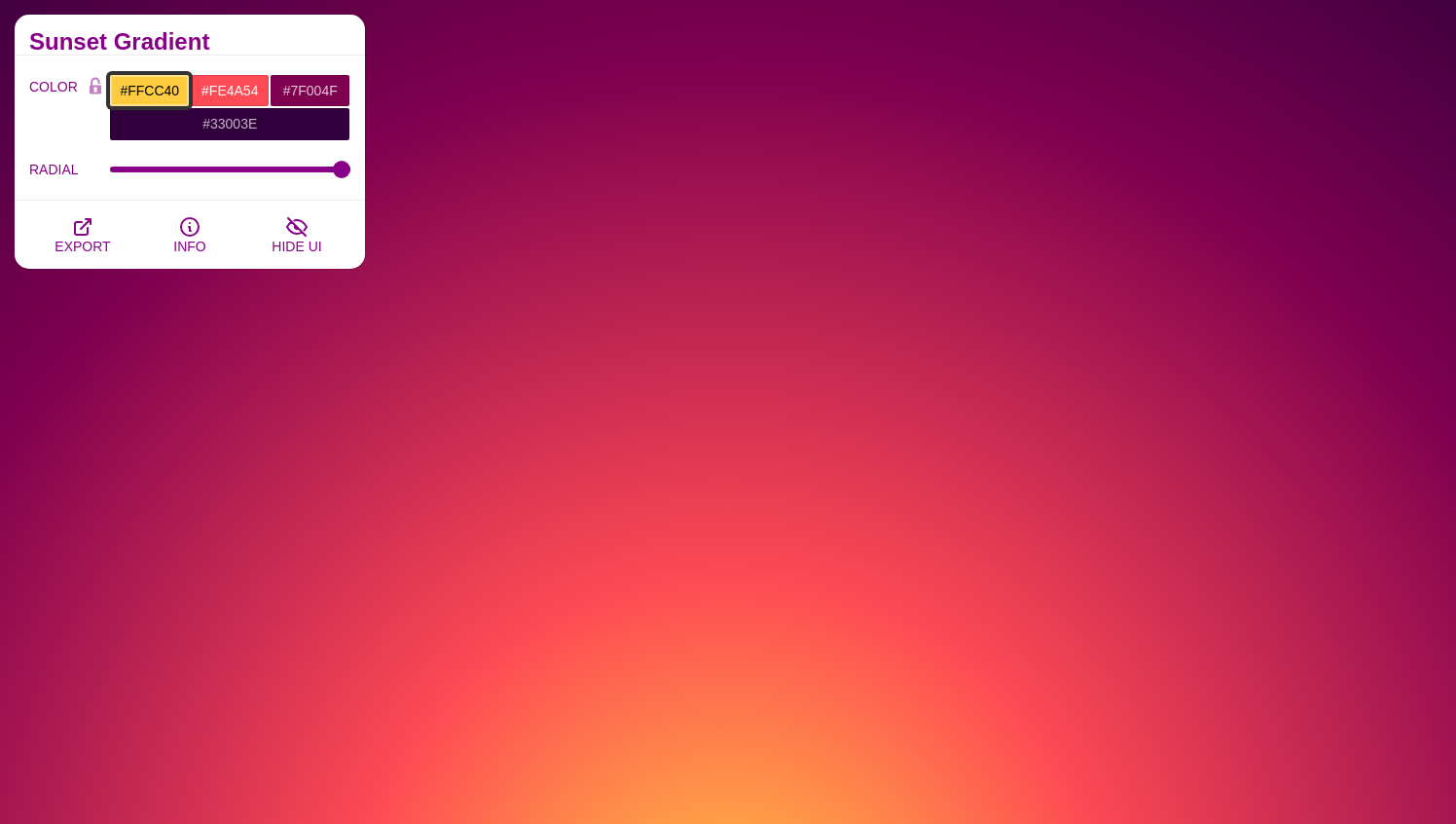
click at [163, 88] on input "#FFCC40" at bounding box center [150, 91] width 81 height 34
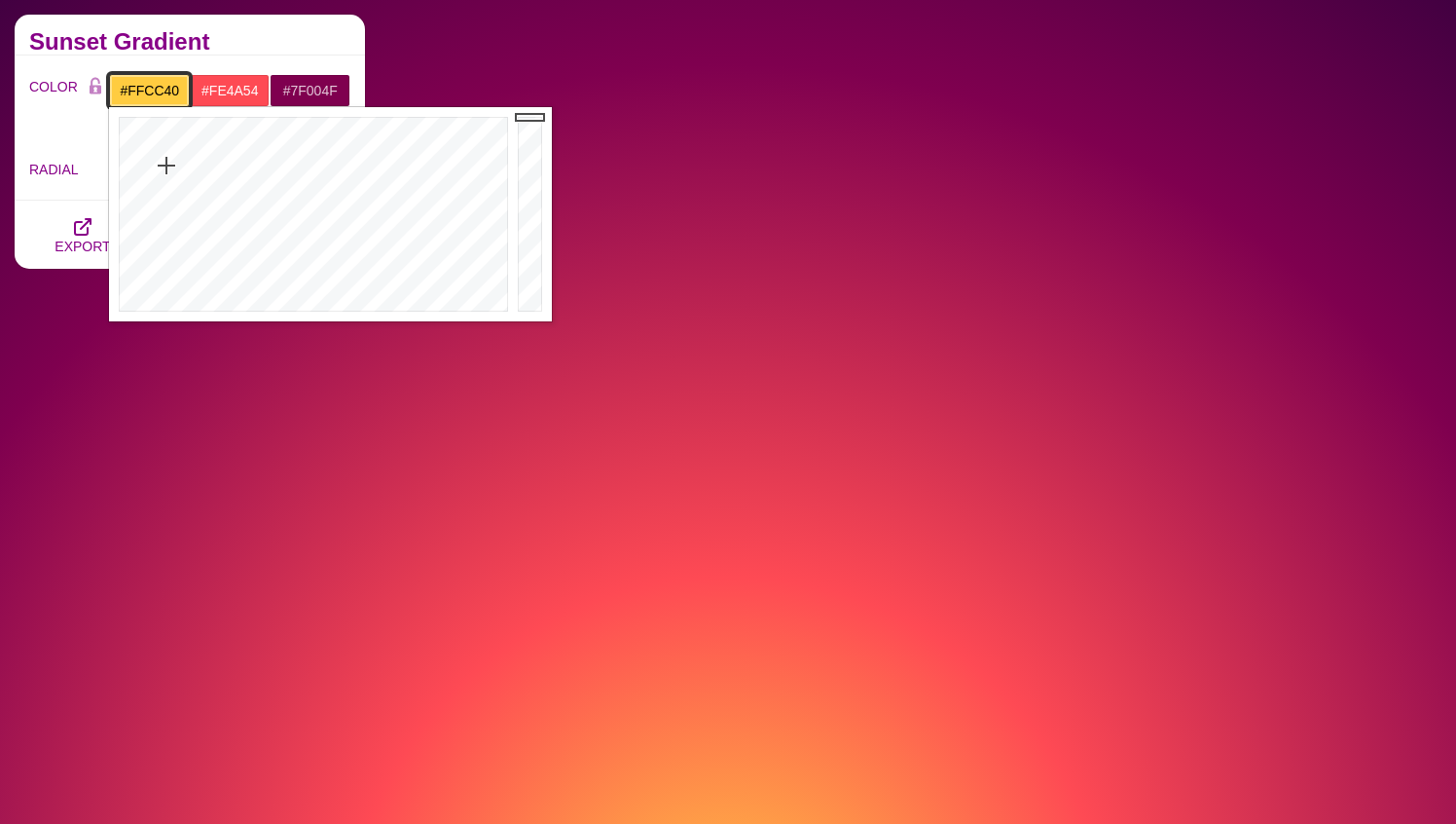
click at [163, 88] on input "#FFCC40" at bounding box center [150, 91] width 81 height 34
paste input "E8EDED"
type input "#E8EDED"
click at [253, 85] on input "#FE4A54" at bounding box center [231, 91] width 81 height 34
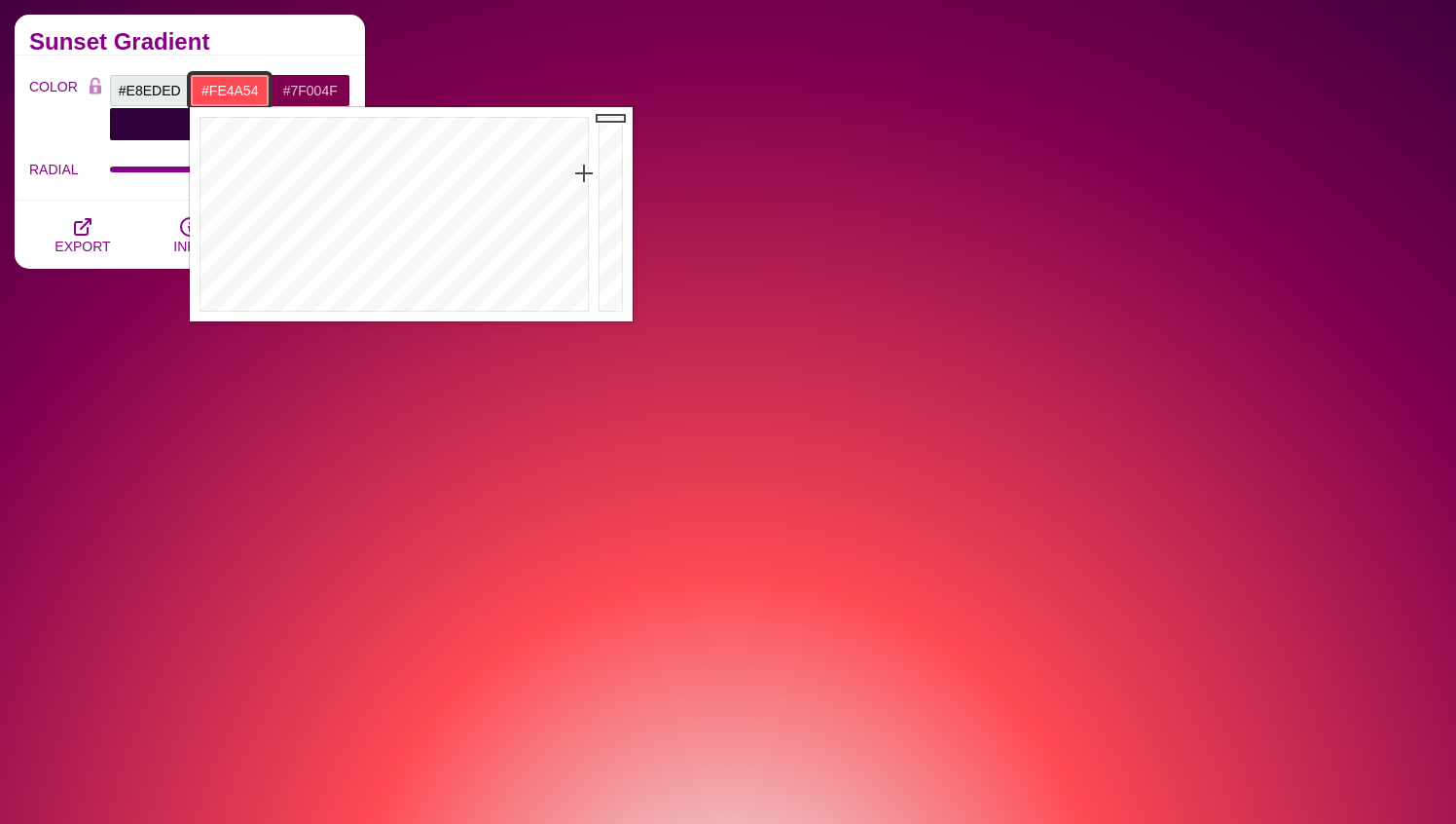
click at [253, 85] on input "#FE4A54" at bounding box center [231, 91] width 81 height 34
paste input "E8EDED"
type input "#E8EDED"
click at [318, 86] on input "#7F004F" at bounding box center [310, 91] width 81 height 34
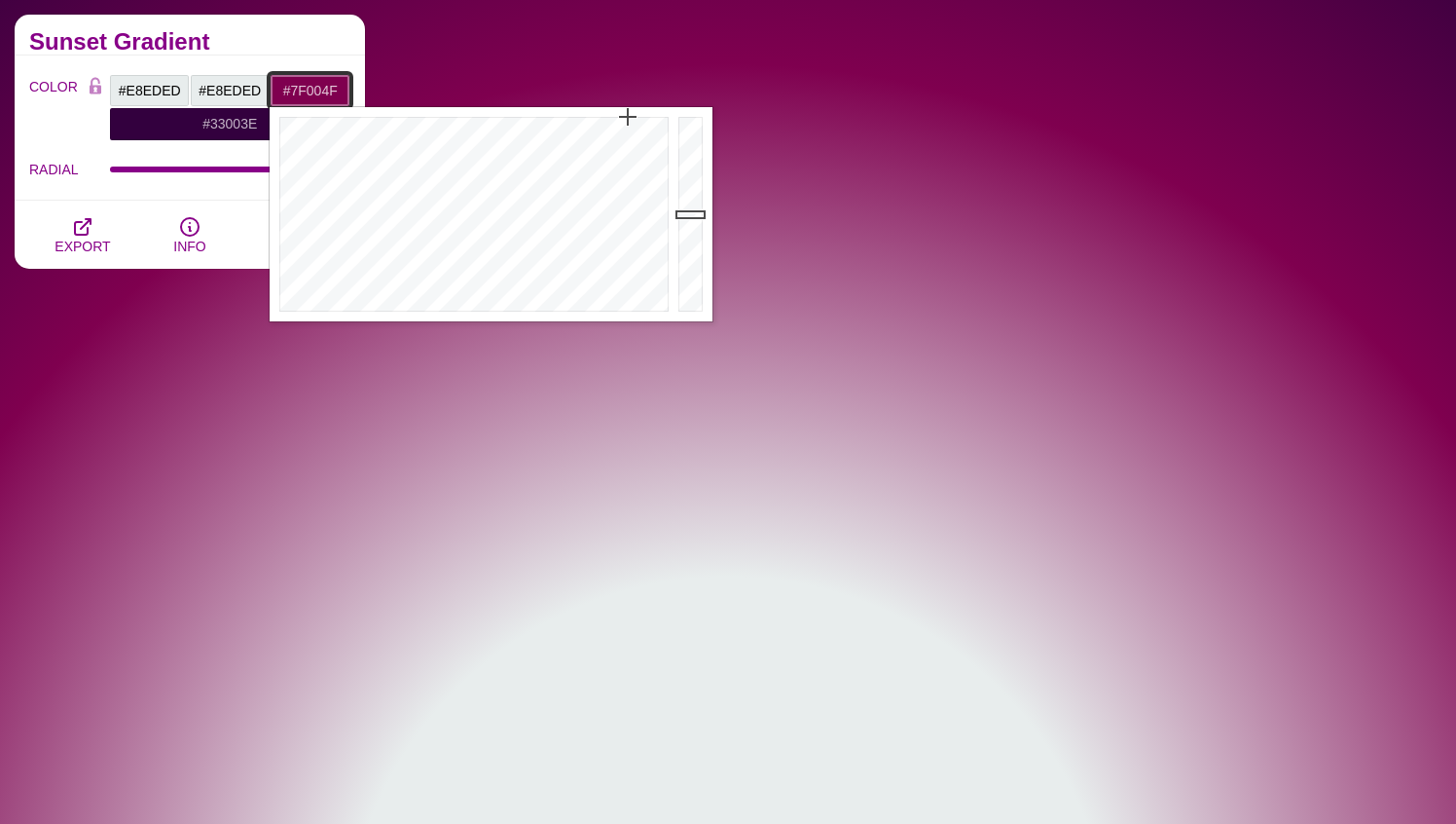
click at [318, 86] on input "#7F004F" at bounding box center [310, 91] width 81 height 34
paste input "E8EDED"
type input "#E8EDED"
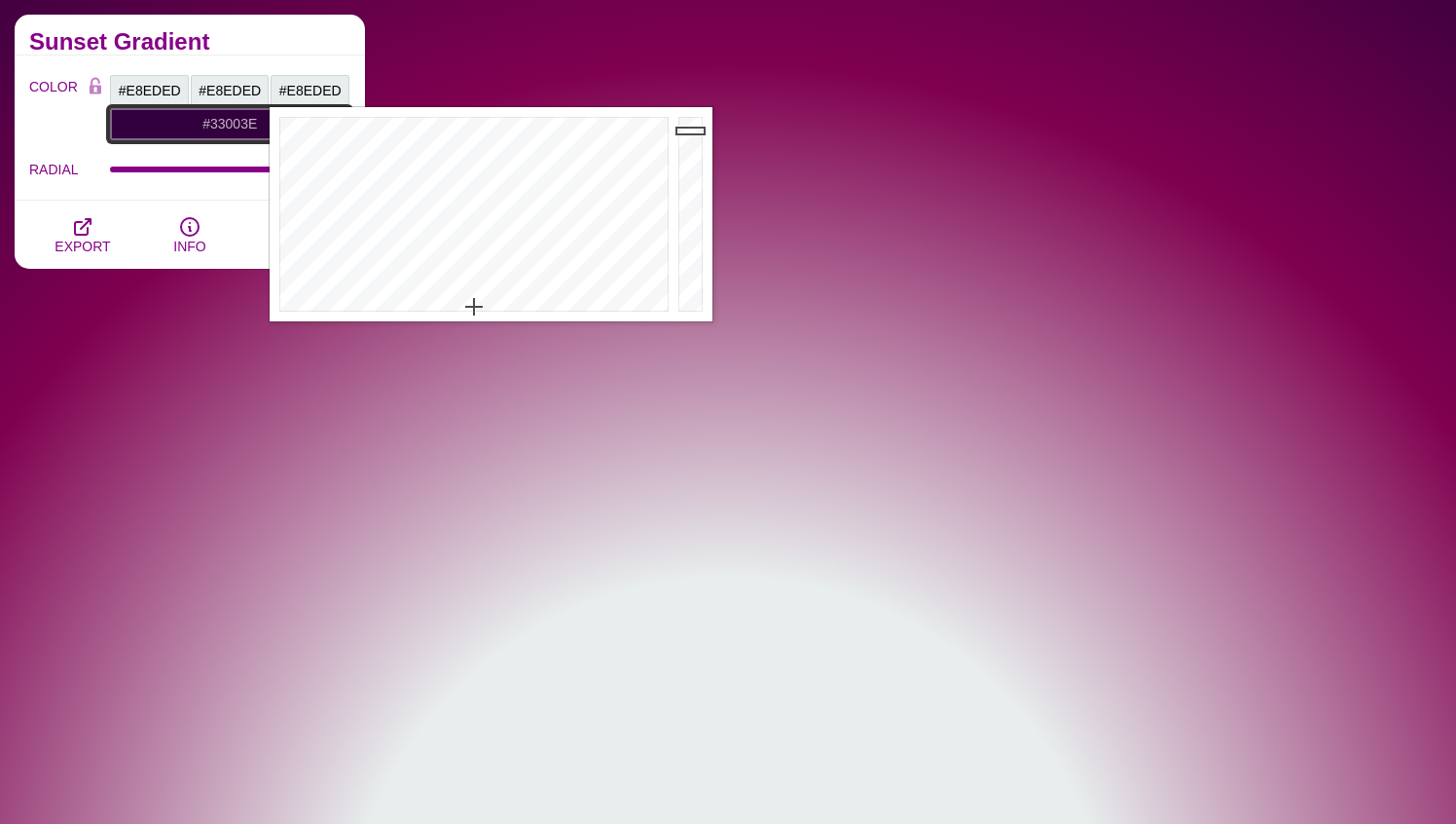
click at [243, 122] on input "#33003E" at bounding box center [230, 124] width 241 height 34
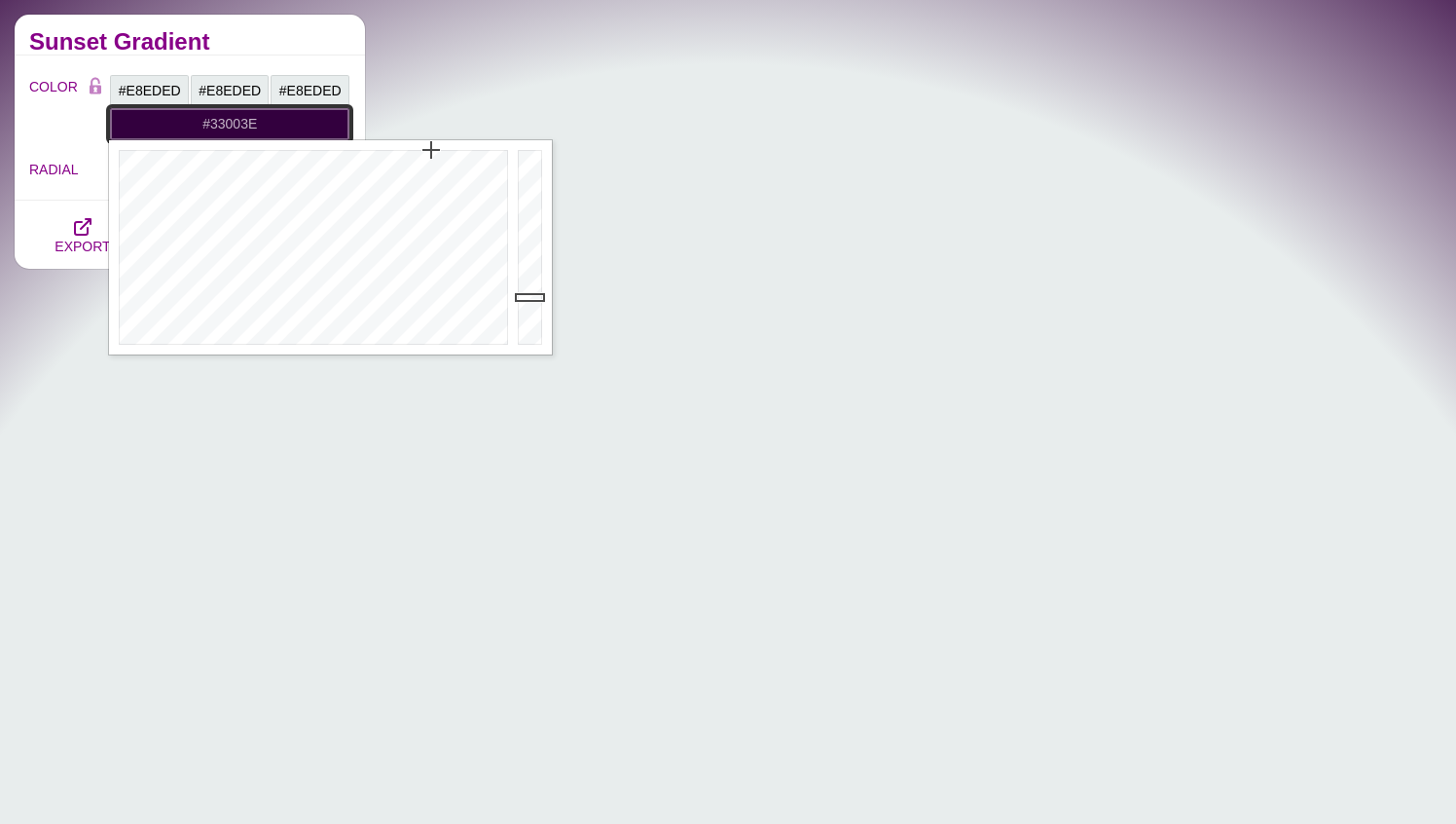
paste input "E8EDED"
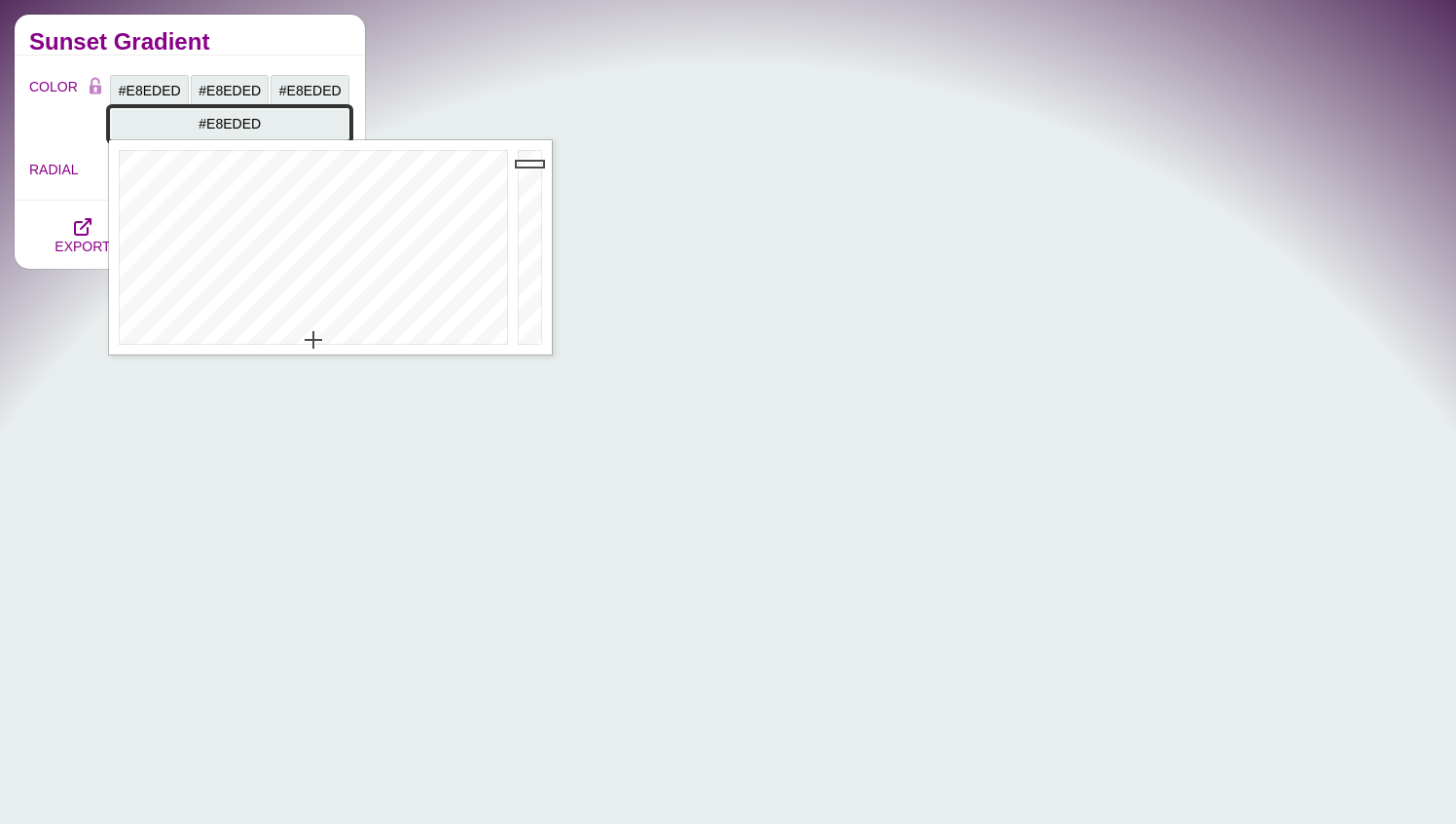
type input "#E8EDED"
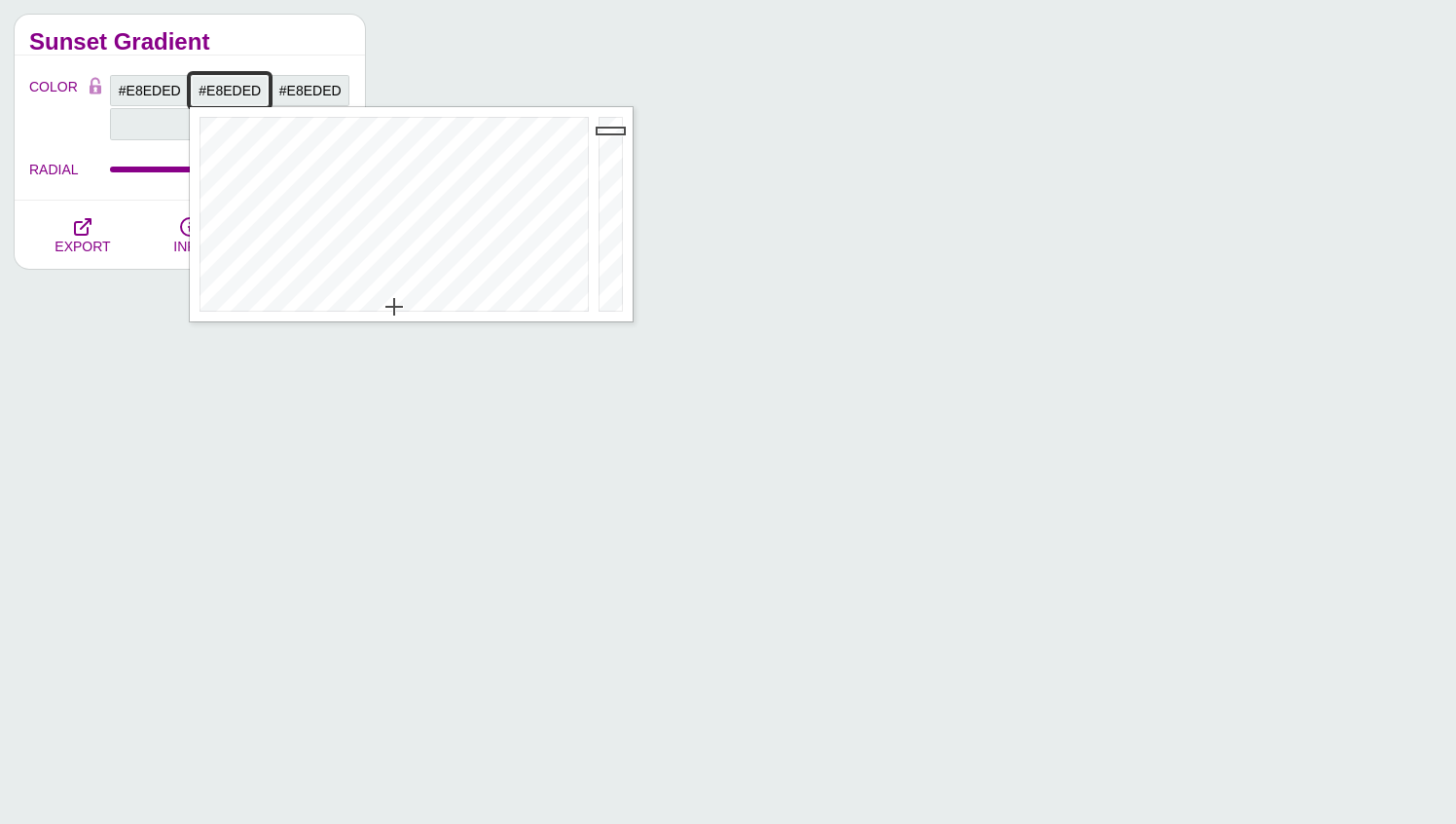
click at [241, 99] on input "#E8EDED" at bounding box center [231, 91] width 81 height 34
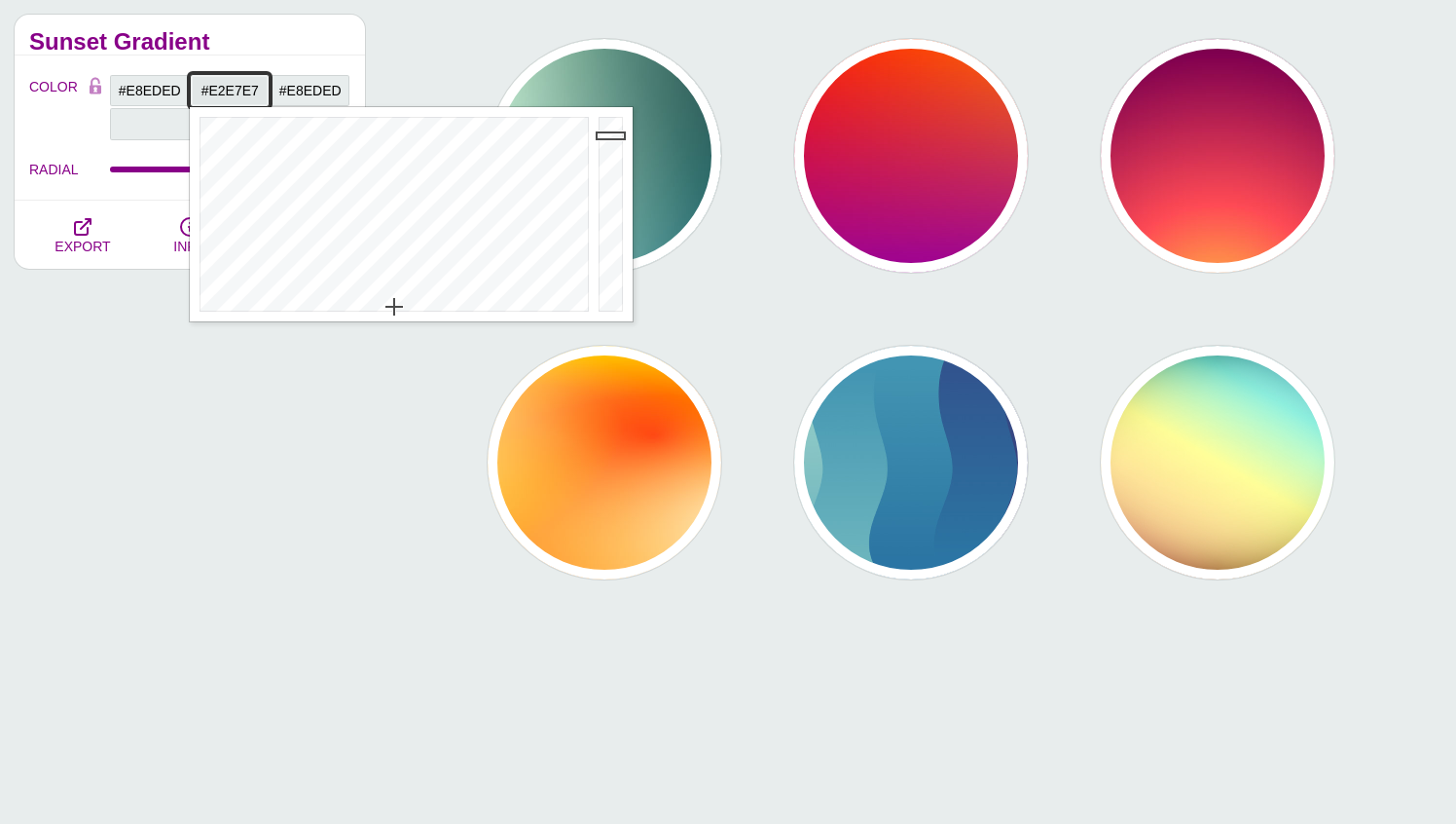
click at [607, 135] on div at bounding box center [614, 214] width 39 height 214
type input "#D0D5D5"
click at [603, 149] on div at bounding box center [614, 214] width 39 height 214
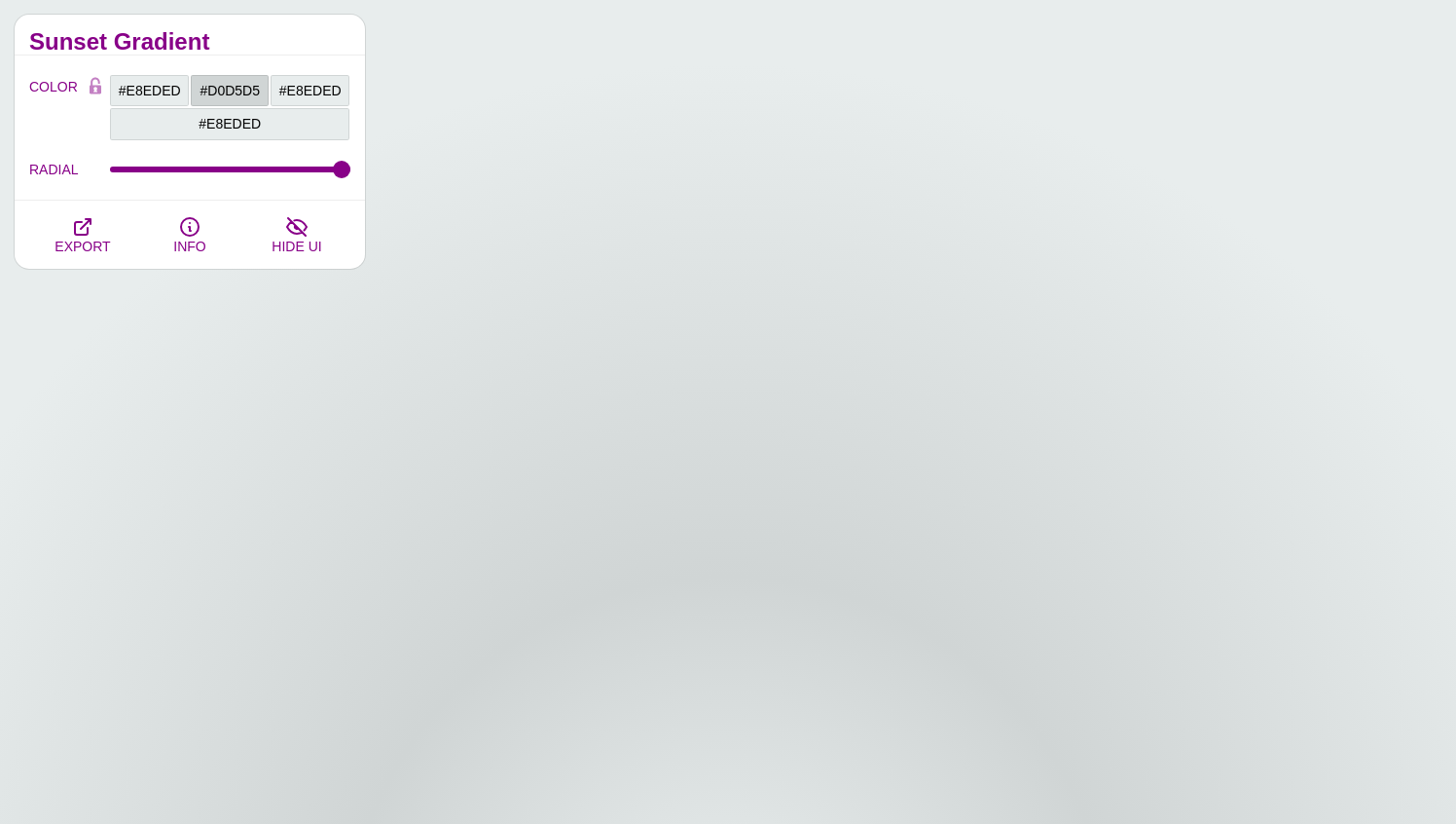
click at [223, 51] on div "Sunset Gradient" at bounding box center [190, 34] width 351 height 40
click at [315, 86] on input "#E8EDED" at bounding box center [310, 91] width 81 height 34
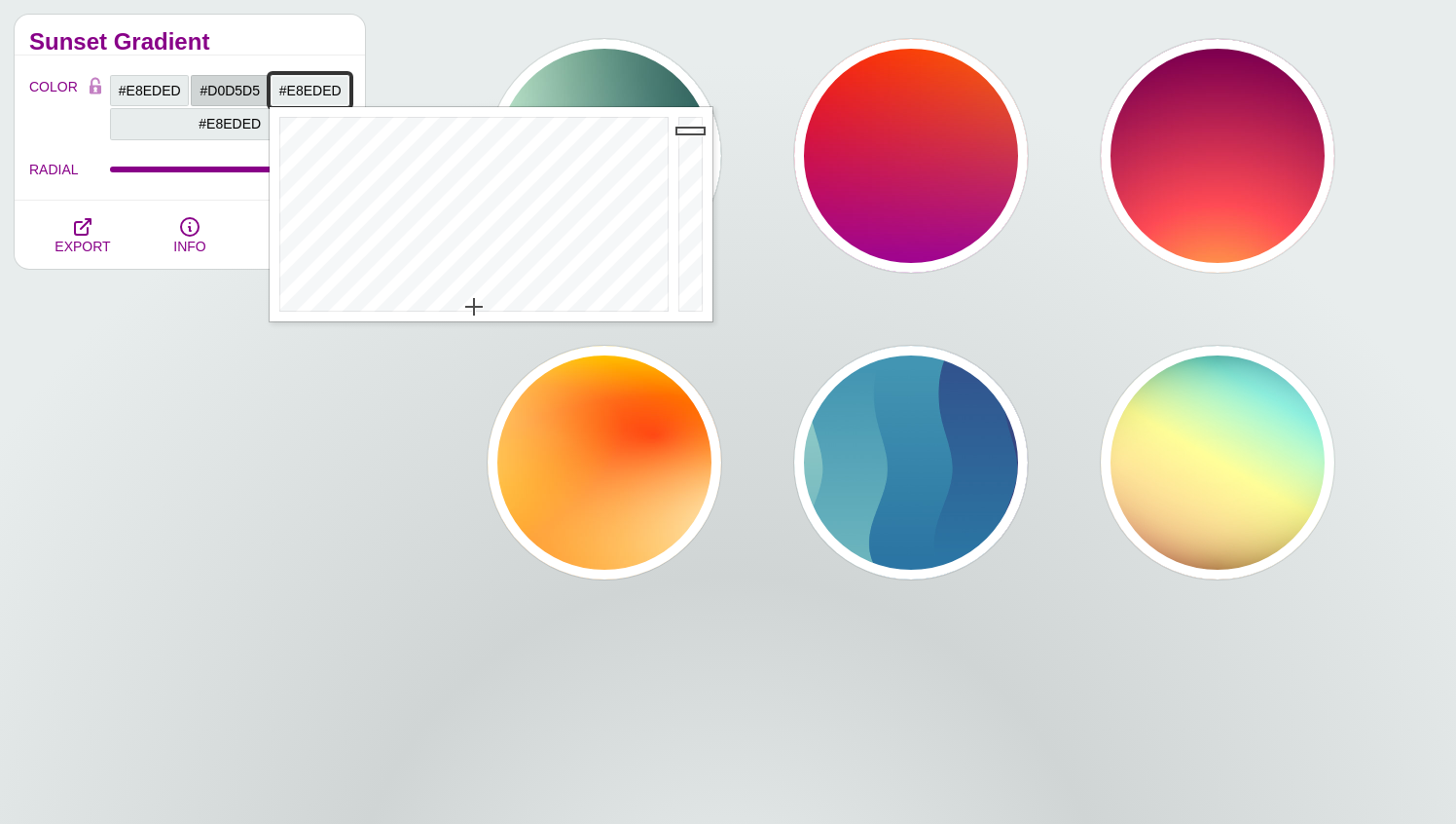
type input "#F3F9F9"
click at [691, 121] on div at bounding box center [694, 214] width 39 height 214
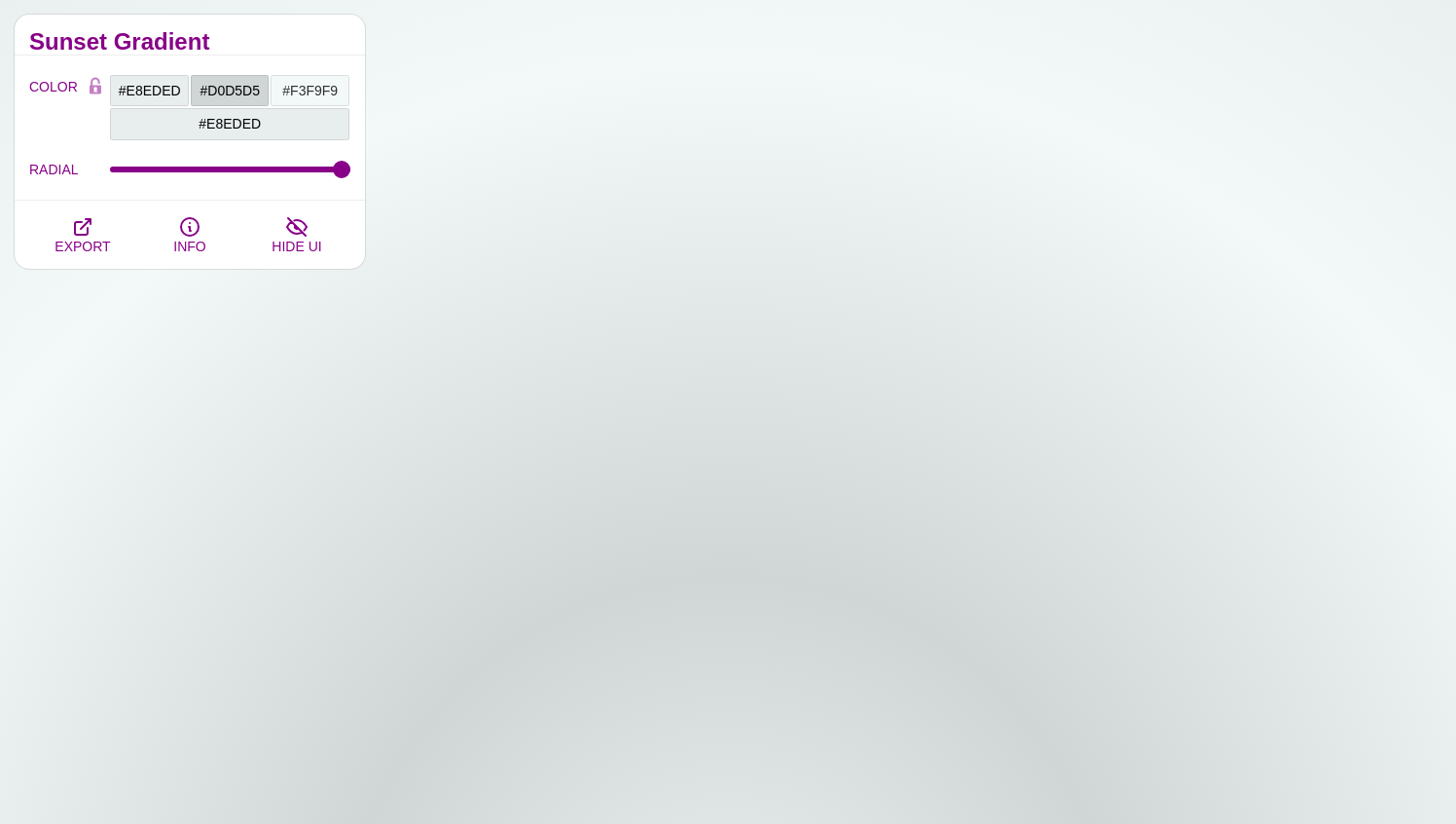
click at [319, 51] on div "Sunset Gradient" at bounding box center [190, 34] width 351 height 40
click at [244, 125] on input "#E8EDED" at bounding box center [230, 124] width 241 height 34
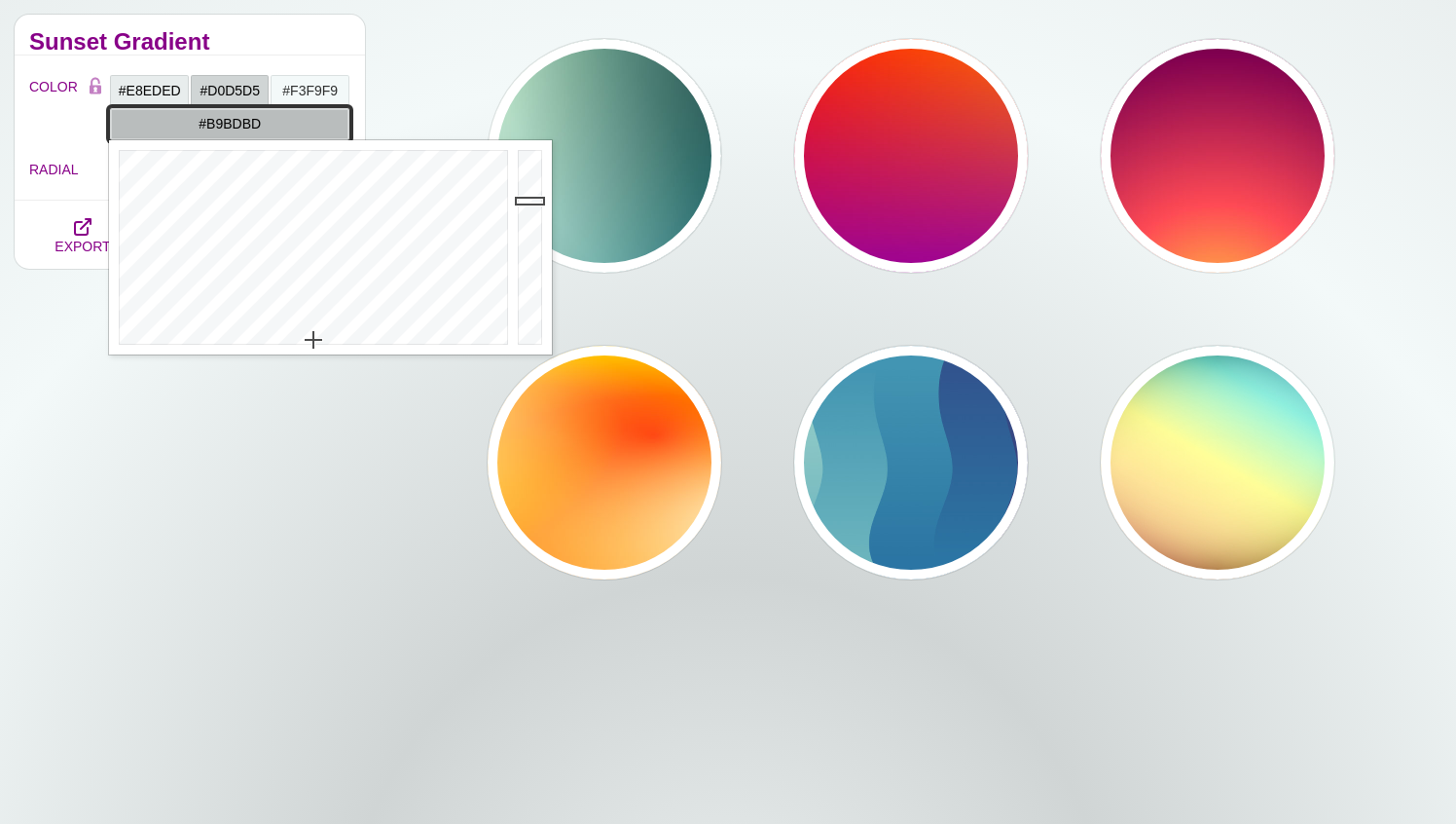
click at [525, 200] on div at bounding box center [533, 246] width 39 height 214
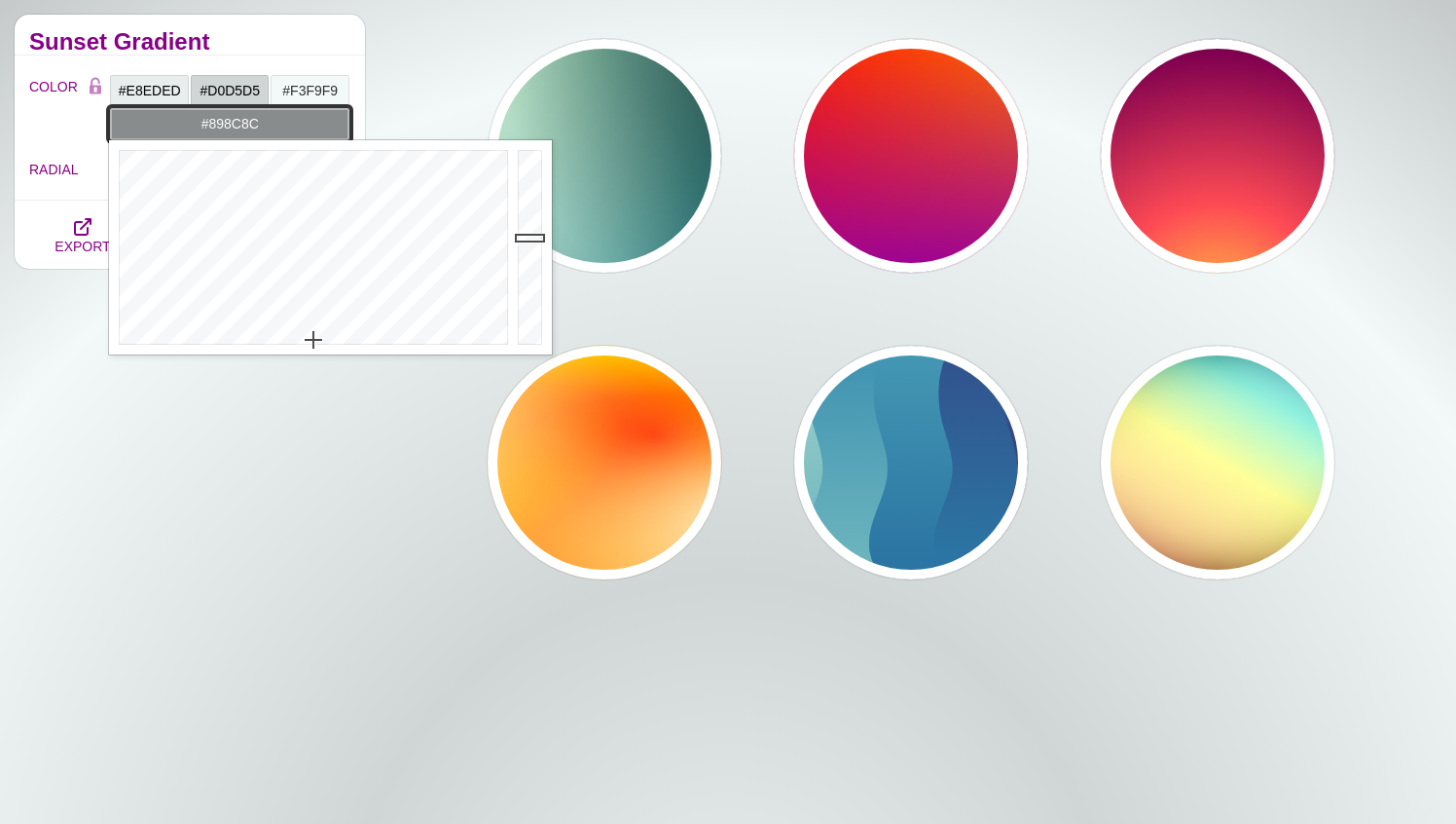
click at [532, 238] on div at bounding box center [533, 246] width 39 height 214
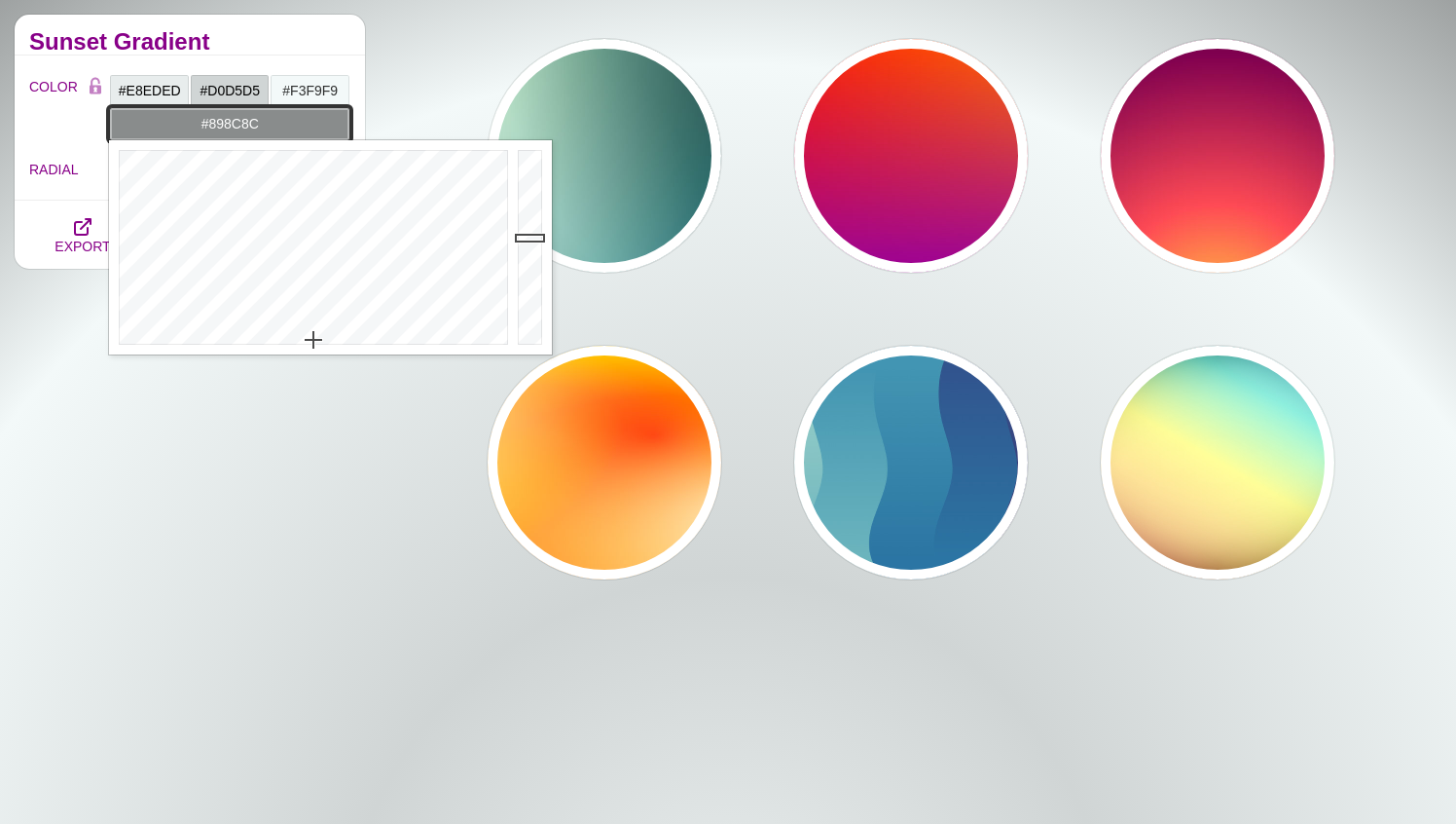
type input "#767979"
click at [532, 252] on div at bounding box center [533, 246] width 39 height 214
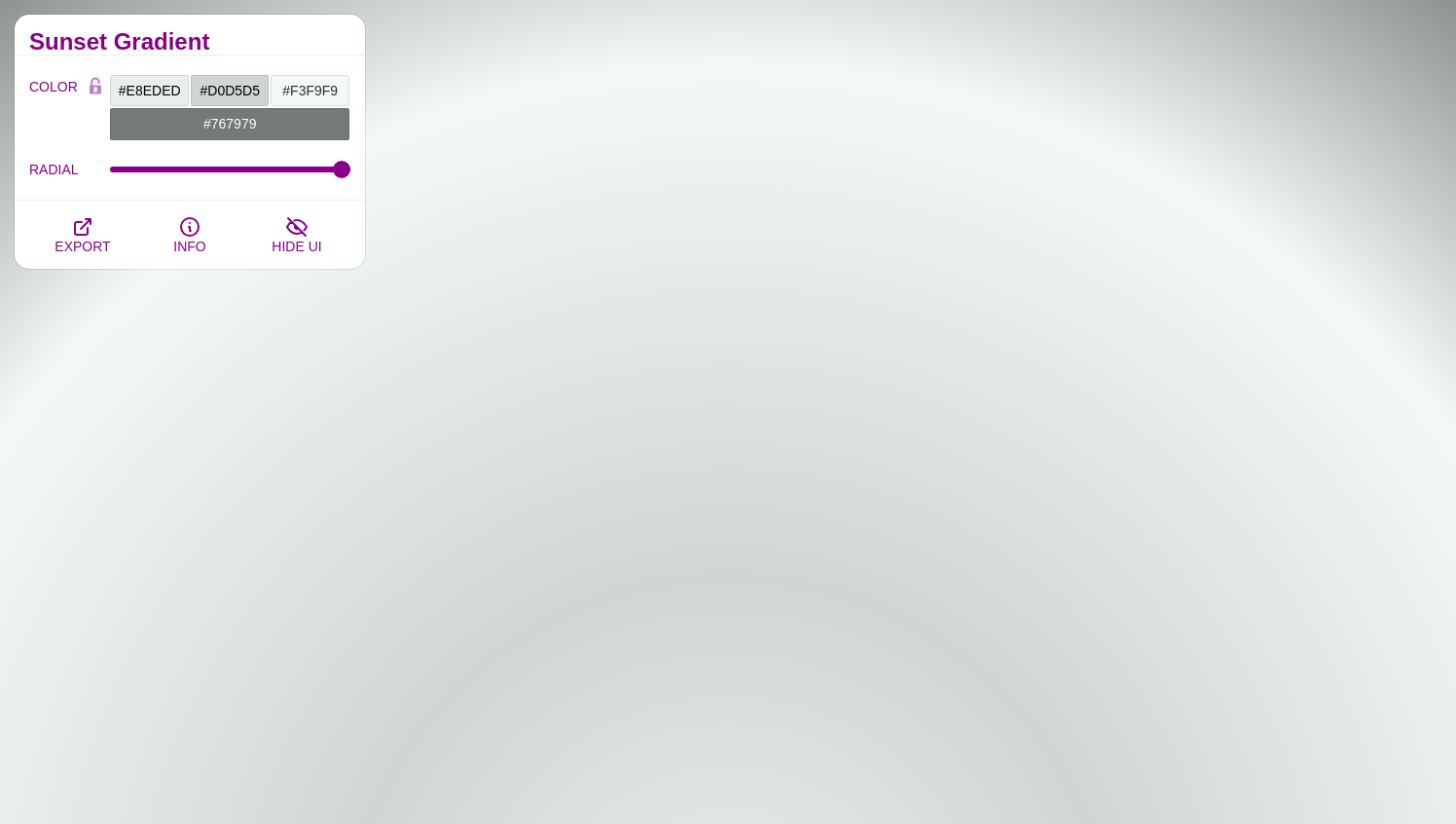
click at [291, 30] on div "Sunset Gradient" at bounding box center [190, 34] width 351 height 40
click at [91, 231] on icon "button" at bounding box center [83, 227] width 24 height 24
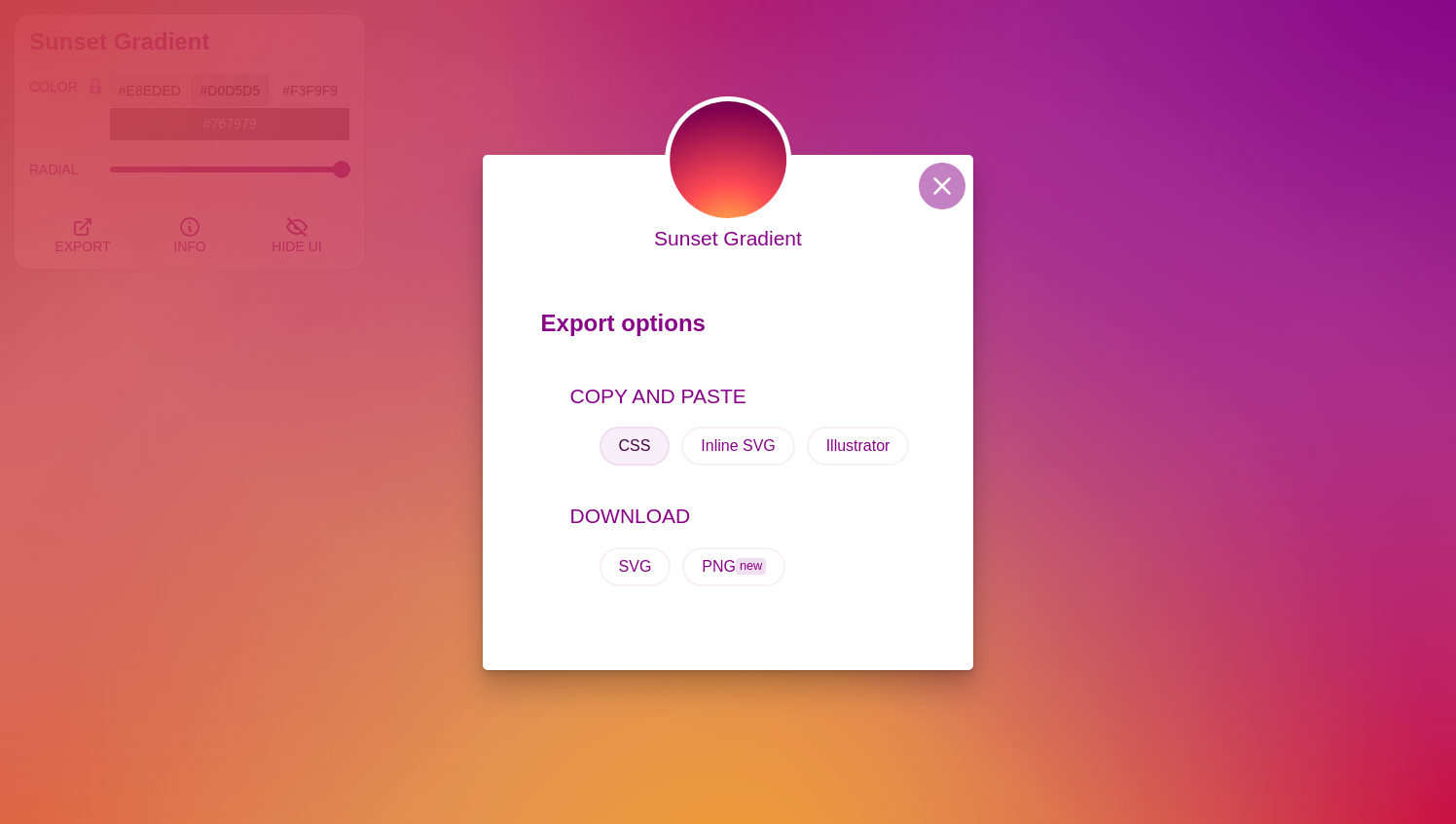
click at [642, 442] on button "CSS" at bounding box center [634, 446] width 71 height 39
